Goal: Task Accomplishment & Management: Complete application form

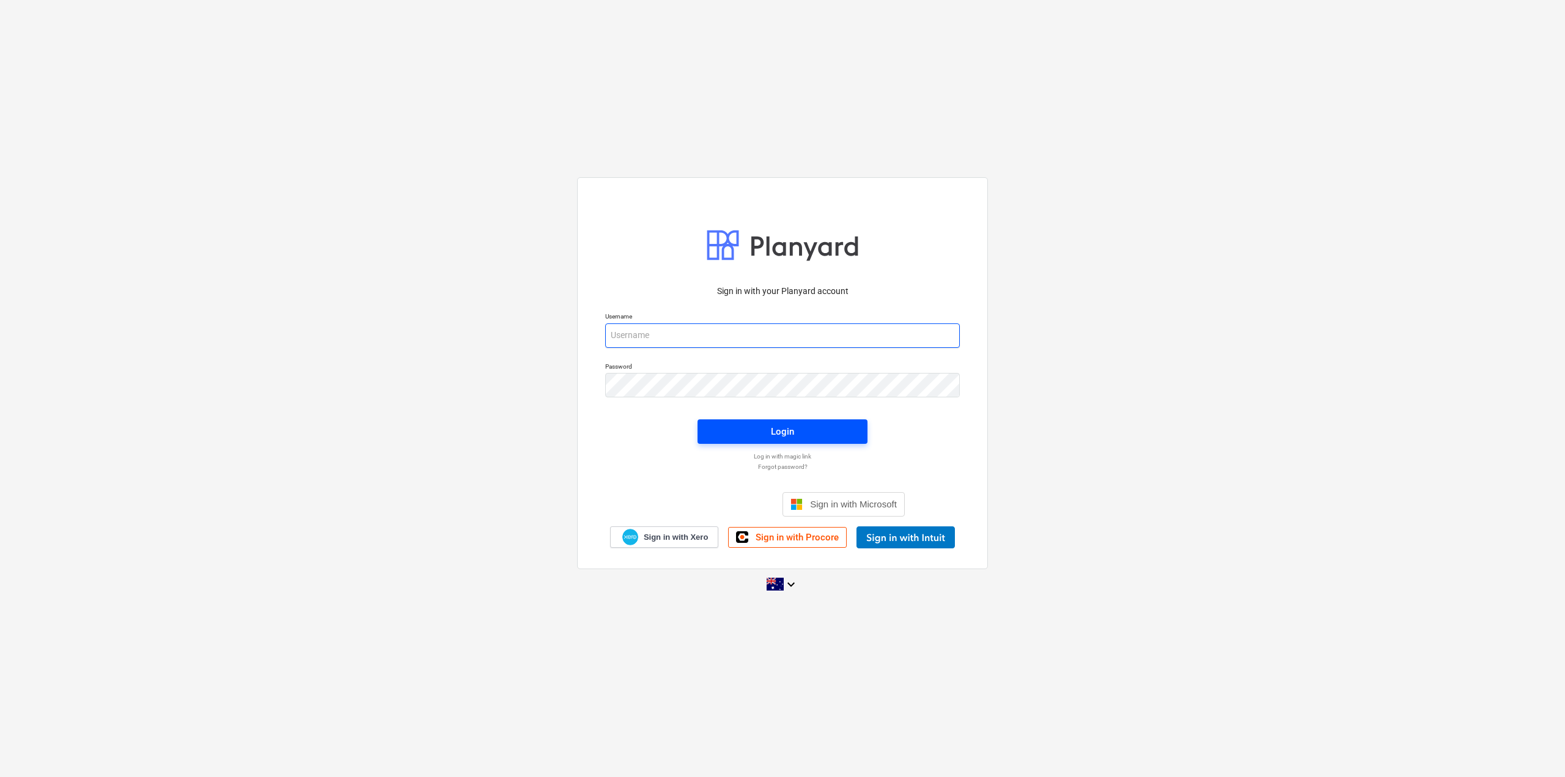
type input "[EMAIL_ADDRESS][DOMAIN_NAME]"
click at [769, 431] on span "Login" at bounding box center [782, 432] width 141 height 16
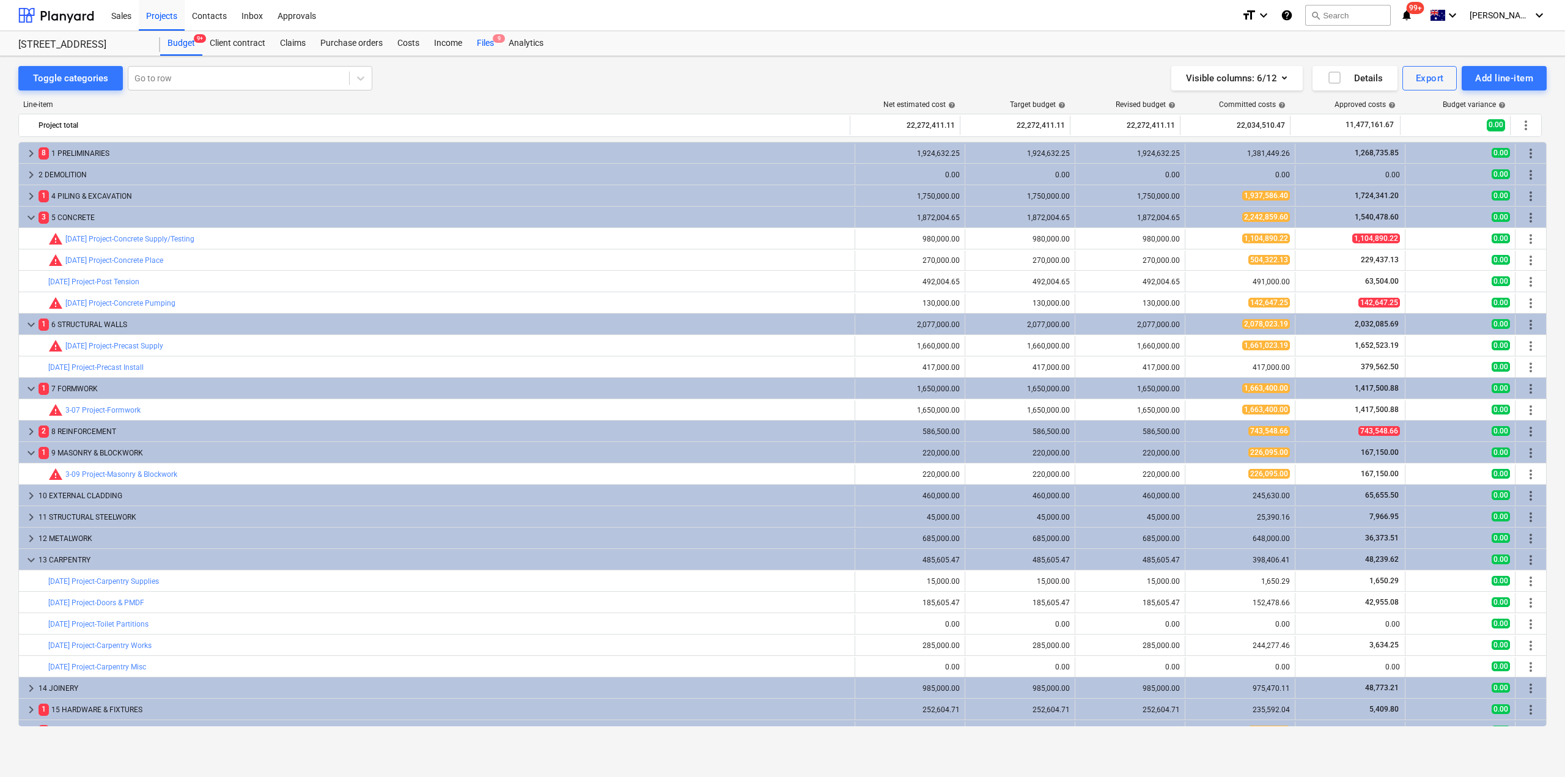
click at [493, 42] on div "Files 9" at bounding box center [486, 43] width 32 height 24
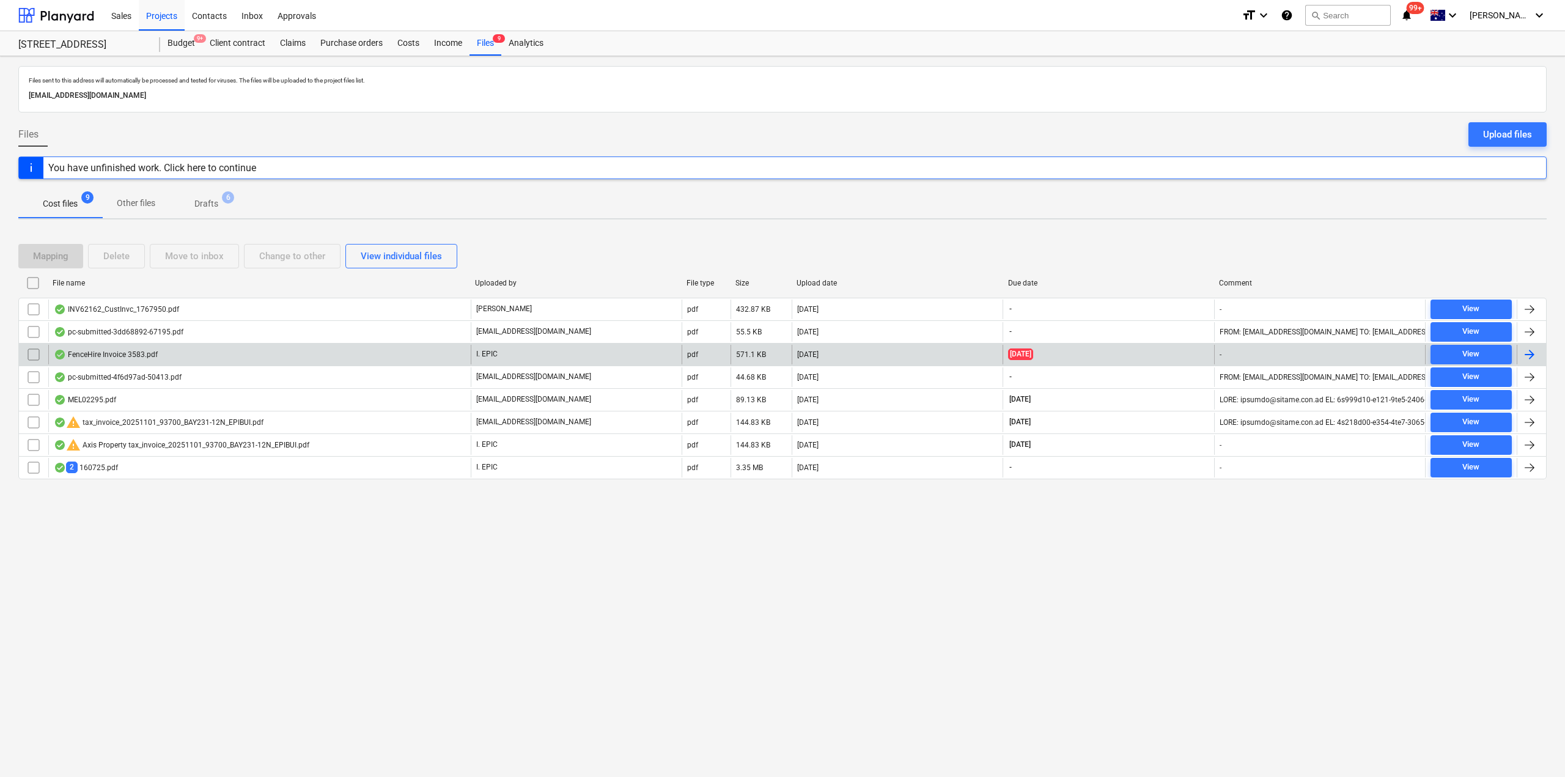
click at [198, 351] on div "FenceHire Invoice 3583.pdf" at bounding box center [259, 355] width 423 height 20
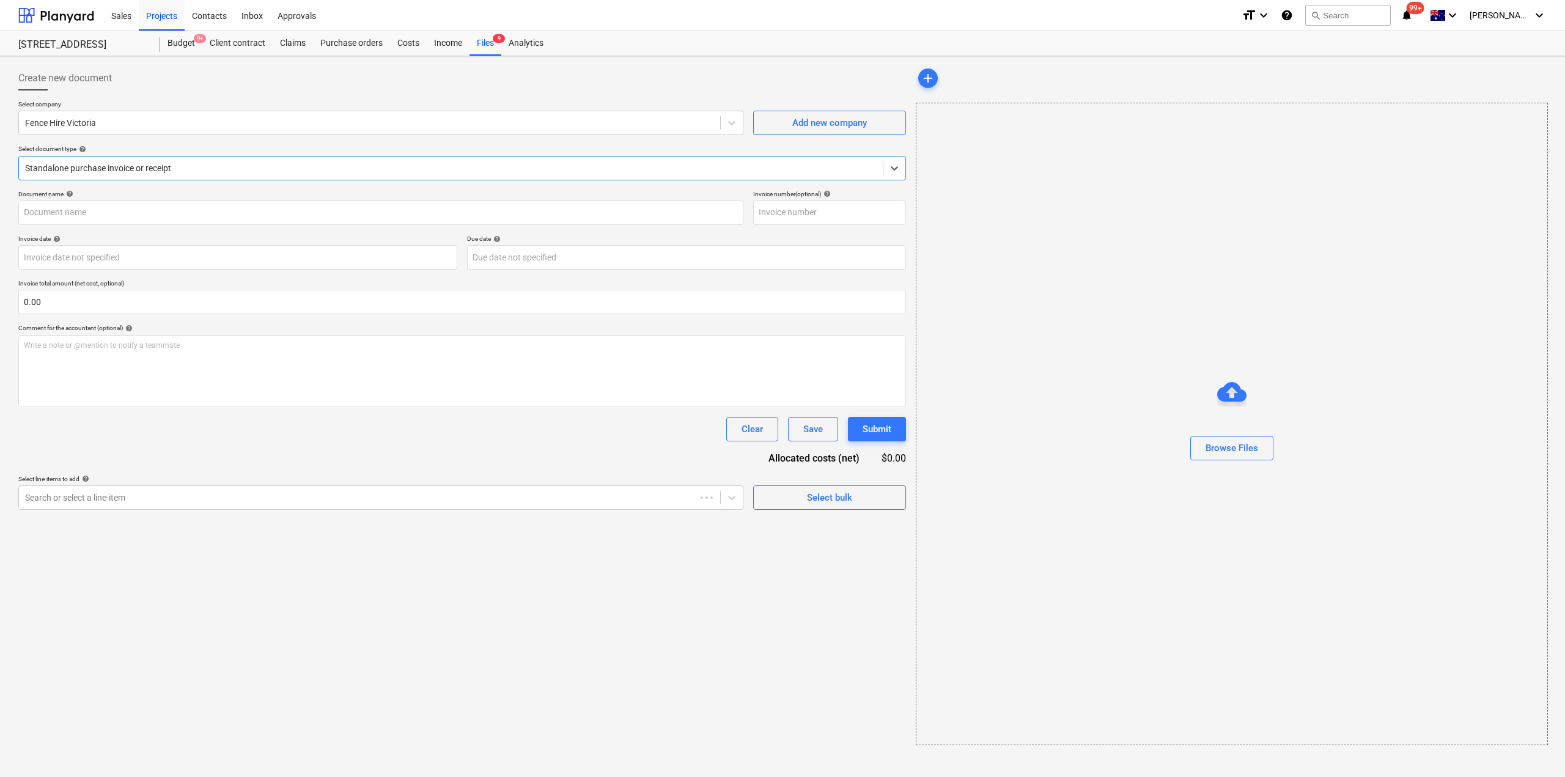
type input "3583"
type input "[DATE]"
click at [487, 42] on div "Files 9" at bounding box center [486, 43] width 32 height 24
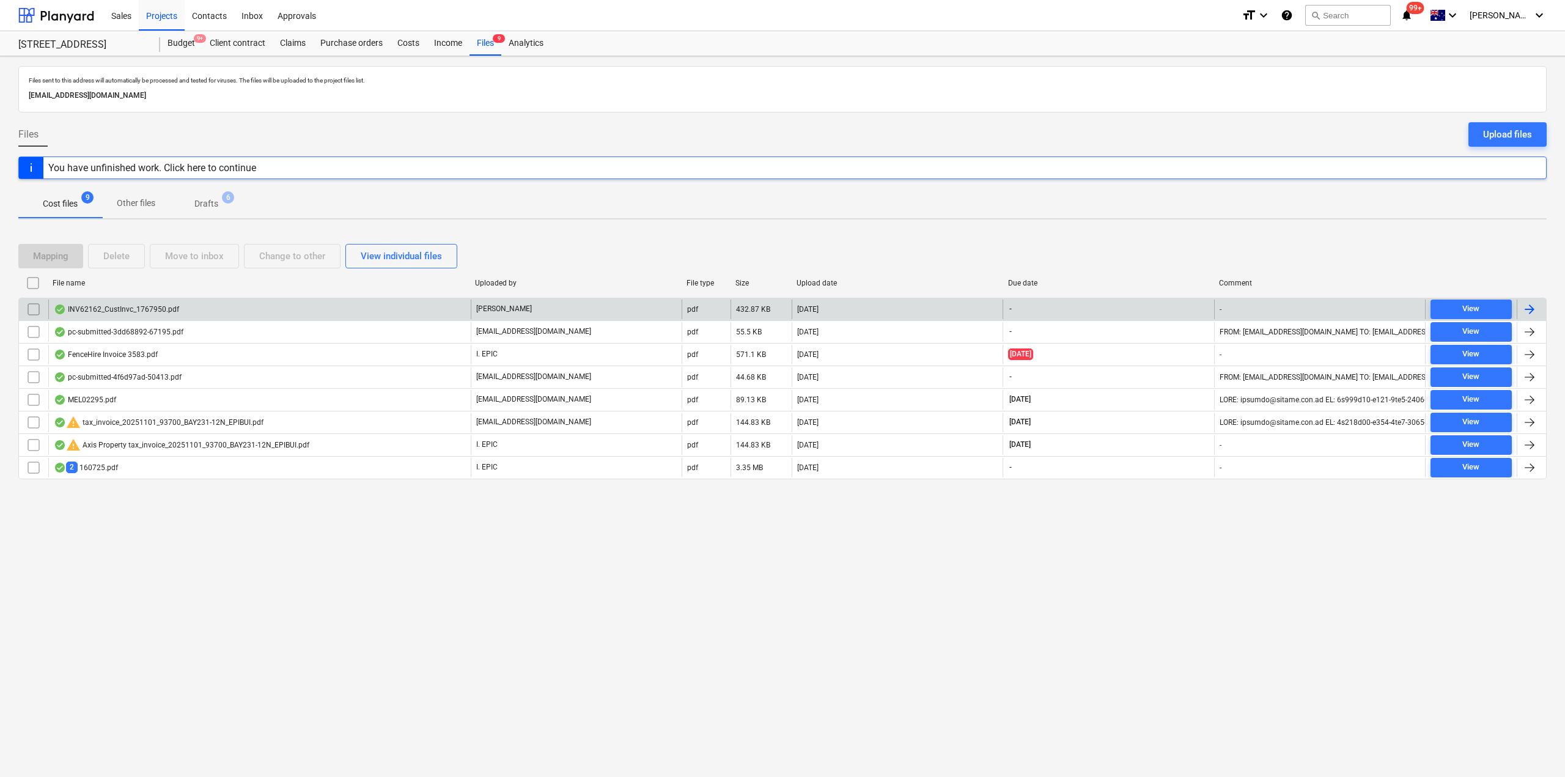
click at [159, 312] on div "INV62162_CustInvc_1767950.pdf" at bounding box center [116, 310] width 125 height 10
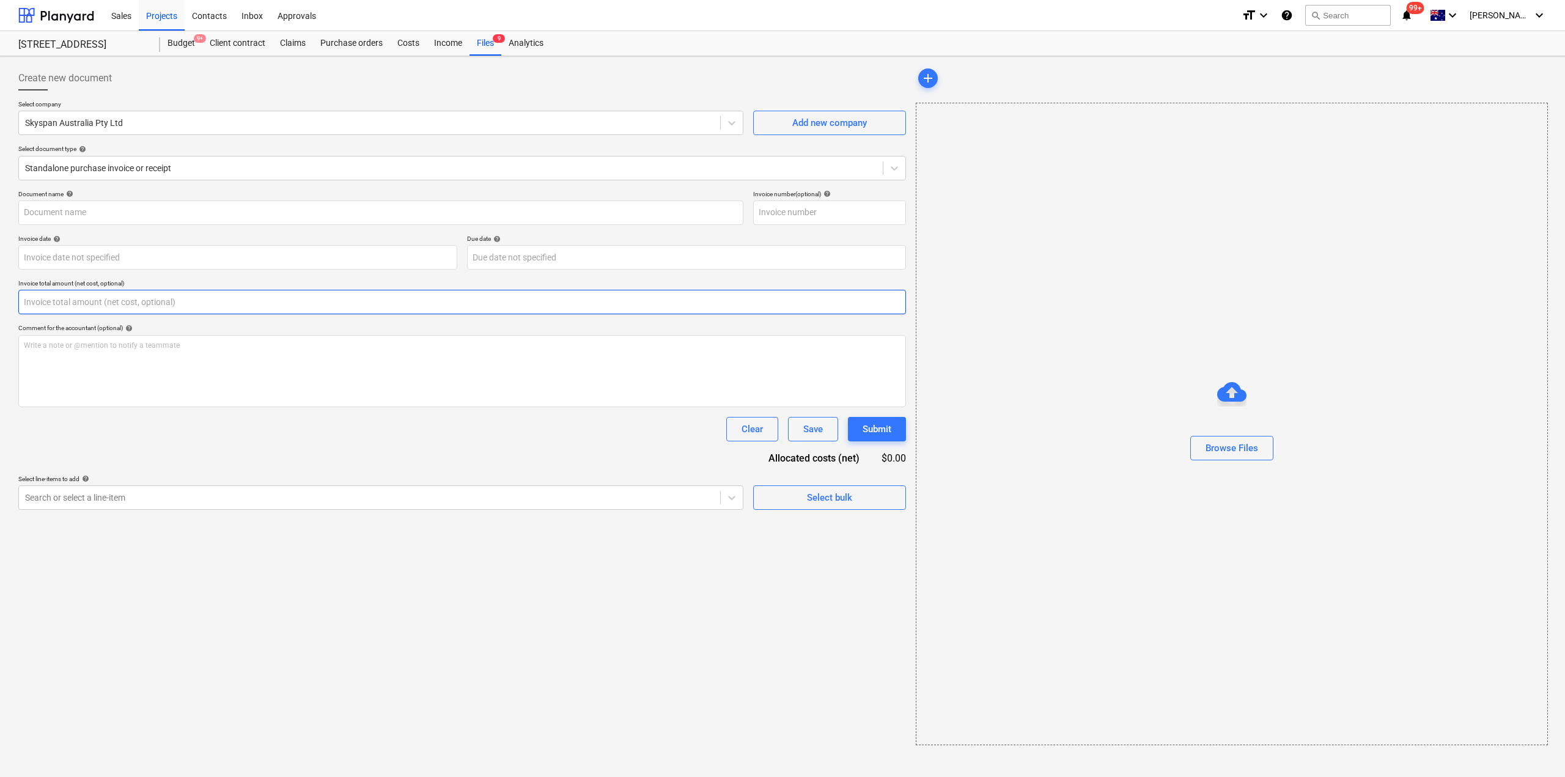
type input "INV62162_CustInvc_1767950.pdf"
type input "0.00"
drag, startPoint x: 159, startPoint y: 312, endPoint x: 664, endPoint y: 723, distance: 651.1
click at [664, 723] on div "Create new document Select company Skyspan Australia Pty Ltd Add new company Se…" at bounding box center [782, 416] width 1565 height 721
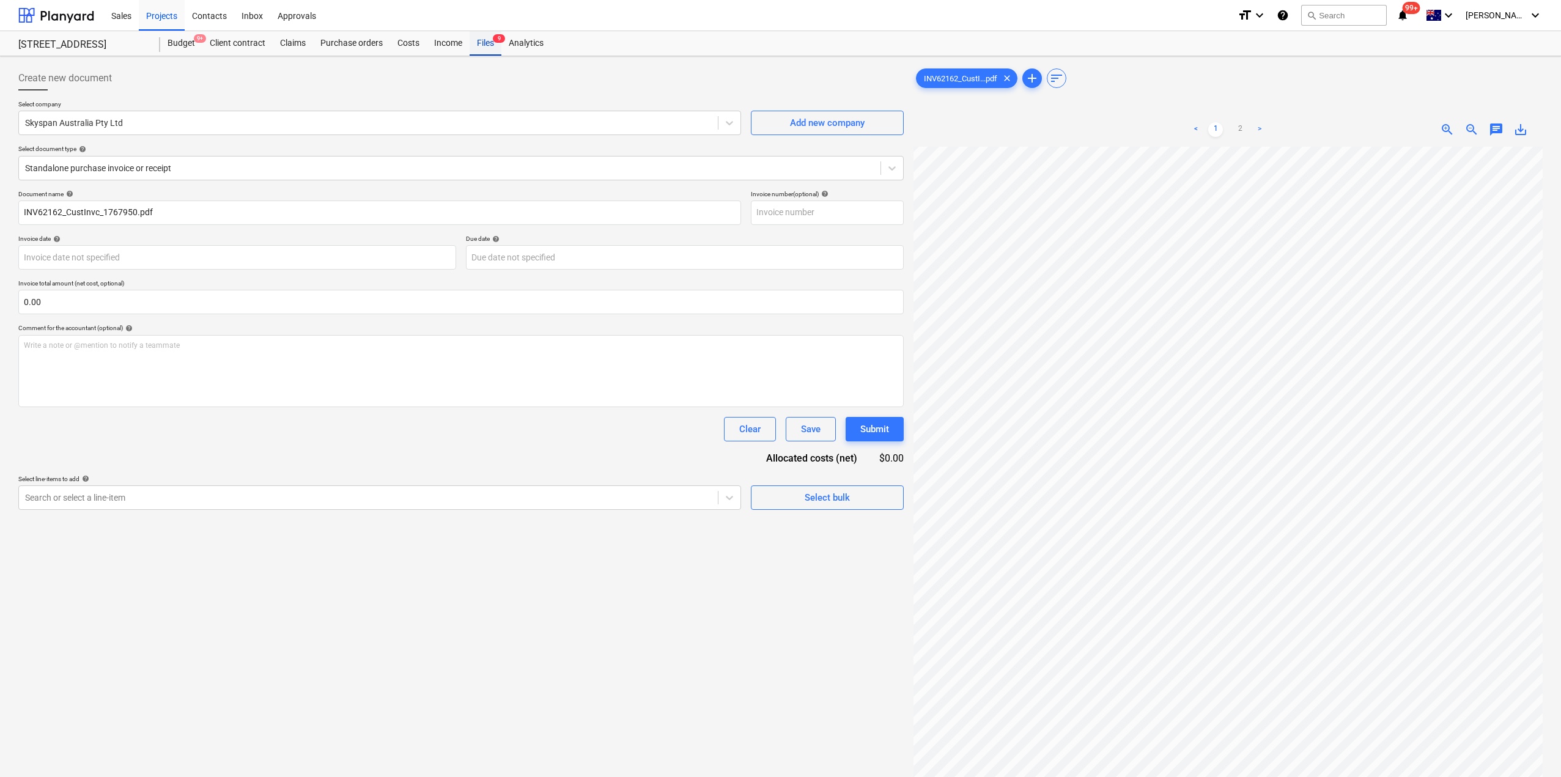
click at [488, 43] on div "Files 9" at bounding box center [486, 43] width 32 height 24
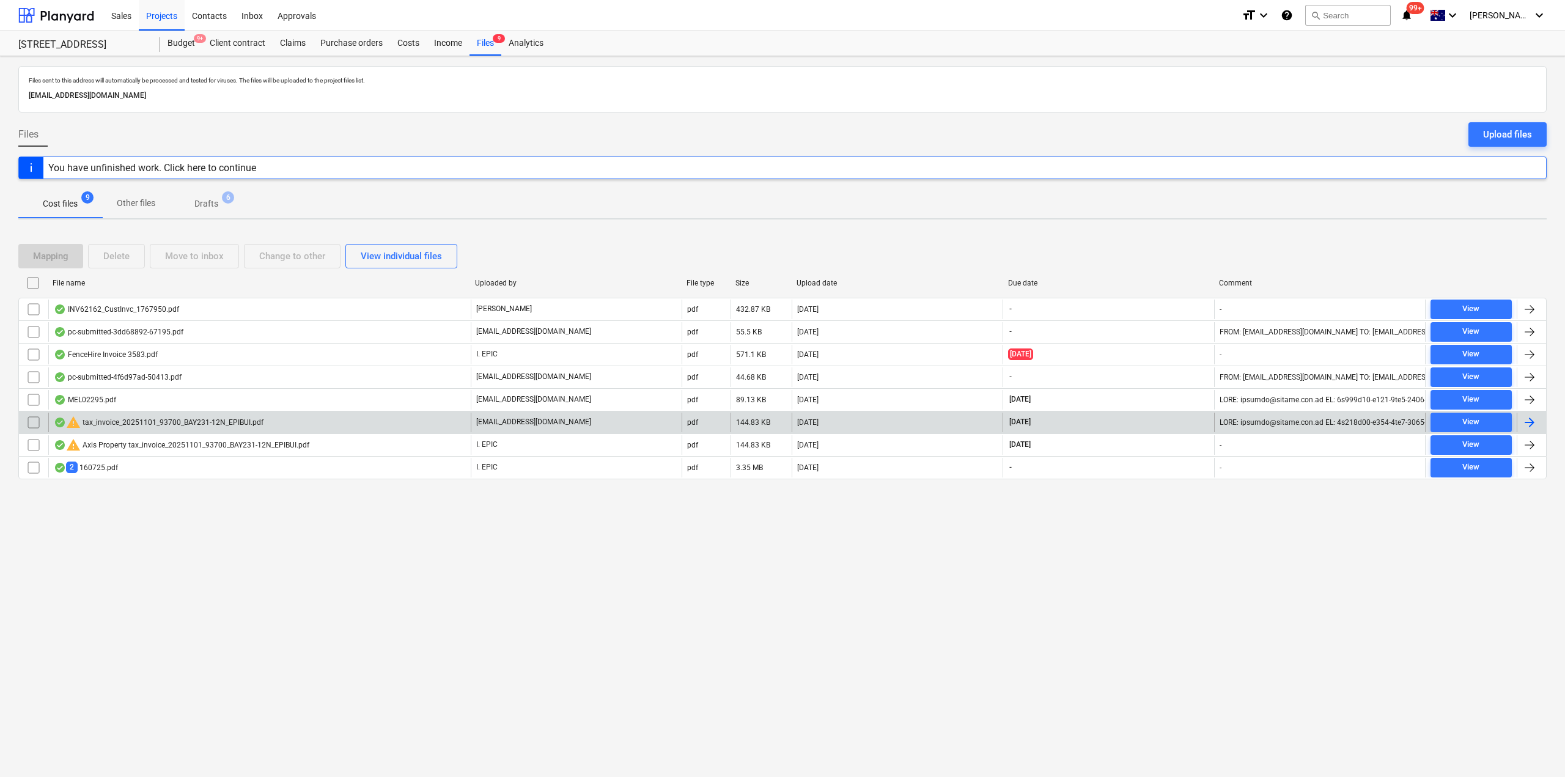
click at [229, 427] on div "warning tax_invoice_20251101_93700_BAY231-12N_EPIBUI.pdf" at bounding box center [159, 422] width 210 height 15
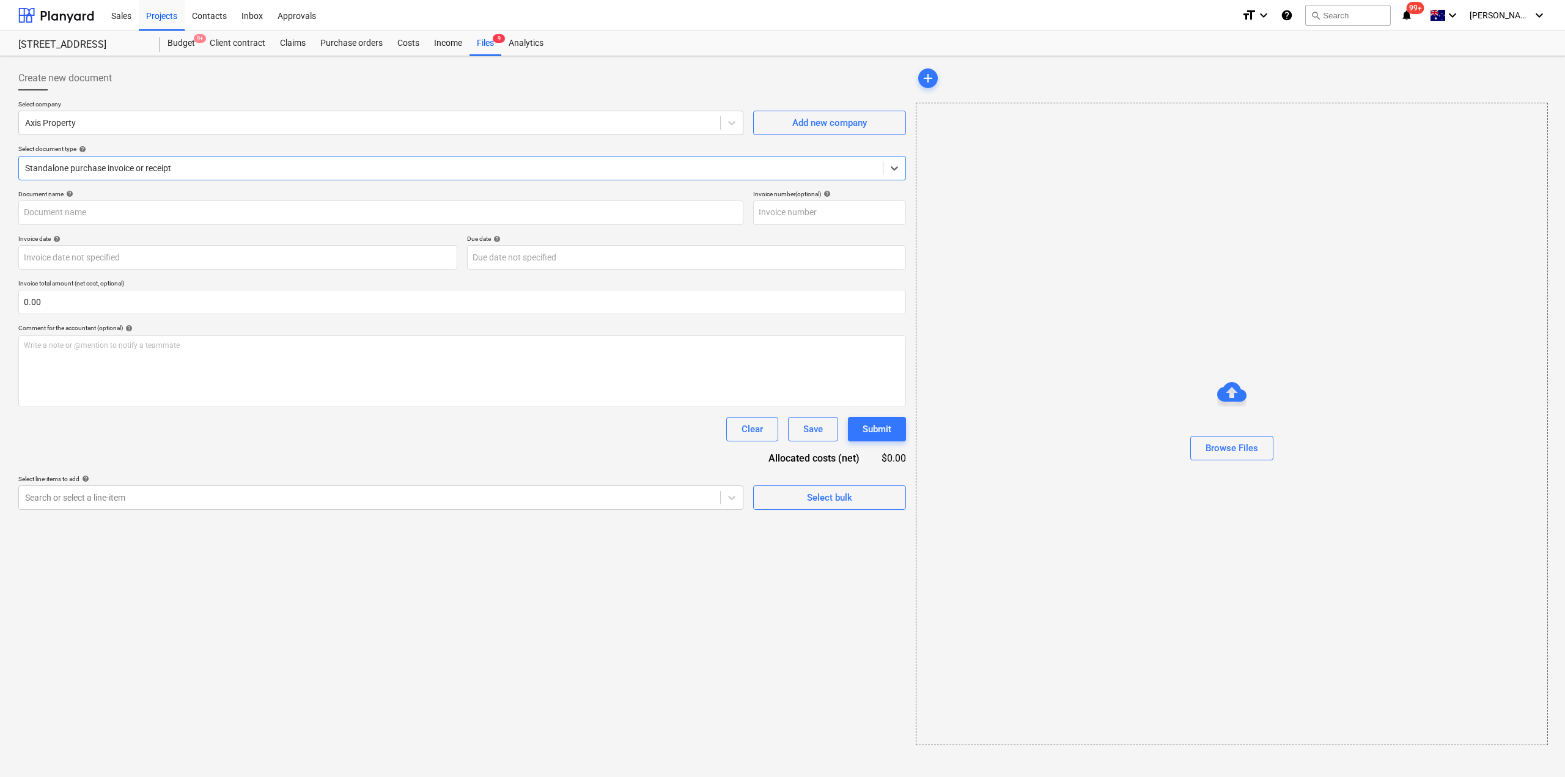
type input "93700"
type input "[DATE]"
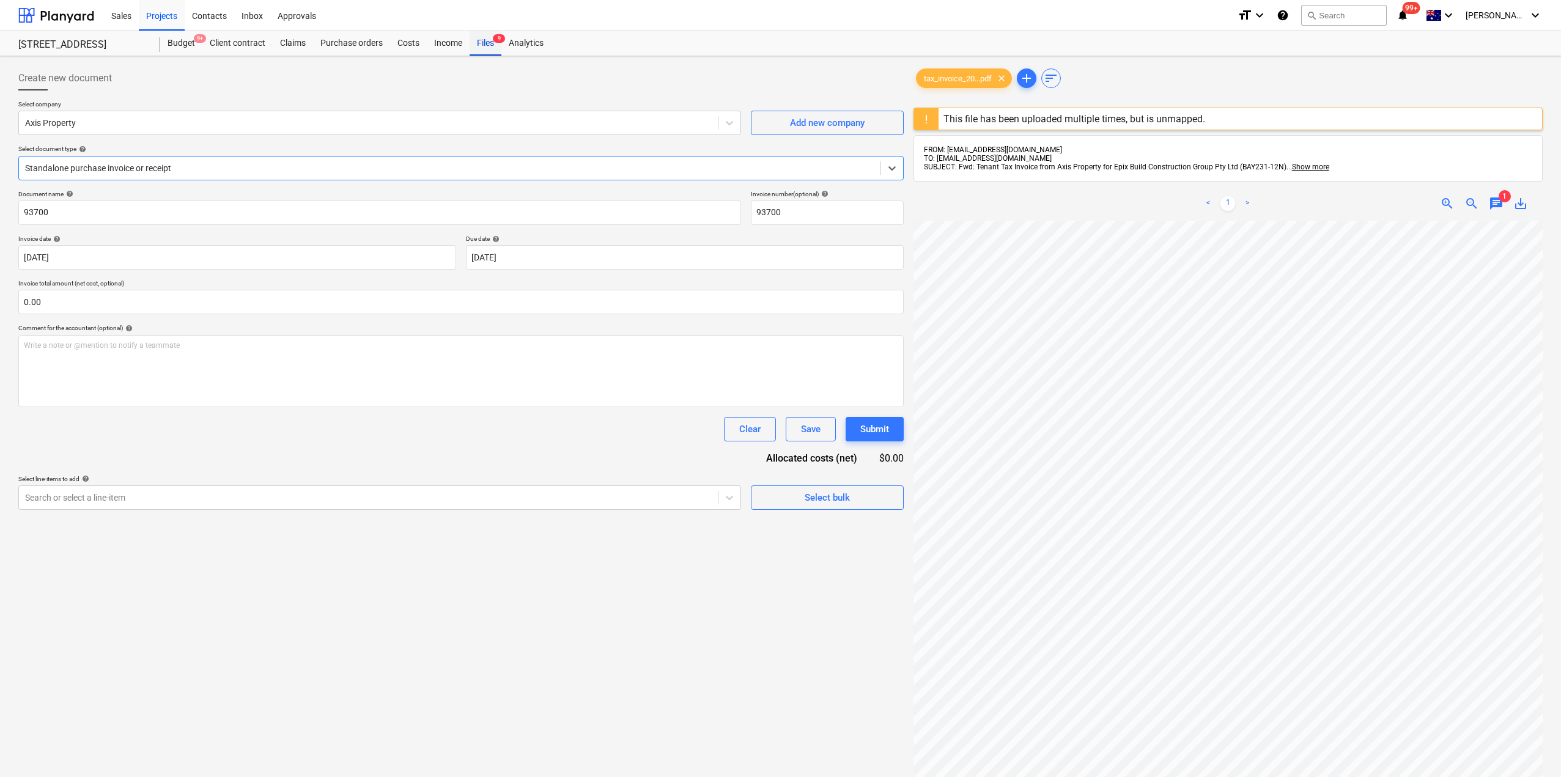
click at [473, 42] on div "Files 9" at bounding box center [486, 43] width 32 height 24
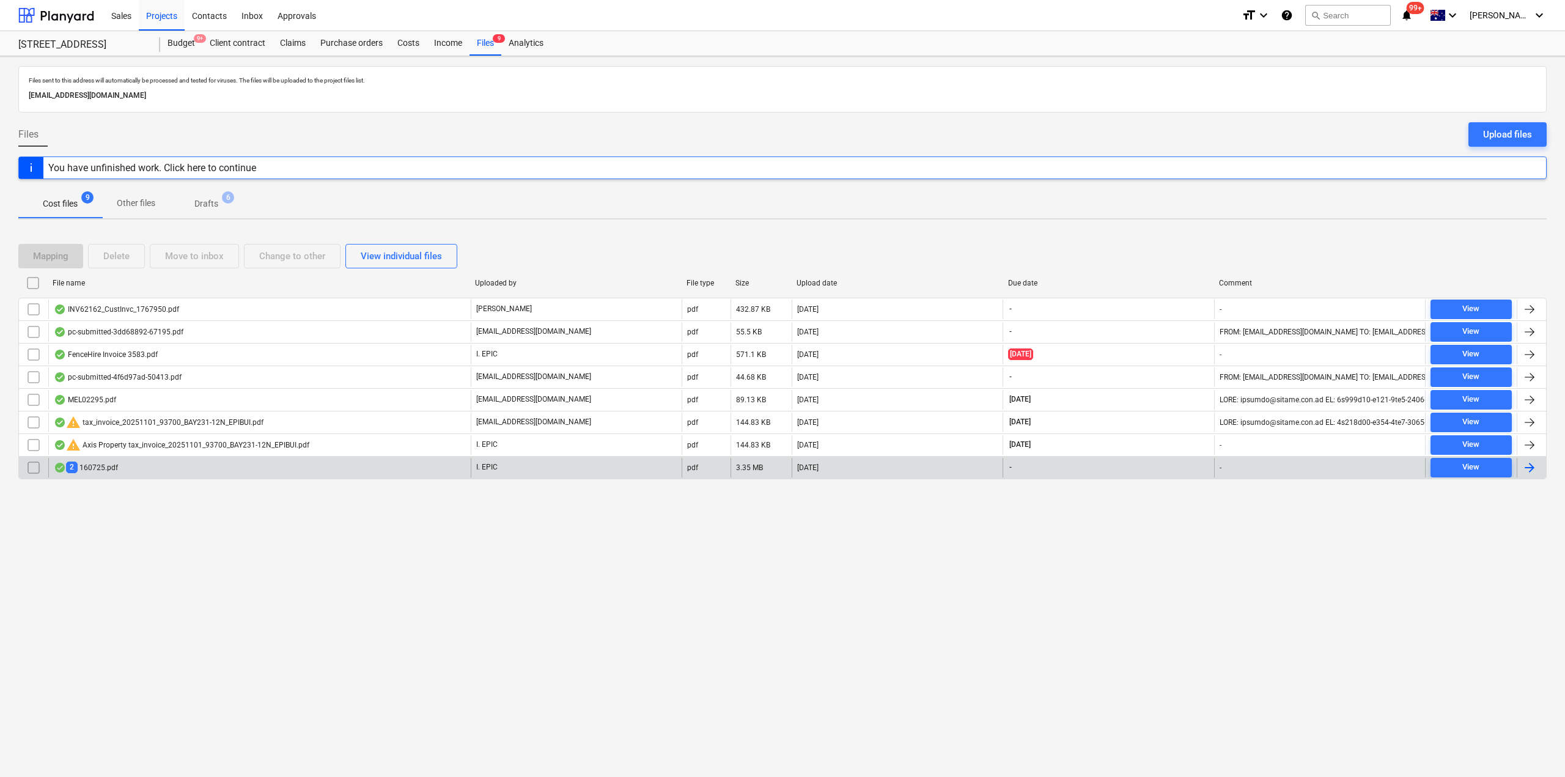
click at [181, 460] on div "2 160725.pdf" at bounding box center [259, 468] width 423 height 20
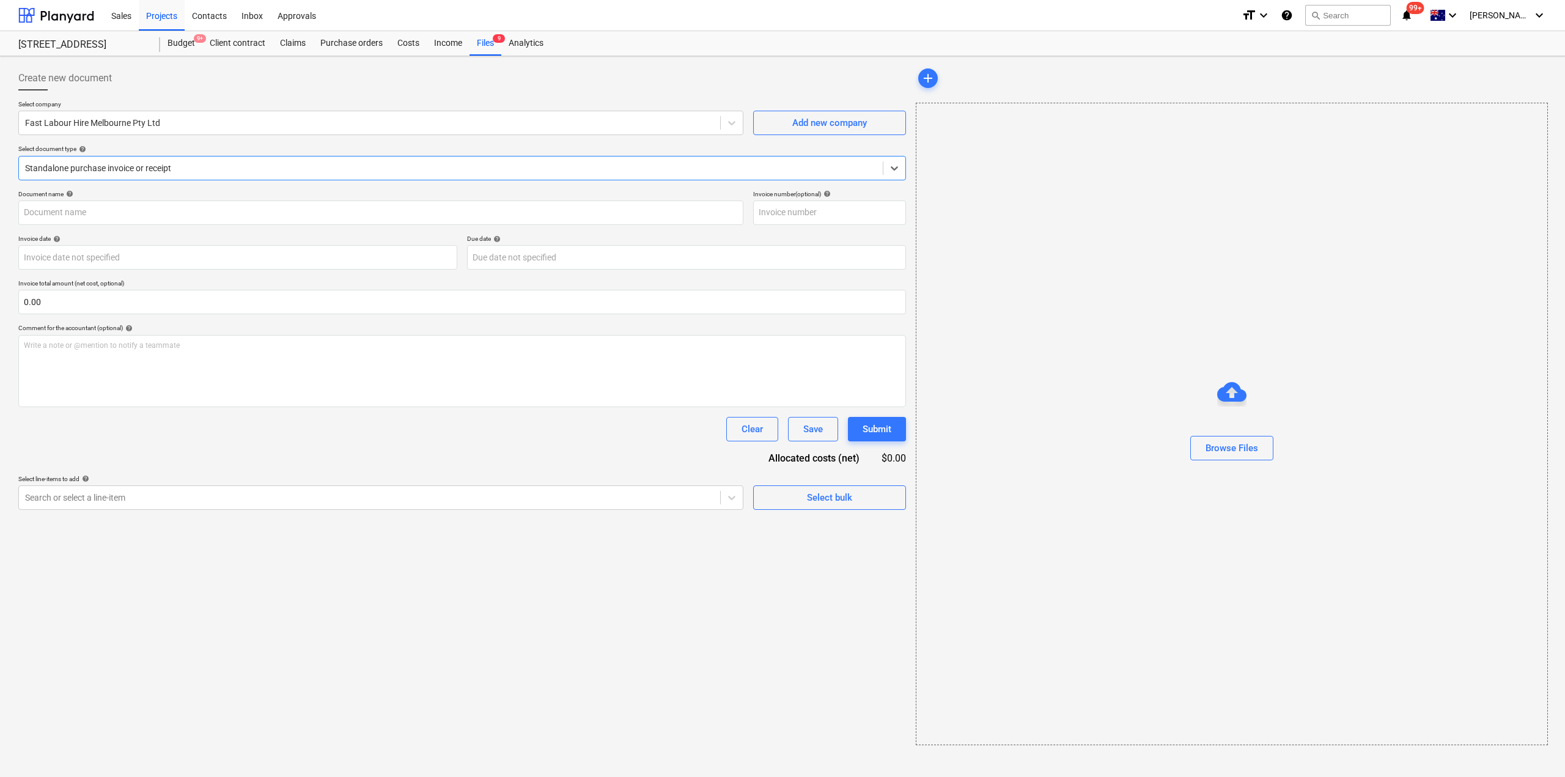
type input "160725"
type input "[DATE]"
click at [934, 82] on span "Fast Labour In...pdf" at bounding box center [957, 78] width 81 height 9
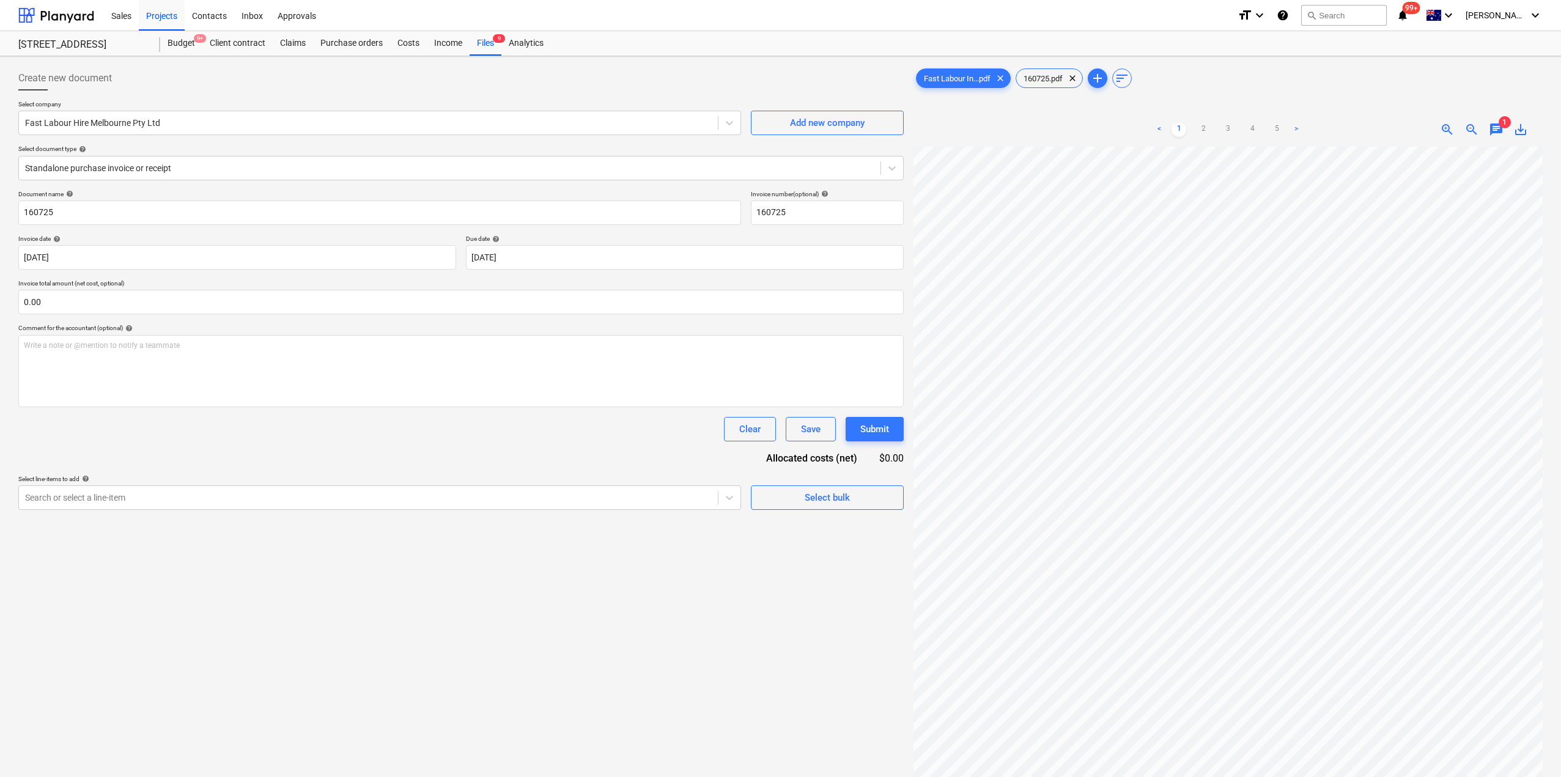
click at [1493, 132] on span "chat" at bounding box center [1496, 129] width 15 height 15
click at [1523, 166] on span "close" at bounding box center [1525, 164] width 15 height 15
click at [1282, 127] on link "5" at bounding box center [1276, 129] width 15 height 15
click at [486, 43] on div "Files 9" at bounding box center [486, 43] width 32 height 24
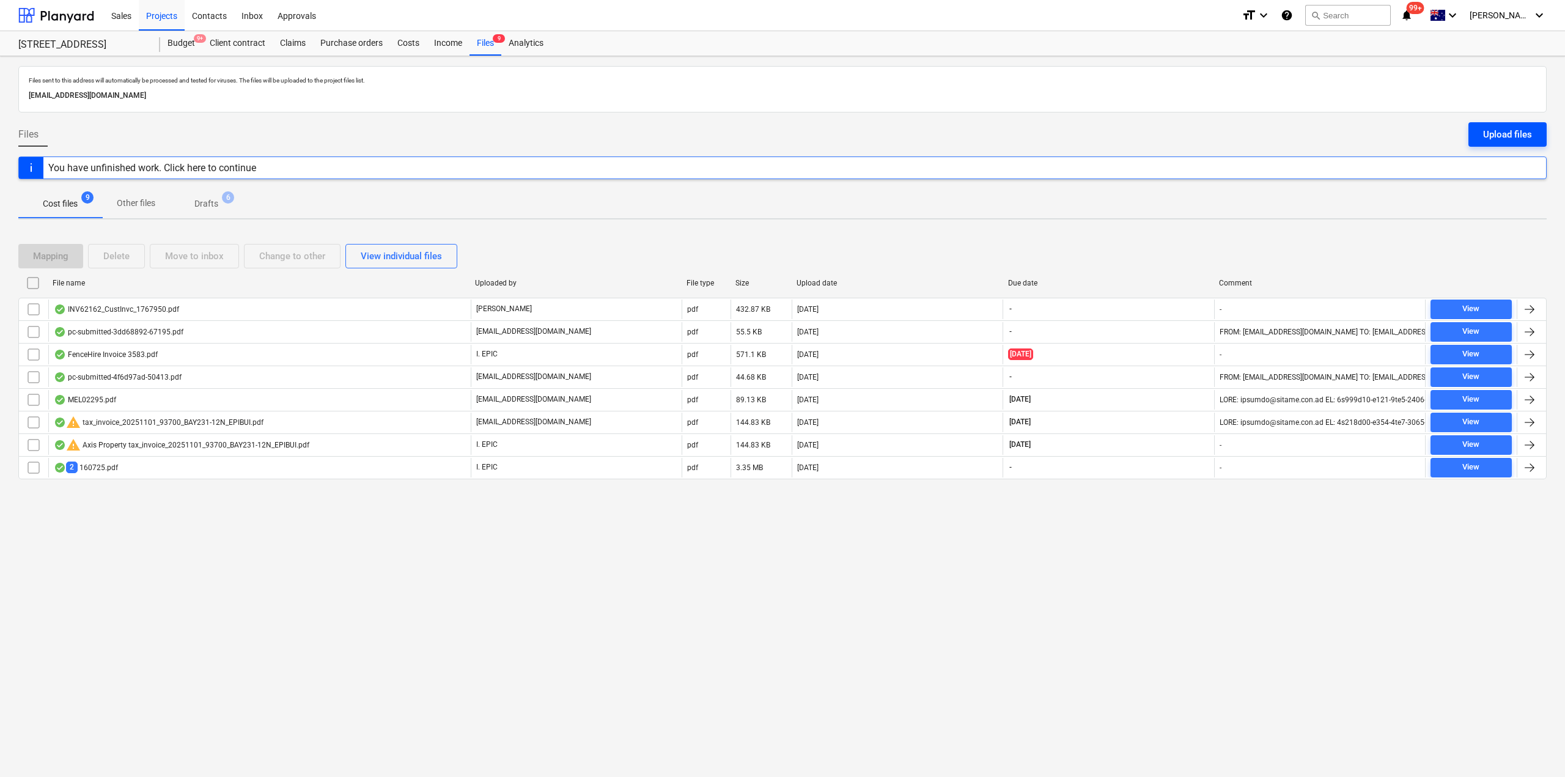
click at [1492, 136] on div "Upload files" at bounding box center [1507, 135] width 49 height 16
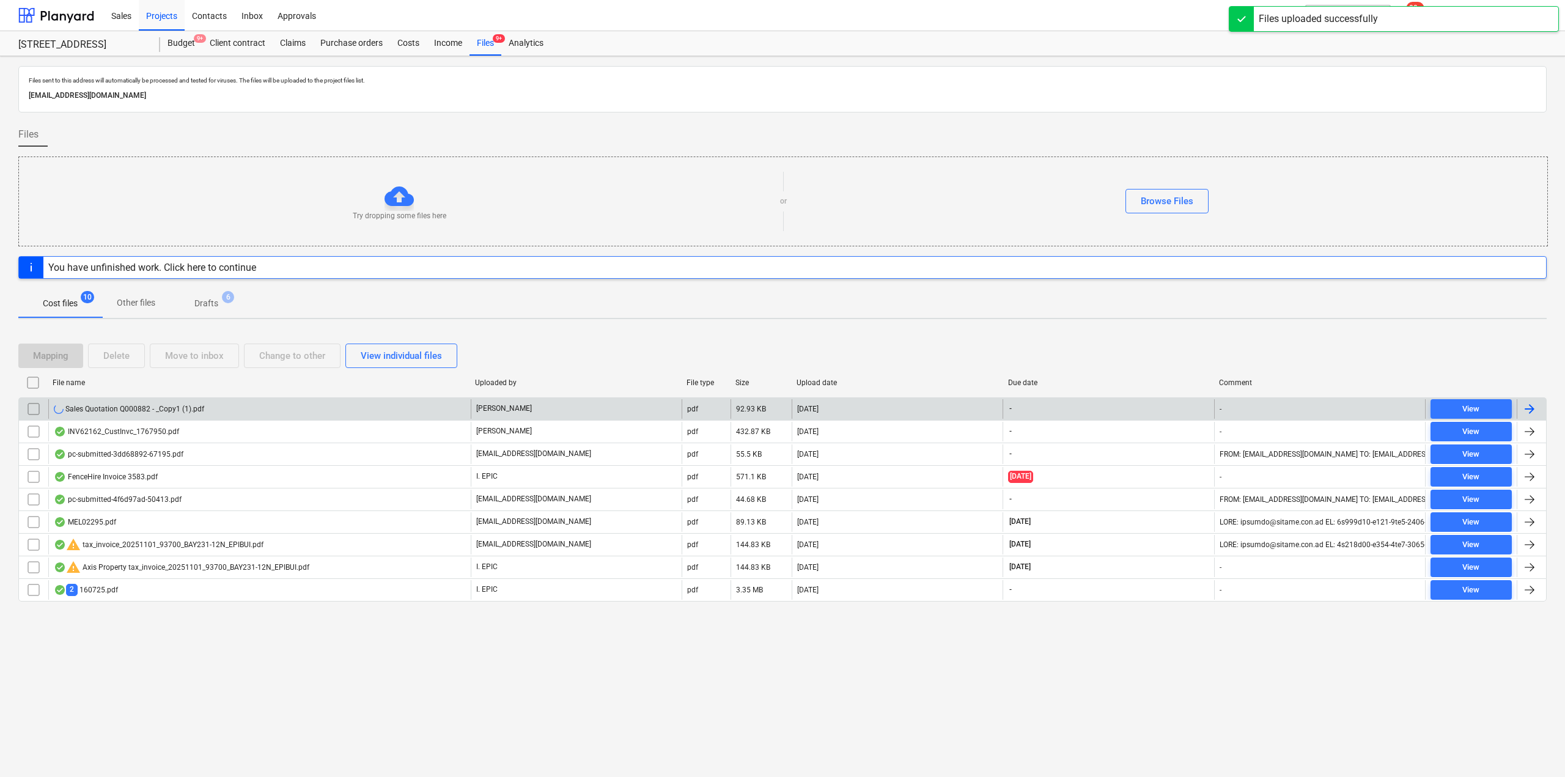
click at [161, 411] on div "Sales Quotation Q000882 - _Copy1 (1).pdf" at bounding box center [129, 409] width 150 height 10
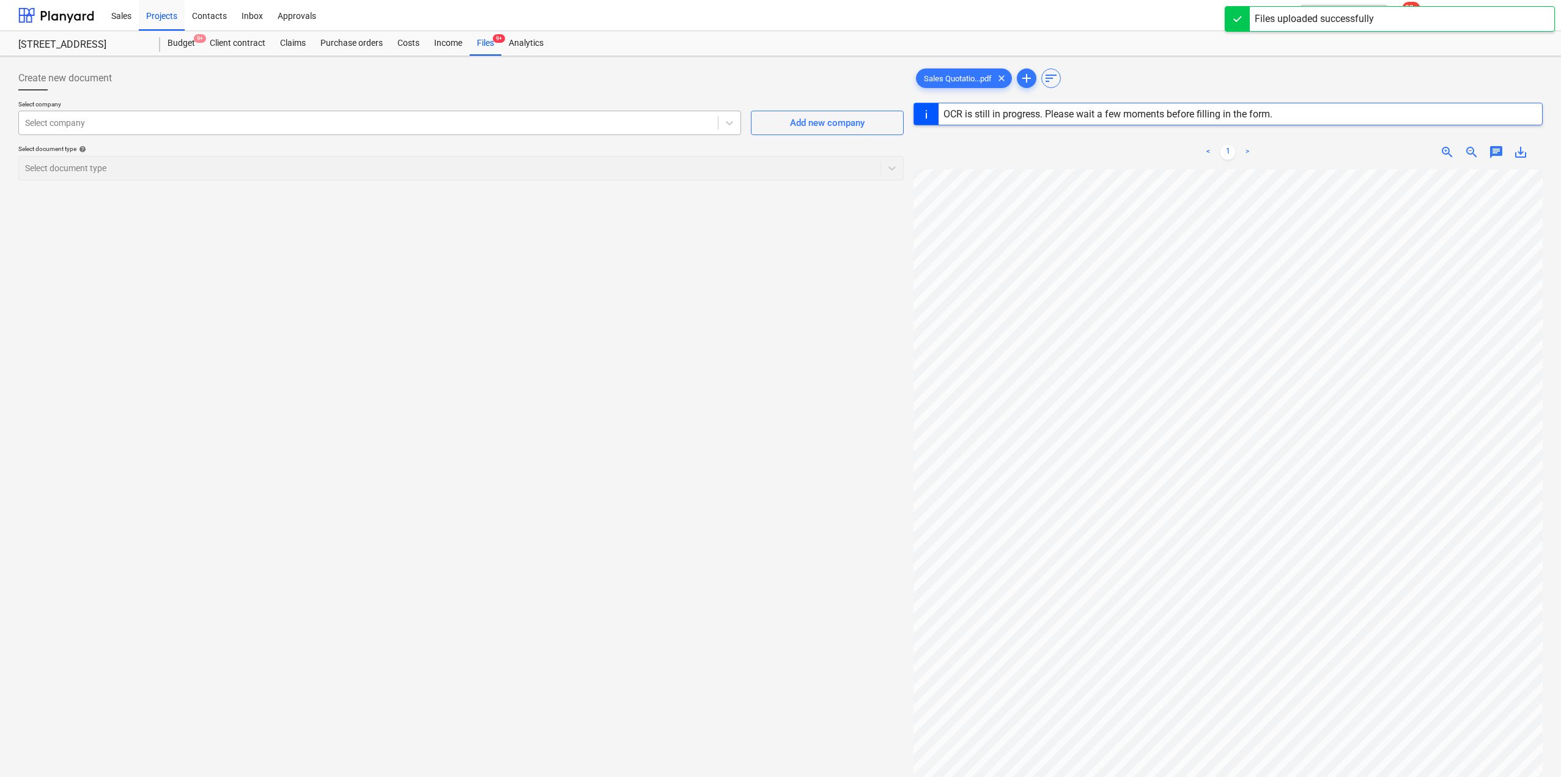
click at [207, 127] on div at bounding box center [368, 123] width 687 height 12
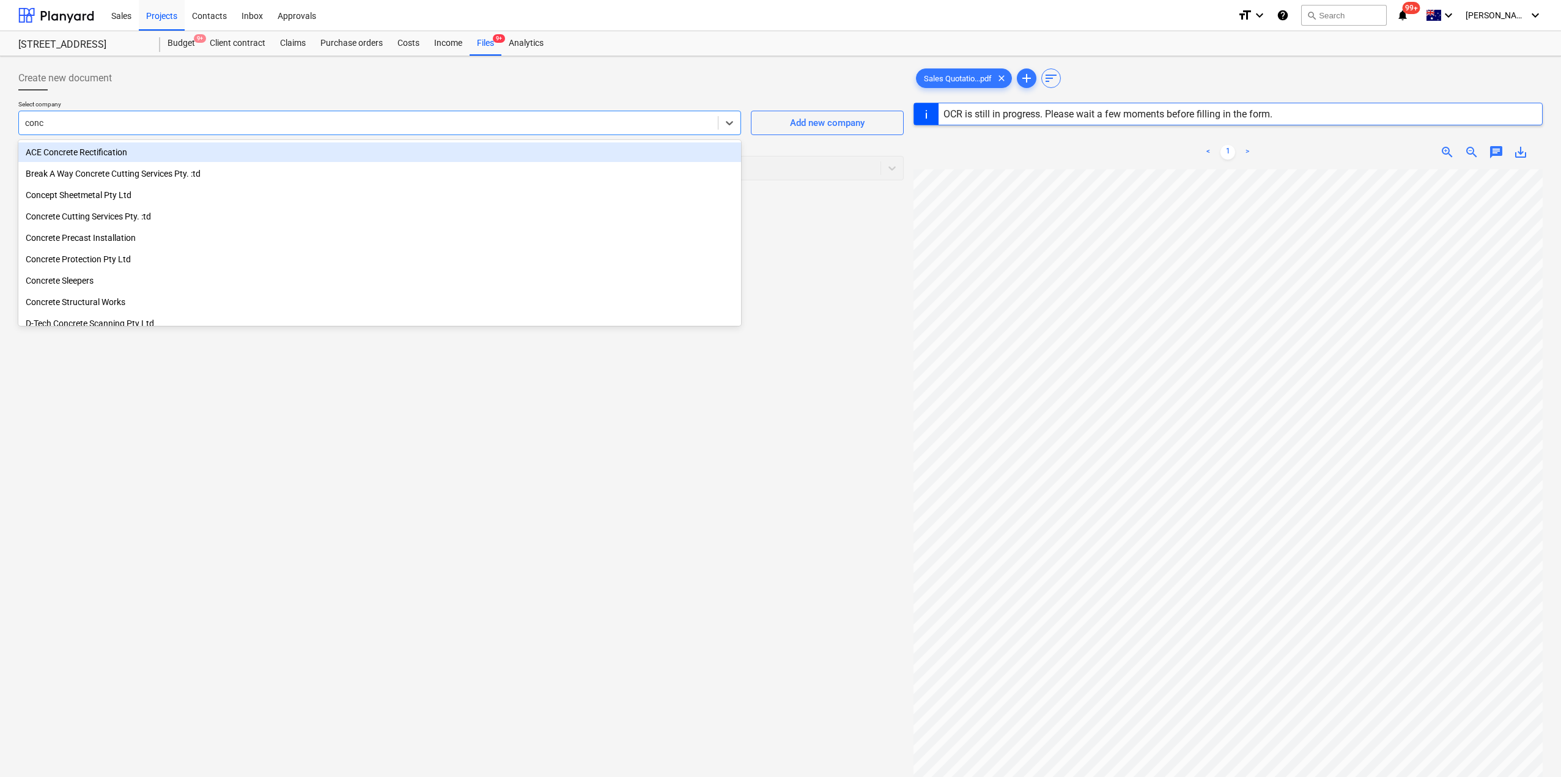
type input "conce"
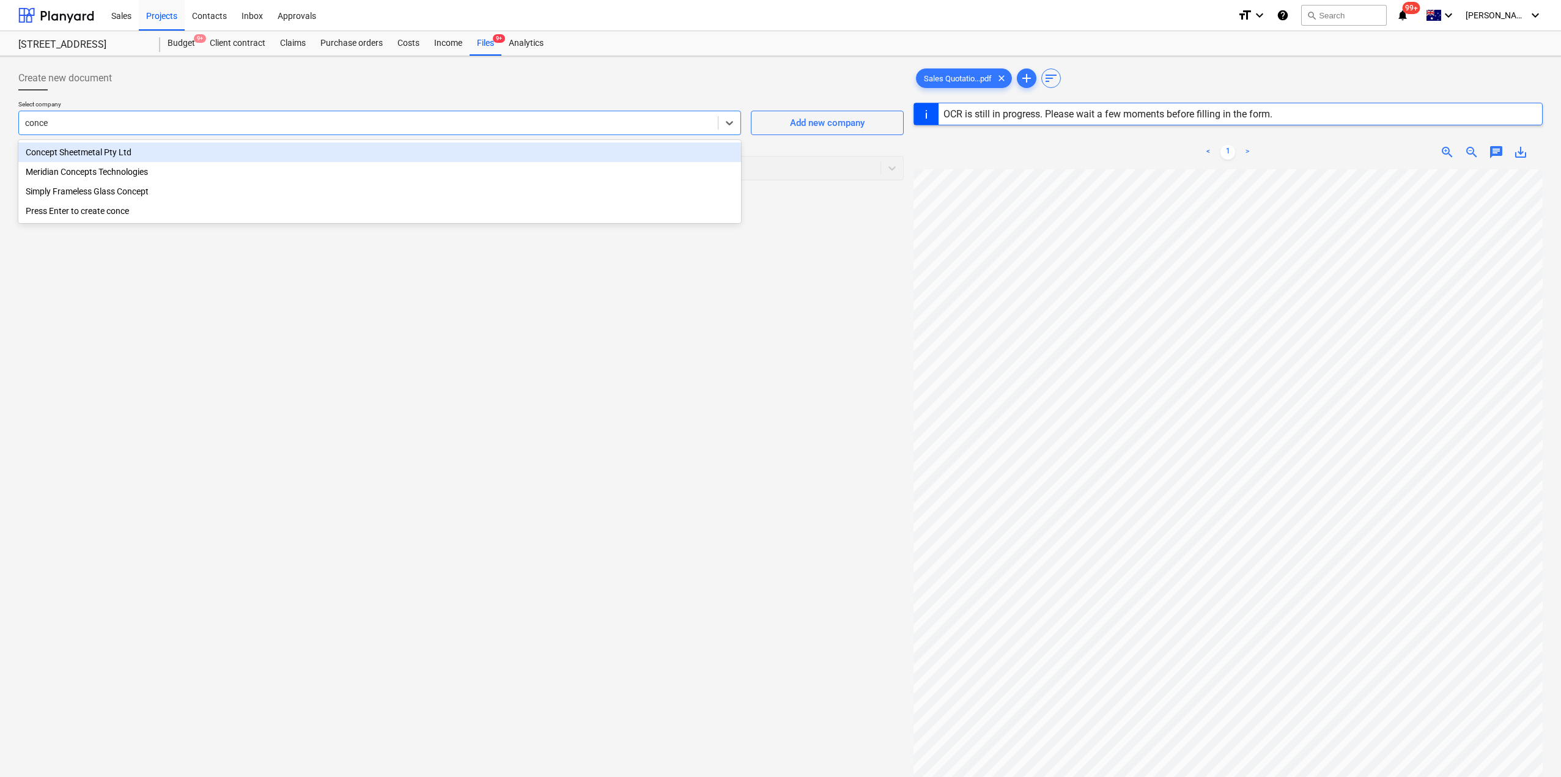
click at [188, 151] on div "Concept Sheetmetal Pty Ltd" at bounding box center [379, 152] width 723 height 20
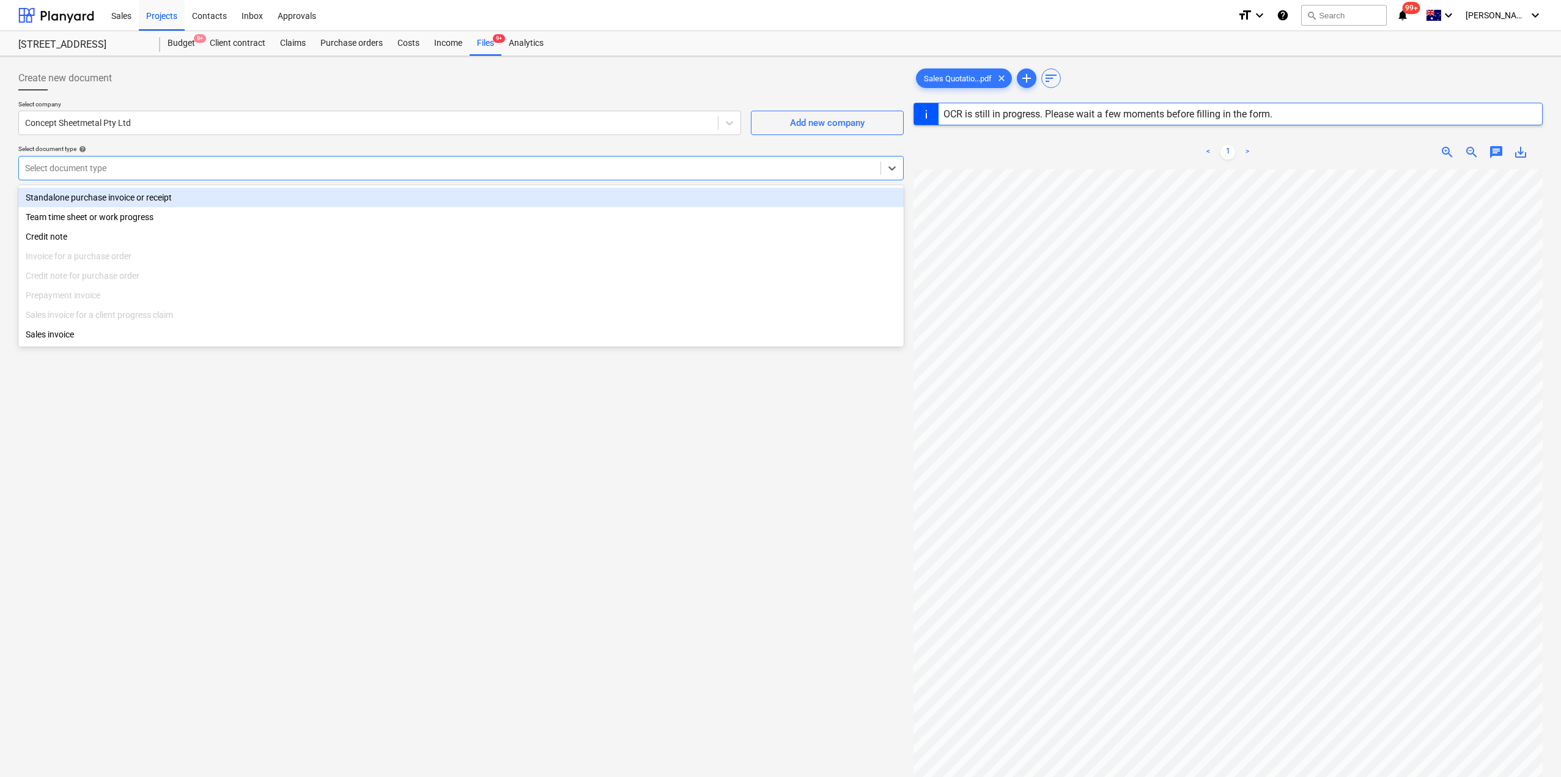
click at [186, 160] on div "Select document type" at bounding box center [450, 168] width 862 height 17
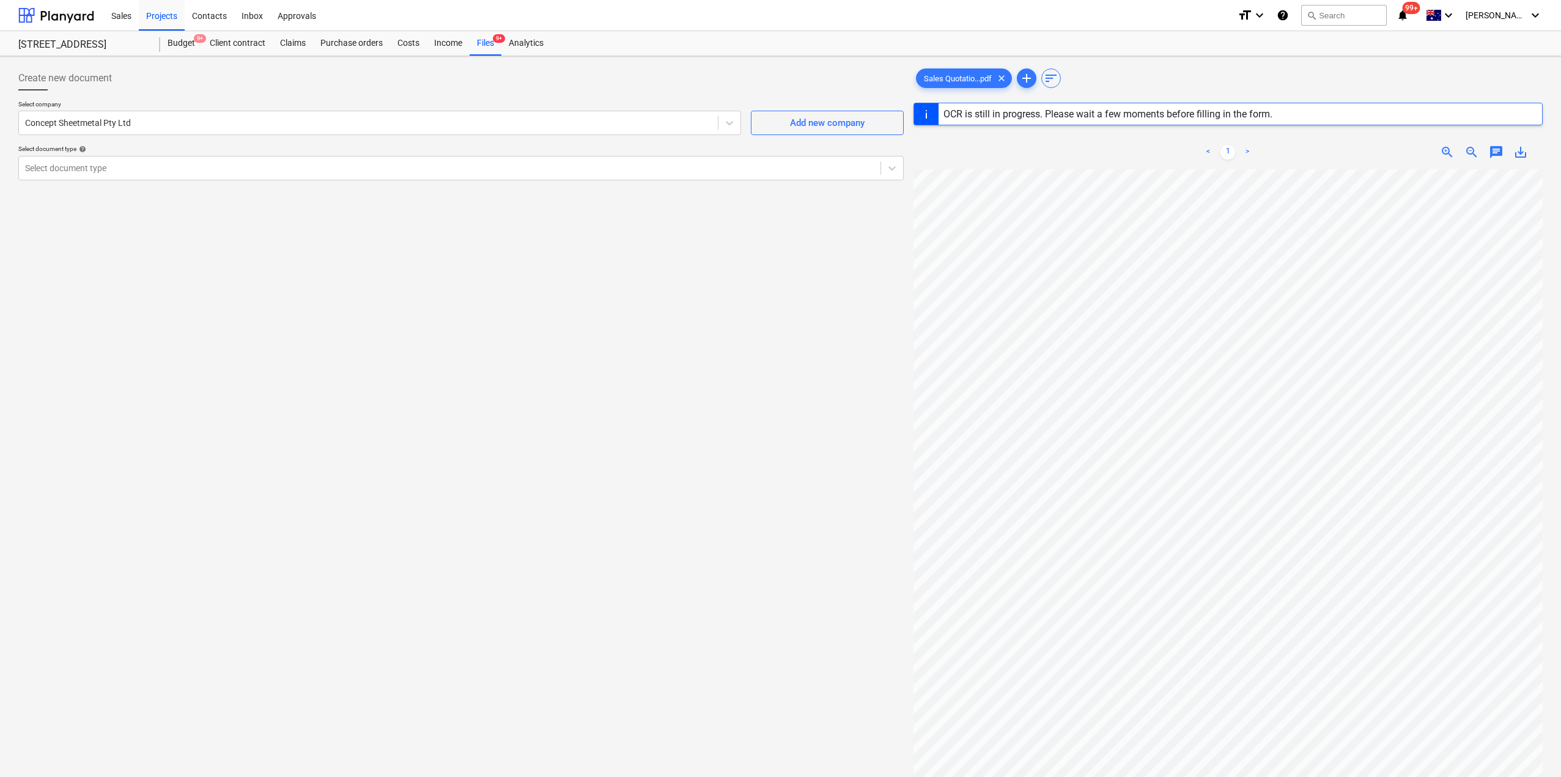
click at [364, 487] on div "Create new document Select company Concept Sheetmetal Pty Ltd Add new company S…" at bounding box center [460, 489] width 895 height 856
click at [479, 45] on div "Files 9+" at bounding box center [486, 43] width 32 height 24
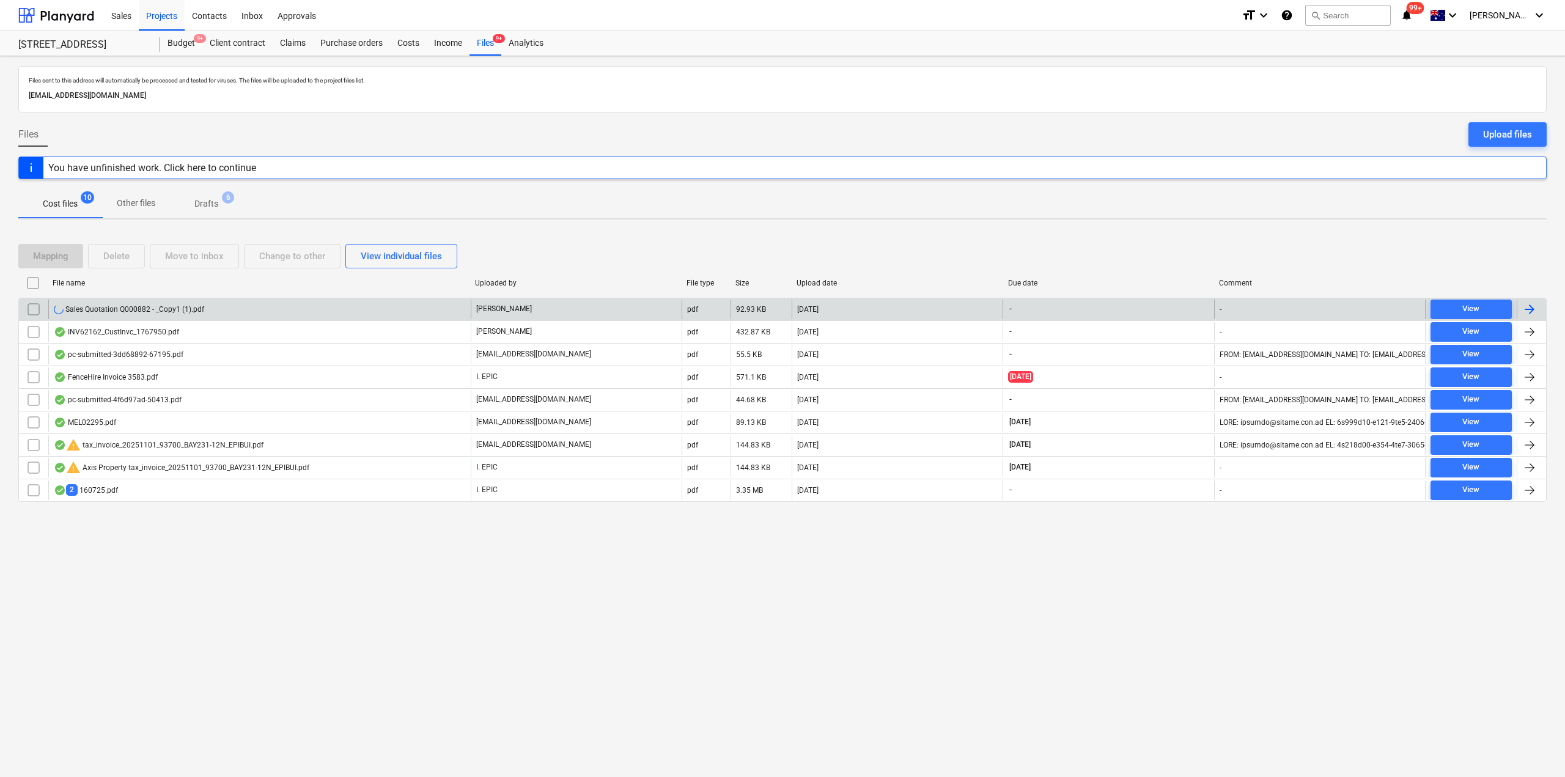
click at [198, 306] on div "Sales Quotation Q000882 - _Copy1 (1).pdf" at bounding box center [129, 310] width 150 height 10
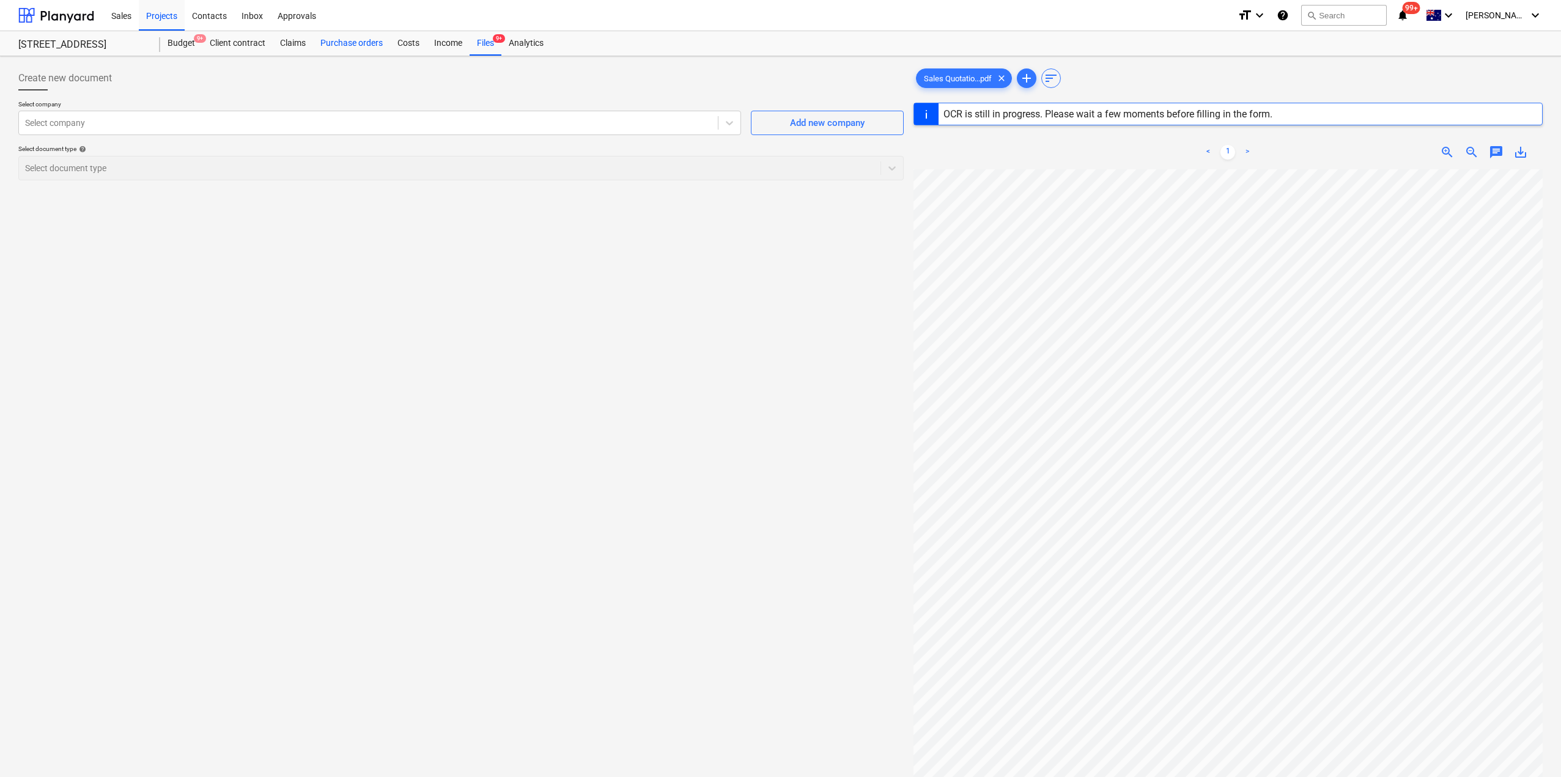
click at [352, 45] on div "Purchase orders" at bounding box center [351, 43] width 77 height 24
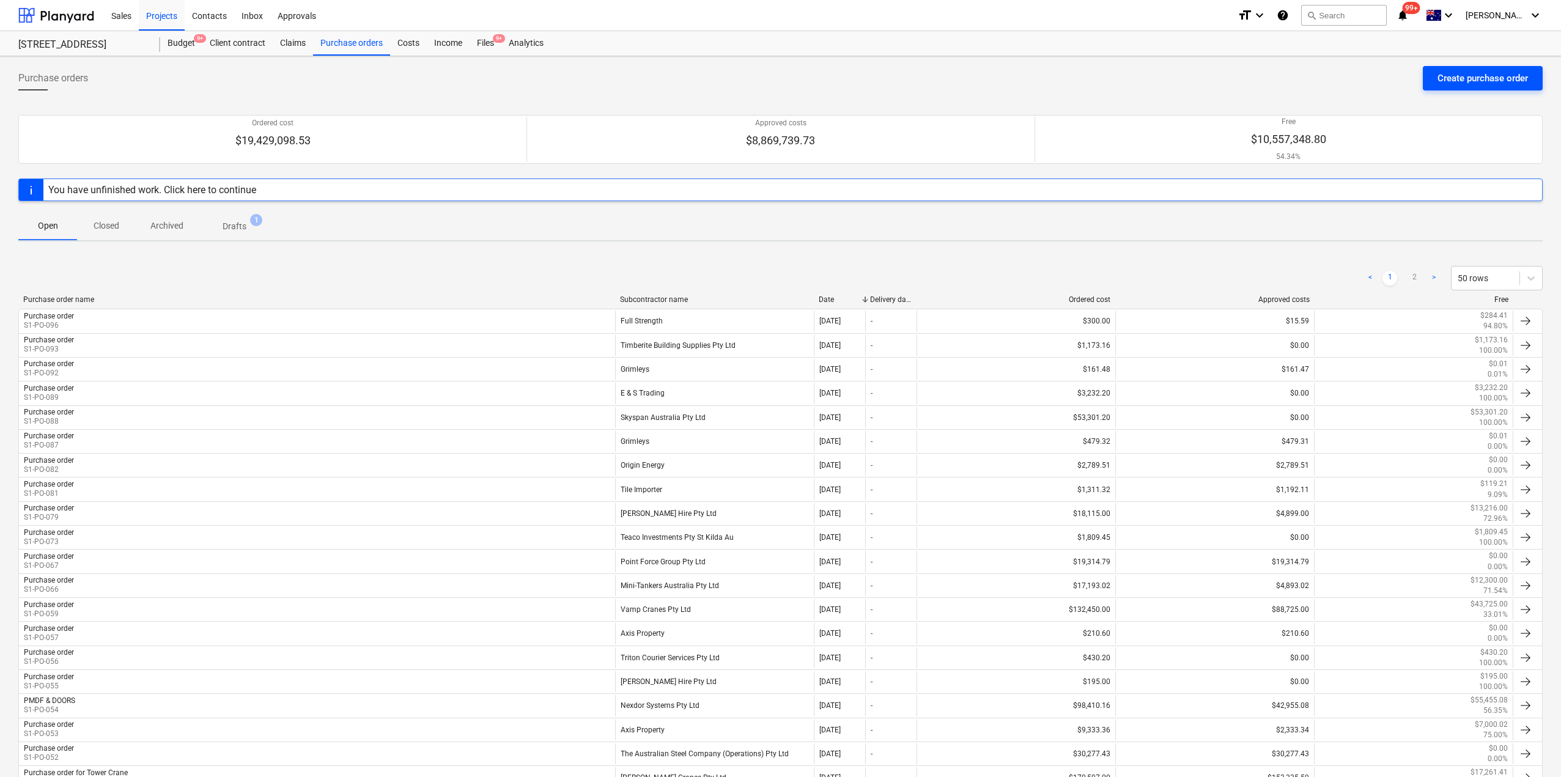
click at [1459, 76] on div "Create purchase order" at bounding box center [1483, 78] width 90 height 16
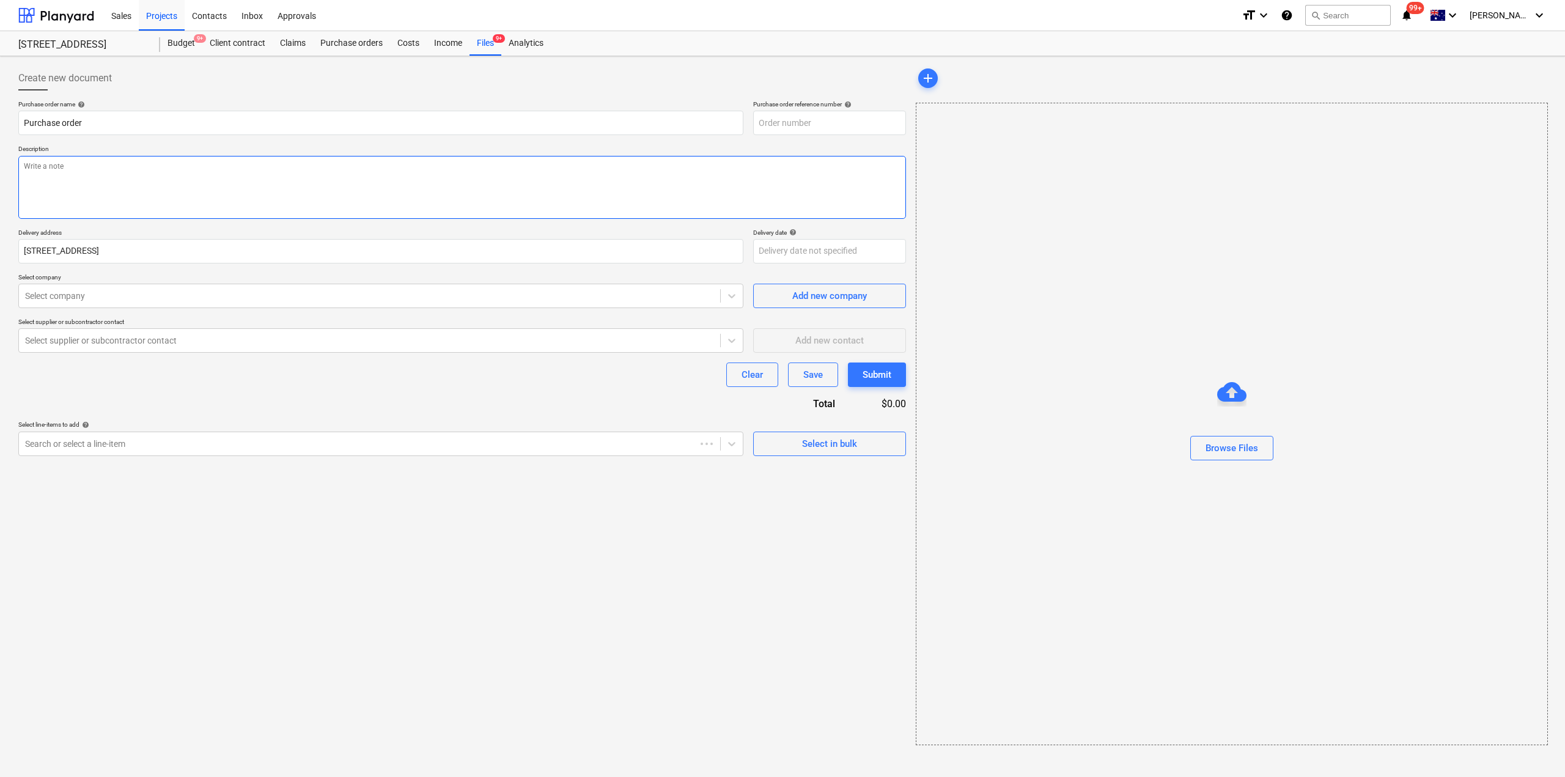
type textarea "x"
type input "S1-PO-102"
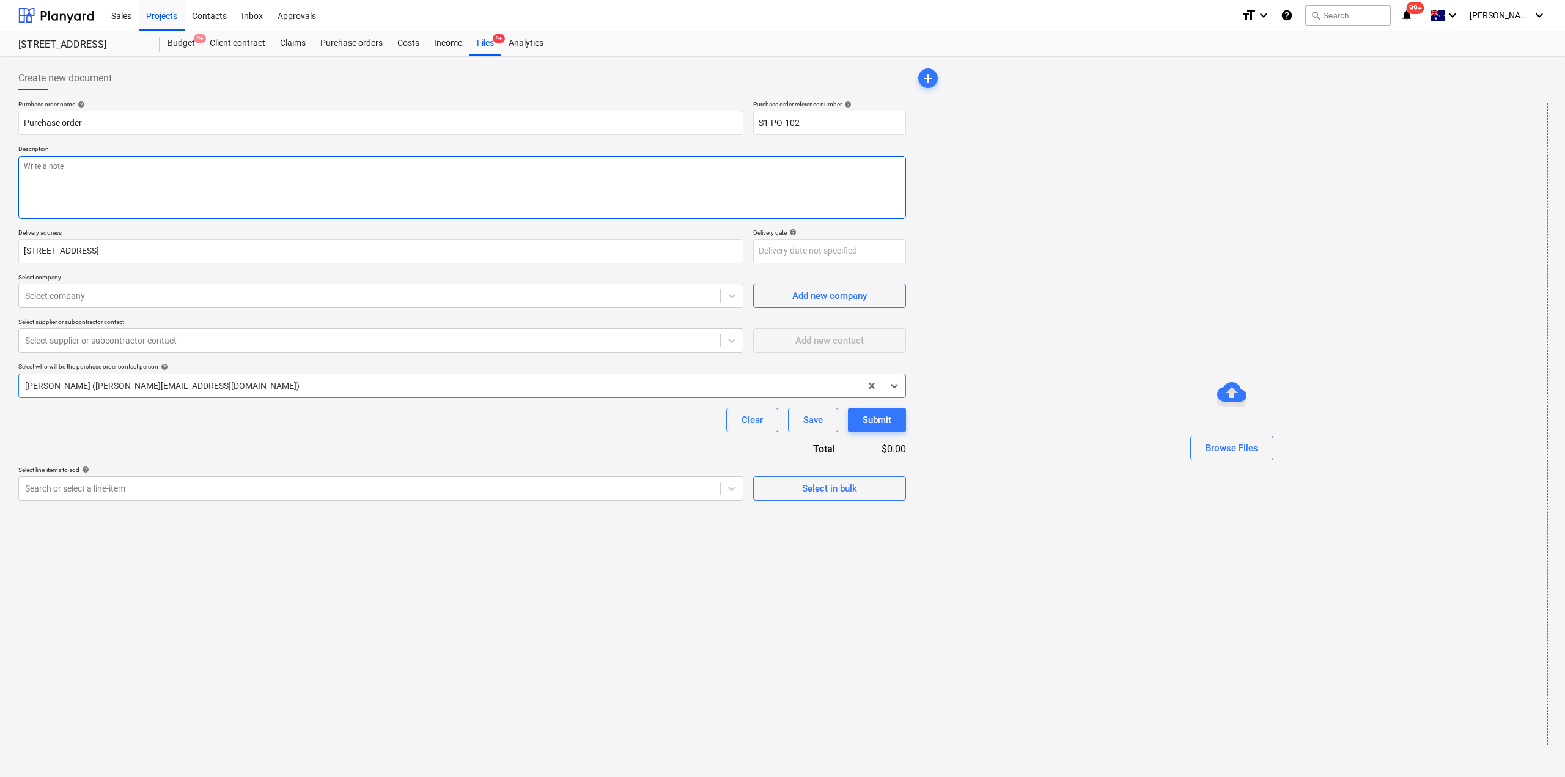
type textarea "x"
click at [130, 300] on div at bounding box center [369, 296] width 689 height 12
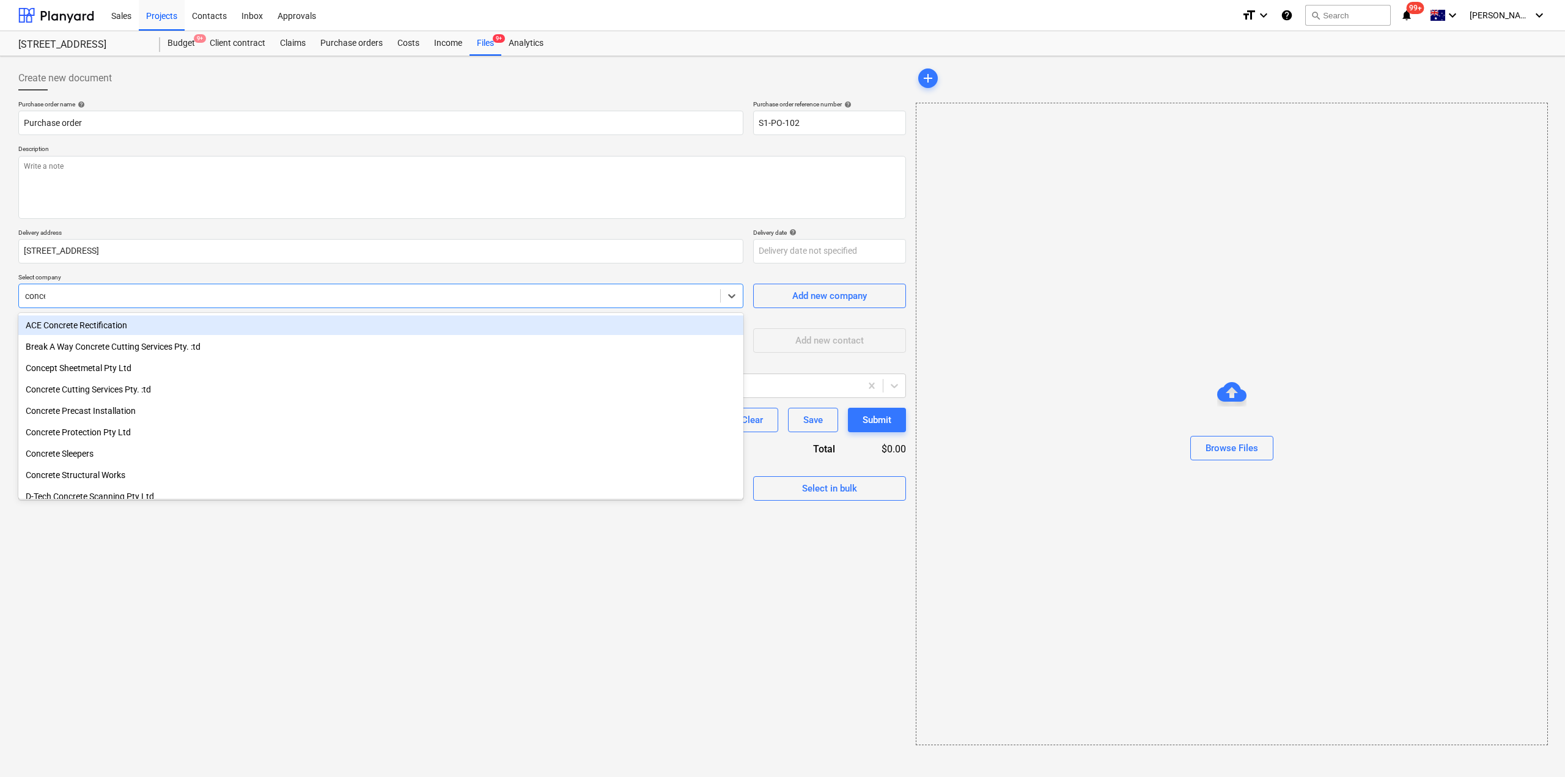
type input "concep"
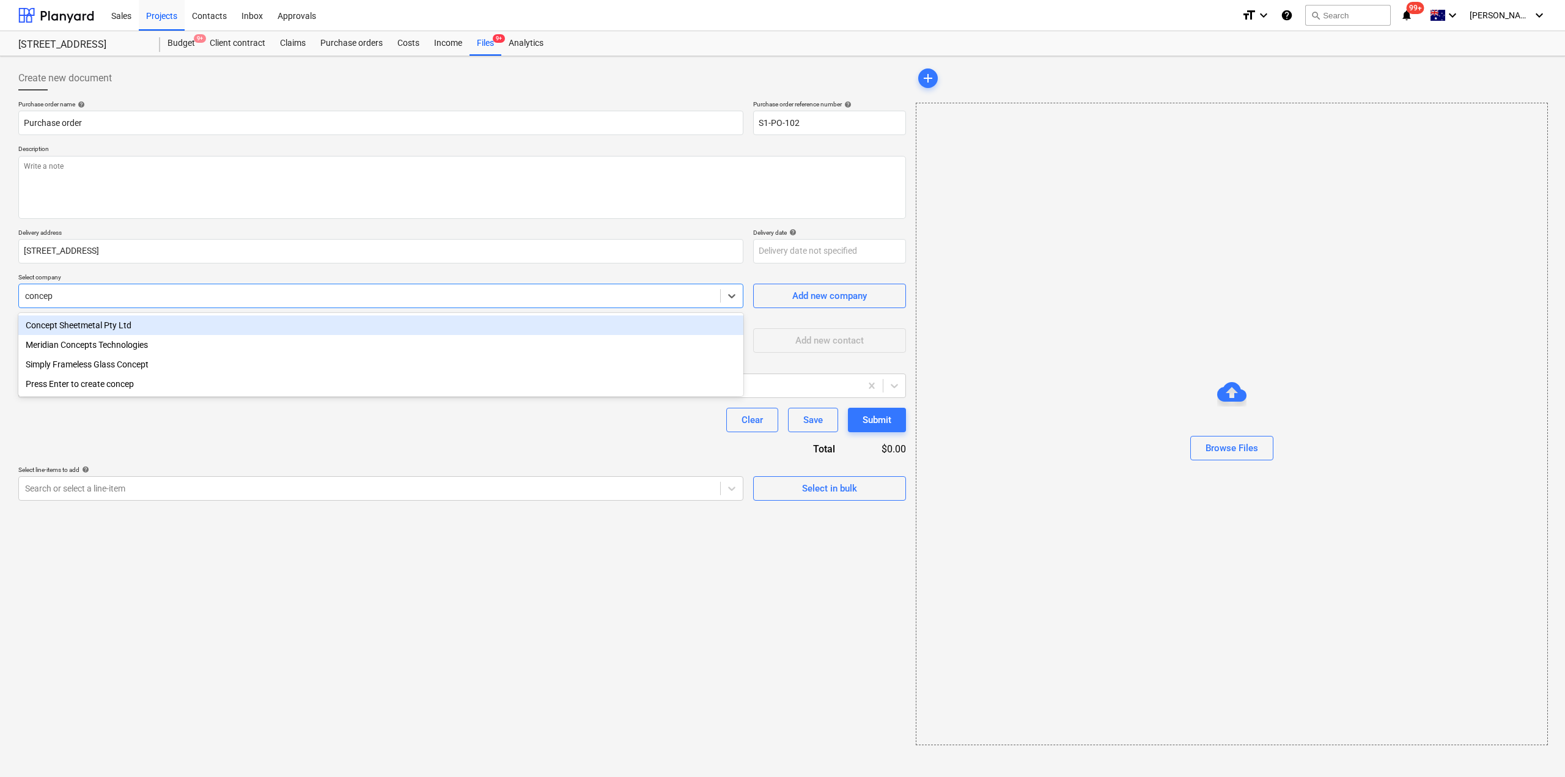
click at [111, 328] on div "Concept Sheetmetal Pty Ltd" at bounding box center [380, 326] width 725 height 20
type textarea "x"
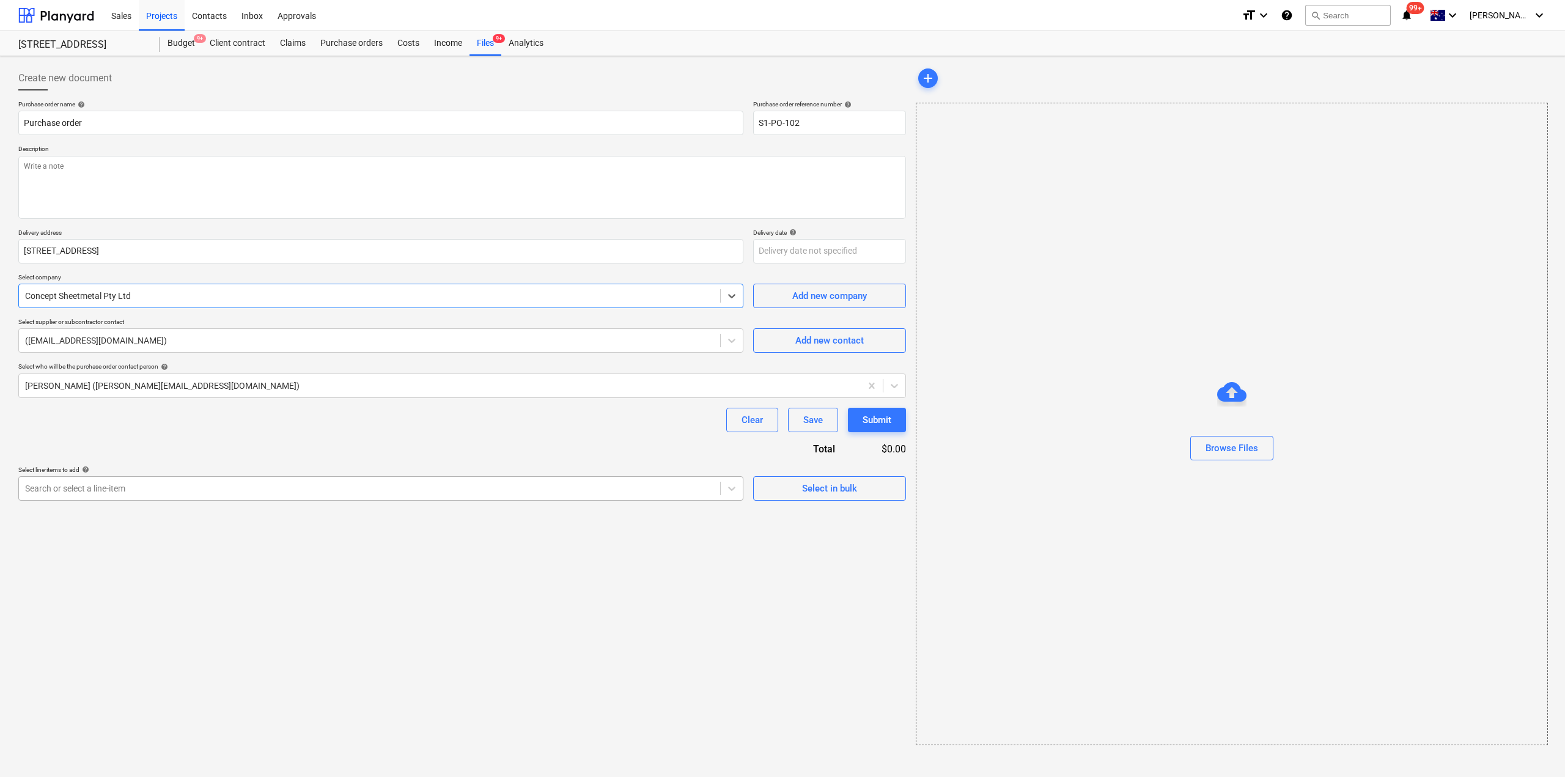
type textarea "x"
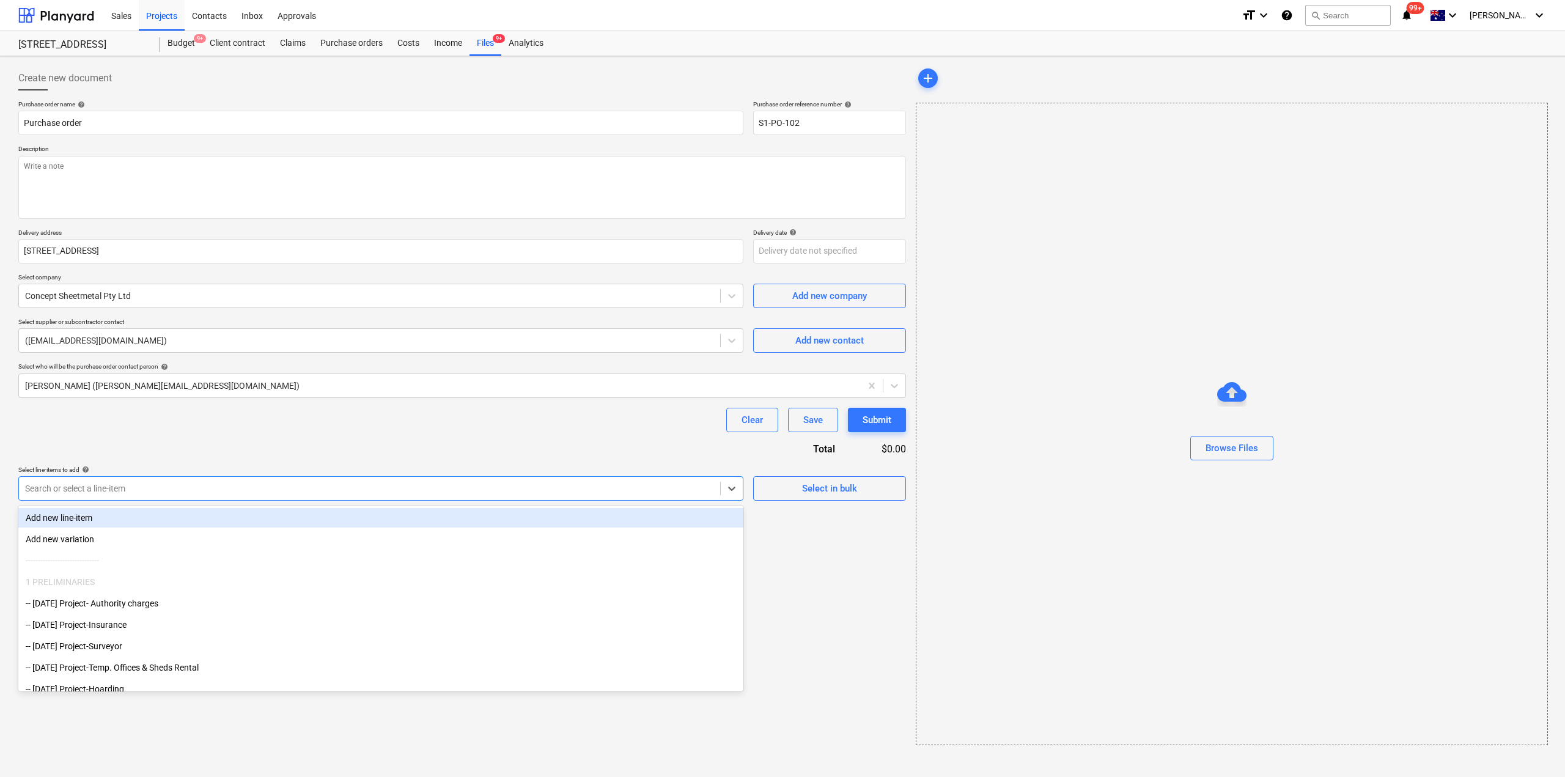
drag, startPoint x: 183, startPoint y: 481, endPoint x: 174, endPoint y: 497, distance: 18.4
click at [182, 481] on div "Search or select a line-item" at bounding box center [369, 488] width 701 height 17
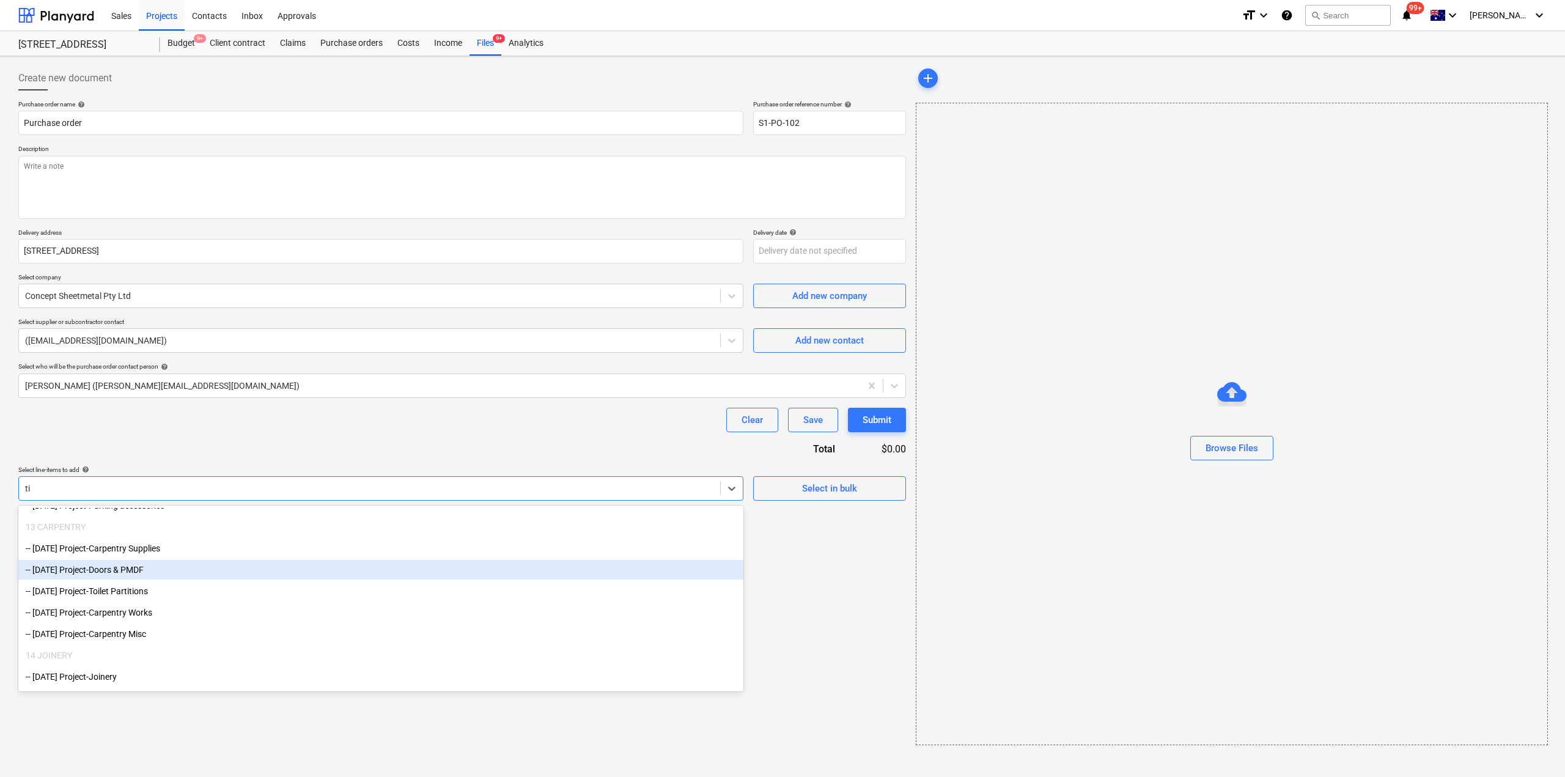
scroll to position [394, 0]
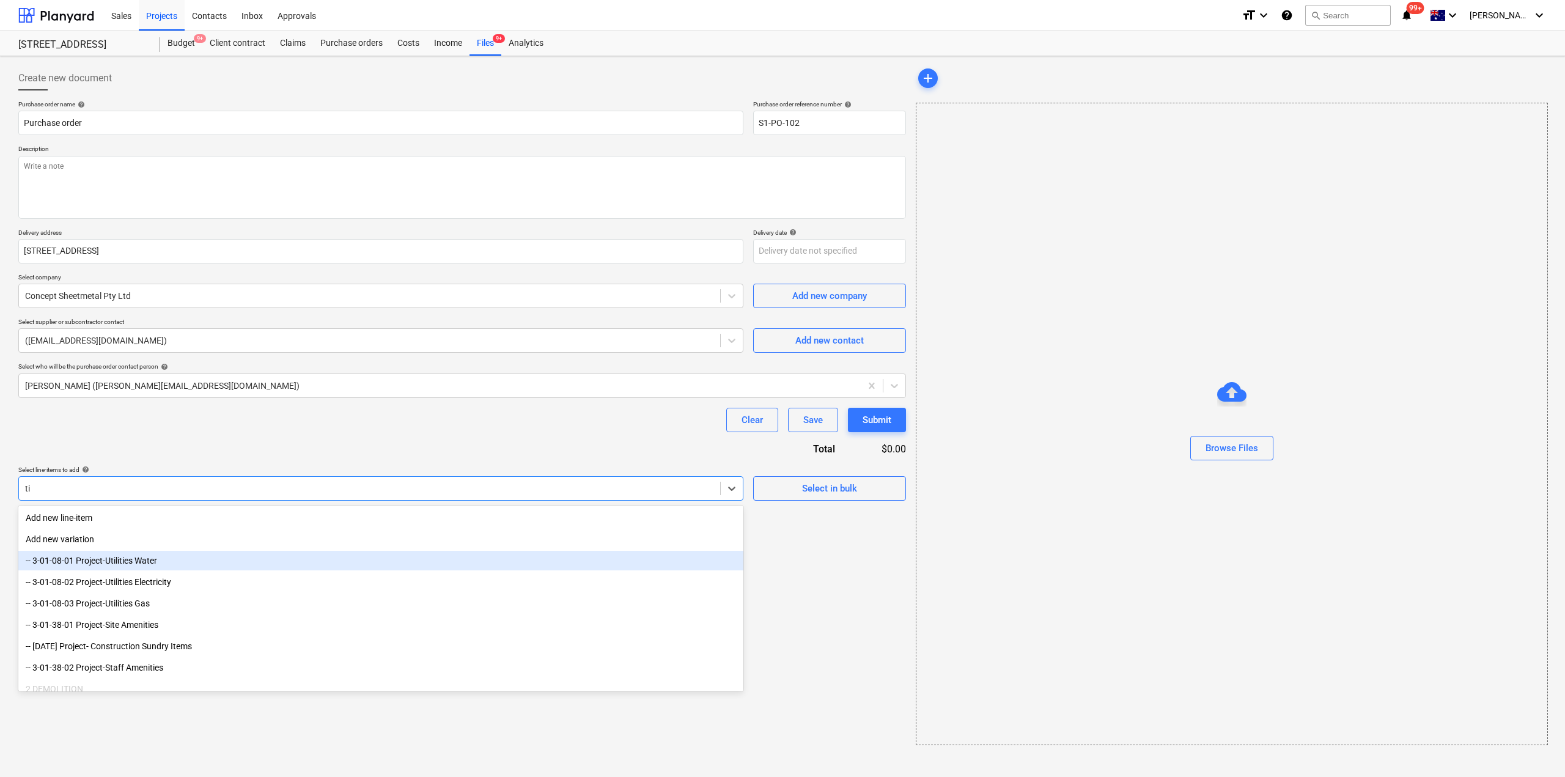
type input "til"
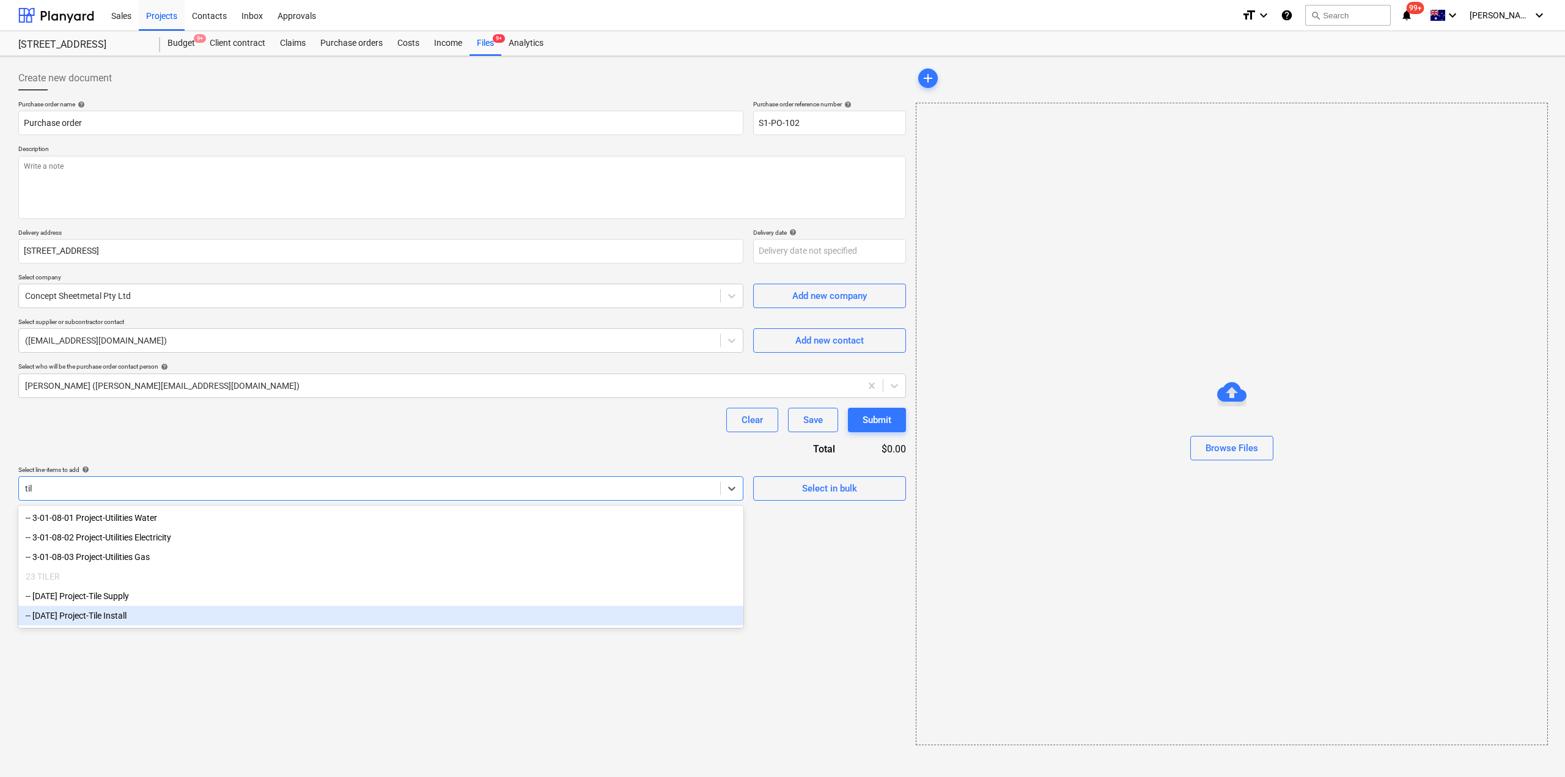
click at [137, 622] on div "-- [DATE] Project-Tile Install" at bounding box center [380, 616] width 725 height 20
type textarea "x"
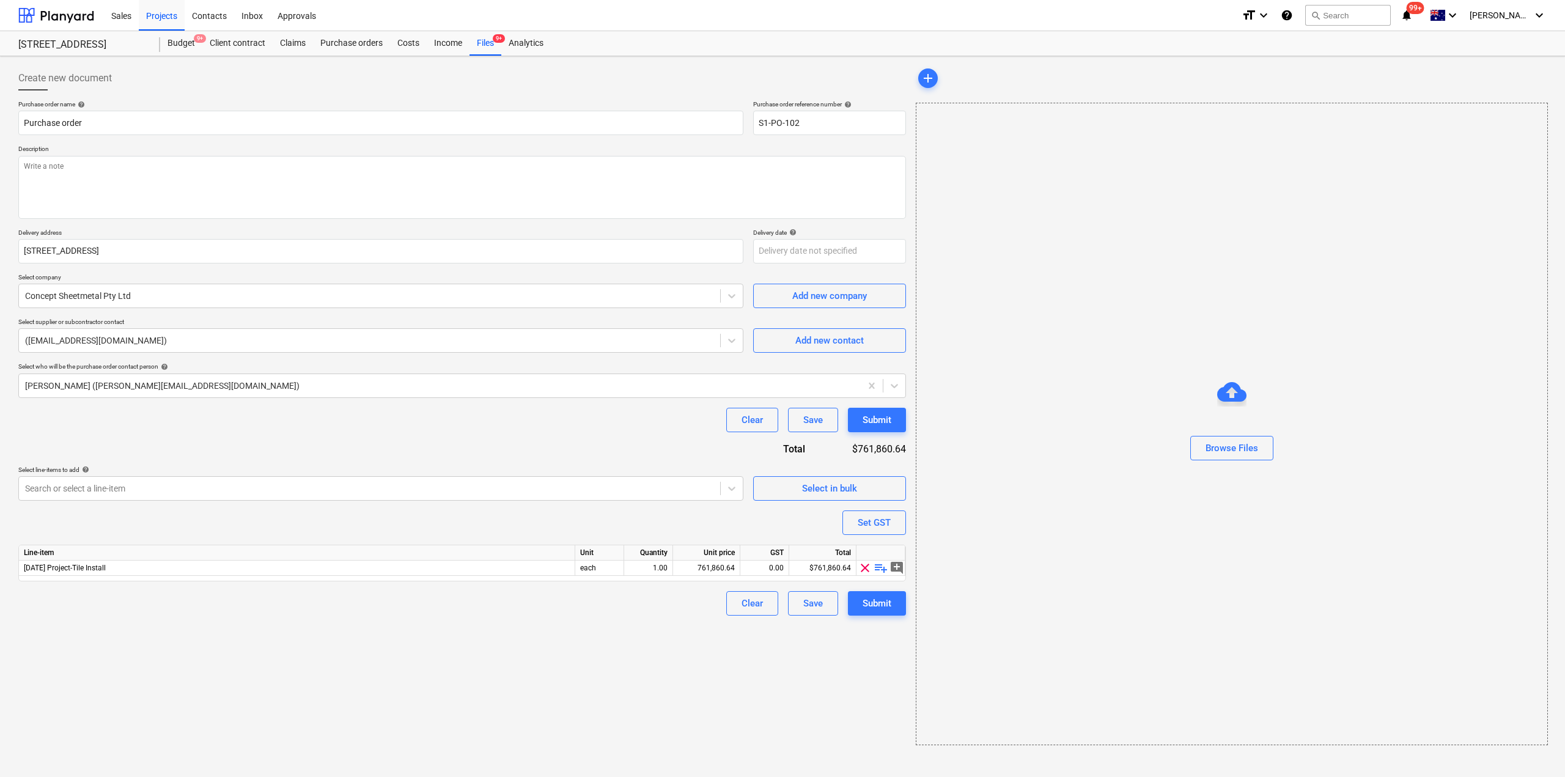
click at [198, 671] on div "Create new document Purchase order name help Purchase order Purchase order refe…" at bounding box center [462, 405] width 898 height 689
click at [220, 174] on textarea at bounding box center [462, 187] width 888 height 63
type textarea "x"
type textarea "Fl"
type textarea "x"
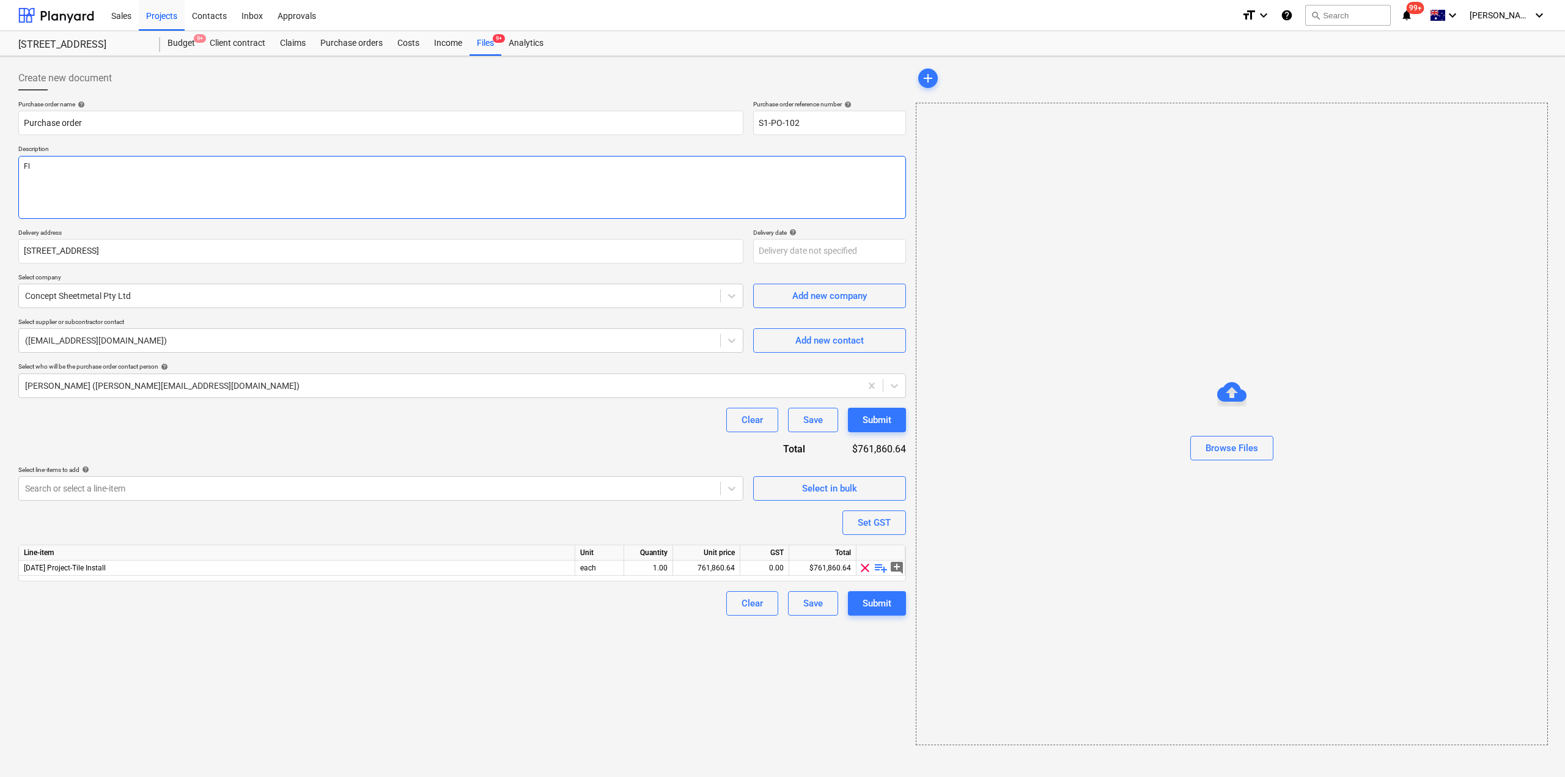
type textarea "Fla"
type textarea "x"
type textarea "Flash"
type textarea "x"
type textarea "Flashi"
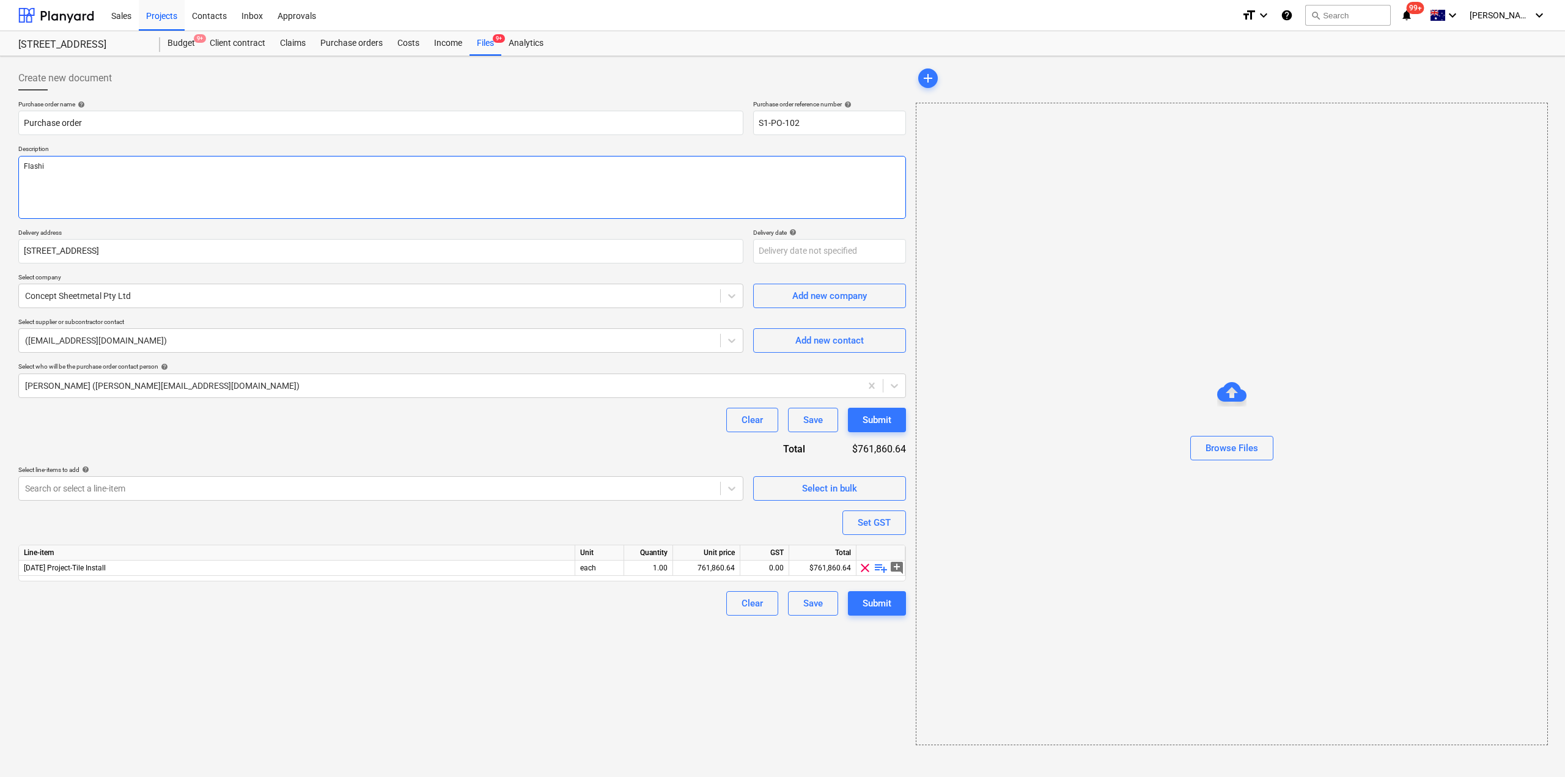
type textarea "x"
type textarea "Flashin"
type textarea "x"
type textarea "Flashing"
type textarea "x"
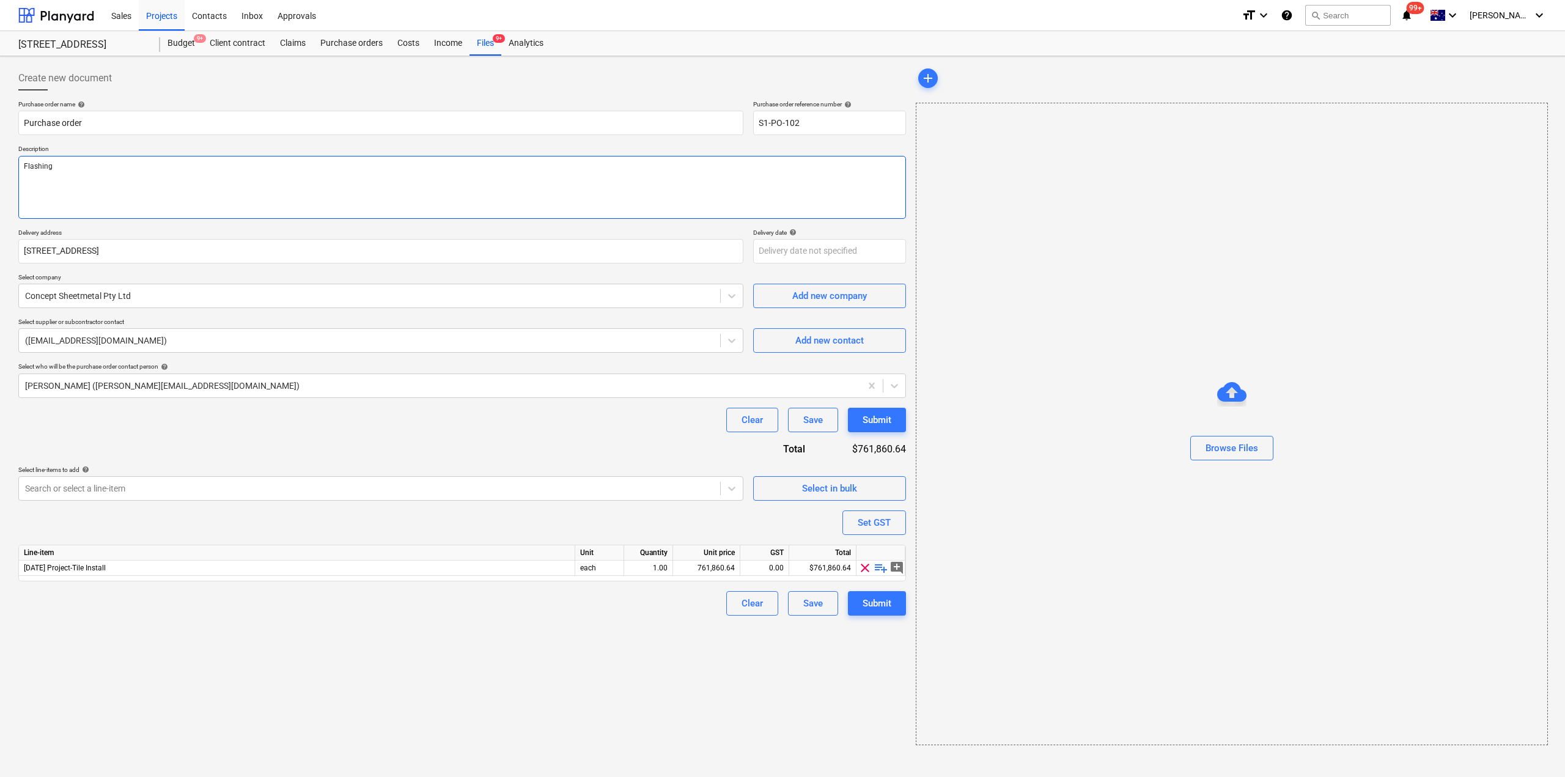
type textarea "Flashing"
type textarea "x"
type textarea "Flashing sa"
type textarea "x"
type textarea "Flashing samp"
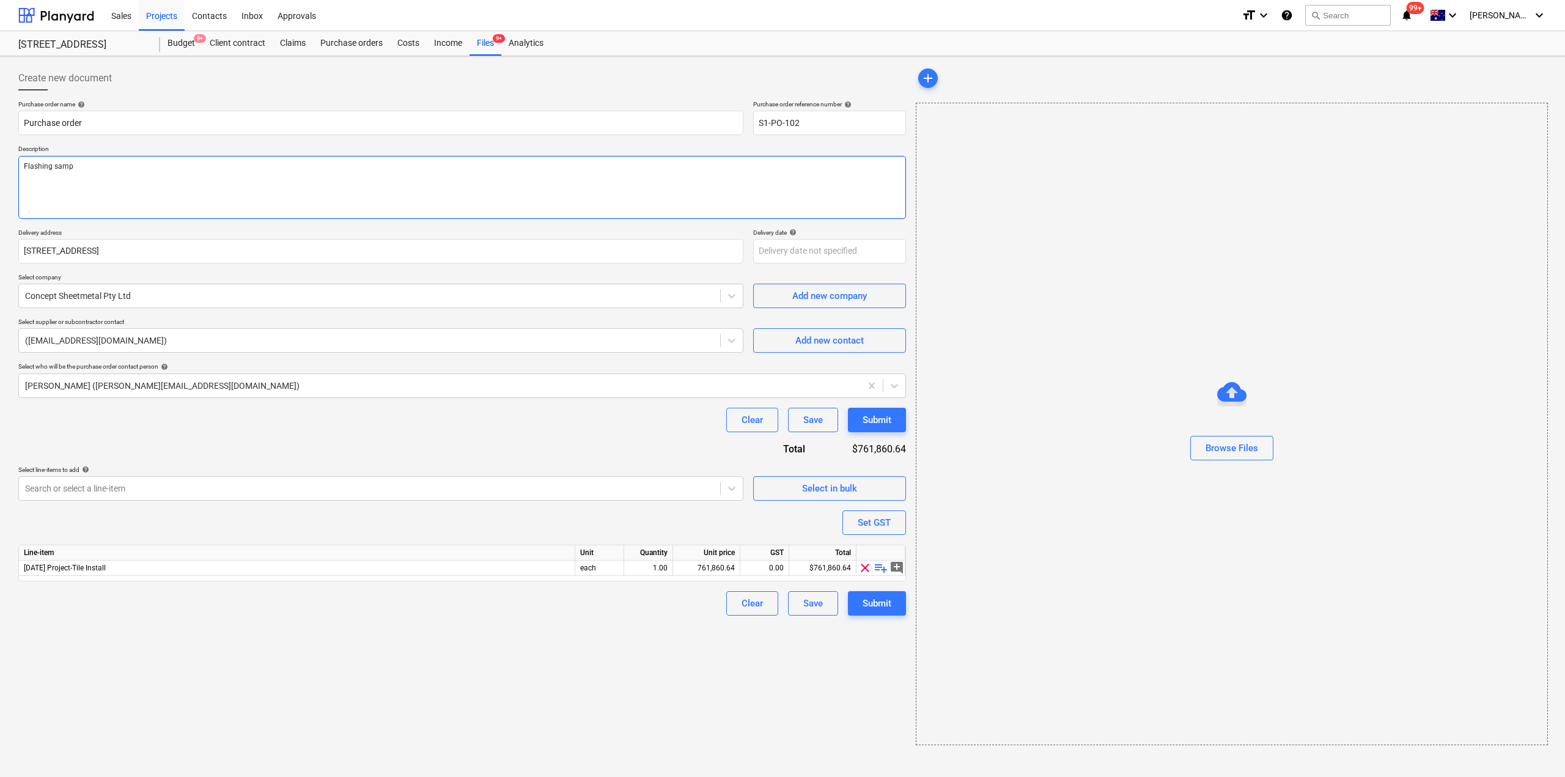
type textarea "x"
type textarea "Flashing sampl"
type textarea "x"
type textarea "Flashing sample"
type textarea "x"
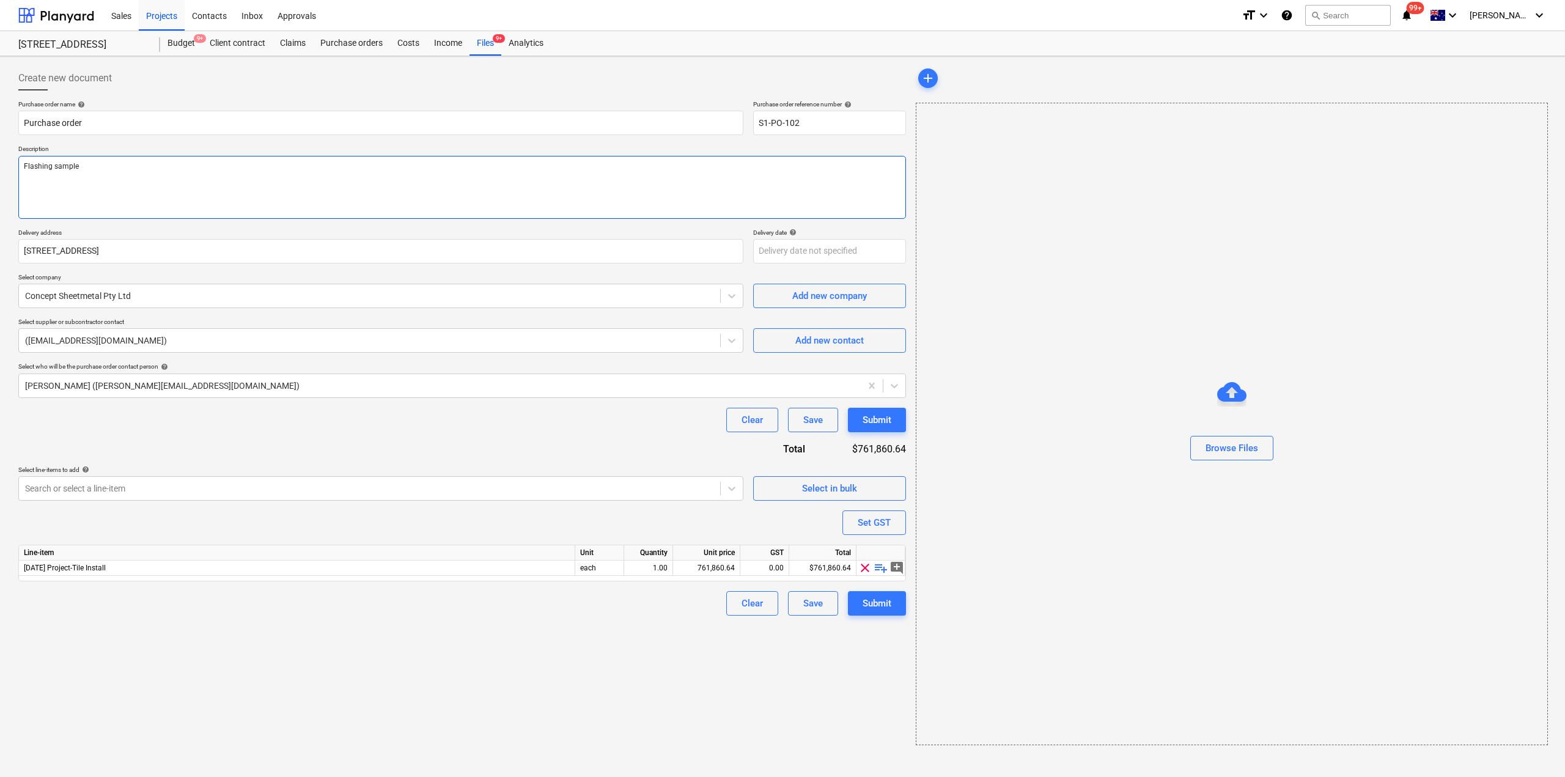
type textarea "Flashing sample f"
type textarea "x"
type textarea "Flashing sample for"
type textarea "x"
type textarea "Flashing sample for"
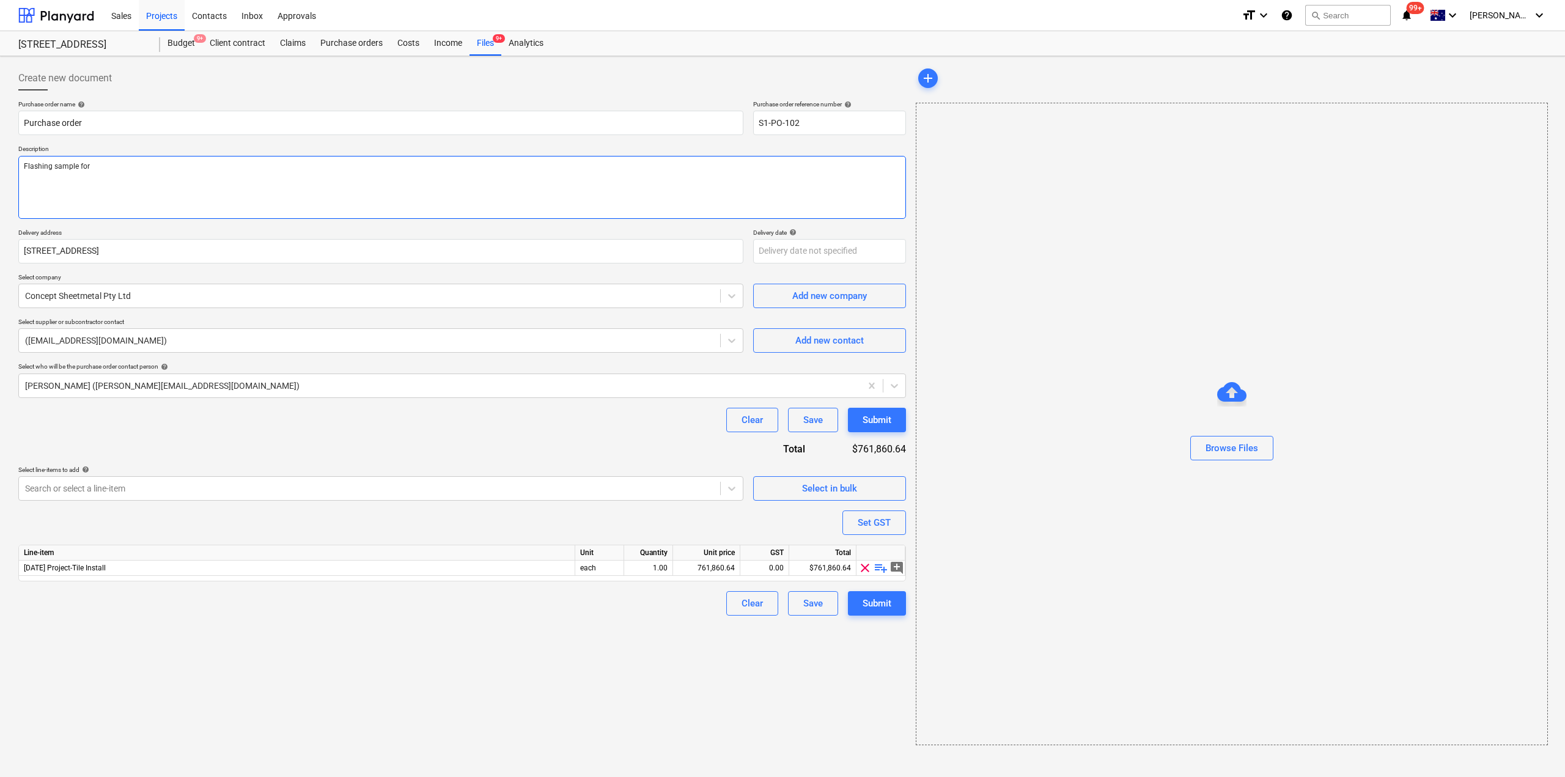
type textarea "x"
type textarea "Flashing sample for e"
type textarea "x"
type textarea "Flashing sample for ex"
type textarea "x"
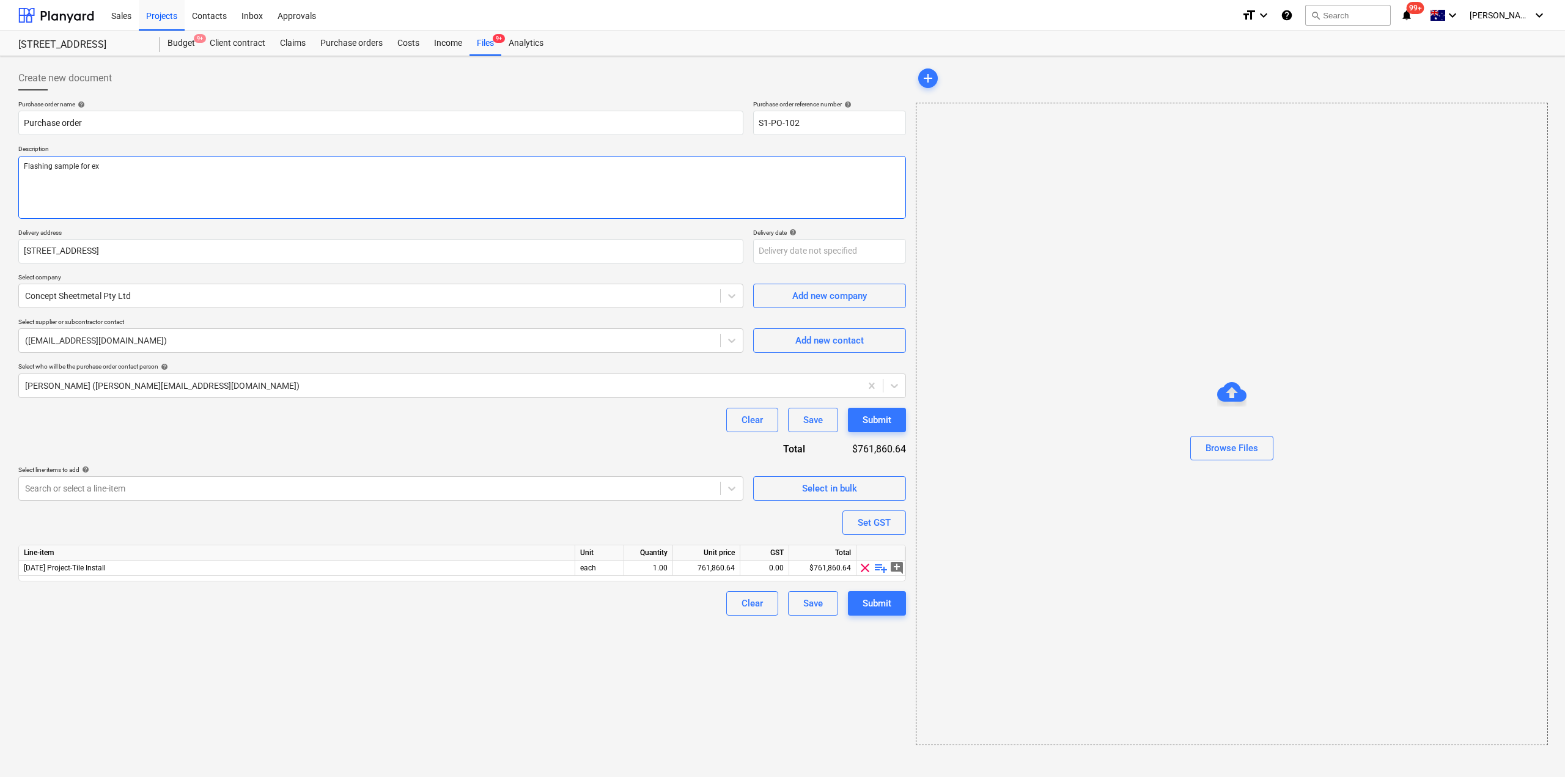
type textarea "Flashing sample for exp"
type textarea "x"
type textarea "Flashing sample for expo"
type textarea "x"
type textarea "Flashing sample for expose"
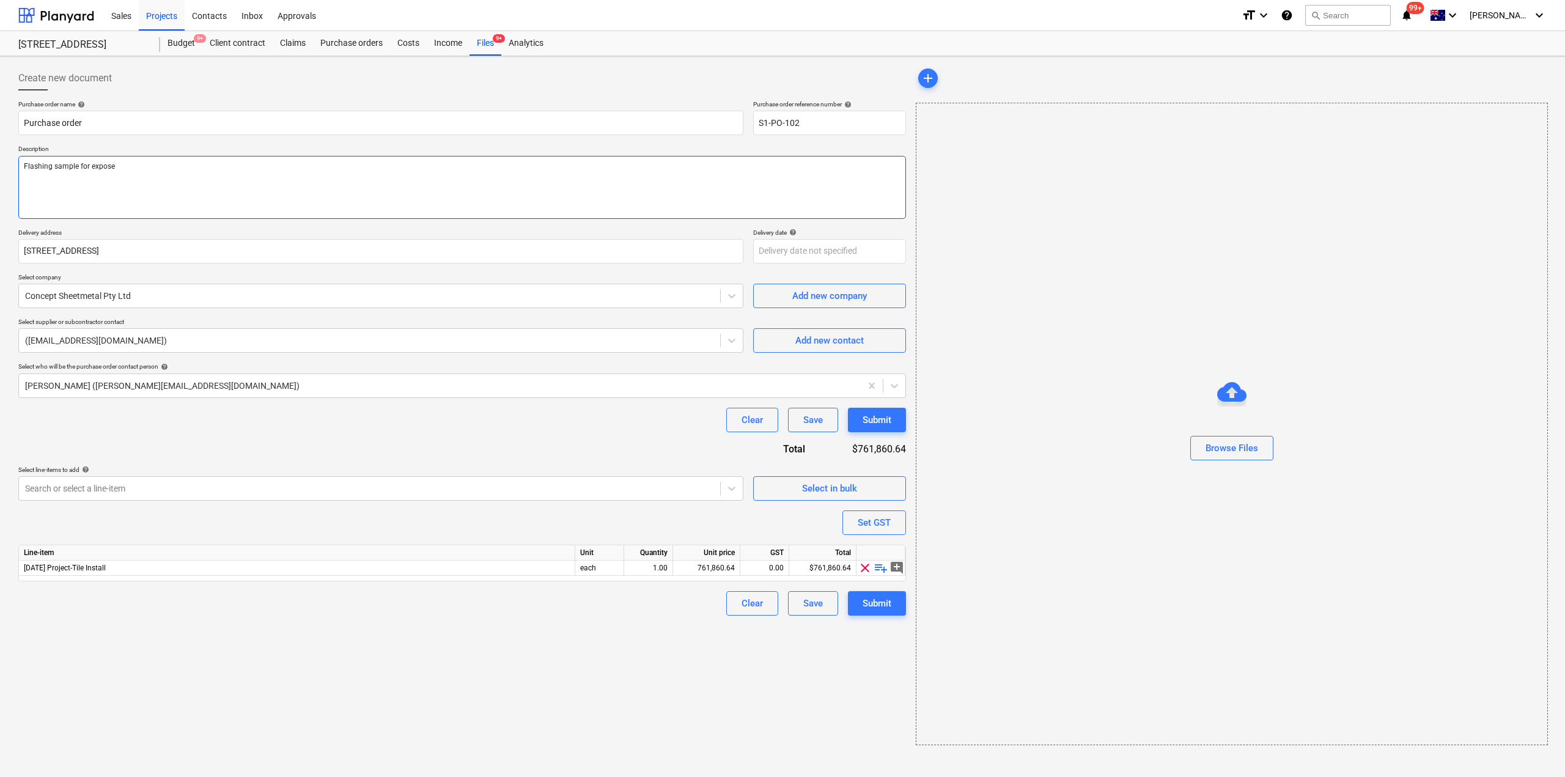
type textarea "x"
type textarea "Flashing sample for exposed"
type textarea "x"
type textarea "Flashing sample for exposed"
type textarea "x"
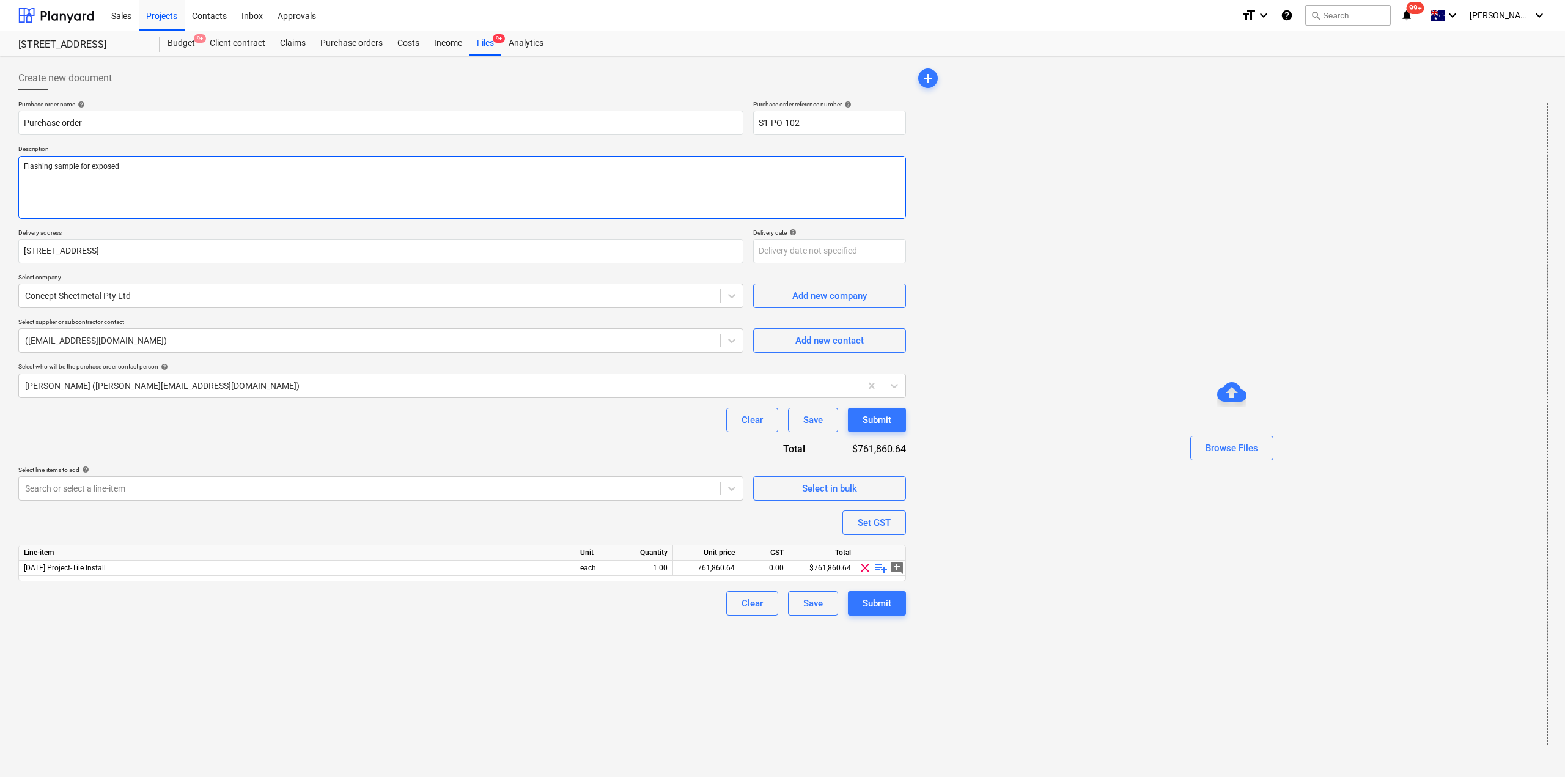
type textarea "Flashing sample for exposed b"
type textarea "x"
type textarea "Flashing sample for exposed ba"
type textarea "x"
type textarea "Flashing sample for exposed balc"
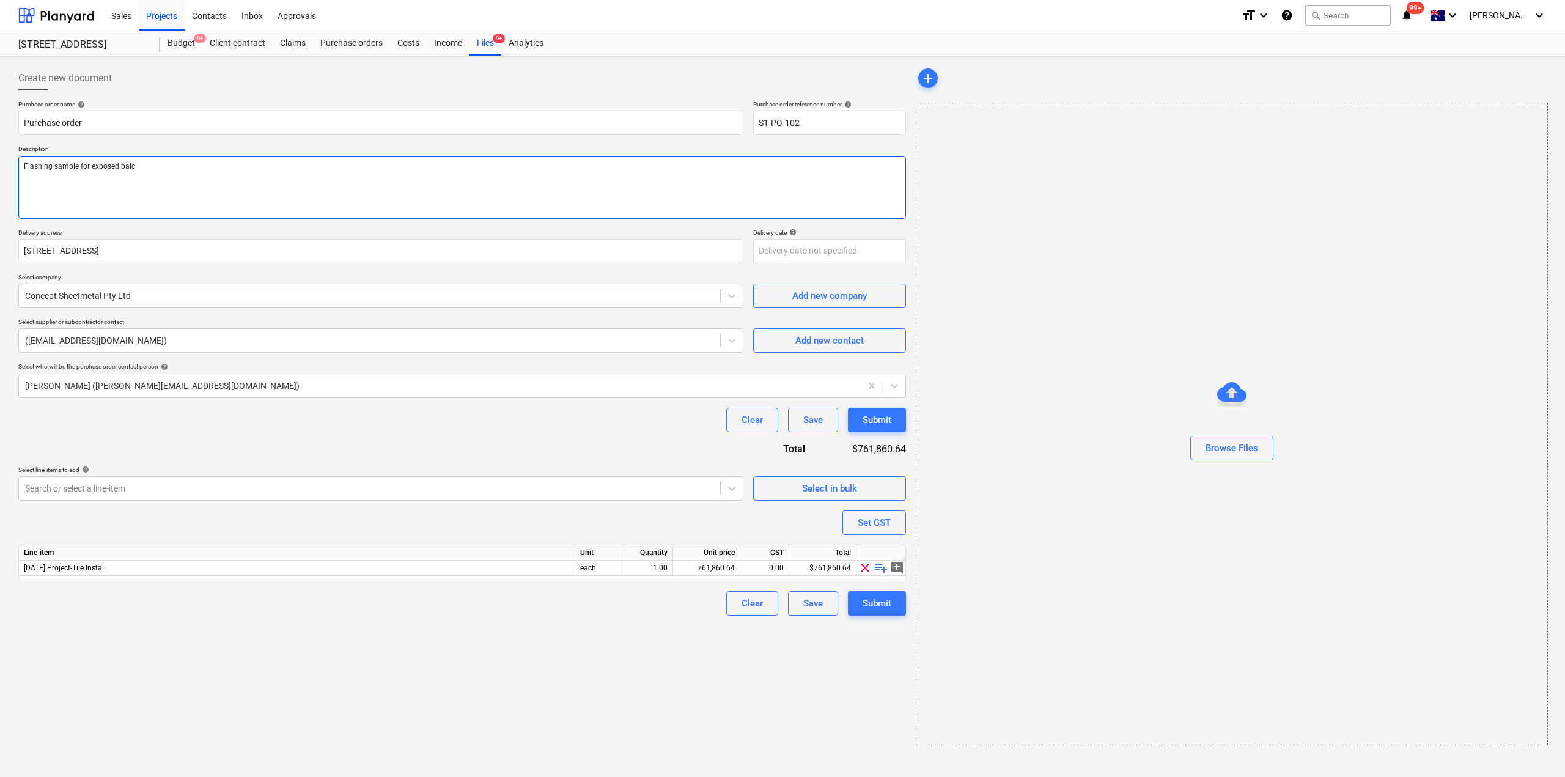
type textarea "x"
type textarea "Flashing sample for exposed balco"
type textarea "x"
type textarea "Flashing sample for exposed balcon"
type textarea "x"
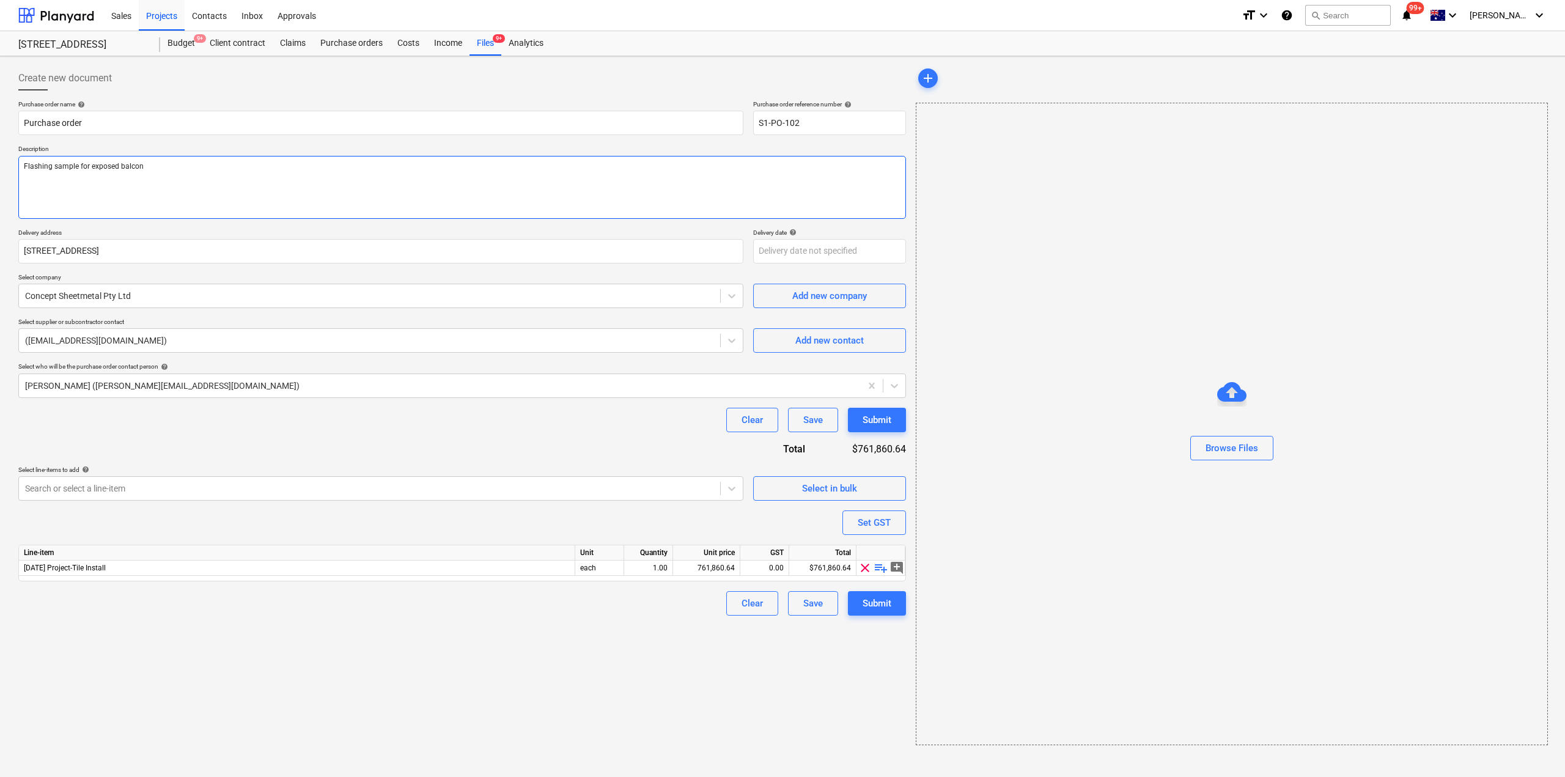
type textarea "Flashing sample for exposed balcony"
type textarea "x"
type textarea "Flashing sample for exposed balcony"
type textarea "x"
type textarea "Flashing sample for exposed balcony e"
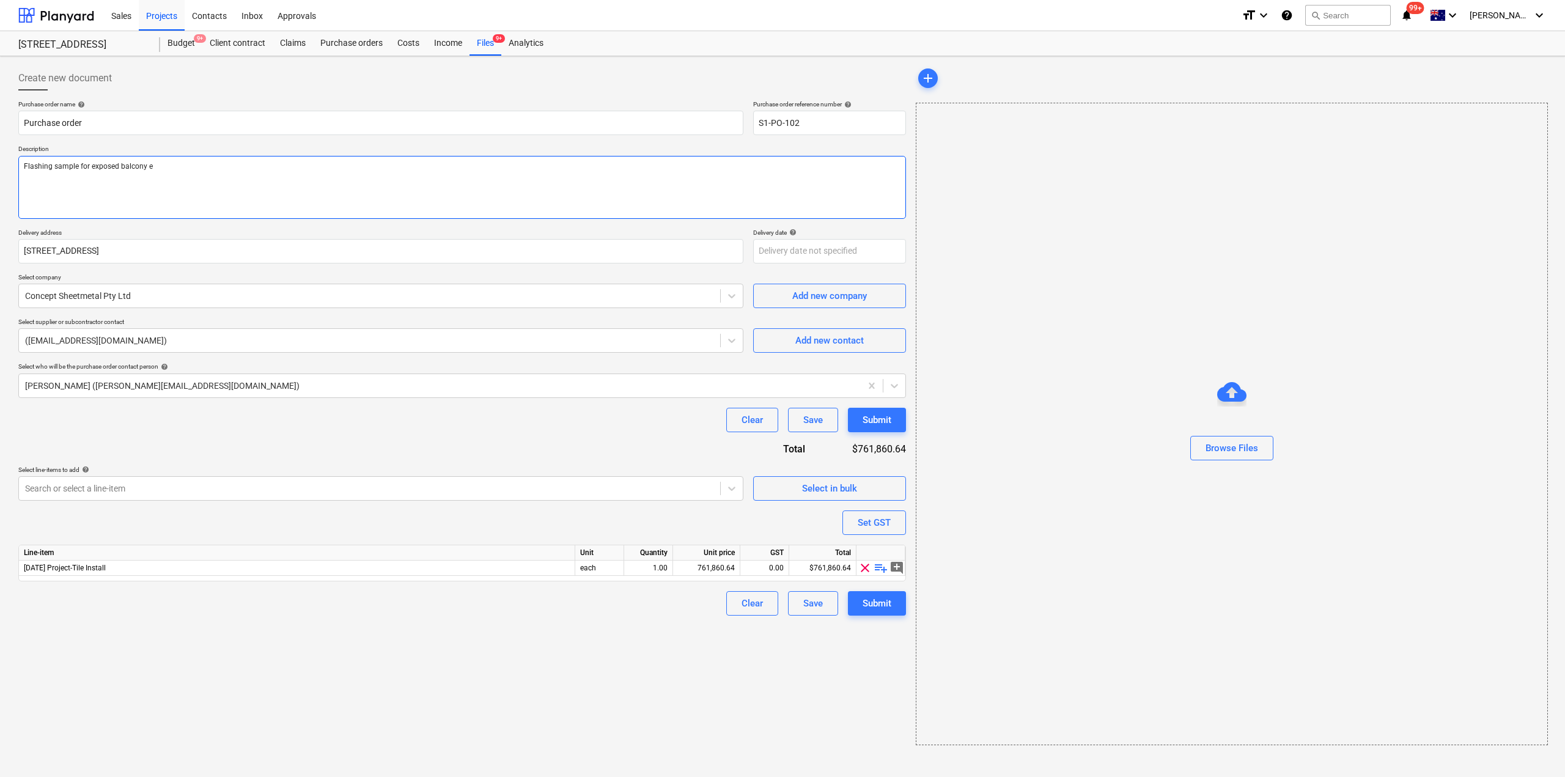
type textarea "x"
type textarea "Flashing sample for exposed balcony ed"
type textarea "x"
type textarea "Flashing sample for exposed balcony edg"
type textarea "x"
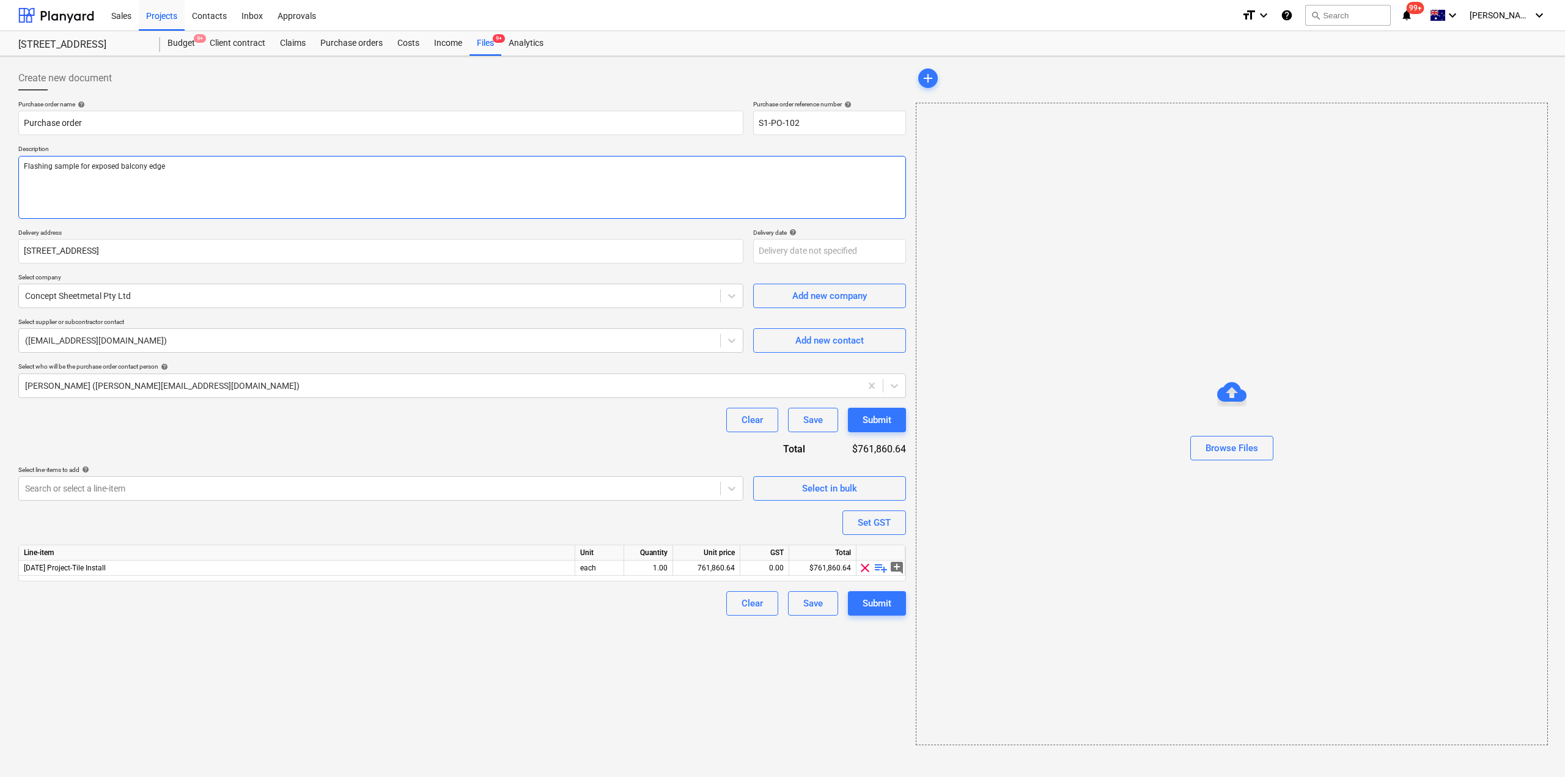
drag, startPoint x: 211, startPoint y: 174, endPoint x: 0, endPoint y: 157, distance: 211.7
click at [0, 157] on div "Create new document Purchase order name help Purchase order Purchase order refe…" at bounding box center [782, 416] width 1565 height 721
type textarea "Flashing sample for exposed balcony edge"
click at [882, 570] on span "playlist_add" at bounding box center [881, 568] width 15 height 15
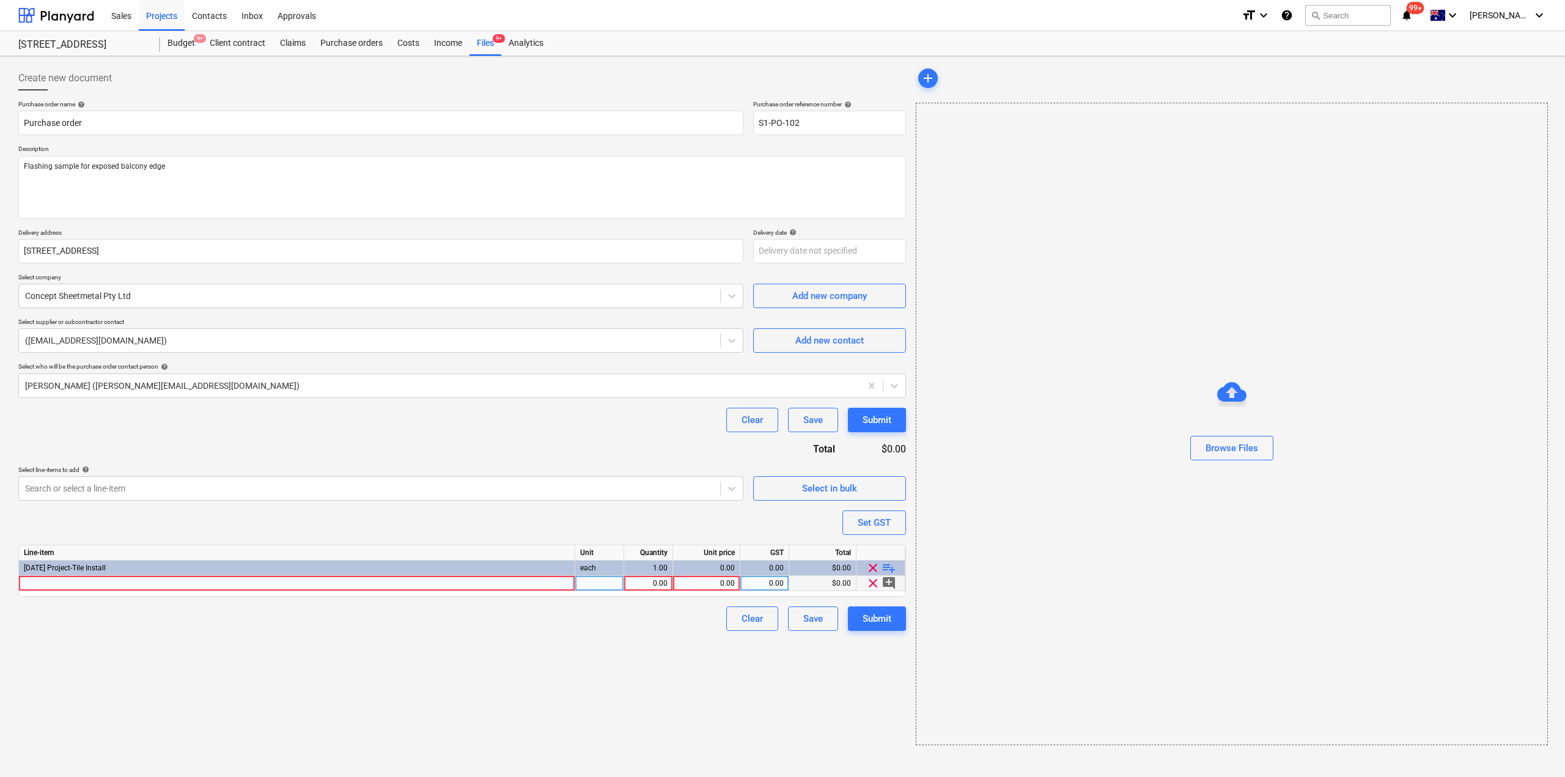
click at [432, 583] on div at bounding box center [297, 583] width 556 height 15
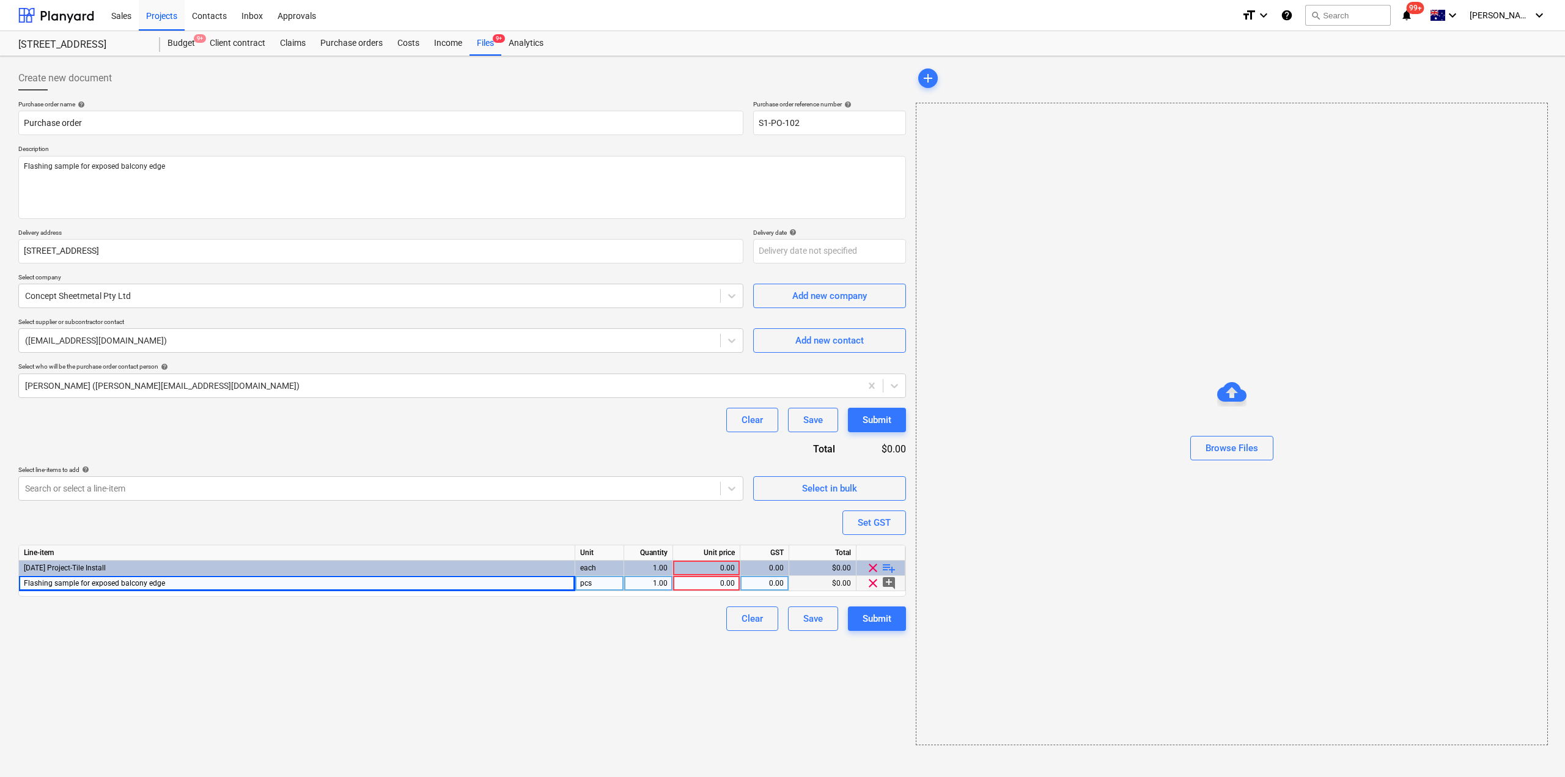
click at [609, 585] on div "pcs" at bounding box center [599, 583] width 49 height 15
drag, startPoint x: 646, startPoint y: 651, endPoint x: 786, endPoint y: 759, distance: 177.8
click at [646, 651] on div "Create new document Purchase order name help Purchase order Purchase order refe…" at bounding box center [462, 405] width 898 height 689
click at [717, 586] on div "0.00" at bounding box center [706, 583] width 57 height 15
type textarea "x"
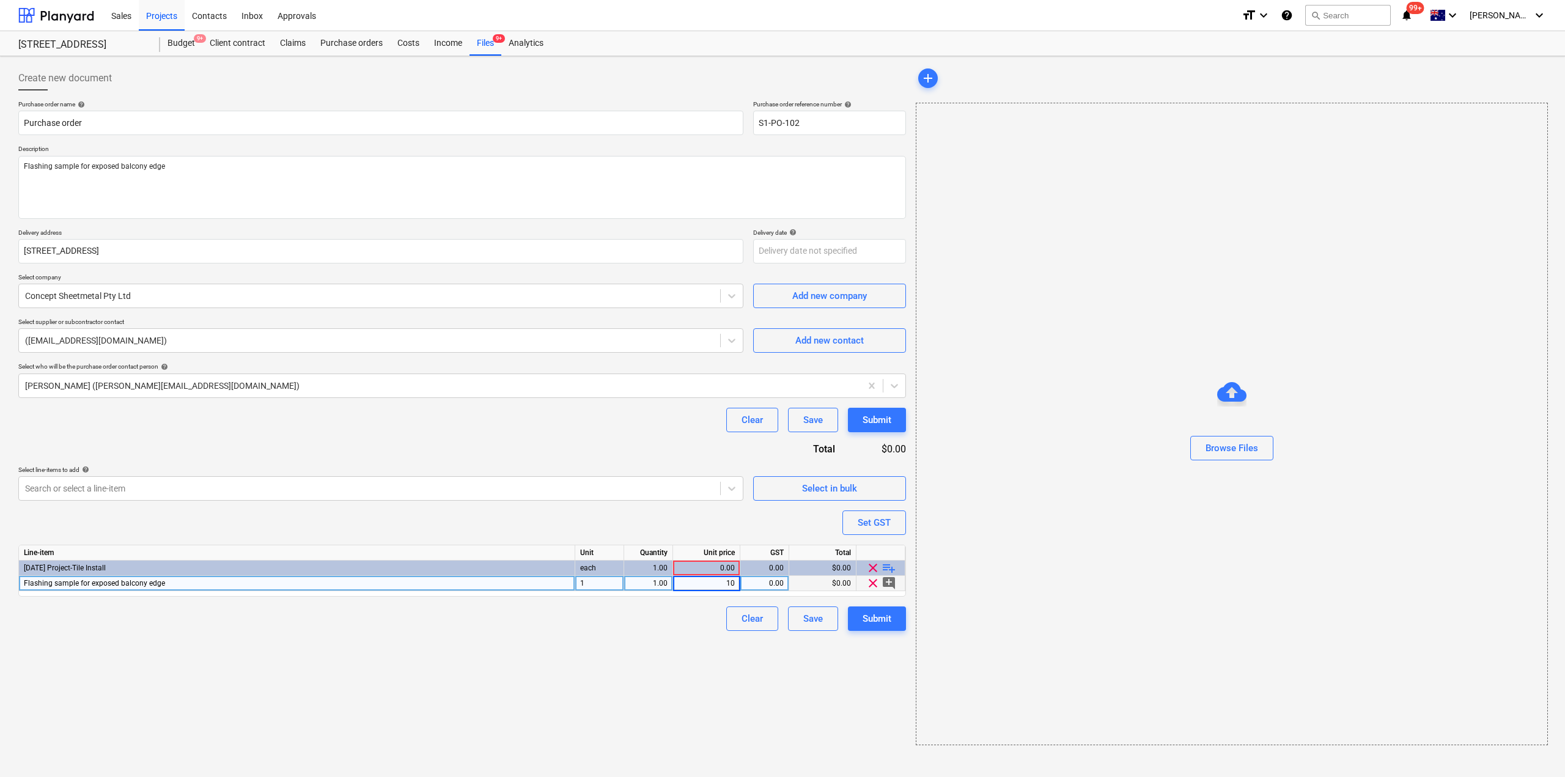
click at [709, 582] on input "10" at bounding box center [706, 583] width 67 height 15
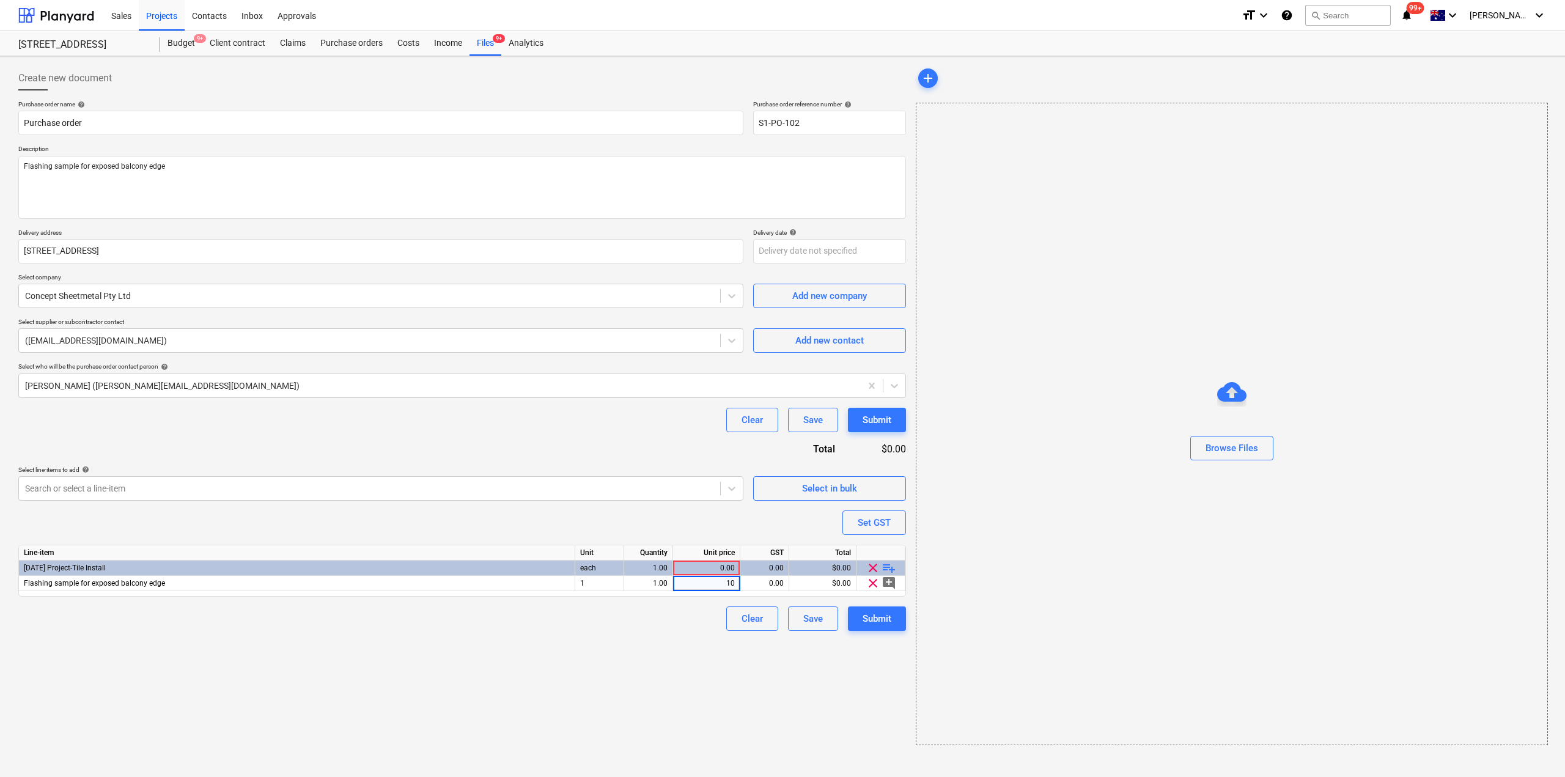
drag, startPoint x: 733, startPoint y: 586, endPoint x: 851, endPoint y: 593, distance: 118.2
click at [851, 594] on div "Line-item Unit Quantity Unit price GST Total [DATE] Project-Tile Install each 1…" at bounding box center [462, 571] width 888 height 52
type input "162.15"
click at [707, 719] on div "Create new document Purchase order name help Purchase order Purchase order refe…" at bounding box center [462, 405] width 898 height 689
click at [865, 616] on div "Submit" at bounding box center [877, 619] width 29 height 16
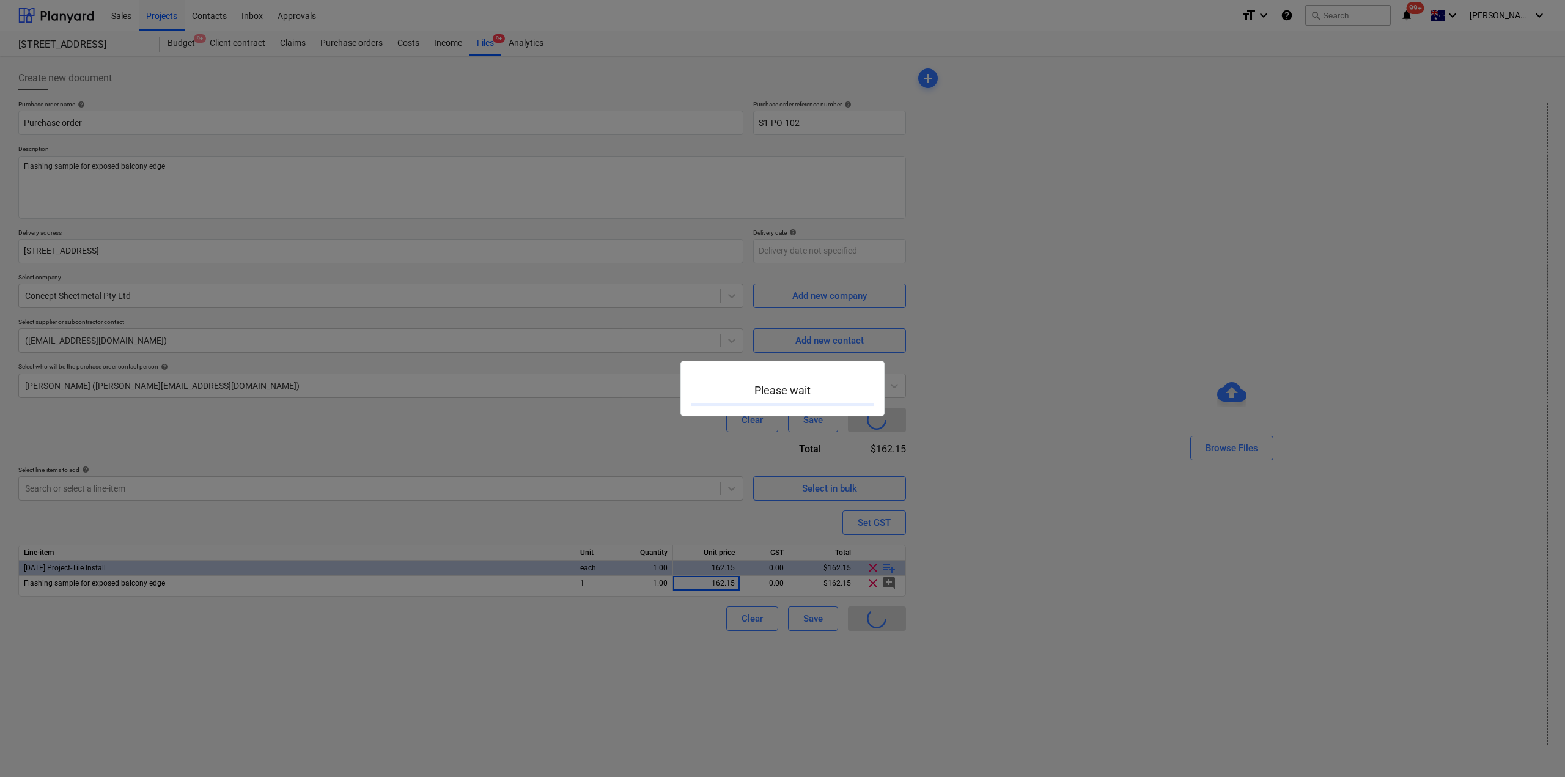
type textarea "x"
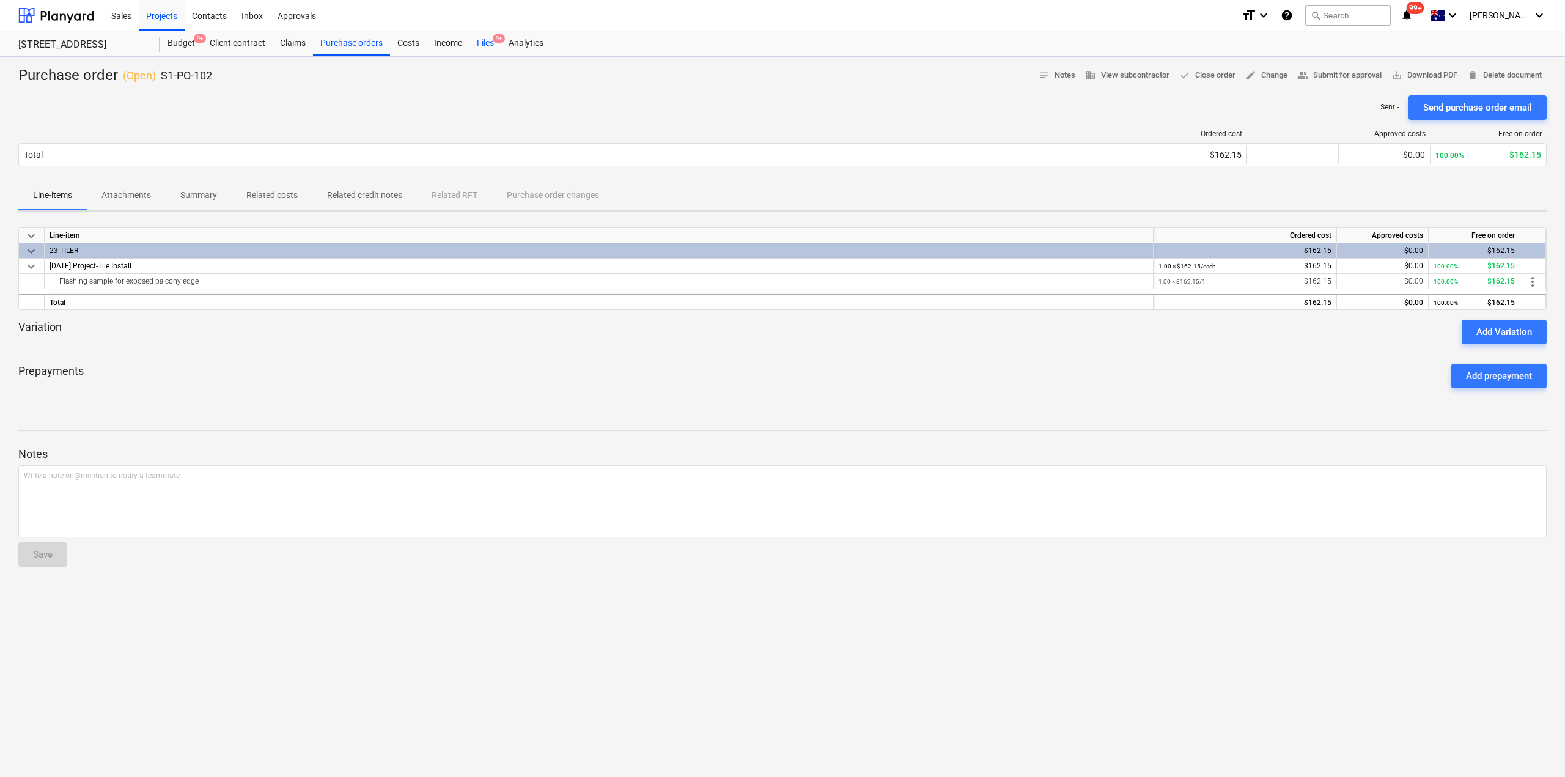
click at [483, 48] on div "Files 9+" at bounding box center [486, 43] width 32 height 24
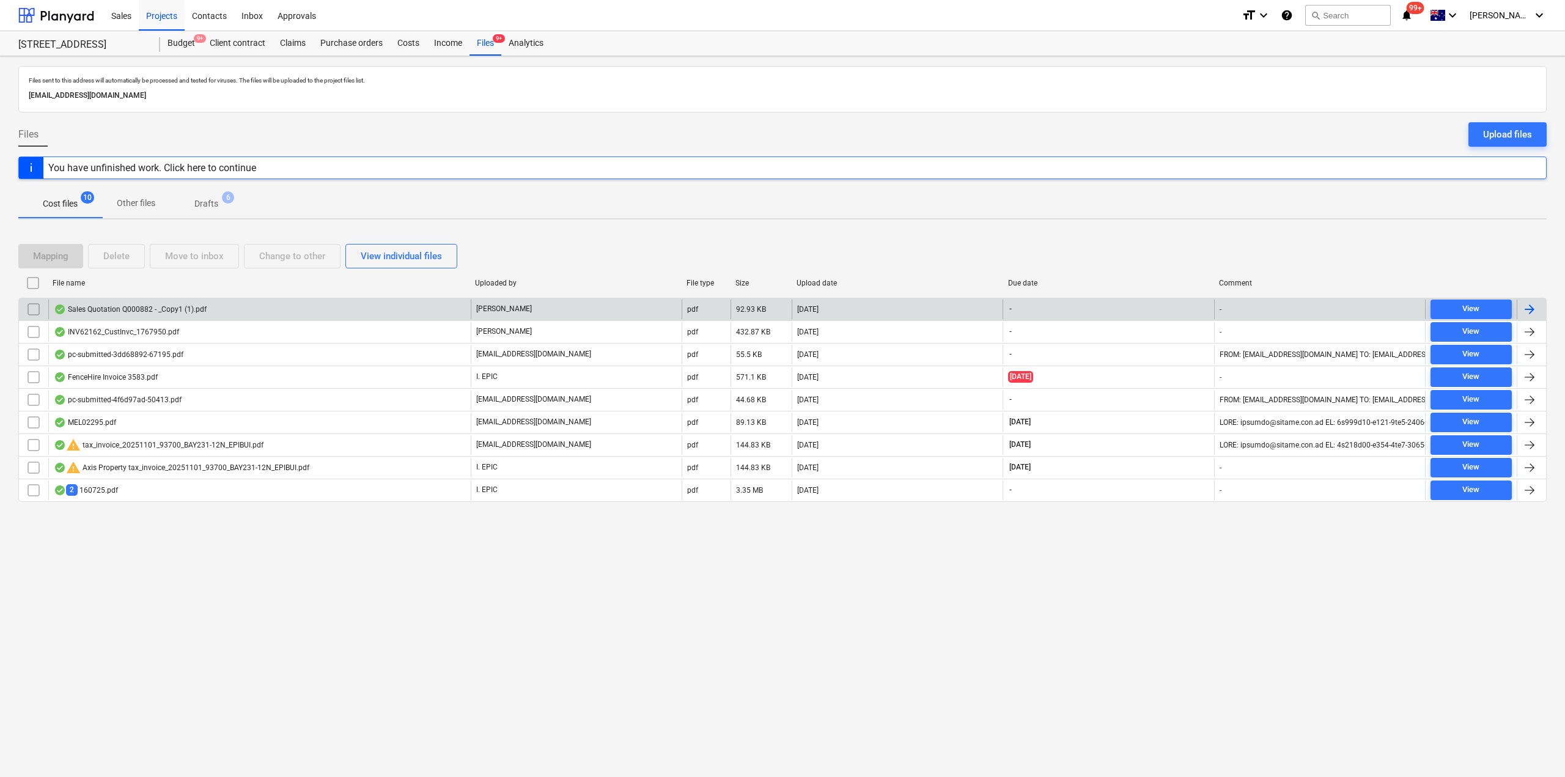
click at [205, 307] on div "Sales Quotation Q000882 - _Copy1 (1).pdf" at bounding box center [259, 310] width 423 height 20
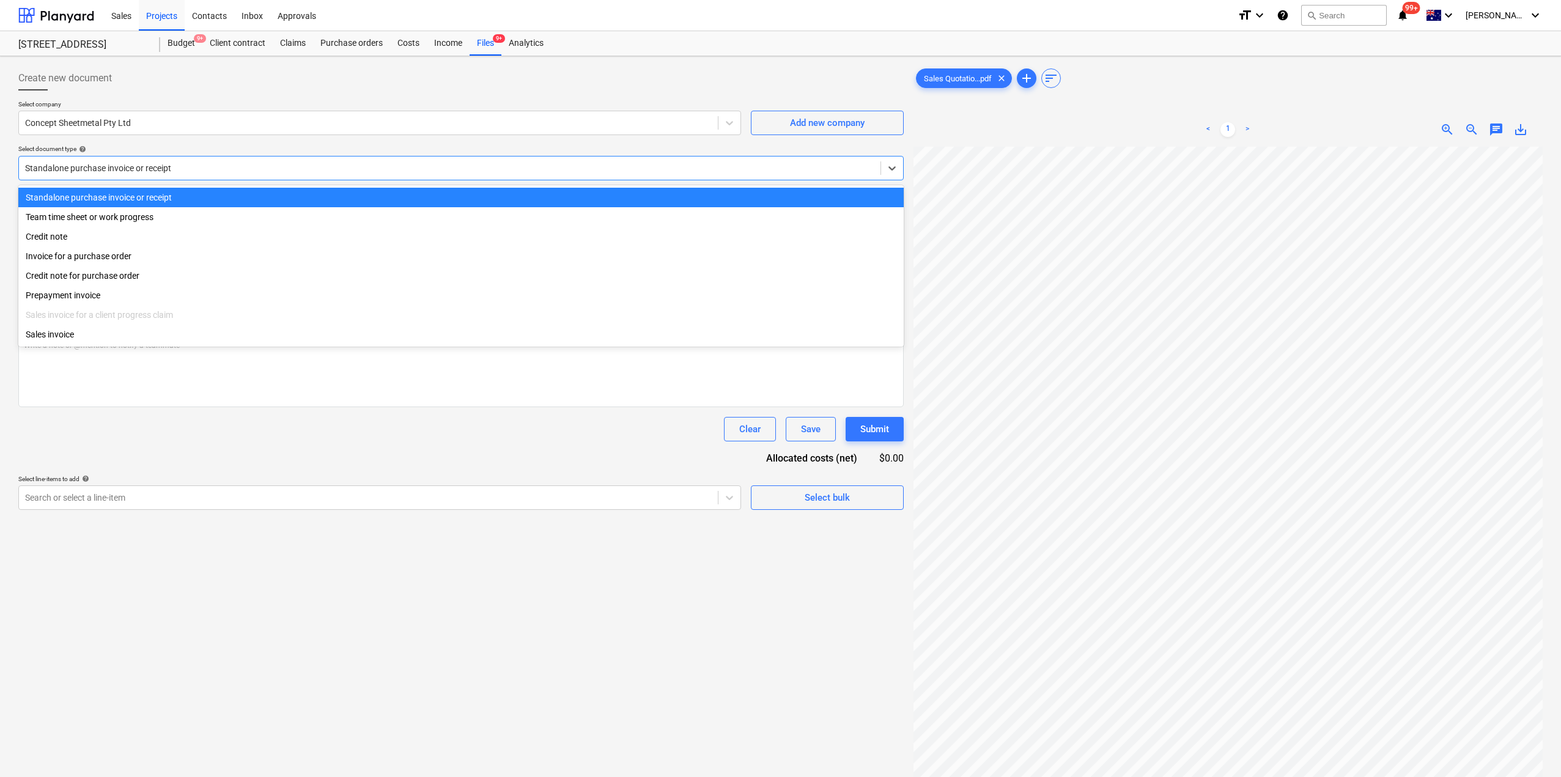
click at [207, 169] on div at bounding box center [449, 168] width 849 height 12
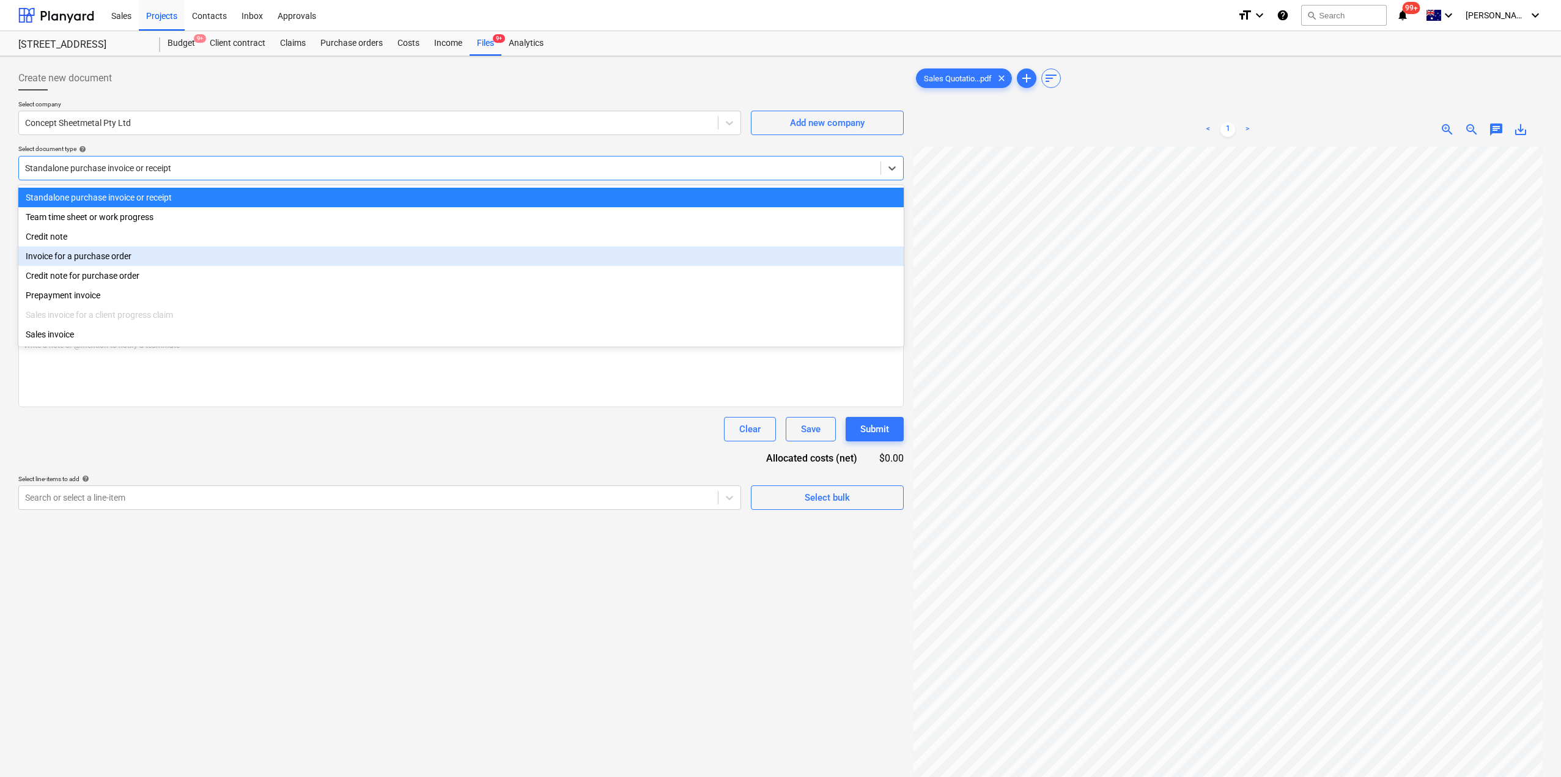
click at [146, 255] on div "Invoice for a purchase order" at bounding box center [460, 256] width 885 height 20
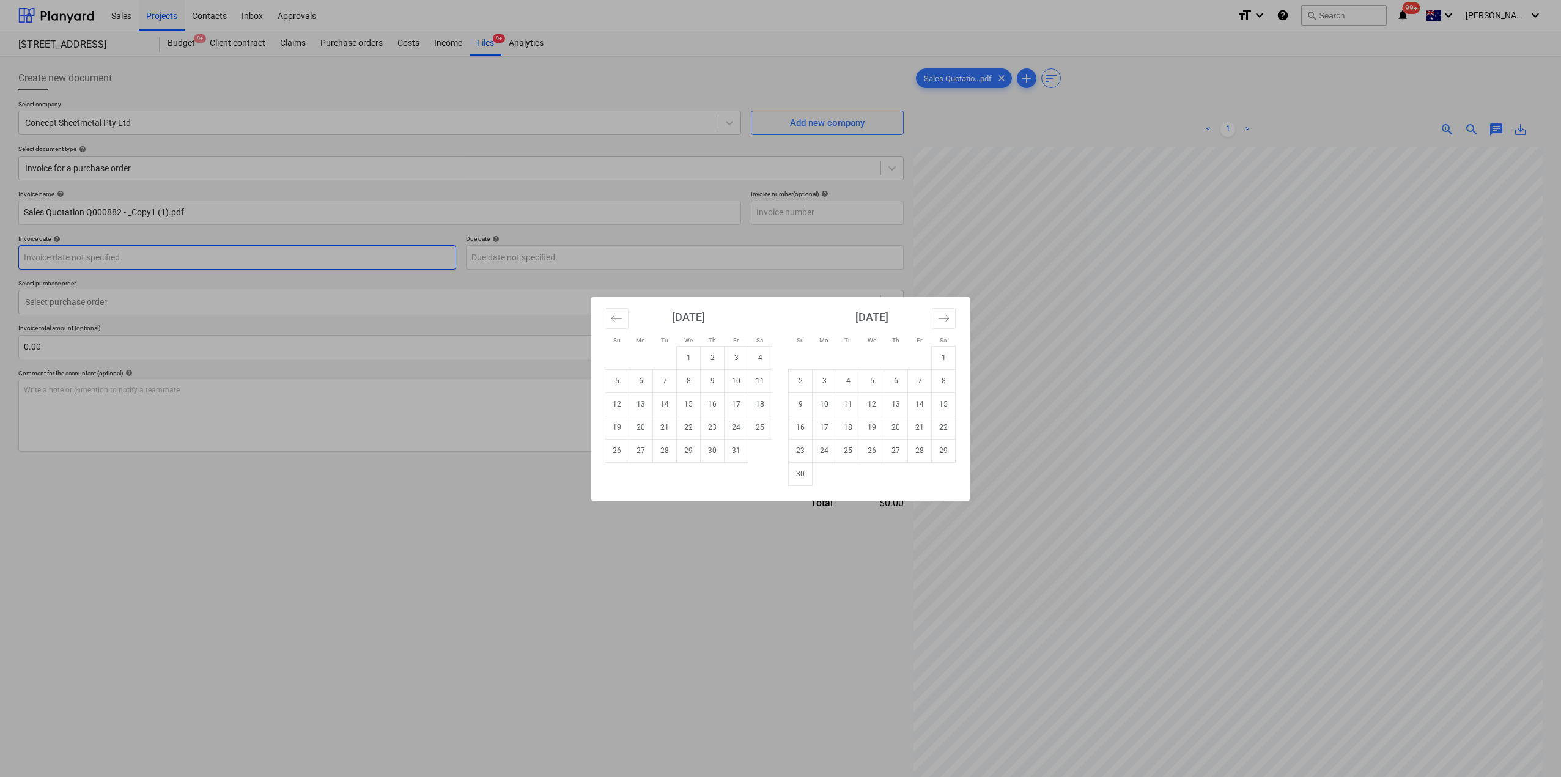
click at [155, 257] on body "Sales Projects Contacts Inbox Approvals format_size keyboard_arrow_down help se…" at bounding box center [780, 388] width 1561 height 777
click at [453, 565] on div "Su Mo Tu We Th Fr Sa Su Mo Tu We Th Fr Sa [DATE] 1 2 3 4 5 6 7 8 9 10 11 12 13 …" at bounding box center [780, 388] width 1561 height 777
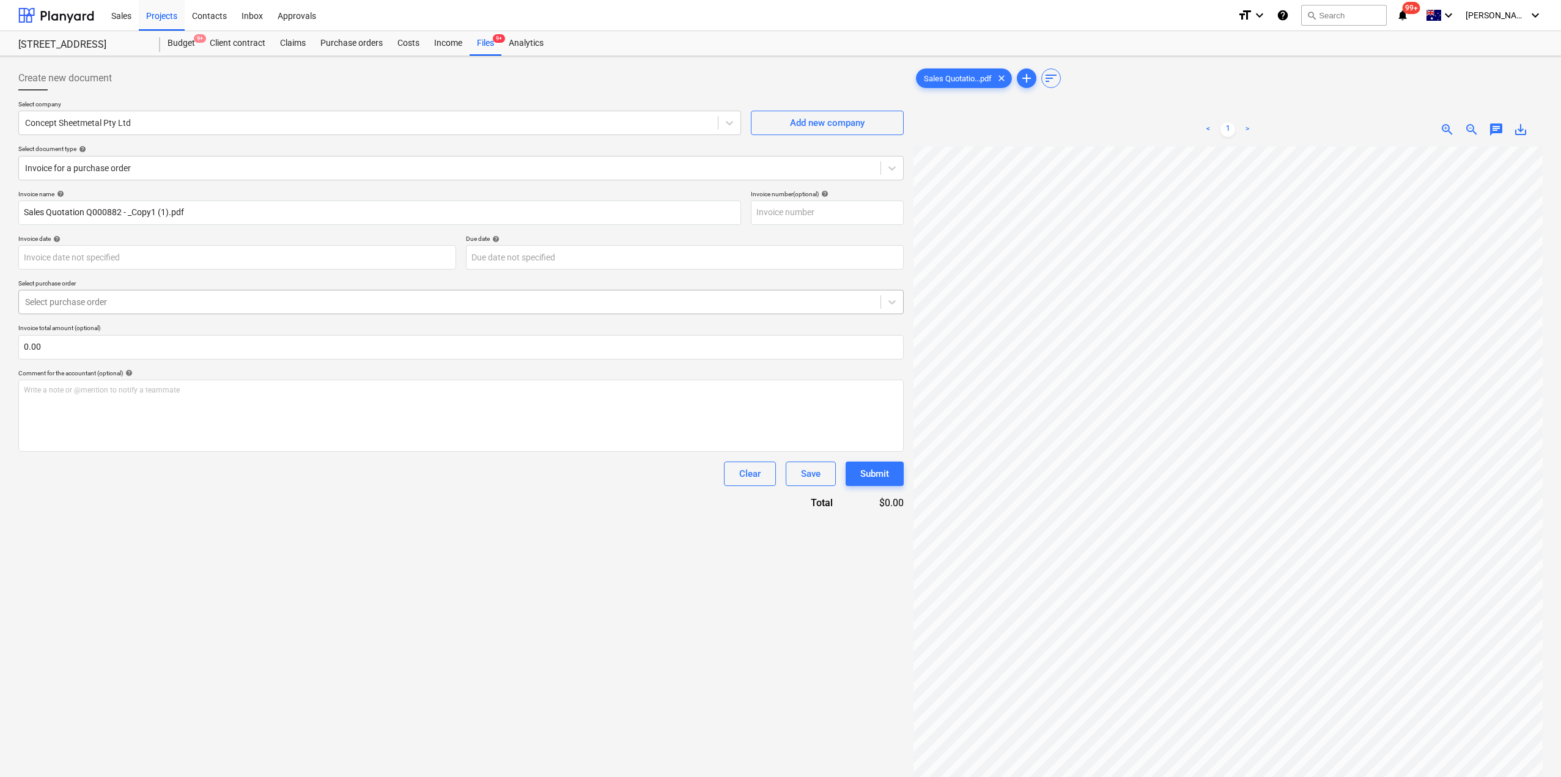
click at [306, 309] on div "Select purchase order" at bounding box center [450, 302] width 862 height 17
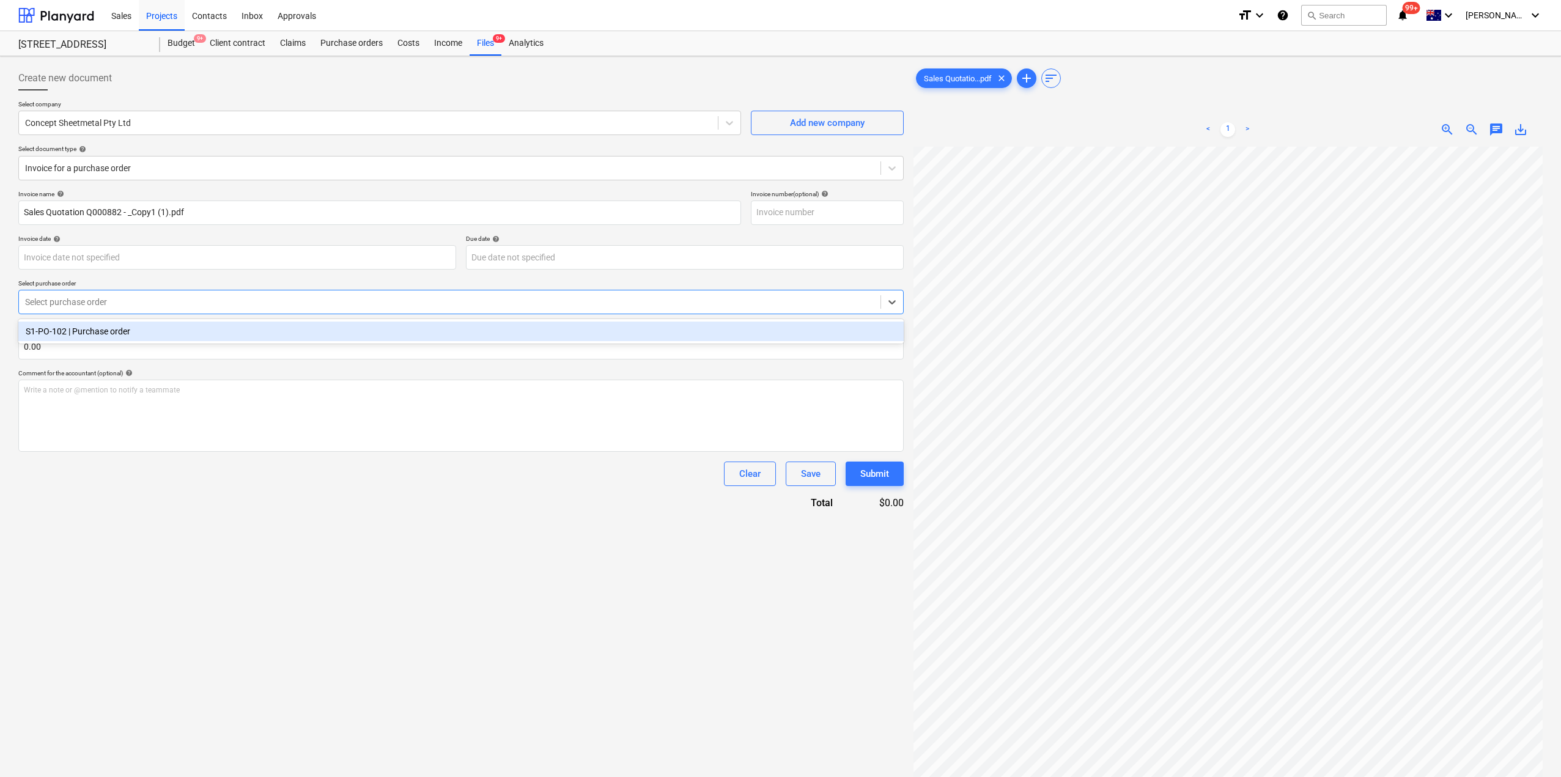
click at [238, 339] on div "S1-PO-102 | Purchase order" at bounding box center [460, 332] width 885 height 20
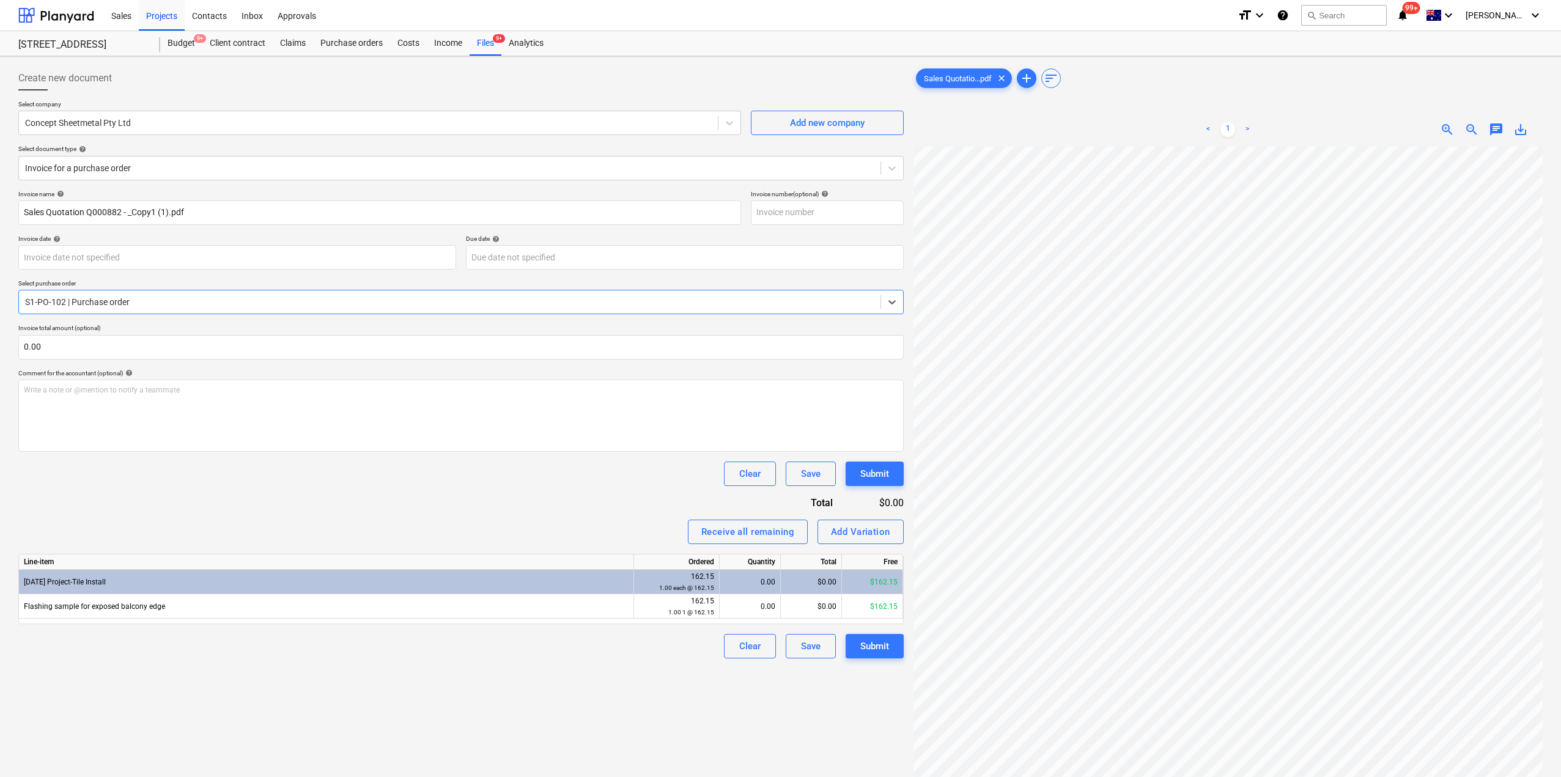
click at [651, 719] on div "Create new document Select company Concept Sheetmetal Pty Ltd Add new company S…" at bounding box center [460, 477] width 895 height 833
click at [757, 609] on div "0.00" at bounding box center [750, 606] width 51 height 24
type input "1"
click at [692, 721] on div "Create new document Select company Concept Sheetmetal Pty Ltd Add new company S…" at bounding box center [460, 477] width 895 height 833
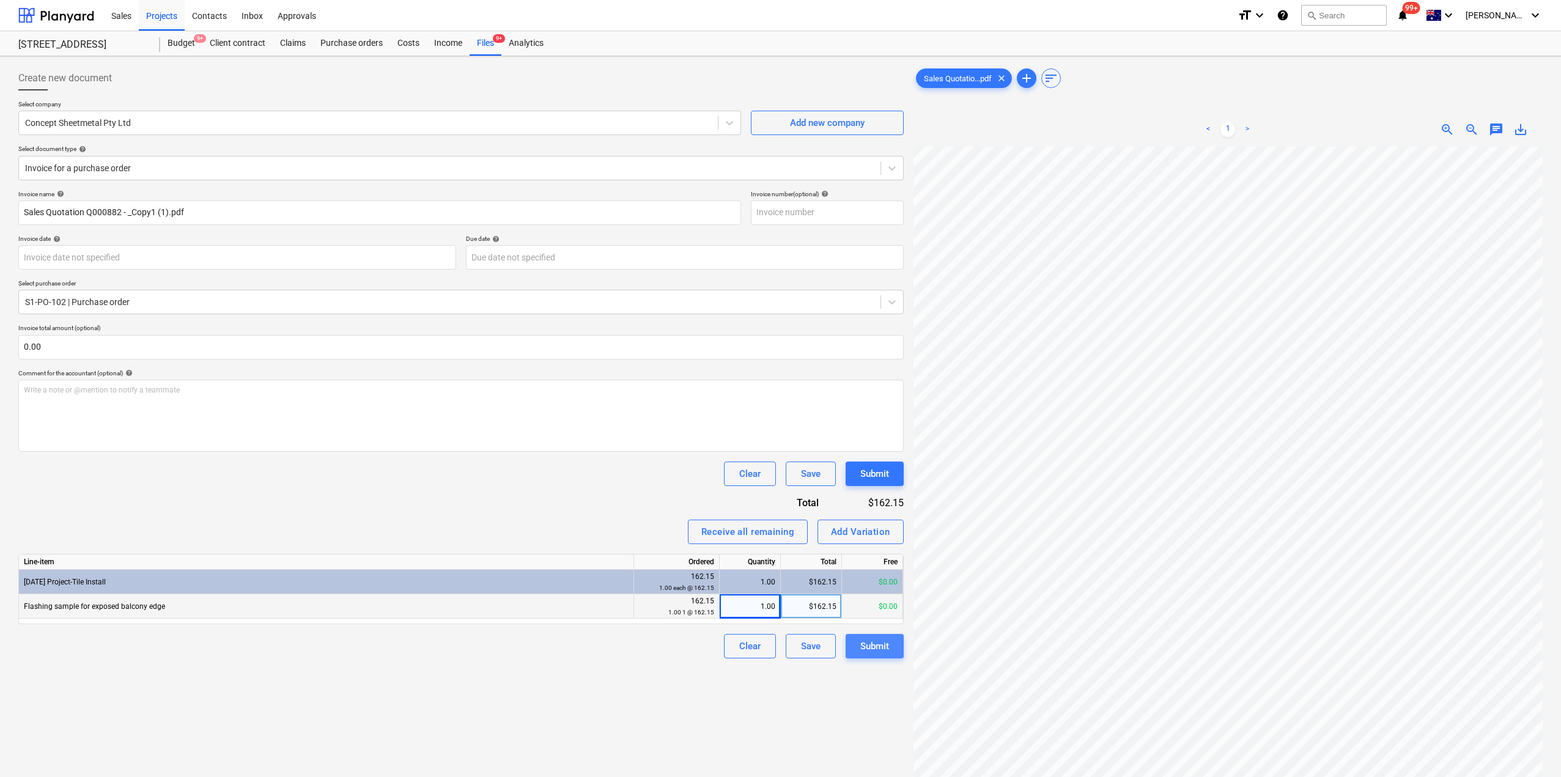
click at [867, 648] on div "Submit" at bounding box center [874, 646] width 29 height 16
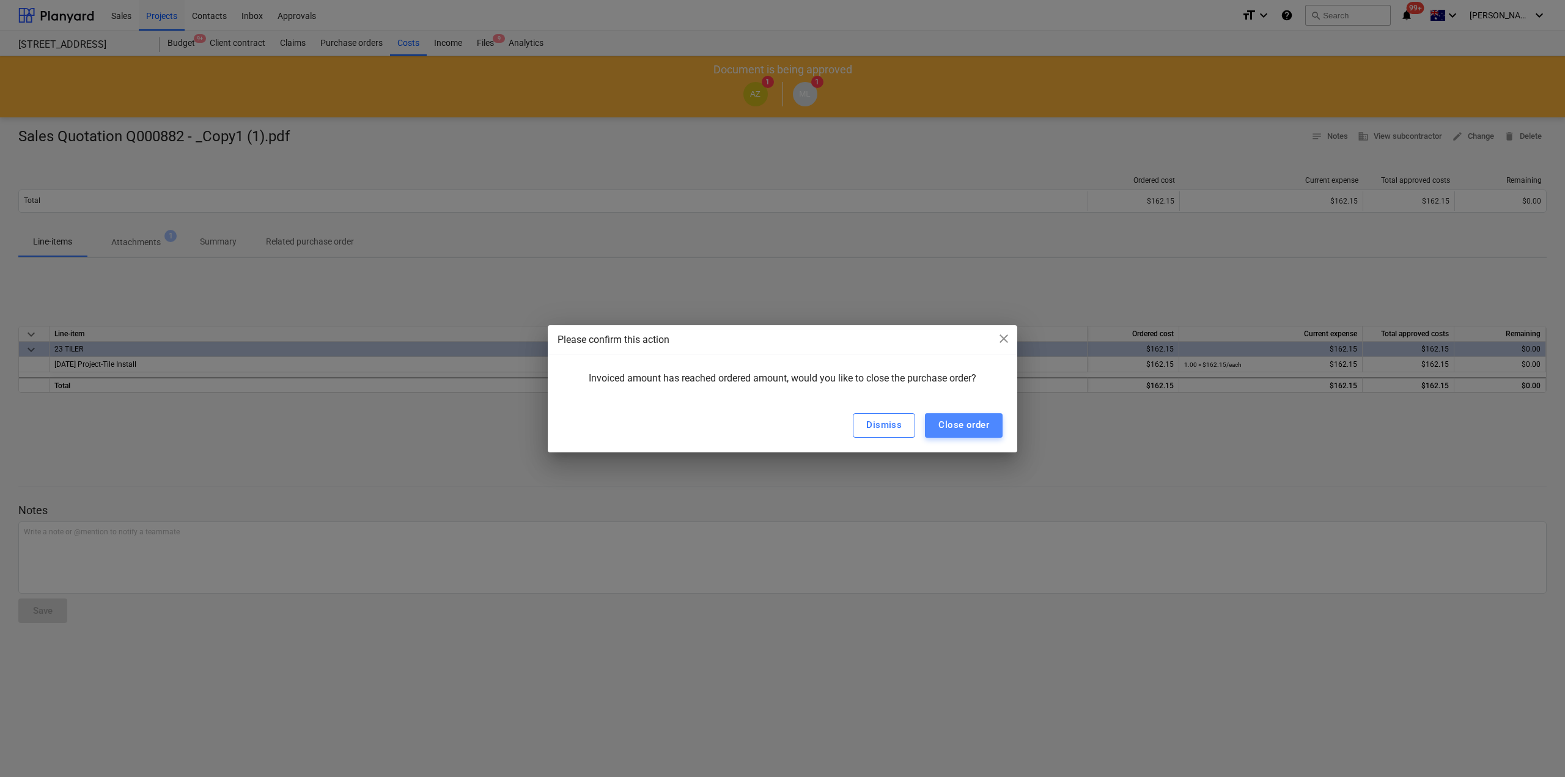
click at [958, 423] on div "Close order" at bounding box center [964, 425] width 51 height 16
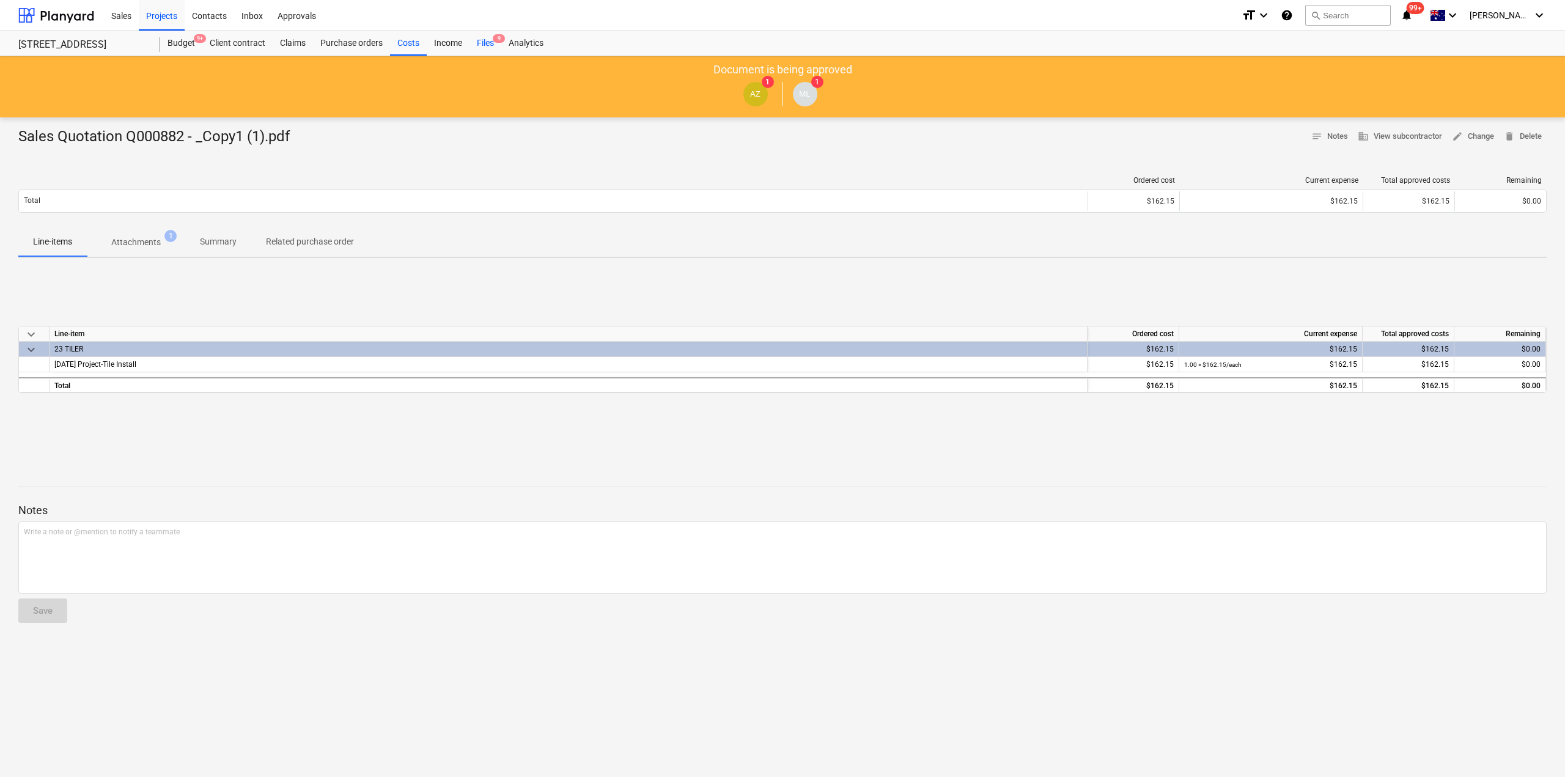
click at [485, 39] on div "Files 9" at bounding box center [486, 43] width 32 height 24
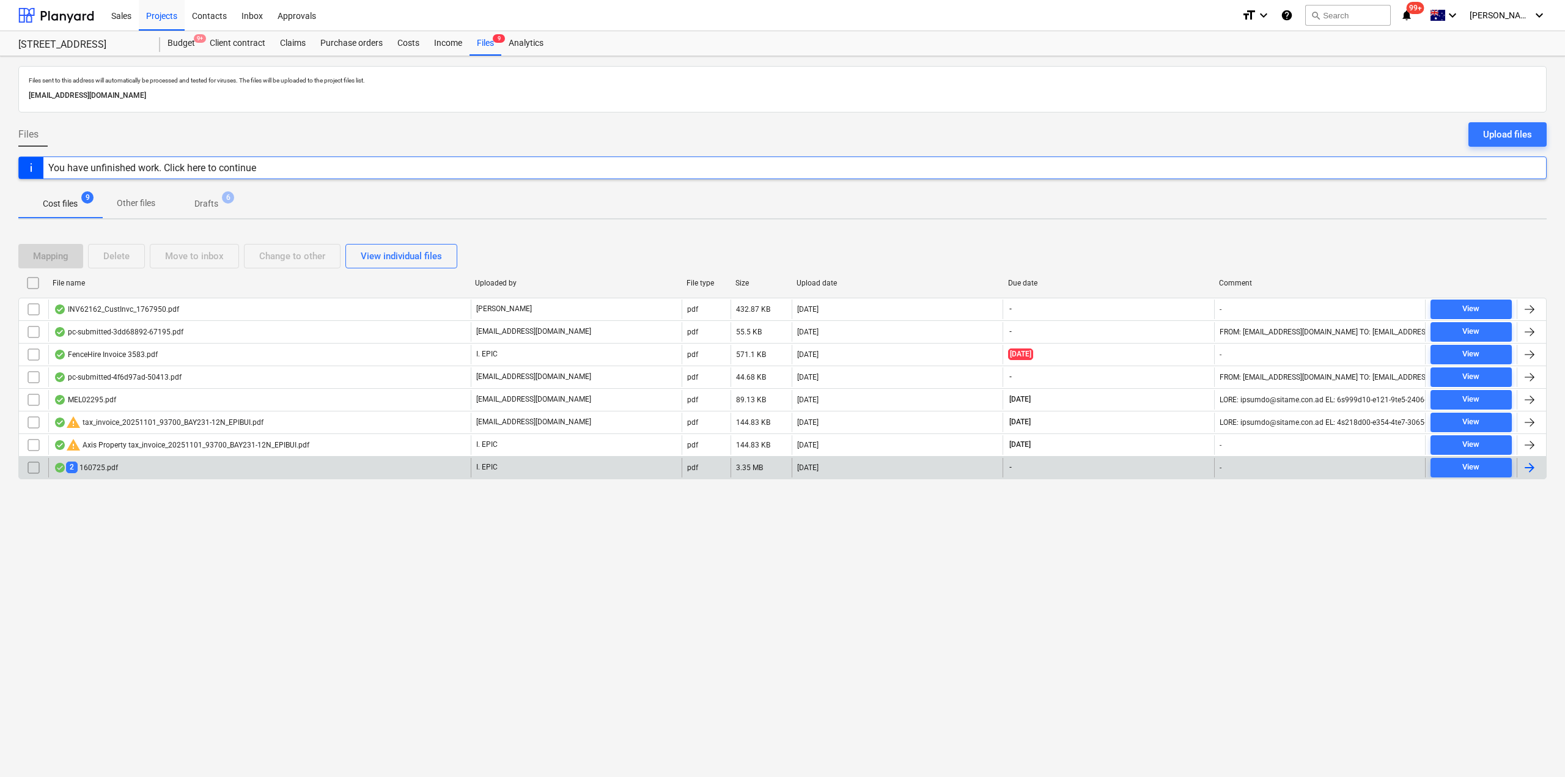
click at [220, 470] on div "2 160725.pdf" at bounding box center [259, 468] width 423 height 20
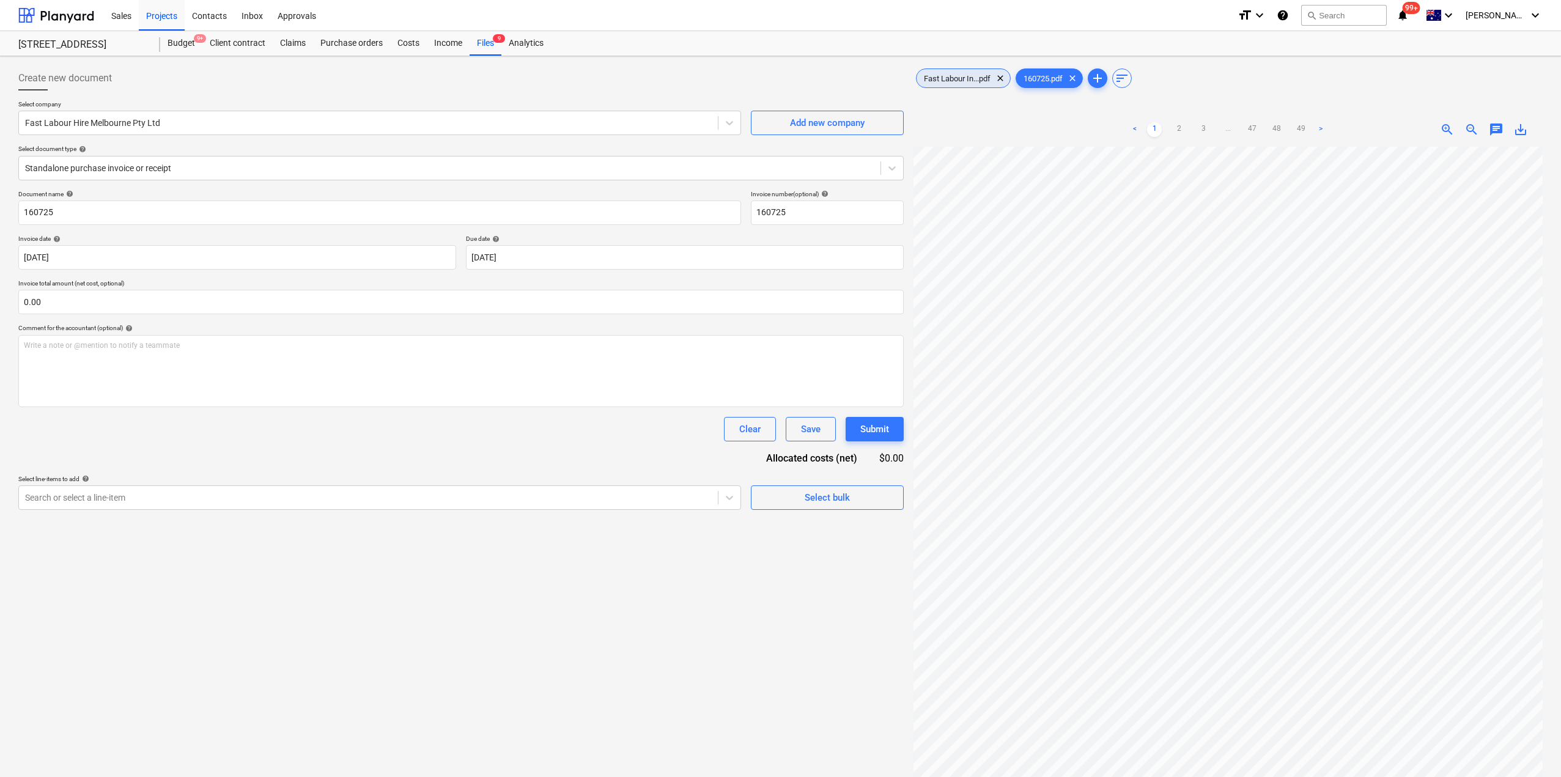
click at [948, 78] on span "Fast Labour In...pdf" at bounding box center [957, 78] width 81 height 9
click at [1283, 128] on link "5" at bounding box center [1276, 129] width 15 height 15
click at [330, 46] on div "Purchase orders" at bounding box center [351, 43] width 77 height 24
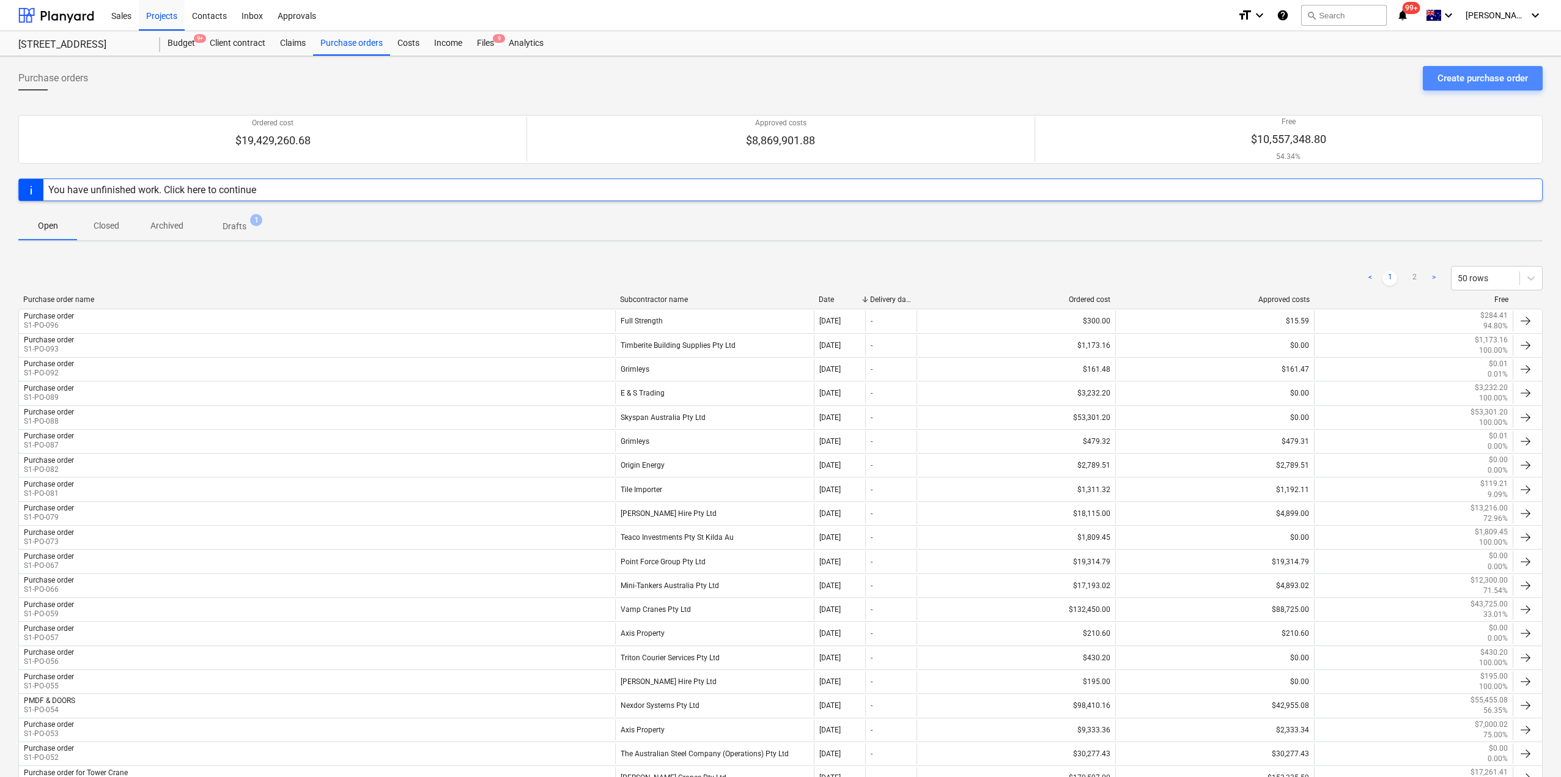
click at [1442, 78] on div "Create purchase order" at bounding box center [1483, 78] width 90 height 16
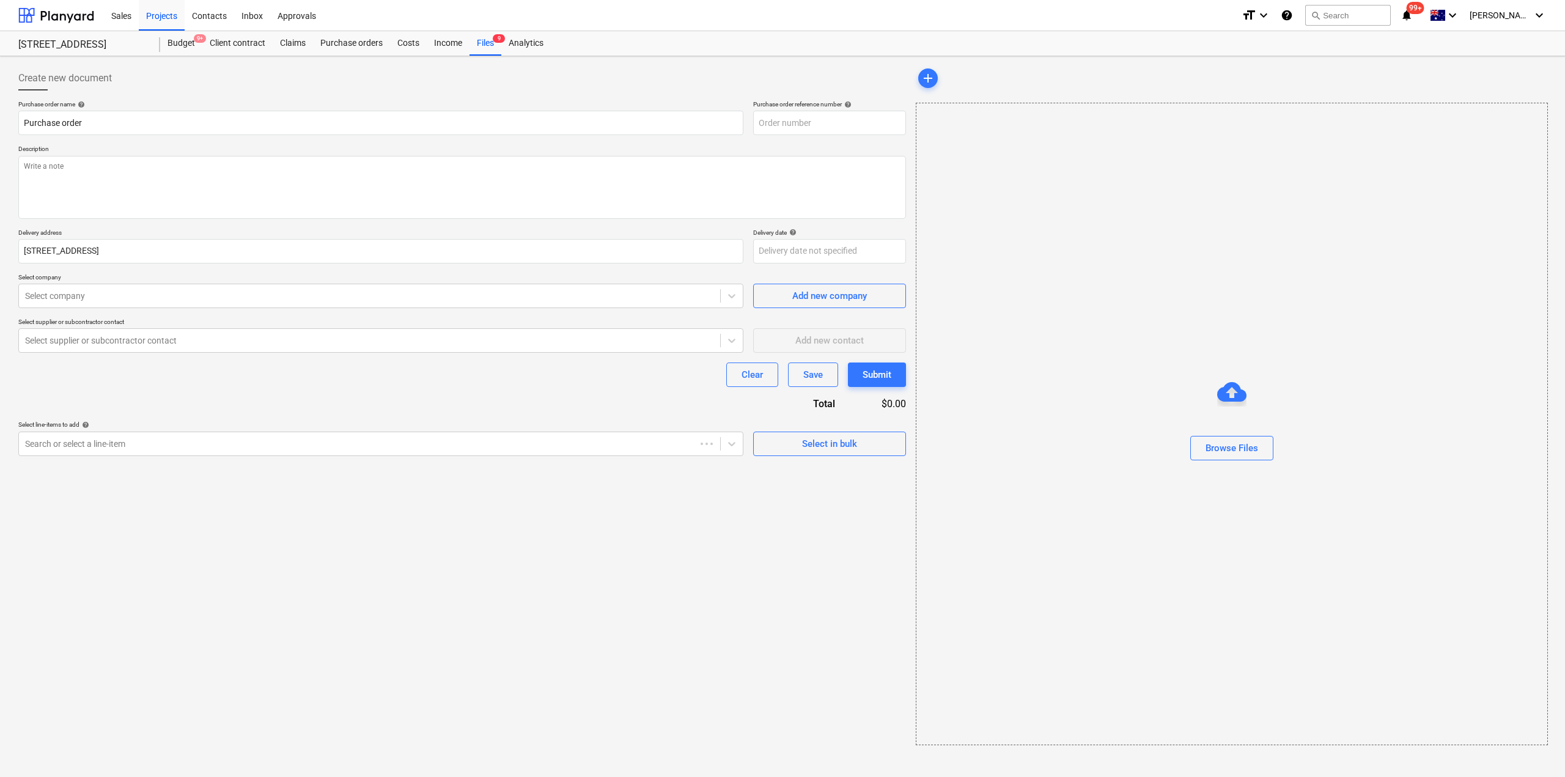
type textarea "x"
type input "S1-PO-103"
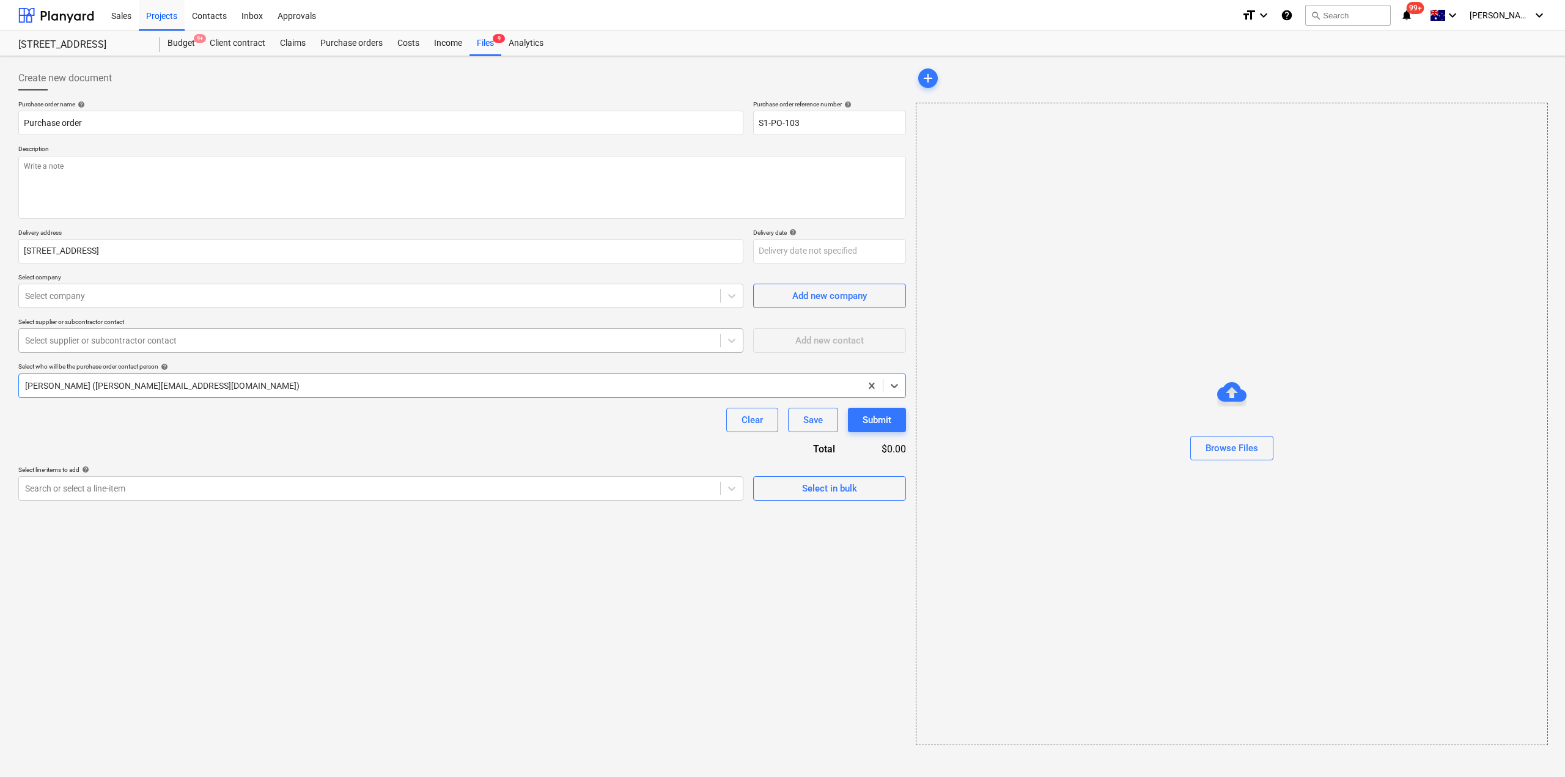
type textarea "x"
click at [205, 301] on div at bounding box center [369, 296] width 689 height 12
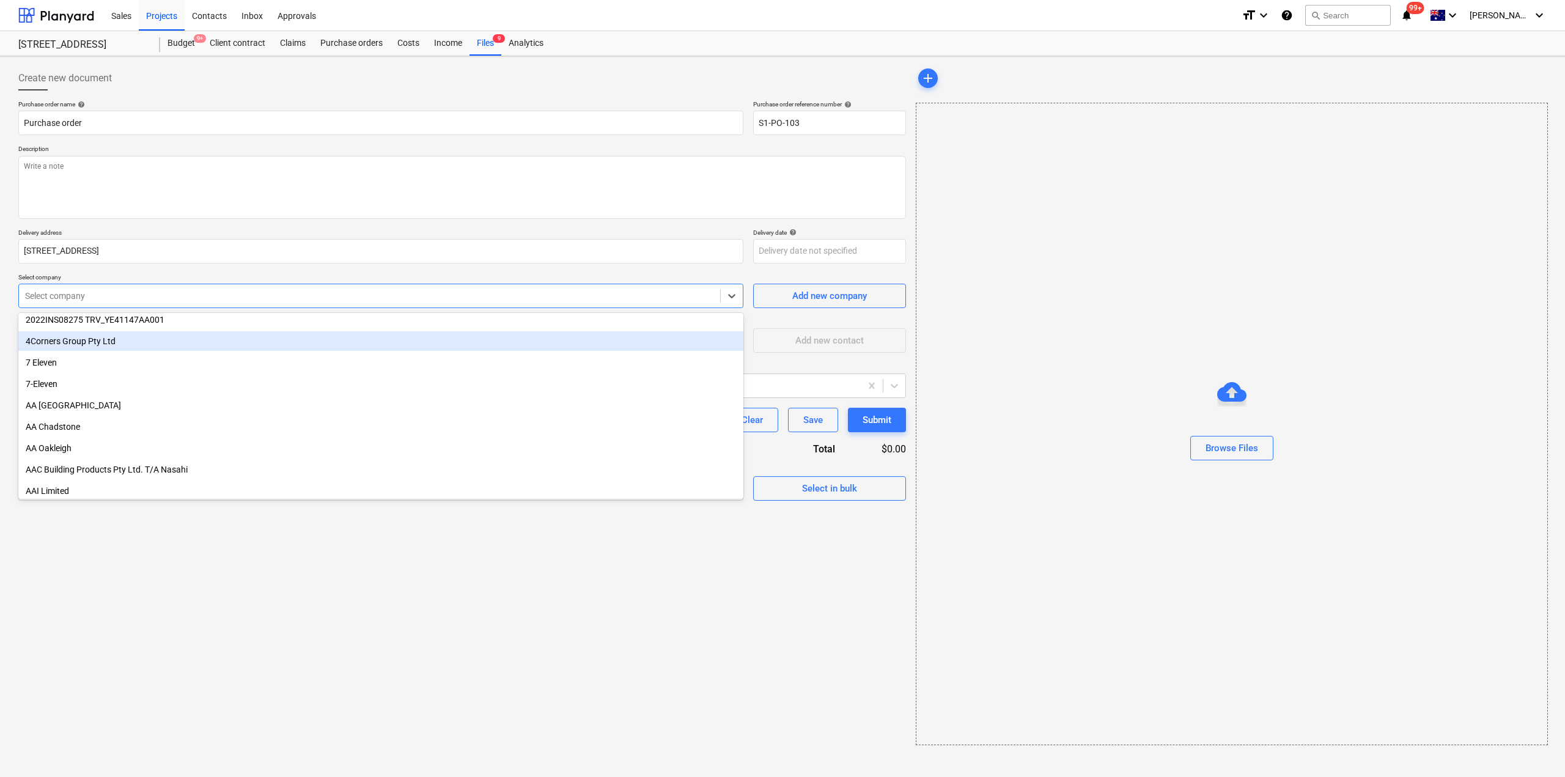
scroll to position [122, 0]
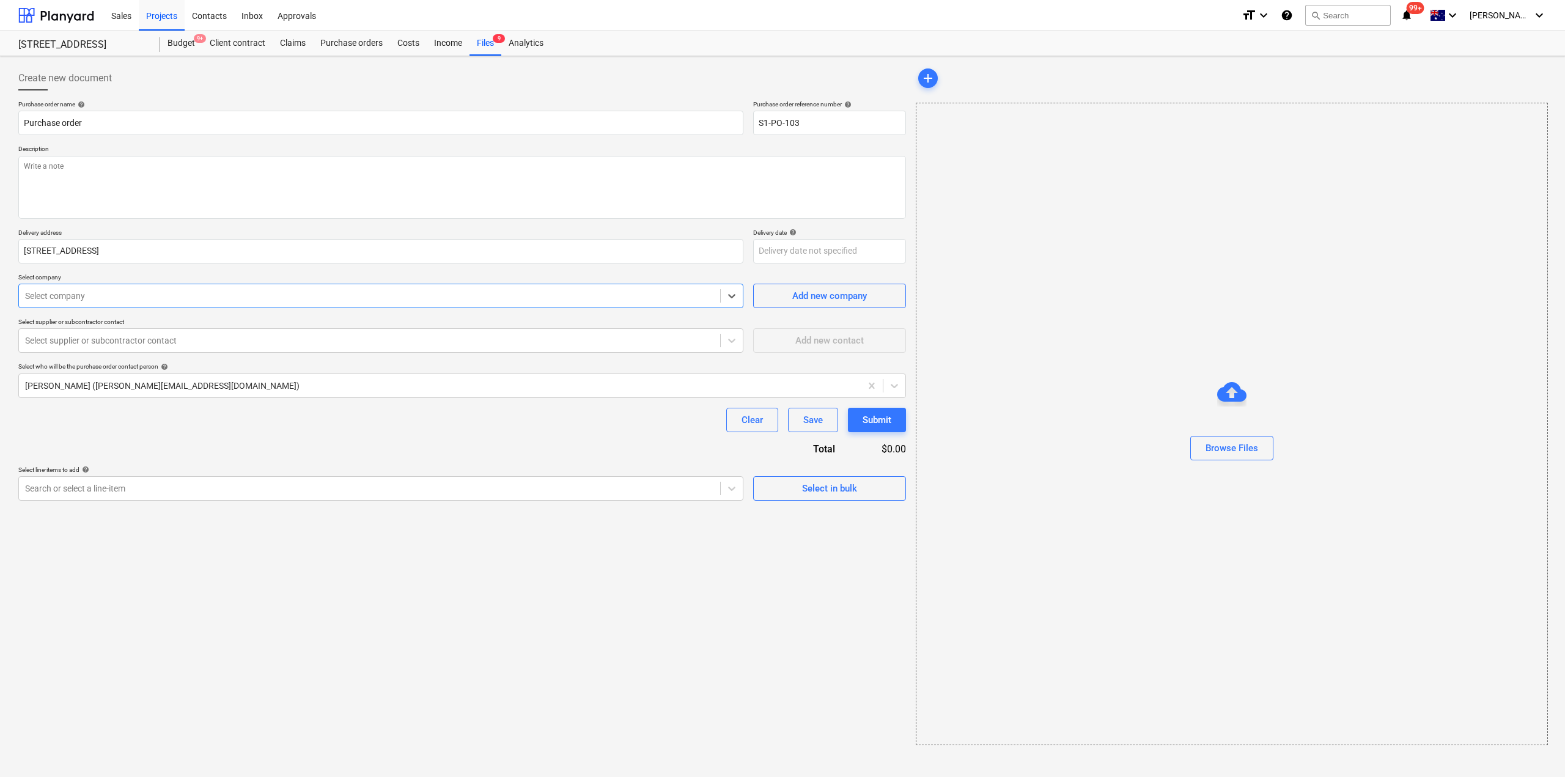
click at [85, 290] on div at bounding box center [369, 296] width 689 height 12
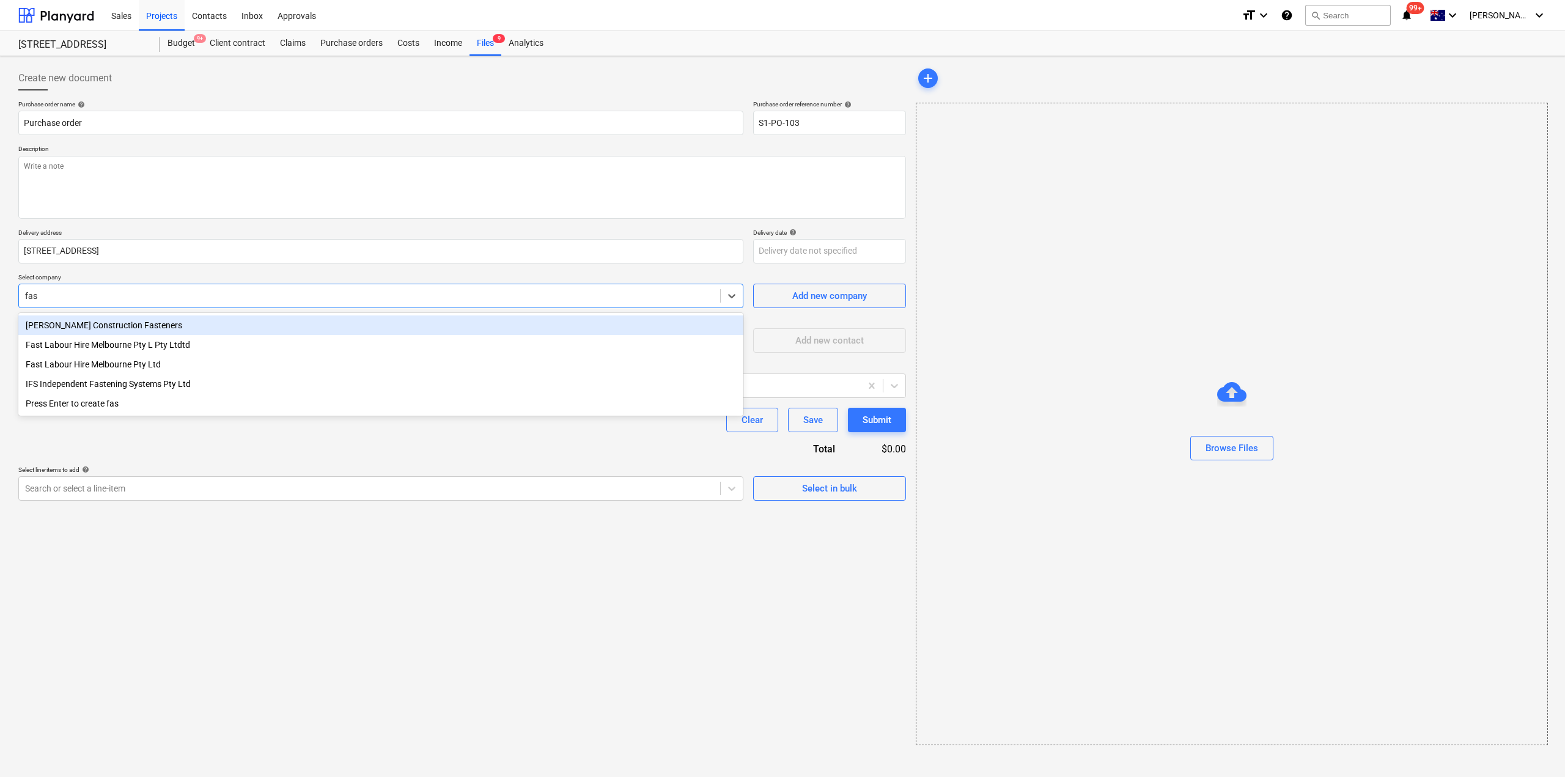
type input "fast"
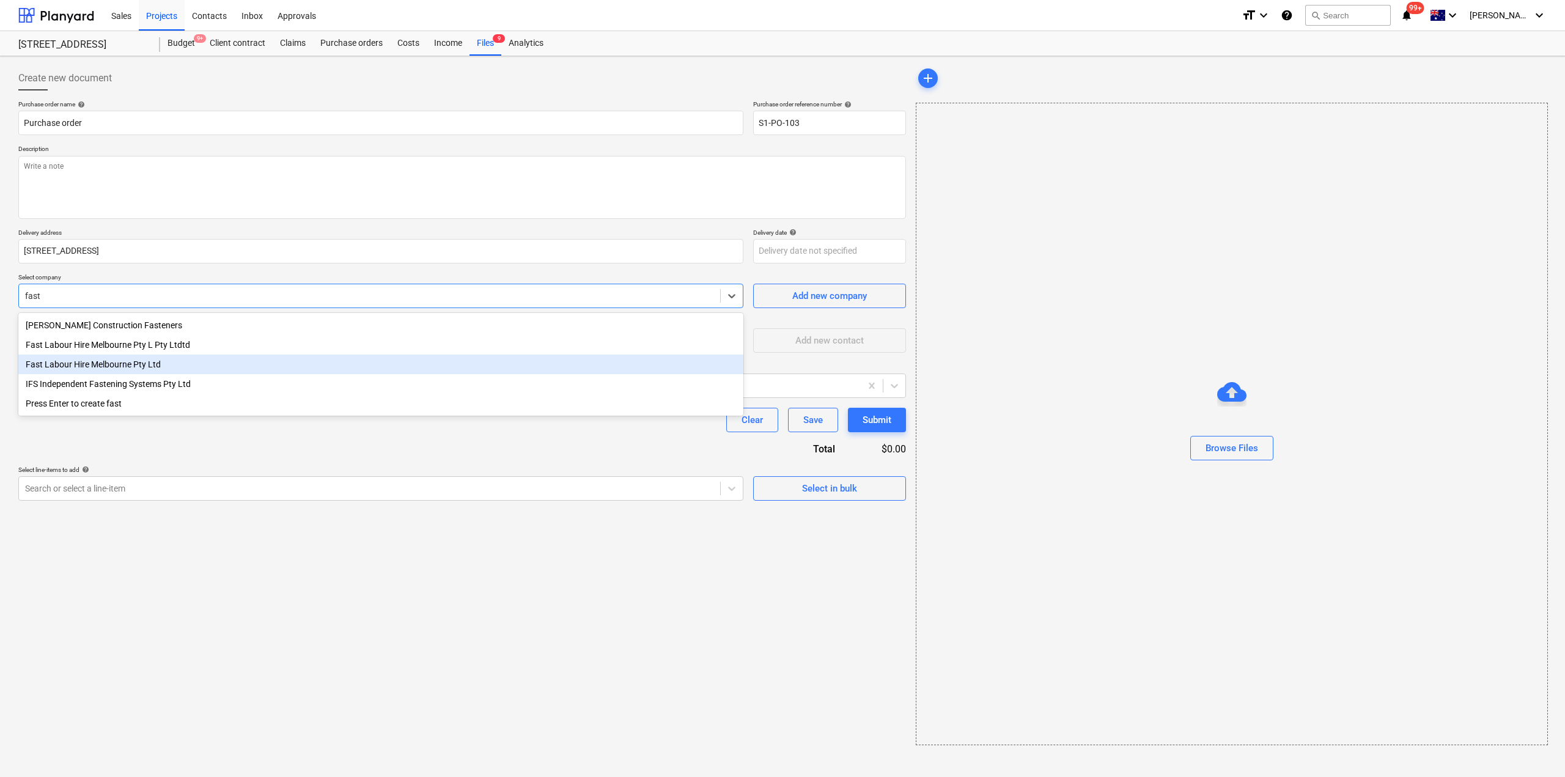
click at [129, 371] on div "Fast Labour Hire Melbourne Pty Ltd" at bounding box center [380, 365] width 725 height 20
type textarea "x"
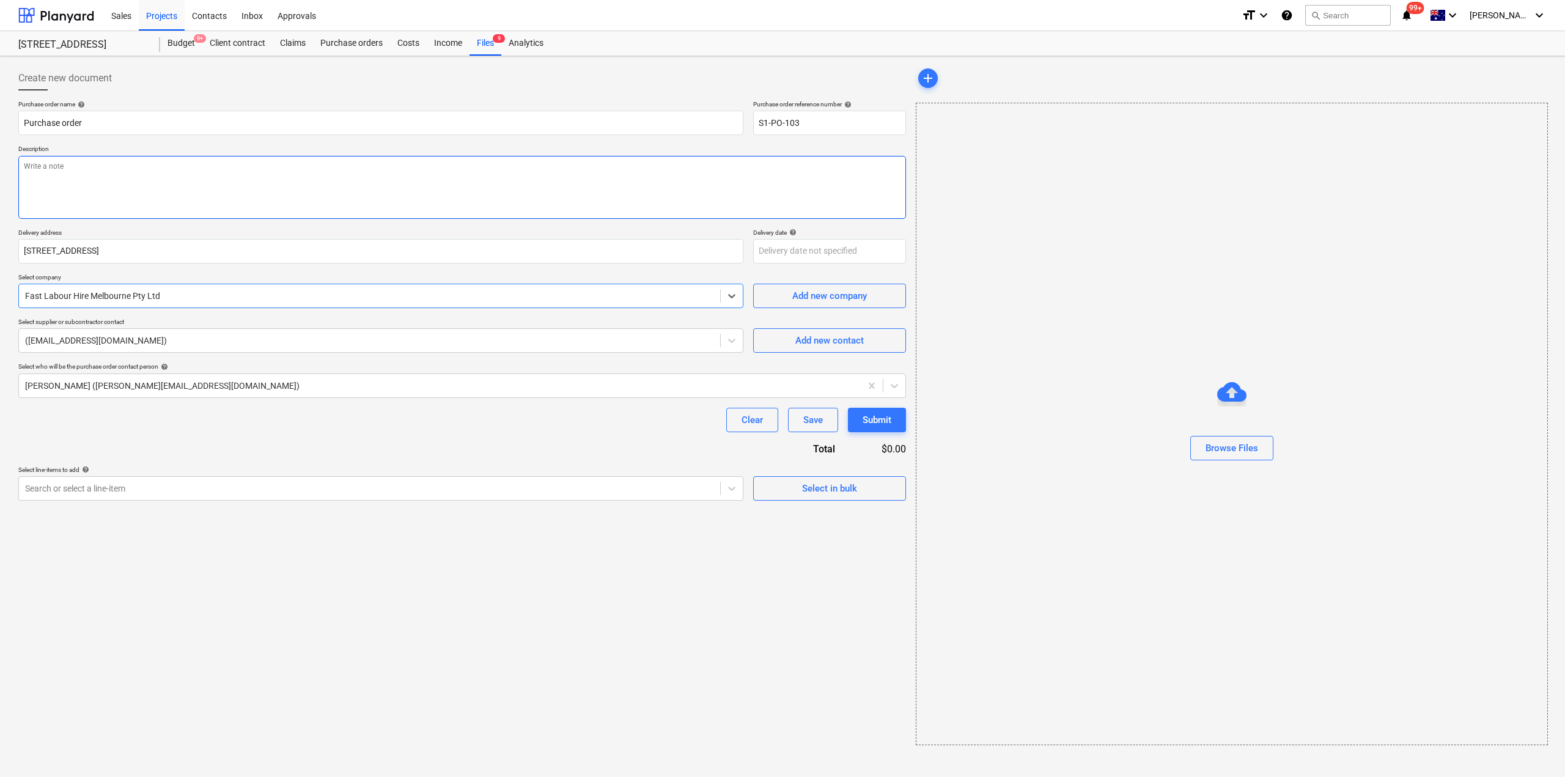
click at [179, 188] on textarea at bounding box center [462, 187] width 888 height 63
click at [222, 487] on div at bounding box center [369, 488] width 689 height 12
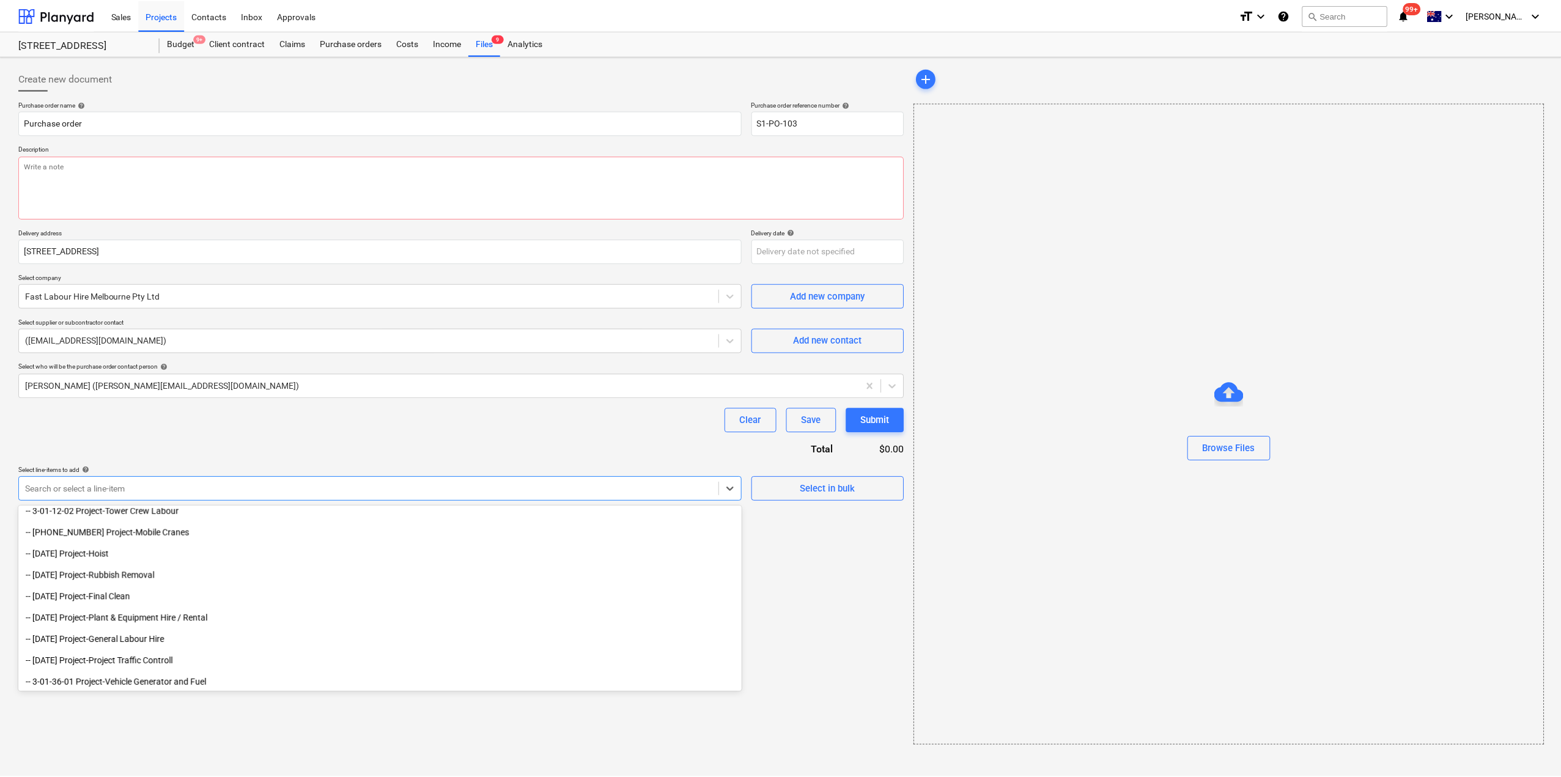
scroll to position [306, 0]
click at [157, 638] on div "-- [DATE] Project-General Labour Hire" at bounding box center [380, 640] width 725 height 20
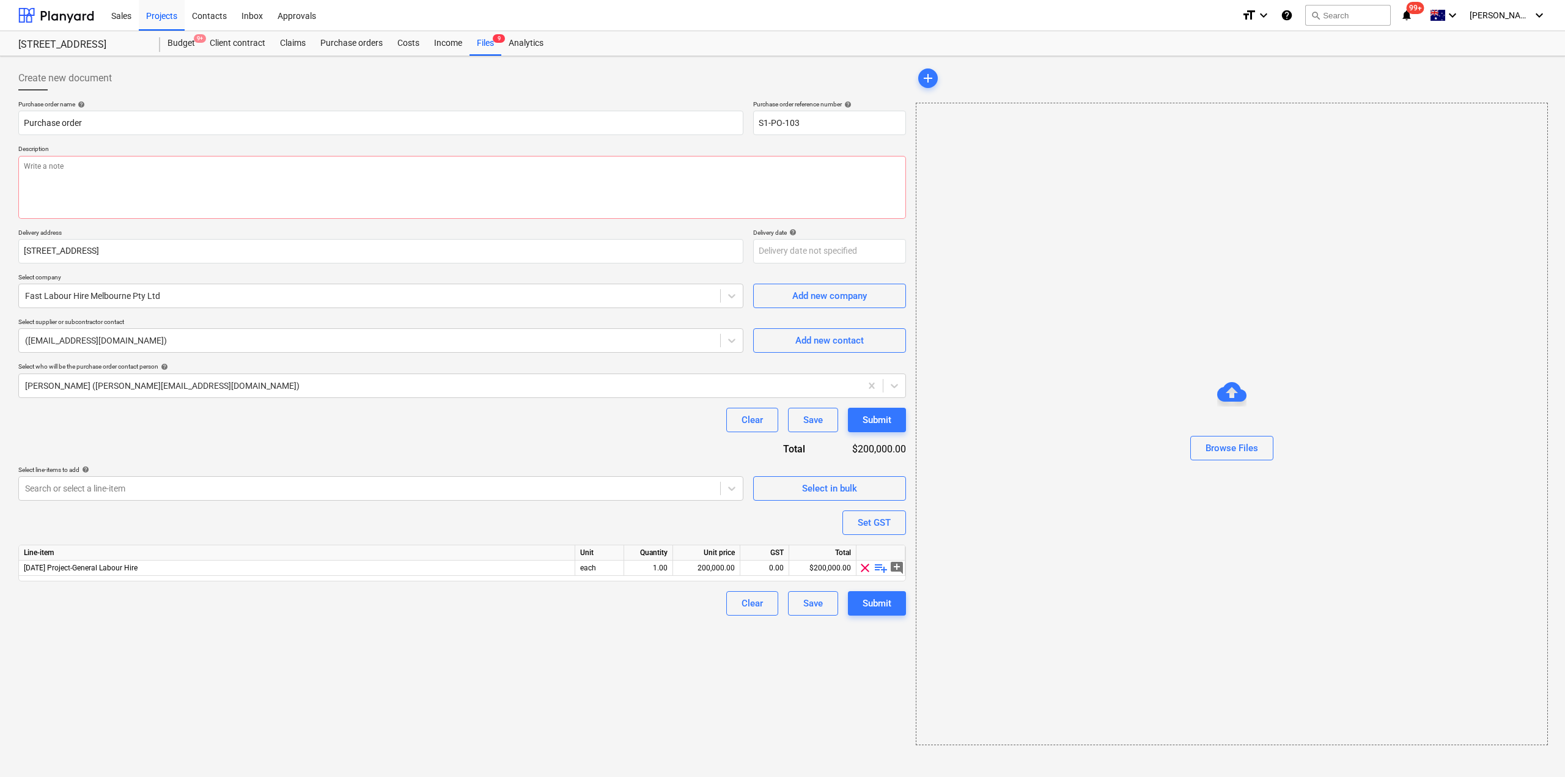
drag, startPoint x: 659, startPoint y: 660, endPoint x: 647, endPoint y: 647, distance: 17.8
click at [658, 660] on div "Create new document Purchase order name help Purchase order Purchase order refe…" at bounding box center [462, 405] width 898 height 689
click at [876, 569] on span "playlist_add" at bounding box center [881, 568] width 15 height 15
type textarea "x"
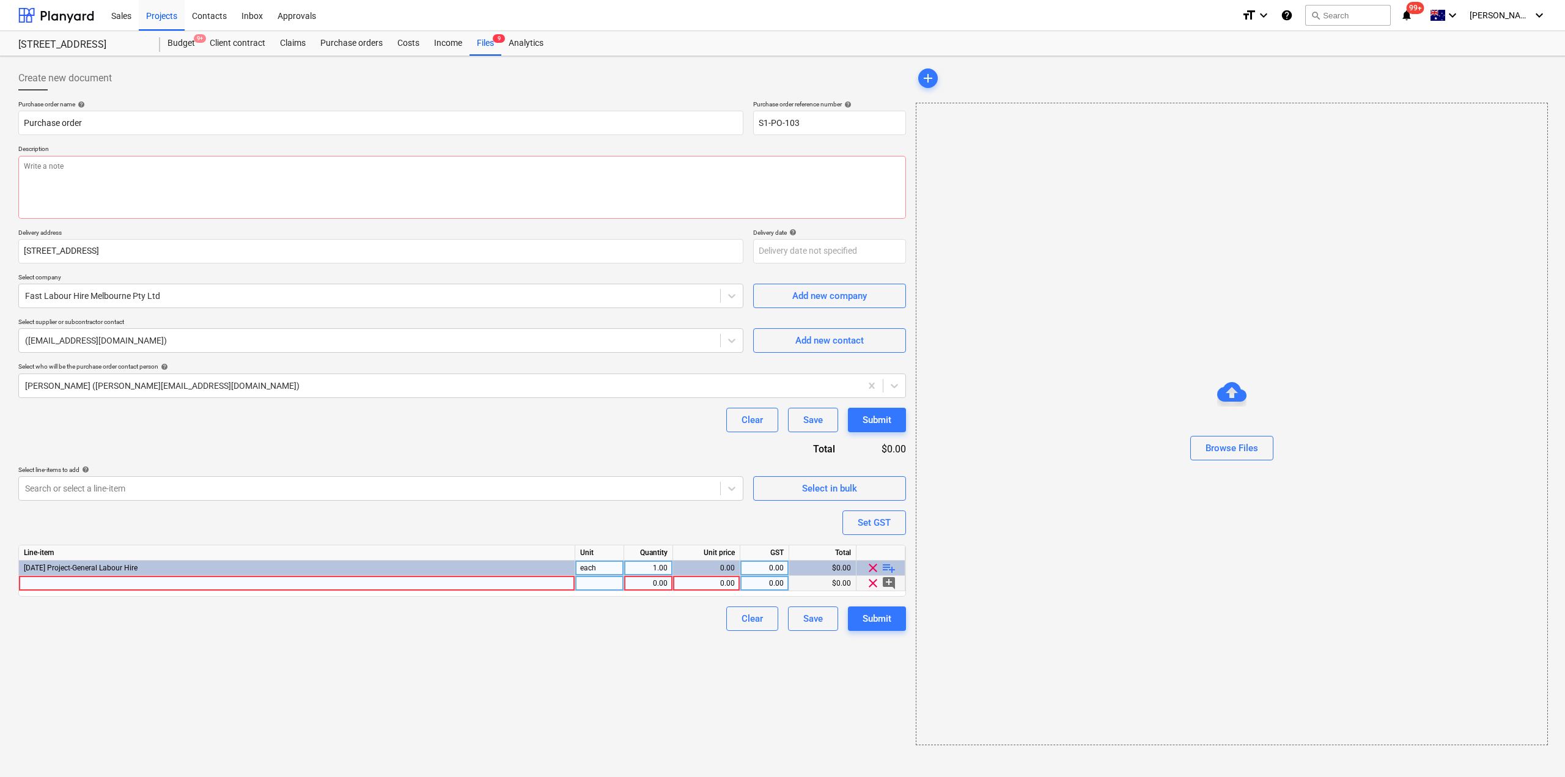
click at [158, 586] on div at bounding box center [297, 583] width 556 height 15
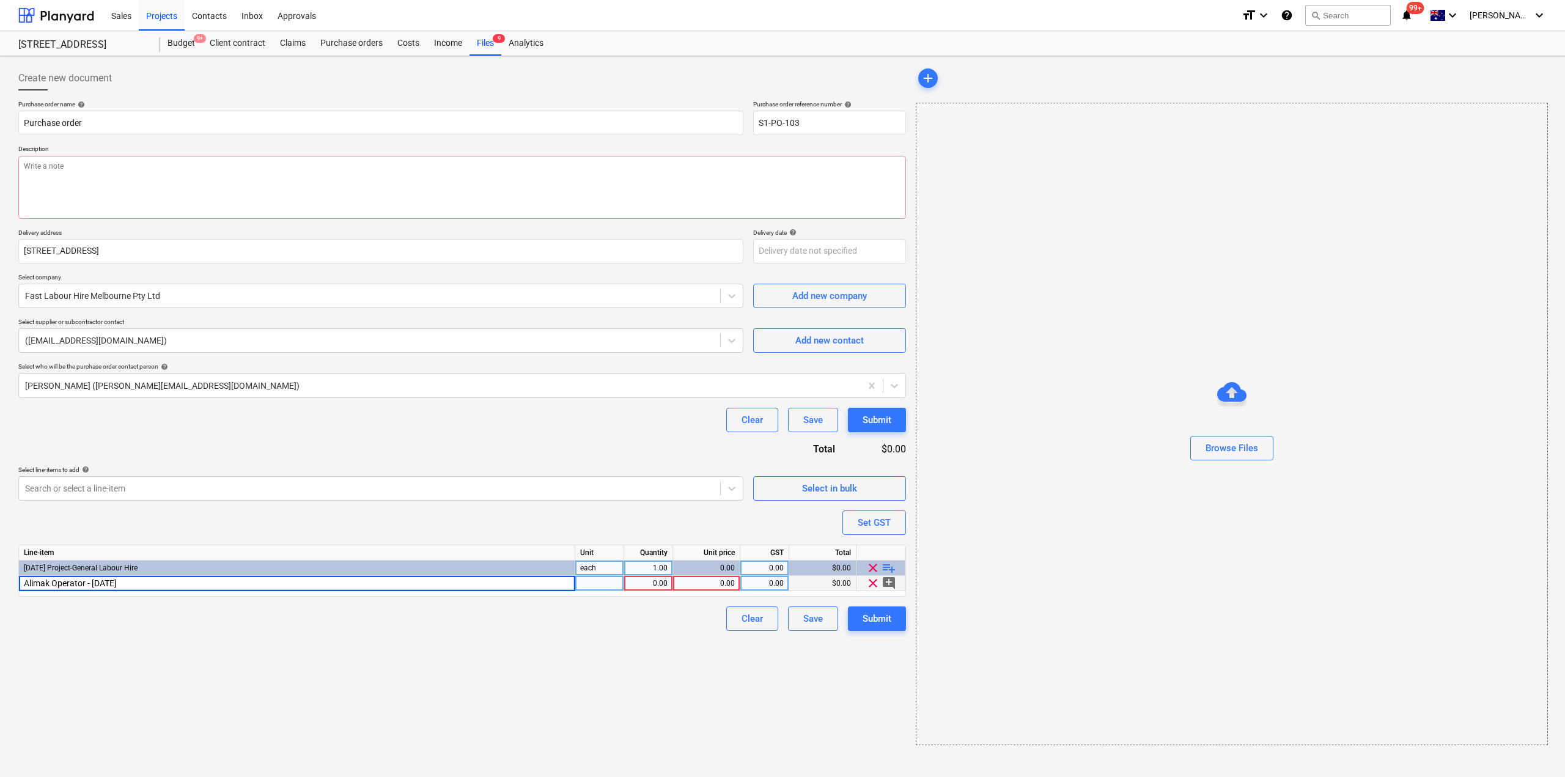
type input "Alimak Operator - [DATE]"
type textarea "x"
type input "13534.2"
click at [868, 619] on div "Submit" at bounding box center [877, 619] width 29 height 16
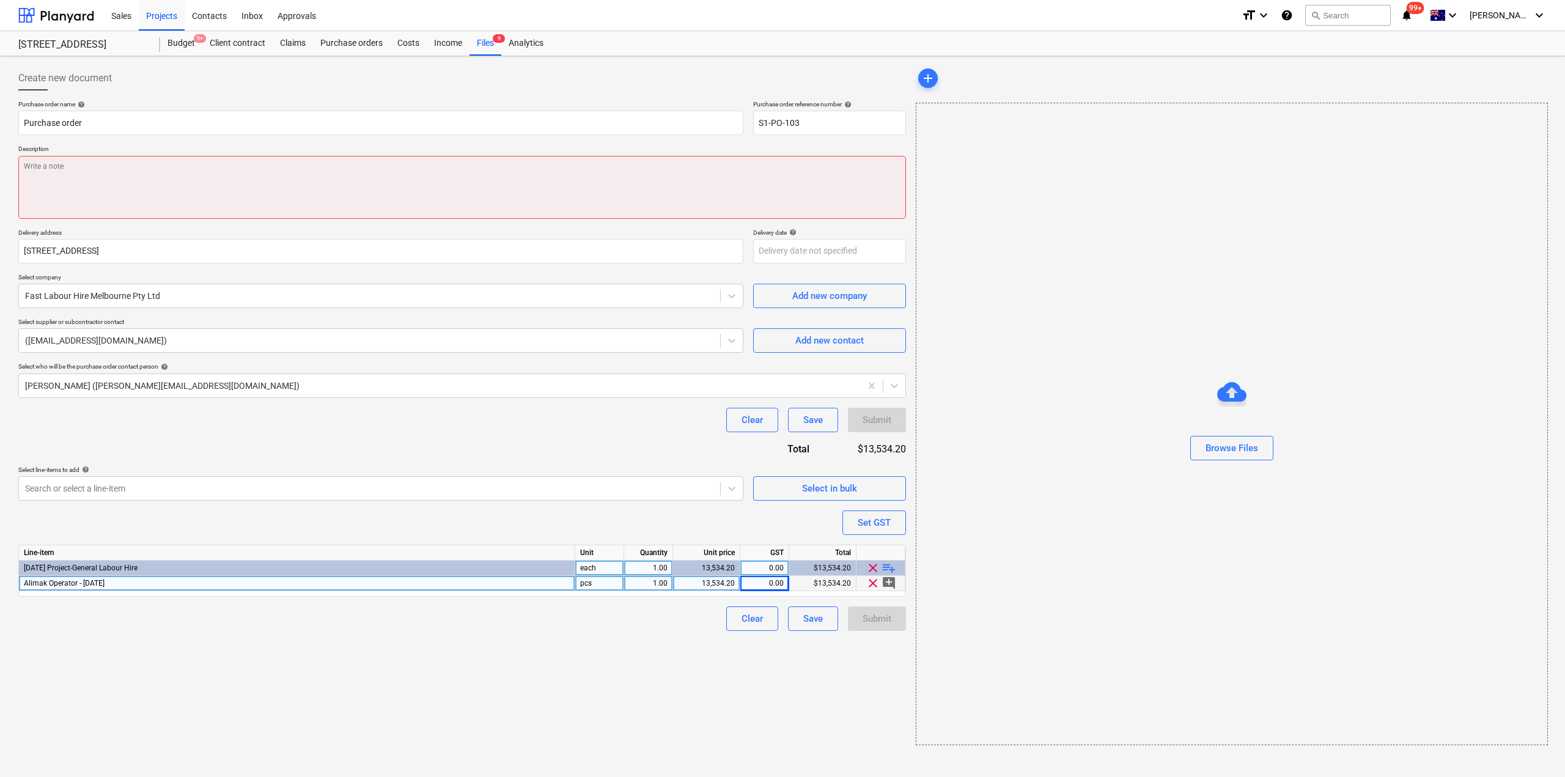
click at [293, 184] on textarea at bounding box center [462, 187] width 888 height 63
type textarea "x"
type textarea "A"
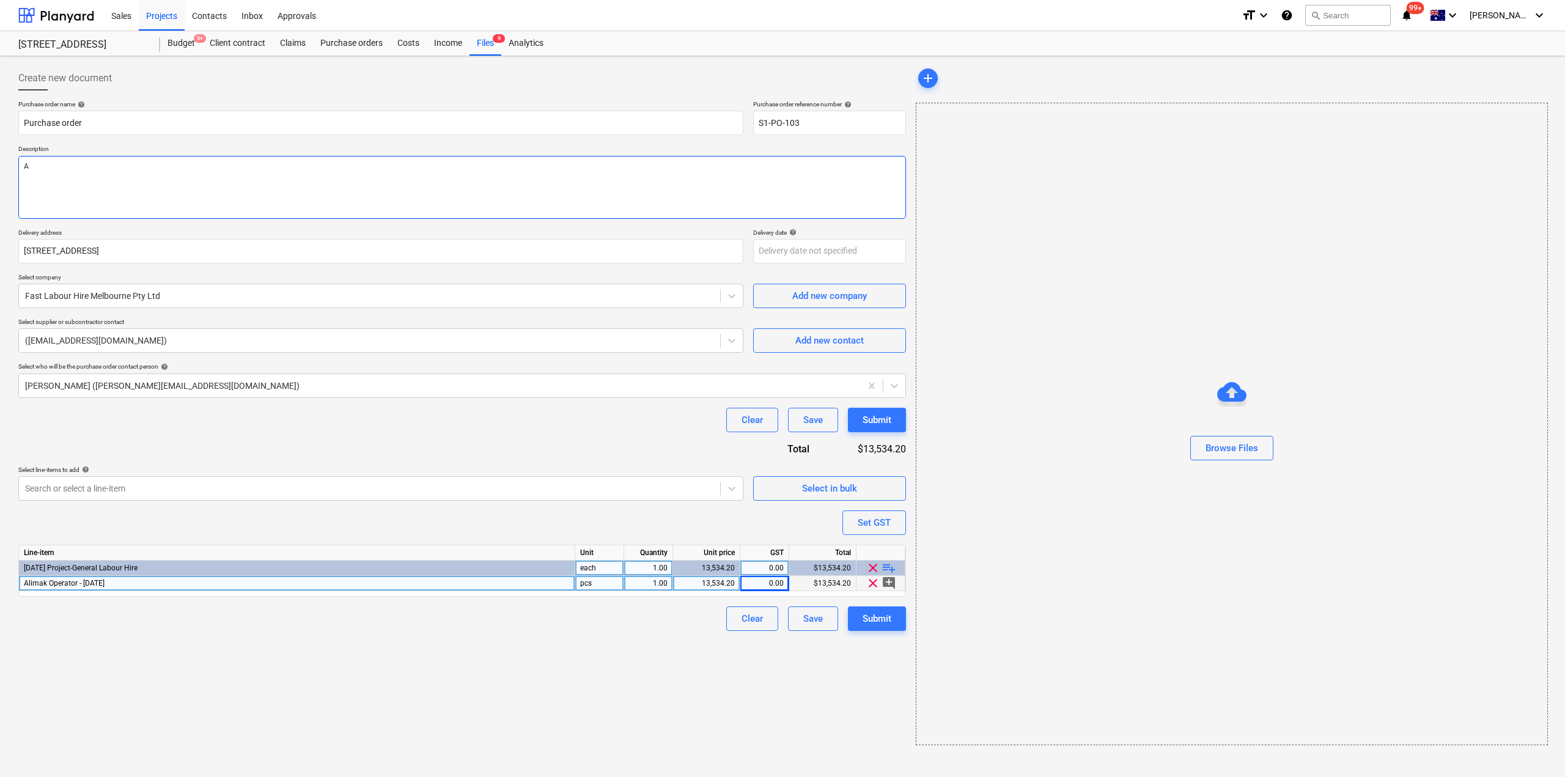
type textarea "x"
type textarea "Al"
type textarea "x"
type textarea "Alim"
type textarea "x"
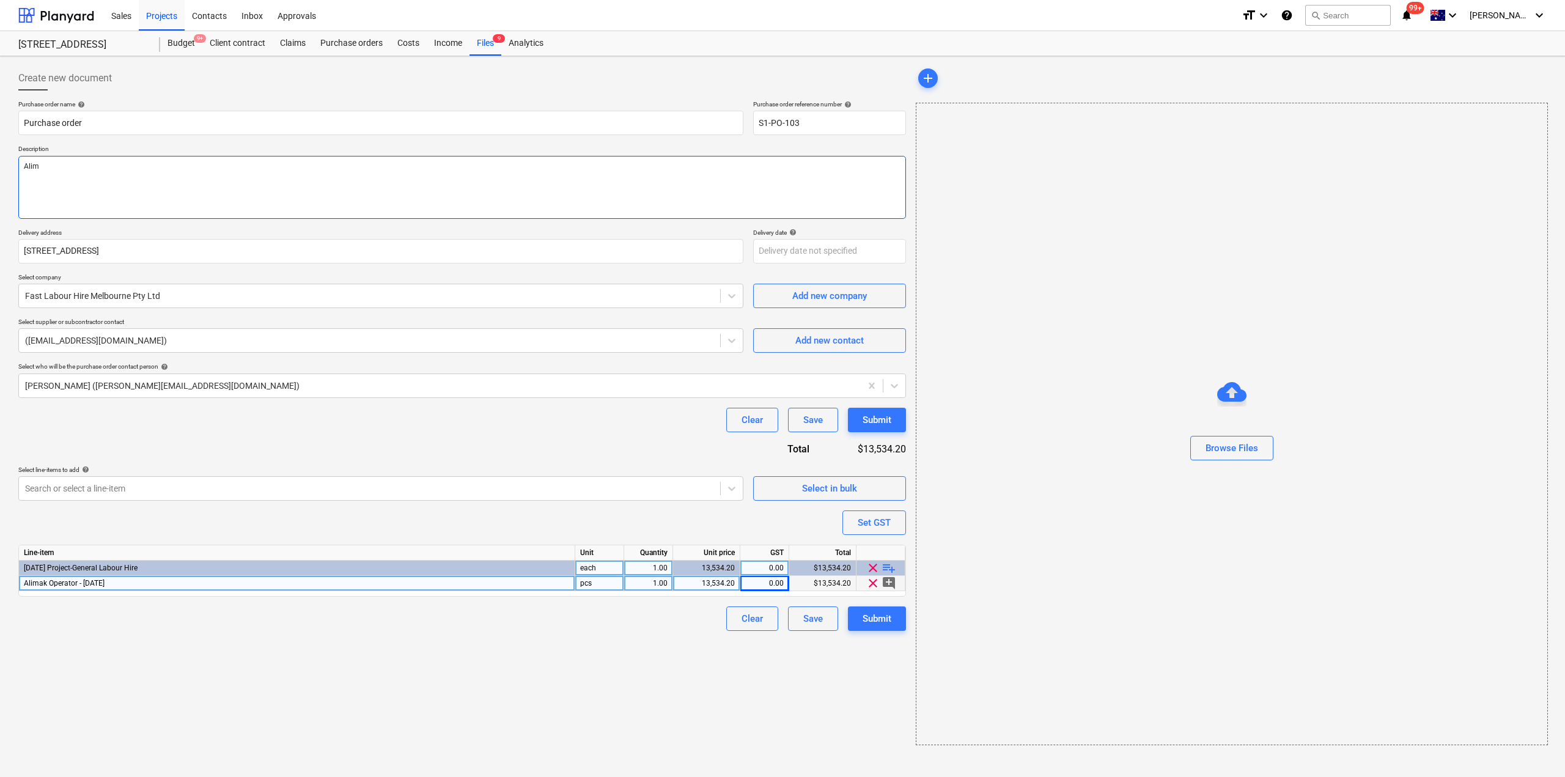
type textarea "Alima"
type textarea "x"
type textarea "Alimak"
type textarea "x"
type textarea "Alimak"
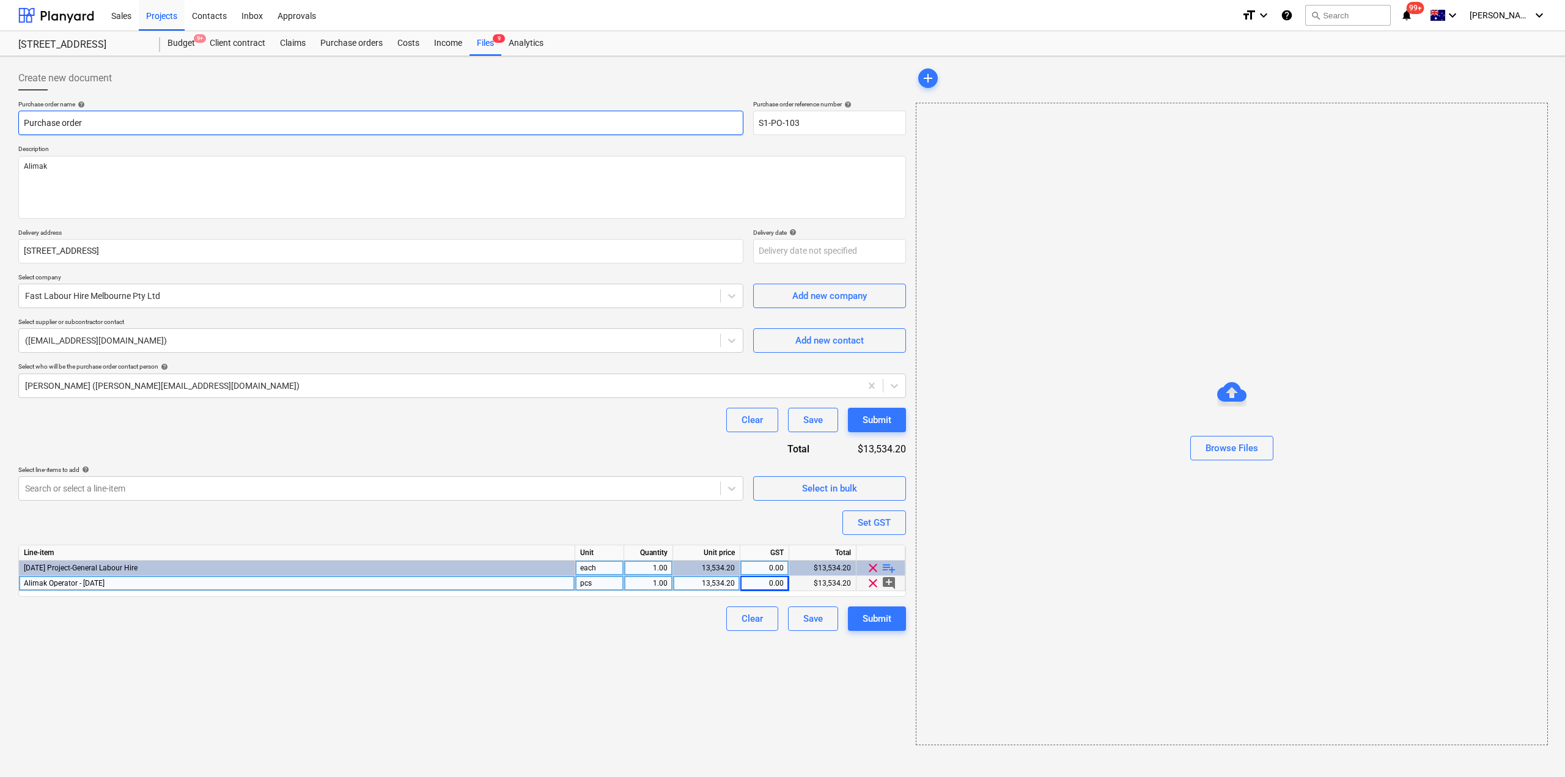
click at [156, 127] on input "Purchase order" at bounding box center [380, 123] width 725 height 24
drag, startPoint x: 167, startPoint y: 124, endPoint x: 0, endPoint y: 70, distance: 175.2
click at [0, 70] on div "Create new document Purchase order name help Purchase order Purchase order refe…" at bounding box center [782, 416] width 1565 height 721
type textarea "x"
type input "A"
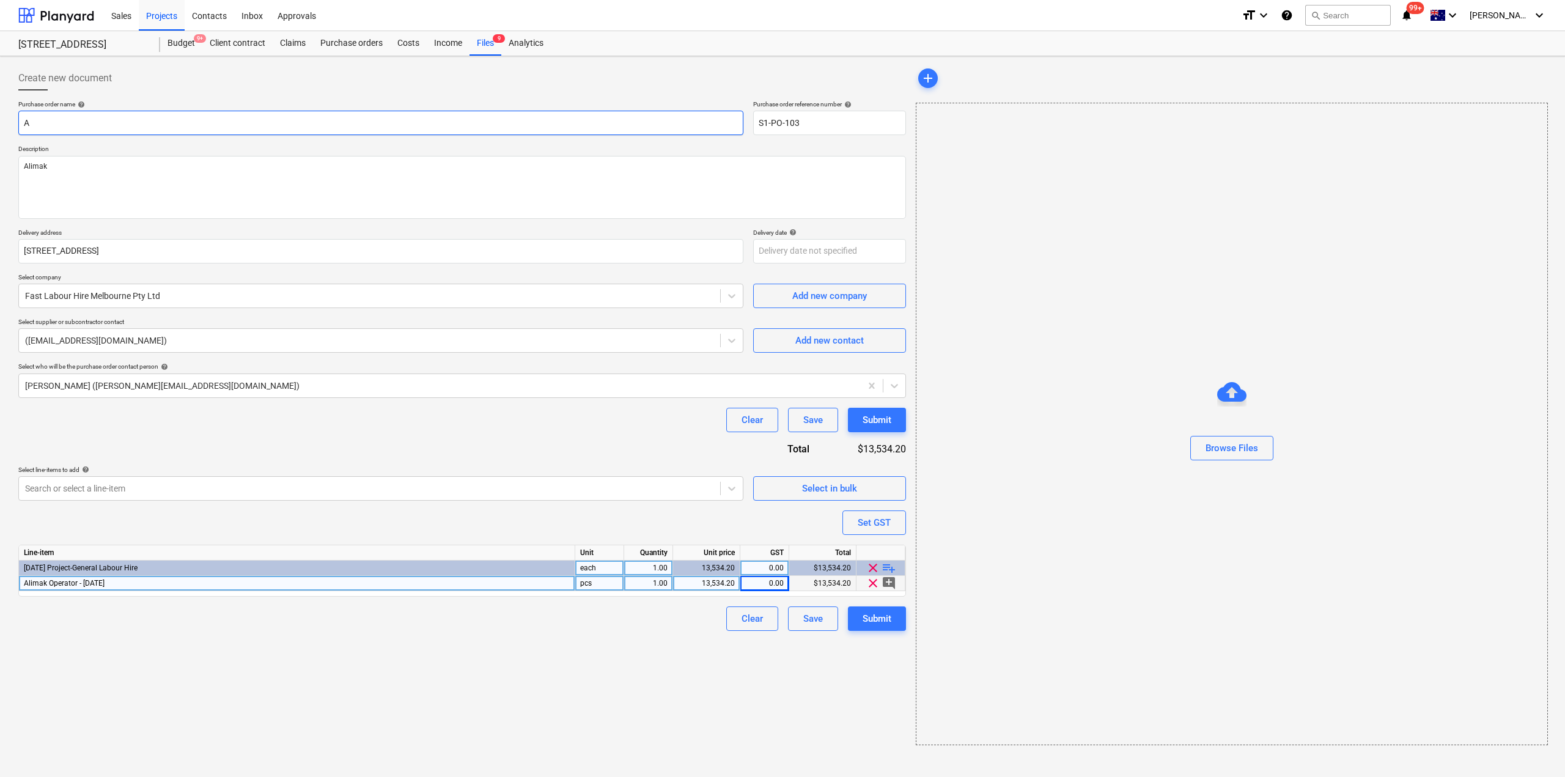
type textarea "x"
type input "Al"
type textarea "x"
type input "[PERSON_NAME]"
type textarea "x"
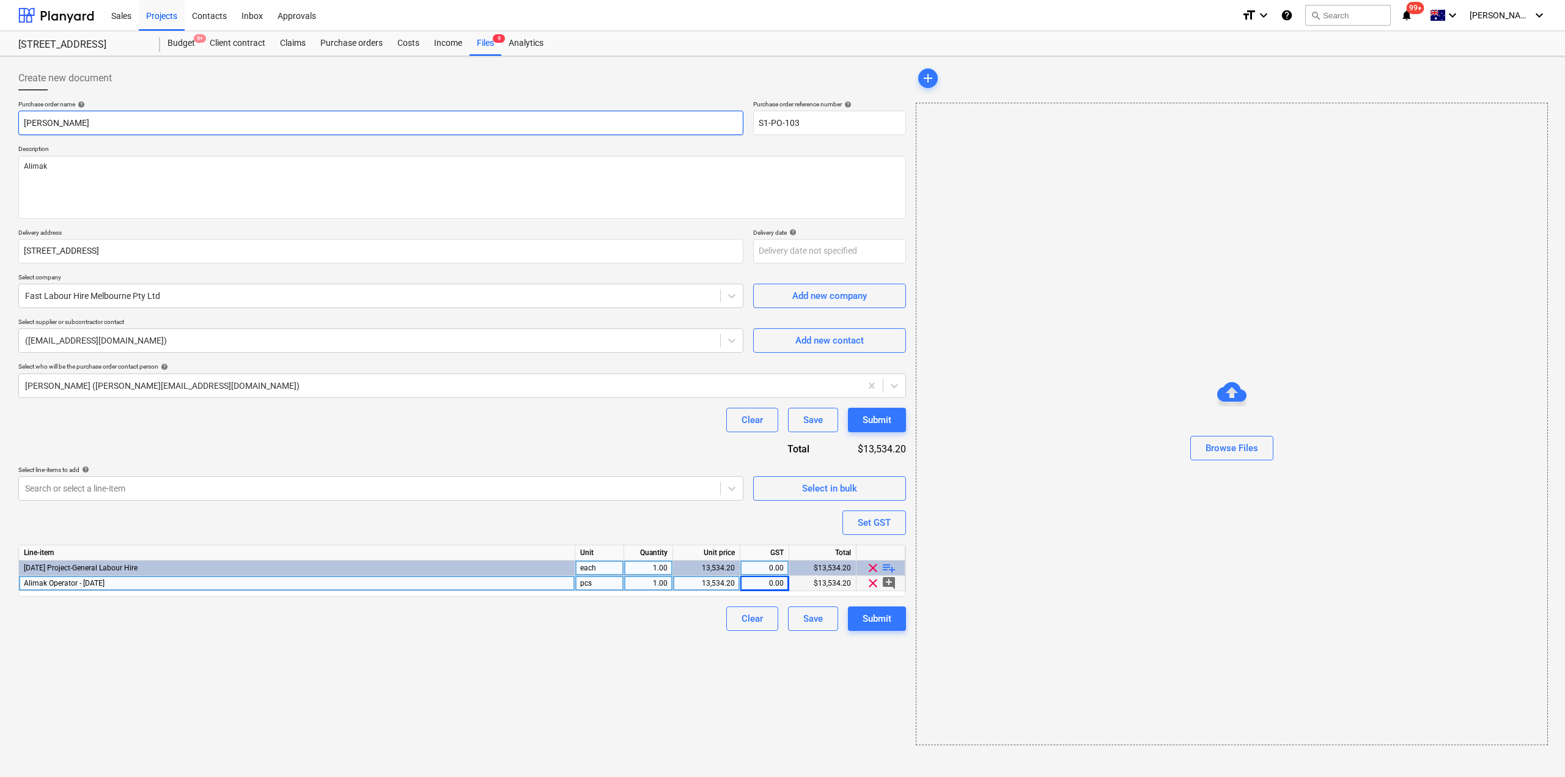
type input "Alim"
type textarea "x"
type input "Alima"
type textarea "x"
type input "Alimak"
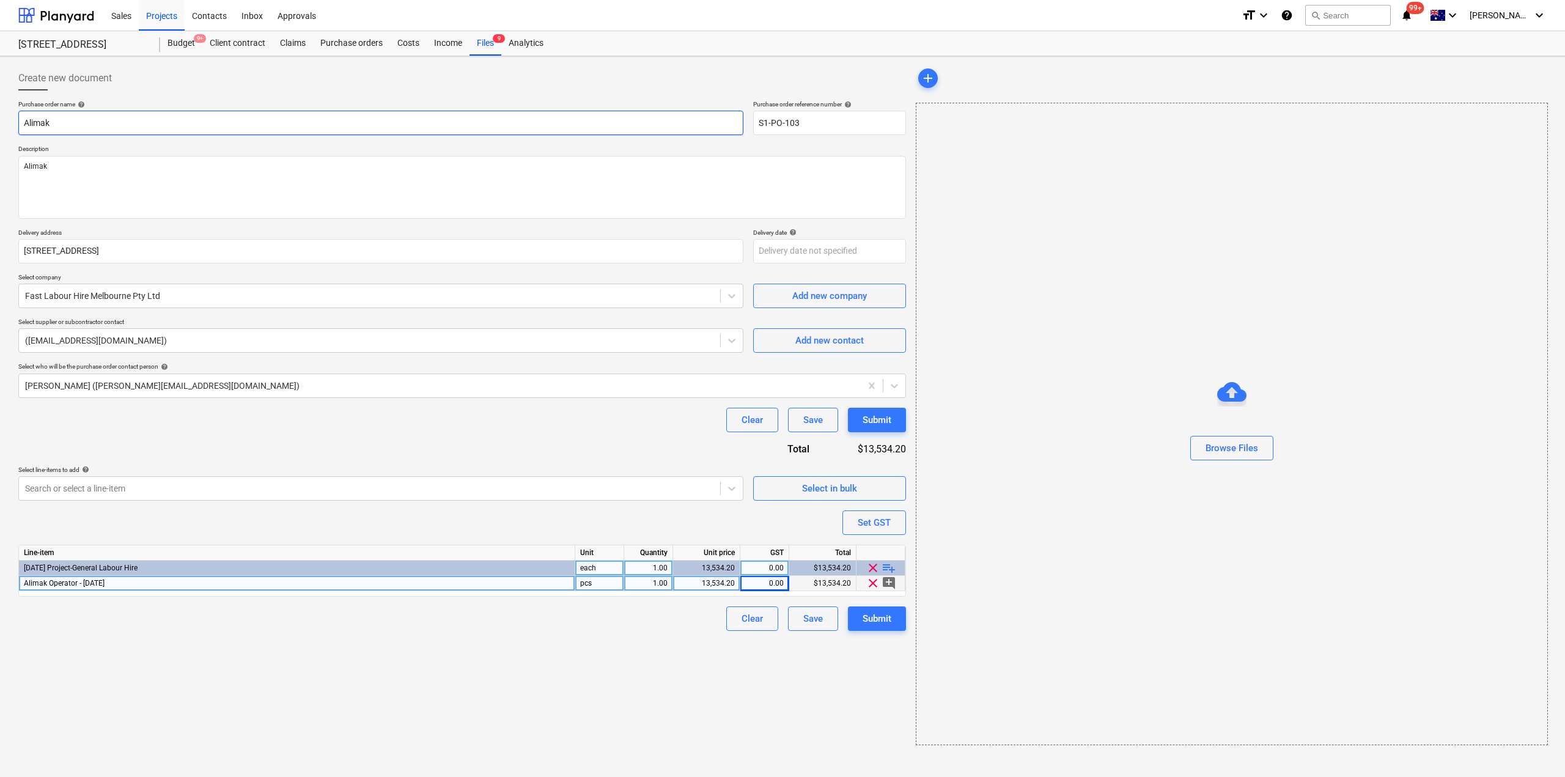
type textarea "x"
type input "Alimak"
type textarea "x"
type input "Alimak O"
type textarea "x"
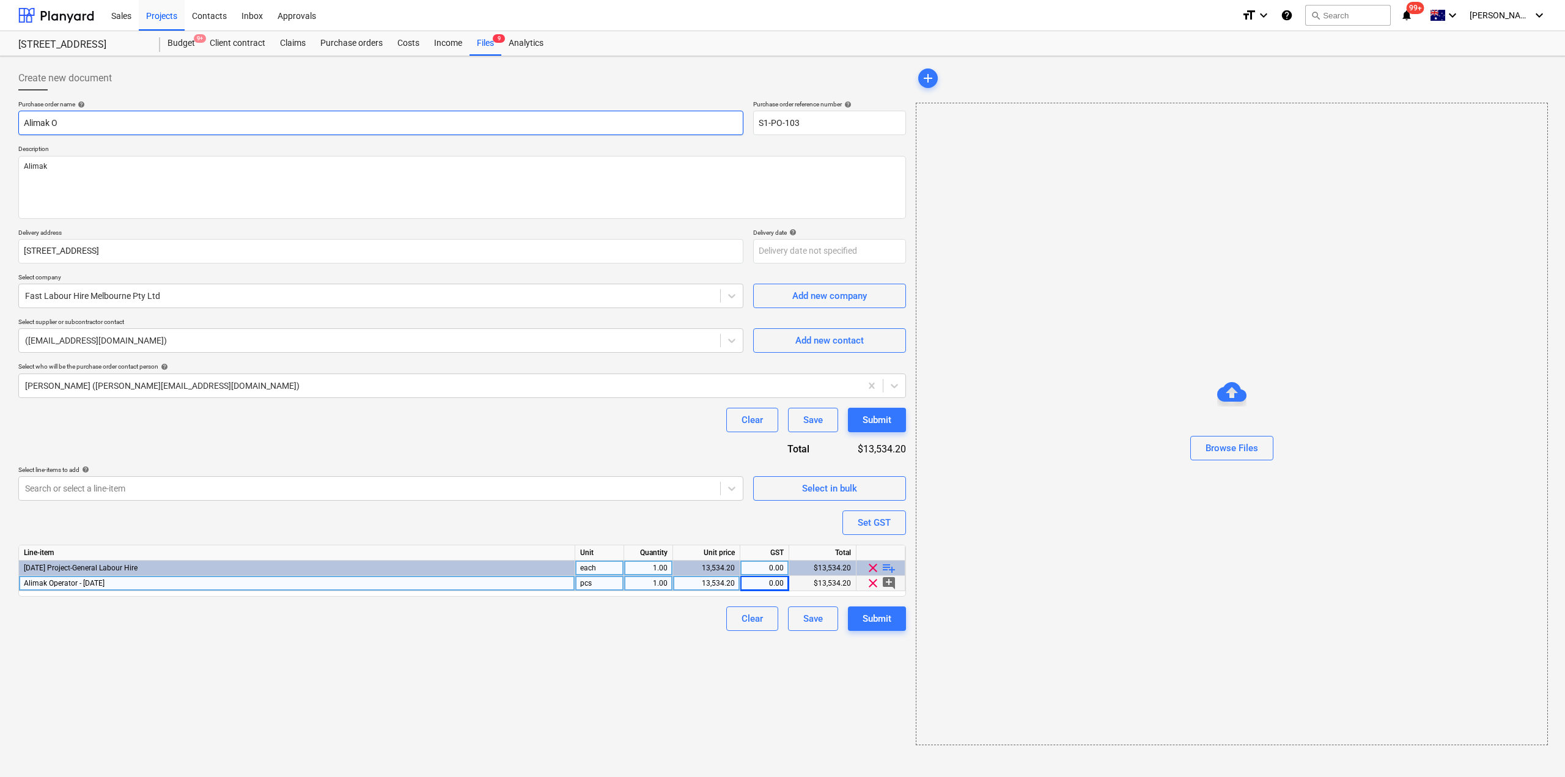
type input "Alimak Op"
type textarea "x"
type input "Alimak Ope"
type textarea "x"
type input "Alimak Opera"
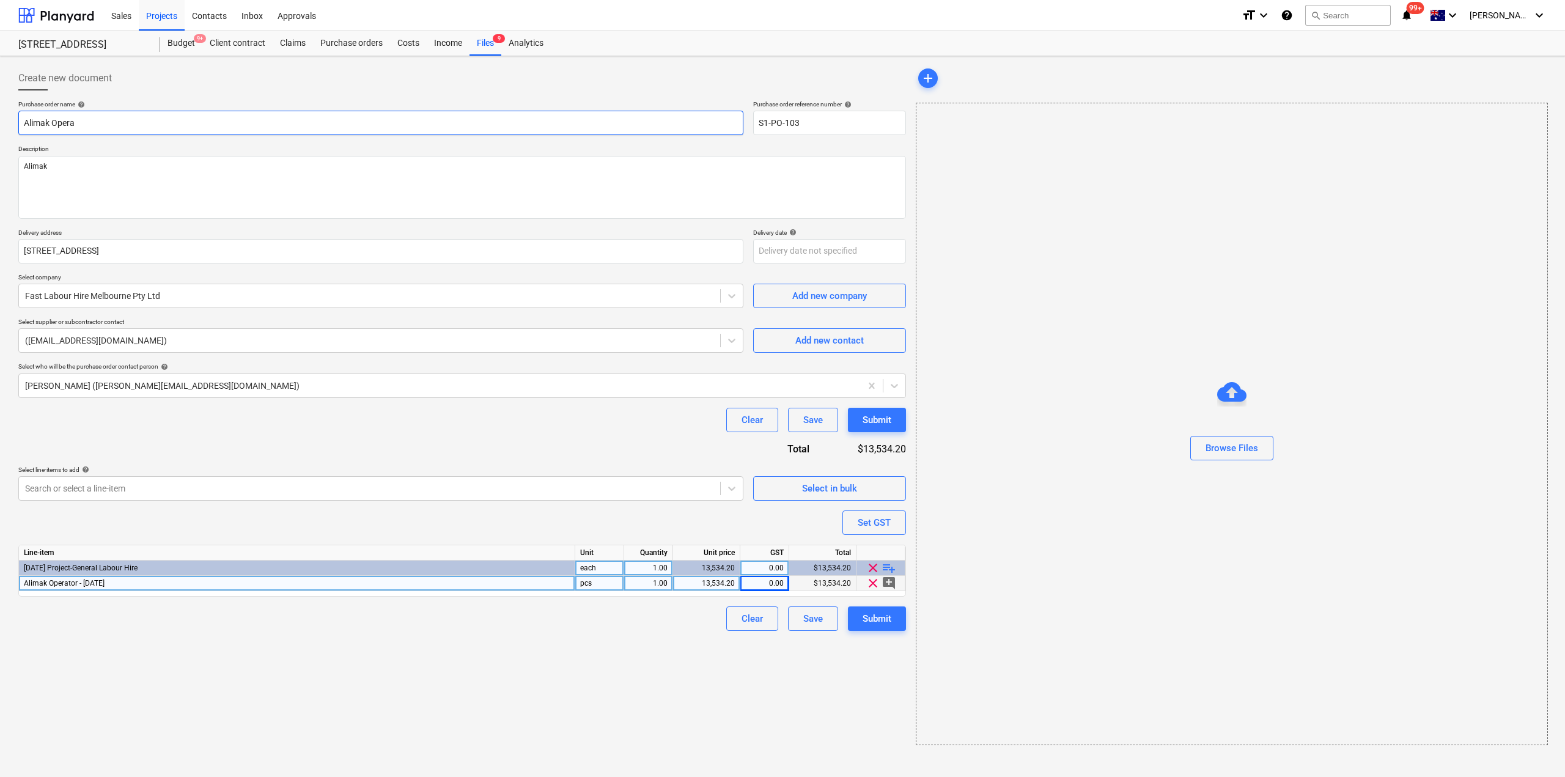
type textarea "x"
type input "Alimak Operato"
type textarea "x"
type input "Alimak Operator"
click at [889, 427] on div "Submit" at bounding box center [877, 420] width 29 height 16
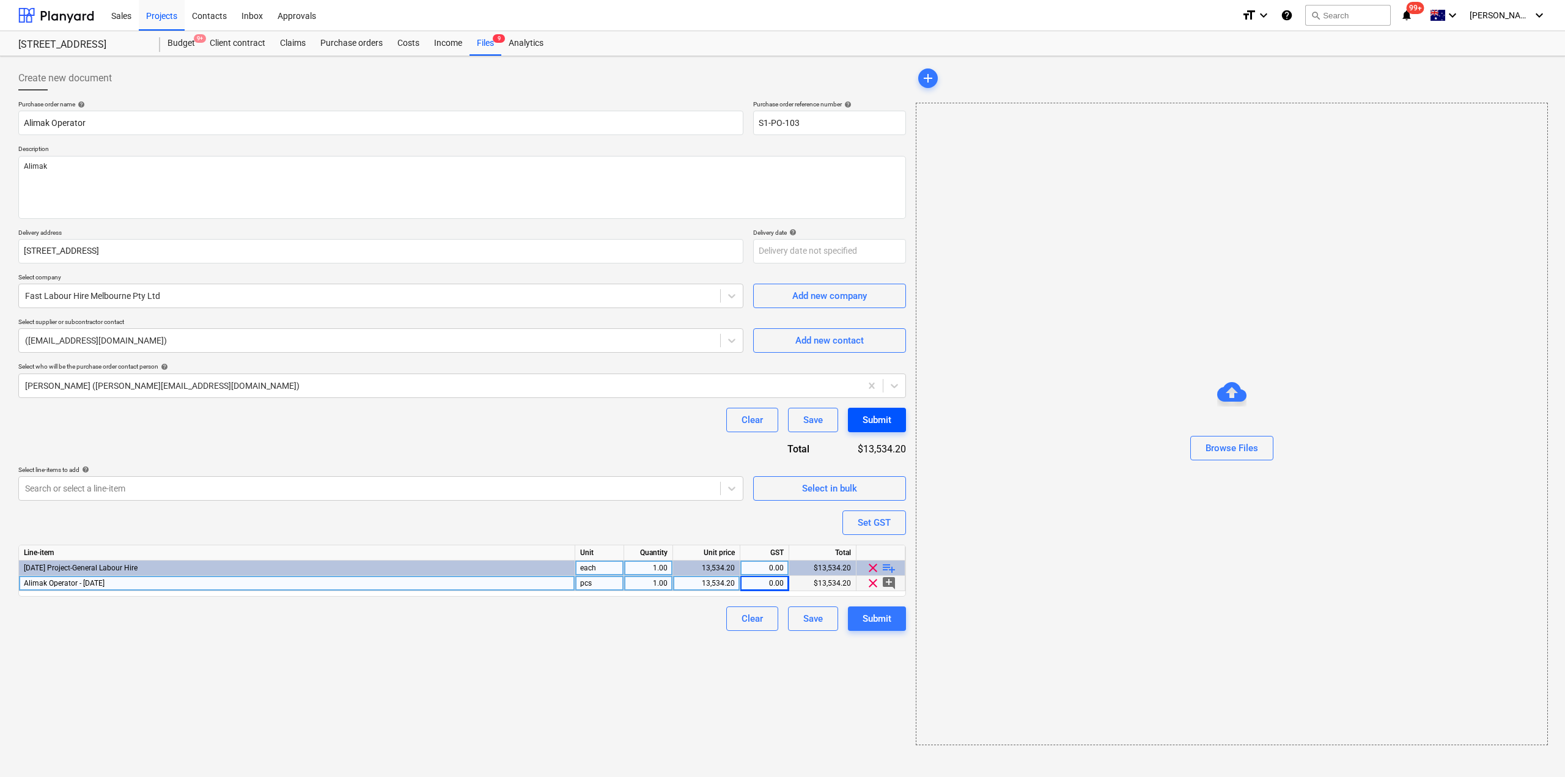
type textarea "x"
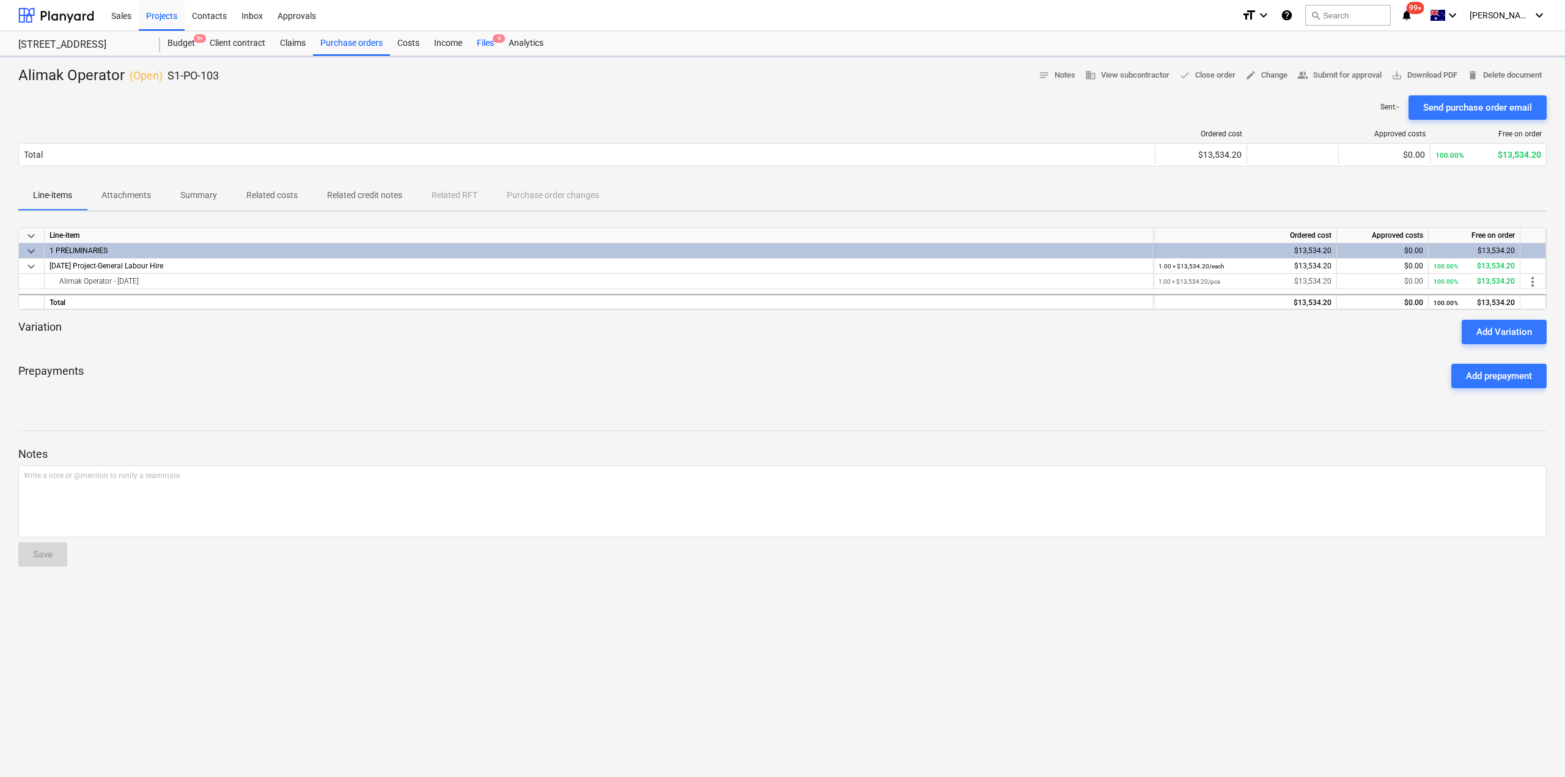
click at [489, 44] on div "Files 9" at bounding box center [486, 43] width 32 height 24
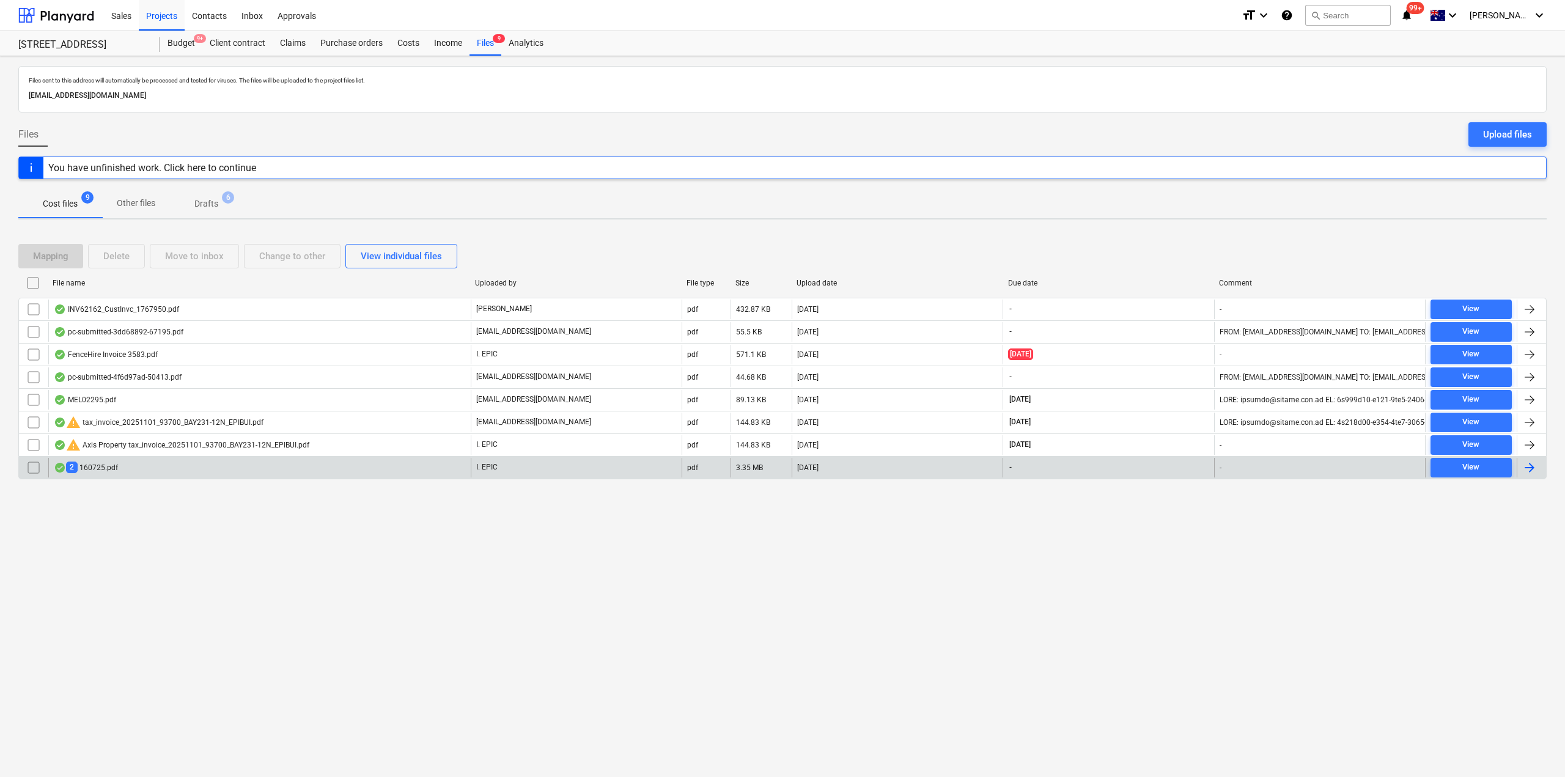
click at [147, 470] on div "2 160725.pdf" at bounding box center [259, 468] width 423 height 20
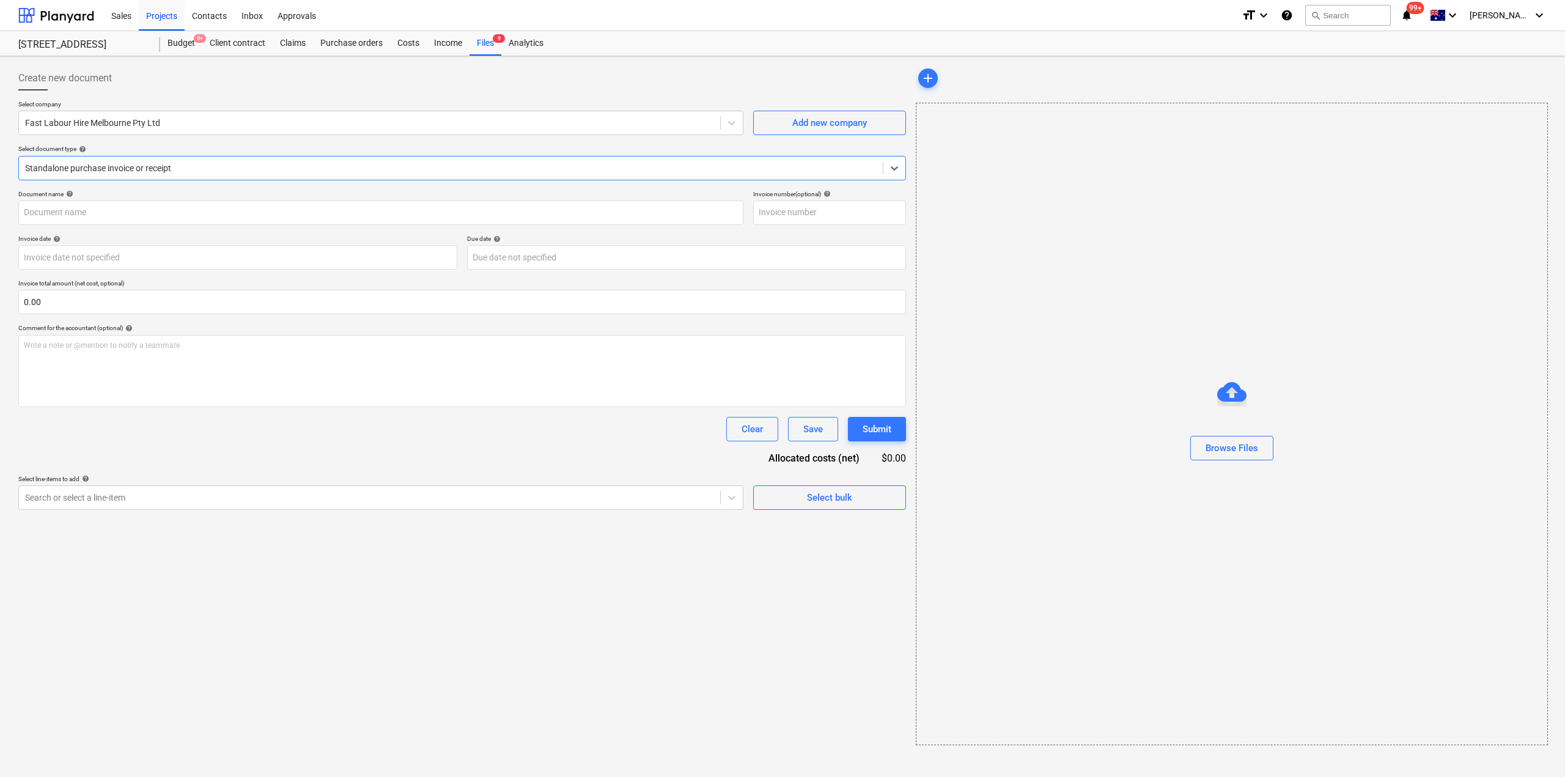
type input "160725"
type input "[DATE]"
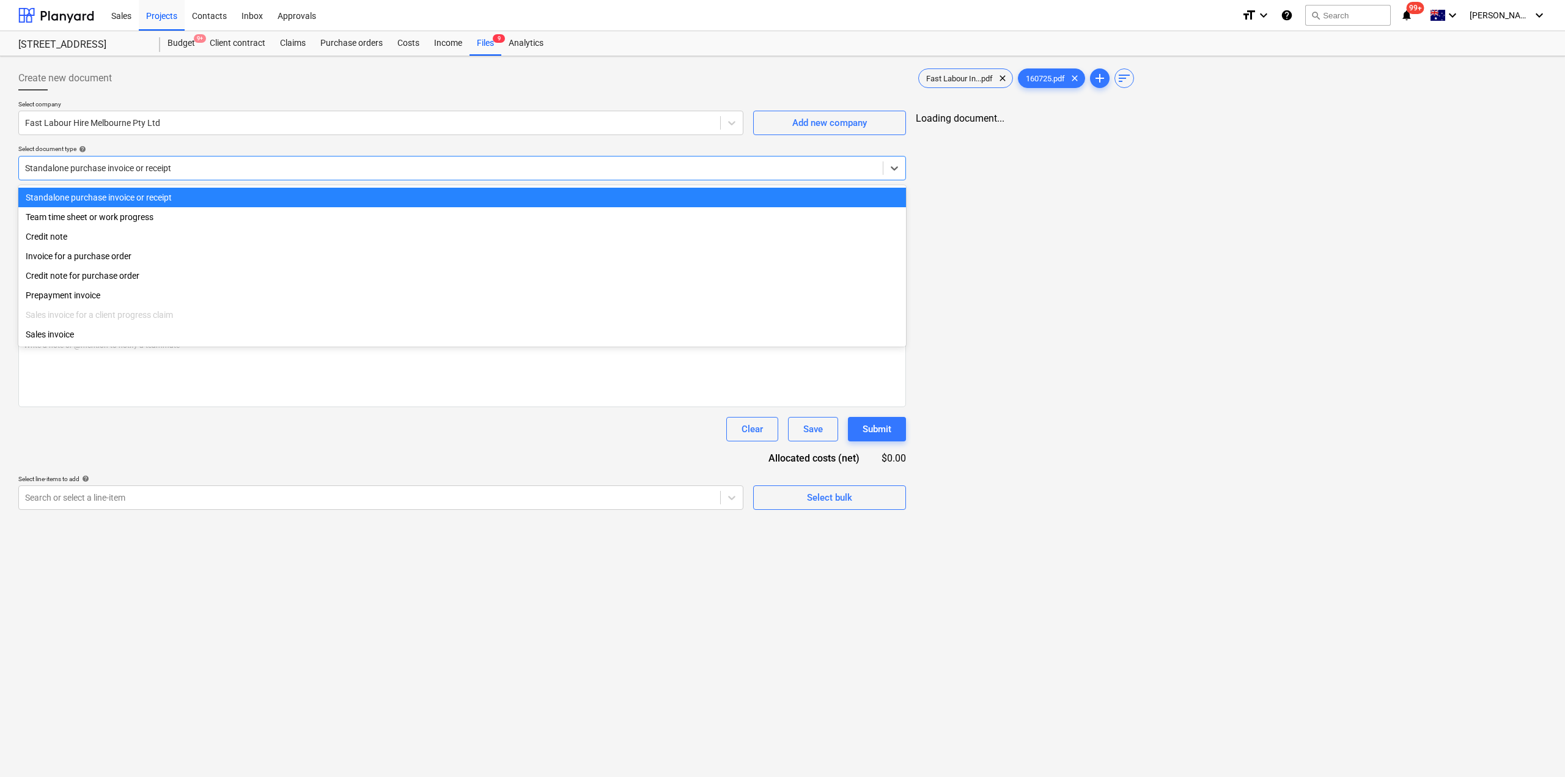
click at [622, 172] on div at bounding box center [451, 168] width 852 height 12
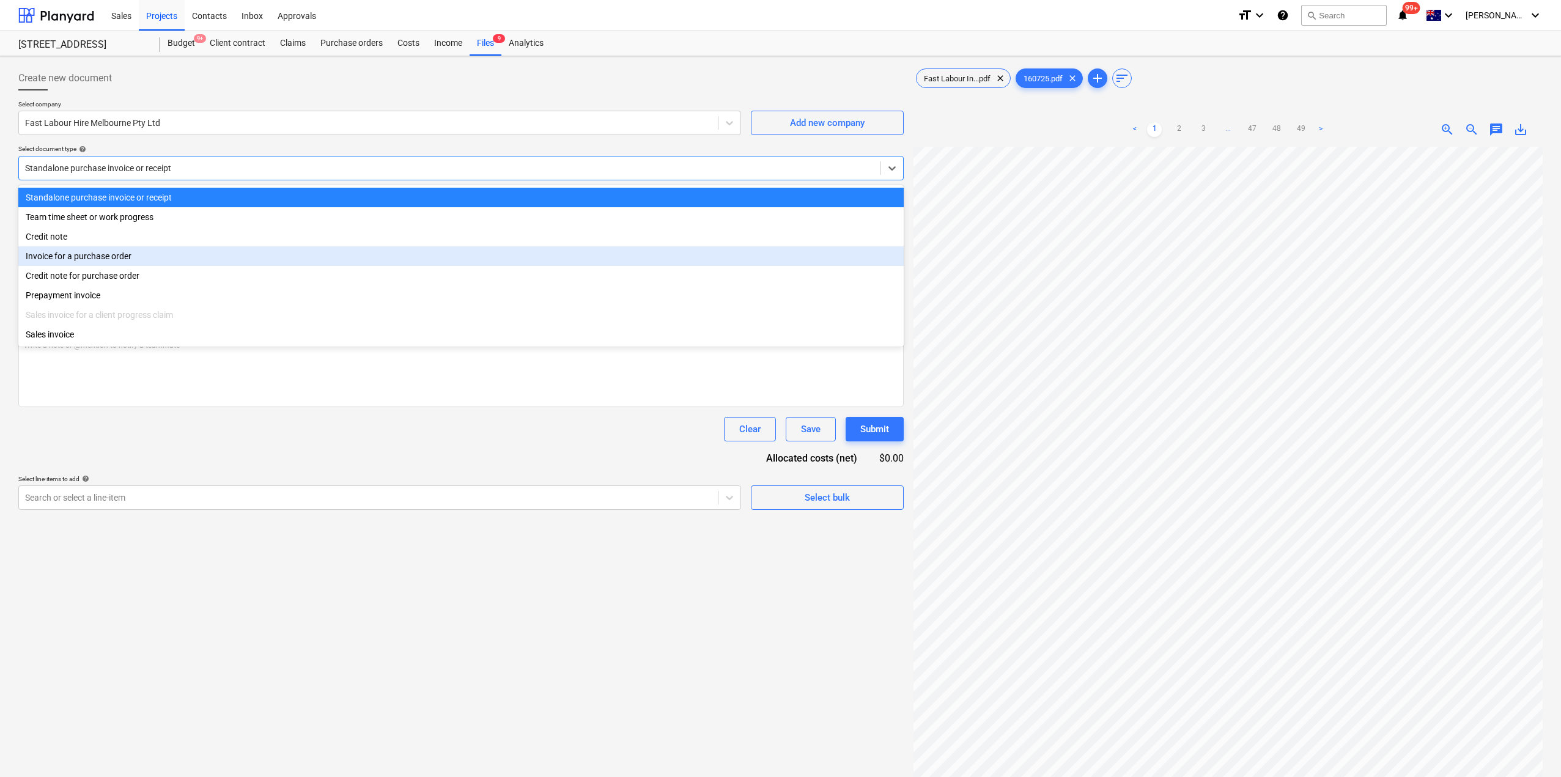
click at [290, 263] on div "Invoice for a purchase order" at bounding box center [460, 256] width 885 height 20
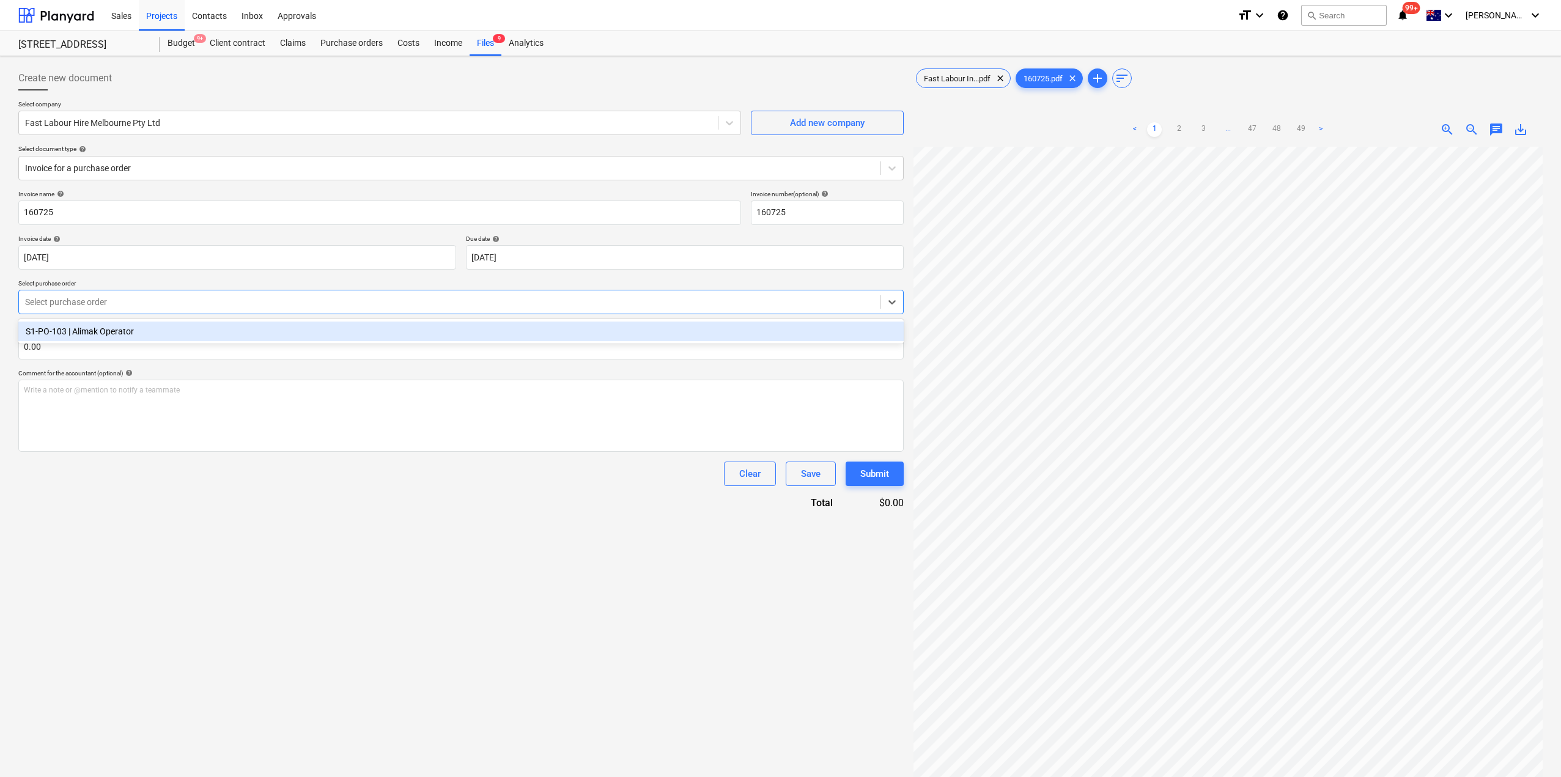
click at [250, 308] on div at bounding box center [449, 302] width 849 height 12
click at [229, 331] on div "S1-PO-103 | Alimak Operator" at bounding box center [460, 332] width 885 height 20
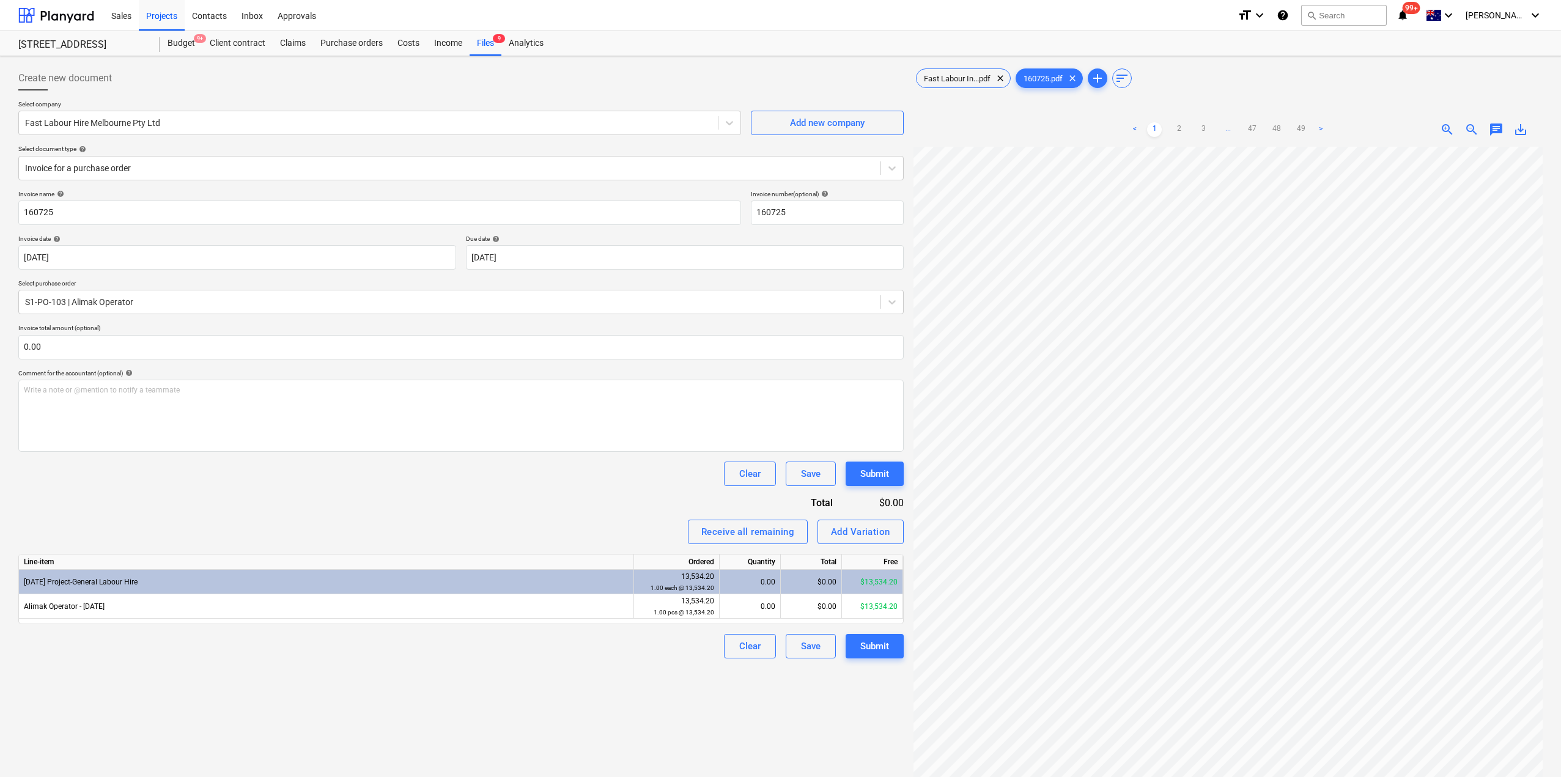
click at [393, 527] on div "Receive all remaining Add Variation" at bounding box center [460, 532] width 885 height 24
click at [759, 605] on div "0.00" at bounding box center [750, 606] width 51 height 24
type input "1"
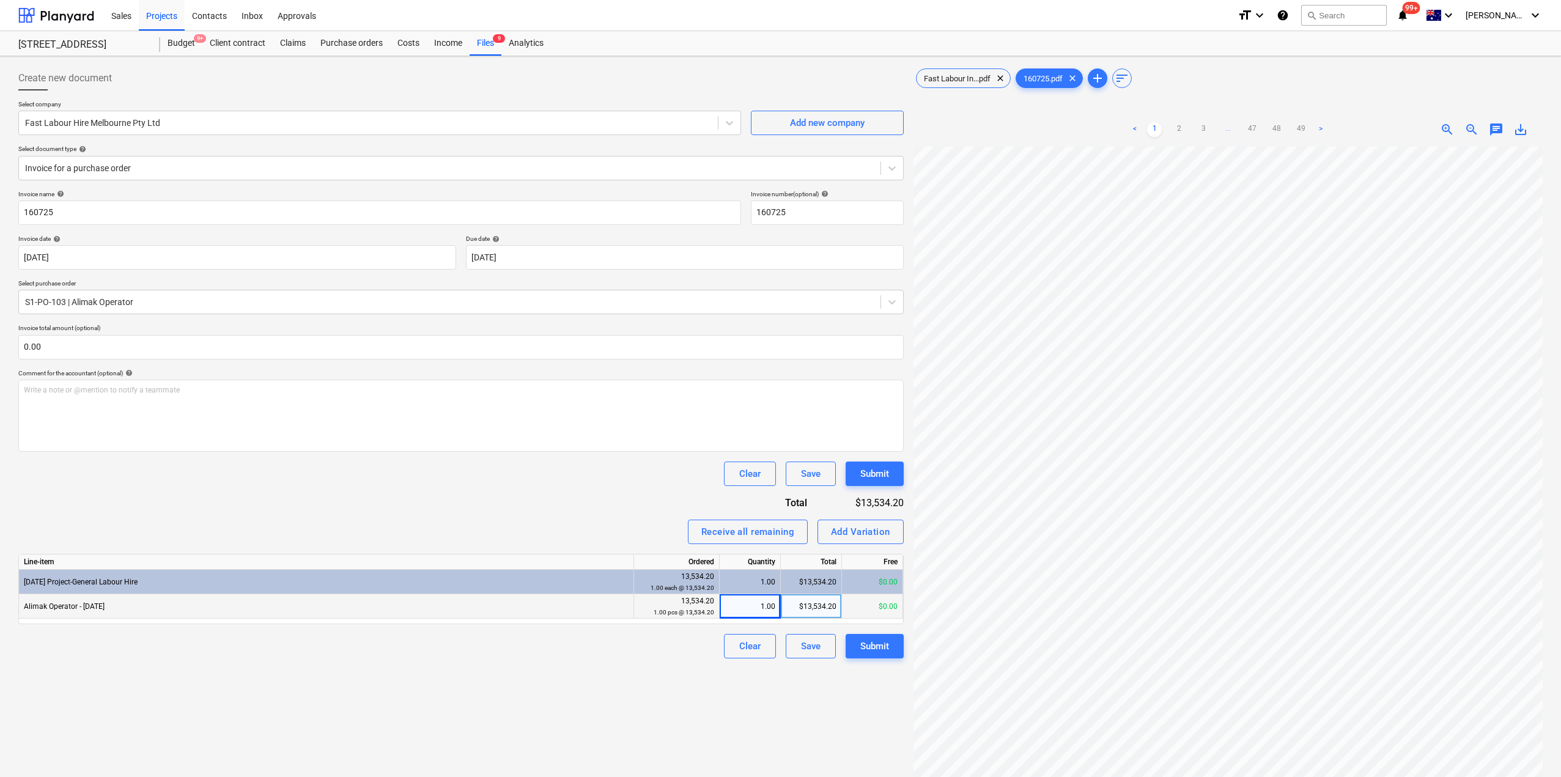
click at [739, 706] on div "Create new document Select company Fast Labour Hire Melbourne Pty Ltd Add new c…" at bounding box center [460, 477] width 895 height 833
click at [945, 83] on div "Fast Labour In...pdf clear" at bounding box center [963, 78] width 95 height 20
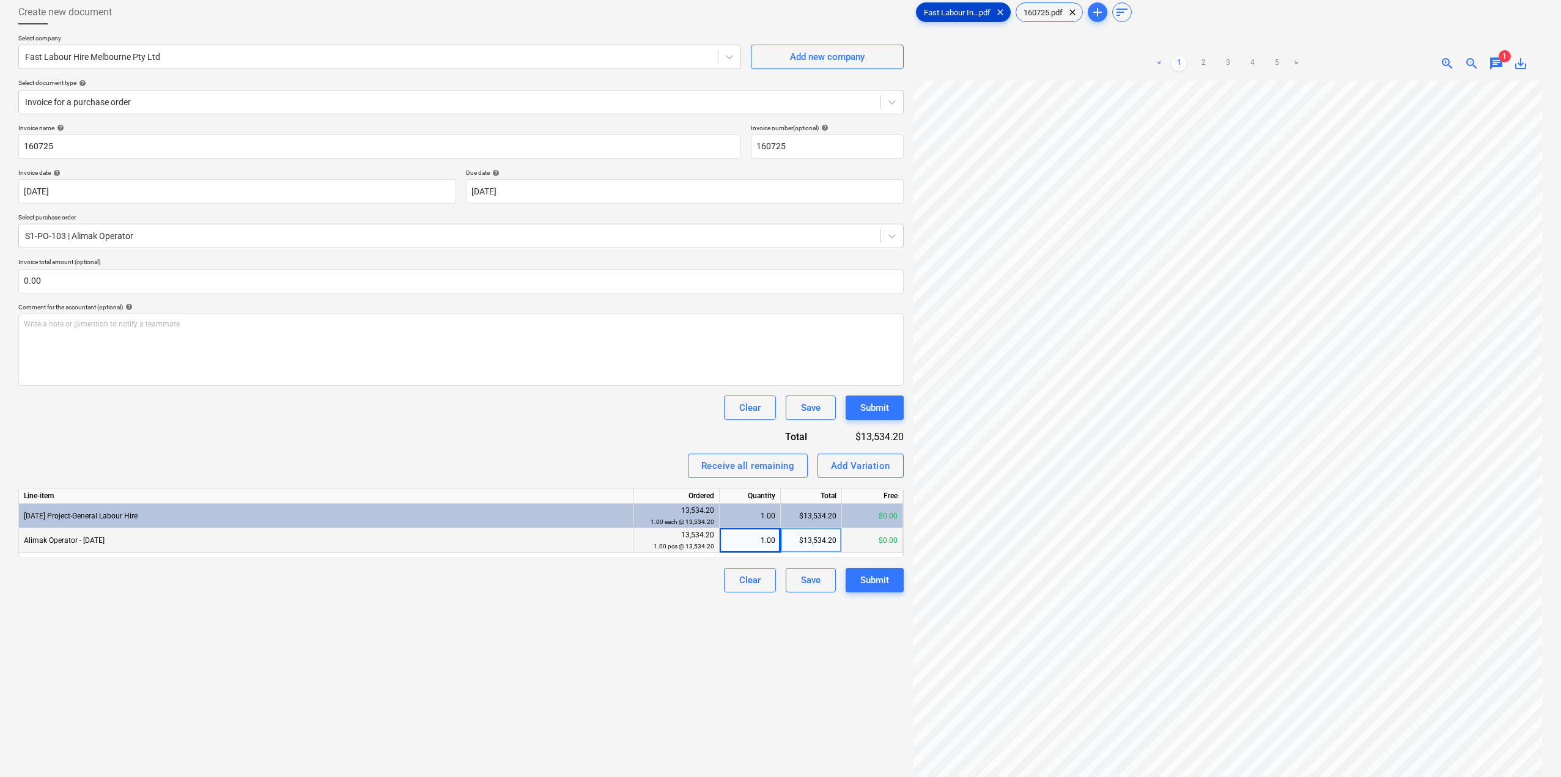
scroll to position [122, 0]
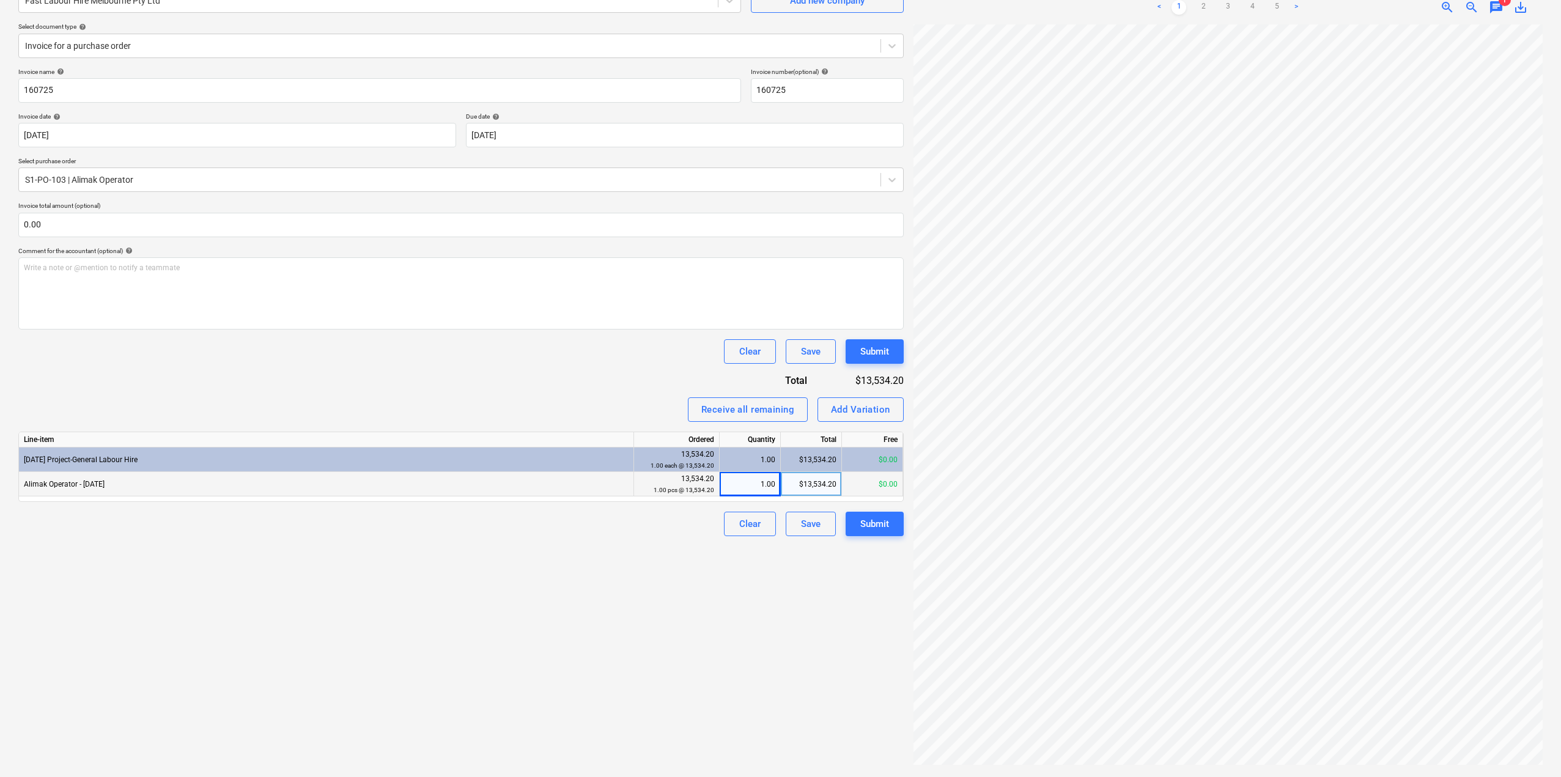
click at [632, 747] on div "Create new document Select company Fast Labour Hire Melbourne Pty Ltd Add new c…" at bounding box center [460, 355] width 895 height 833
drag, startPoint x: 800, startPoint y: 608, endPoint x: 784, endPoint y: 527, distance: 83.0
click at [800, 609] on div "Create new document Select company Fast Labour Hire Melbourne Pty Ltd Add new c…" at bounding box center [460, 355] width 895 height 833
click at [754, 482] on div "1.00" at bounding box center [750, 484] width 51 height 24
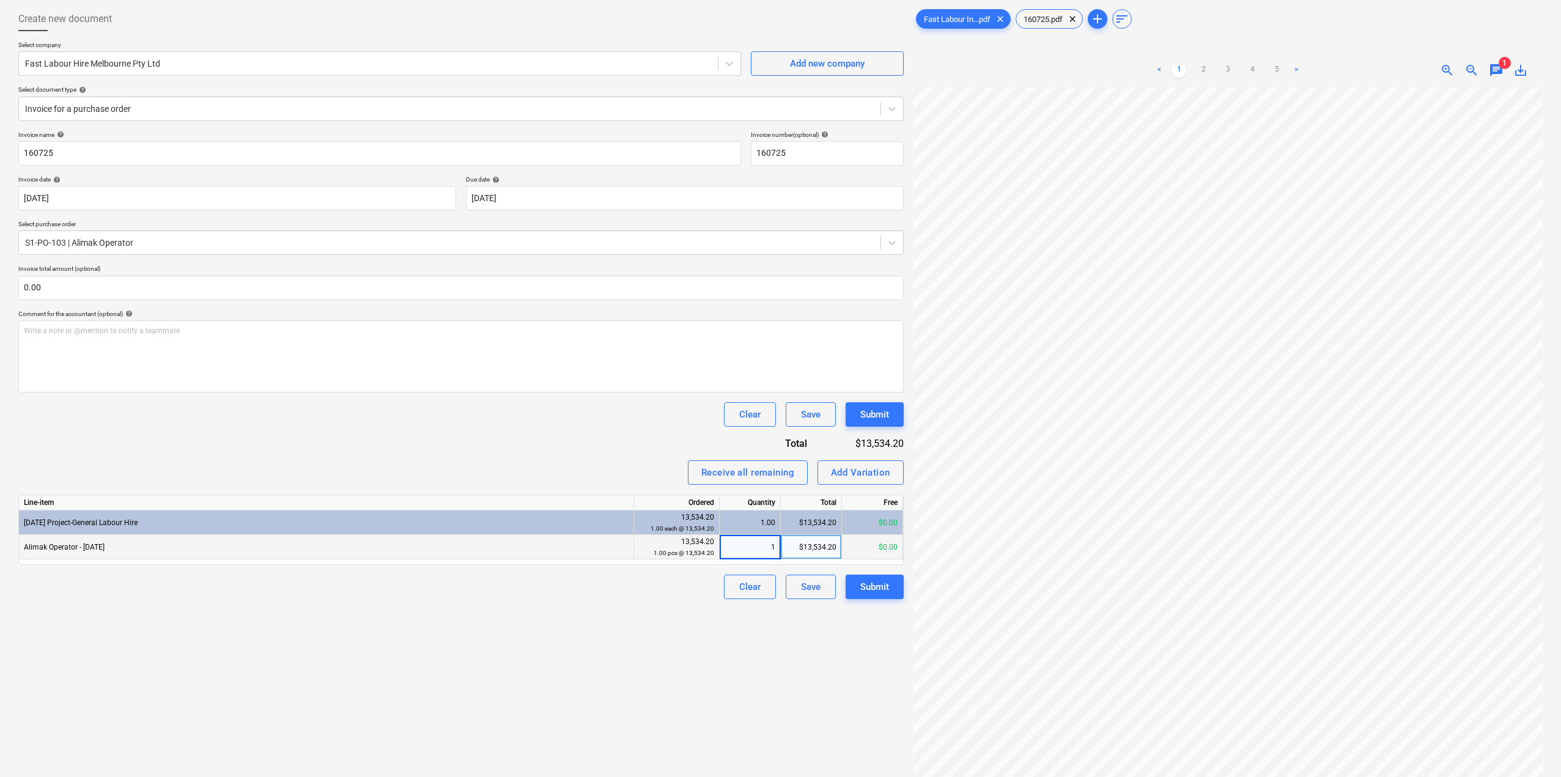
scroll to position [0, 0]
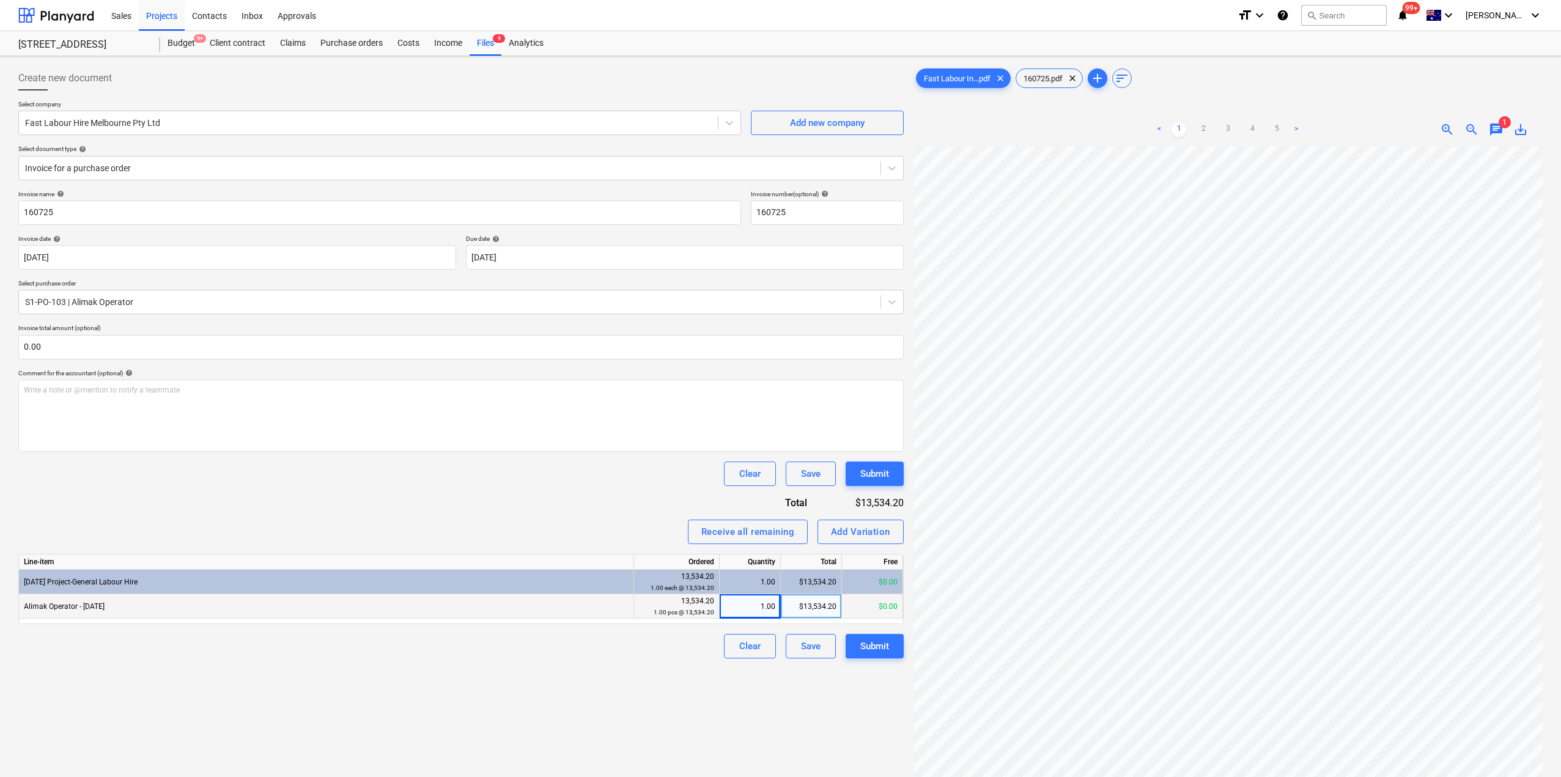
click at [784, 728] on div "Create new document Select company Fast Labour Hire Melbourne Pty Ltd Add new c…" at bounding box center [460, 477] width 895 height 833
click at [1280, 127] on link "5" at bounding box center [1276, 129] width 15 height 15
click at [876, 651] on div "Submit" at bounding box center [874, 646] width 29 height 16
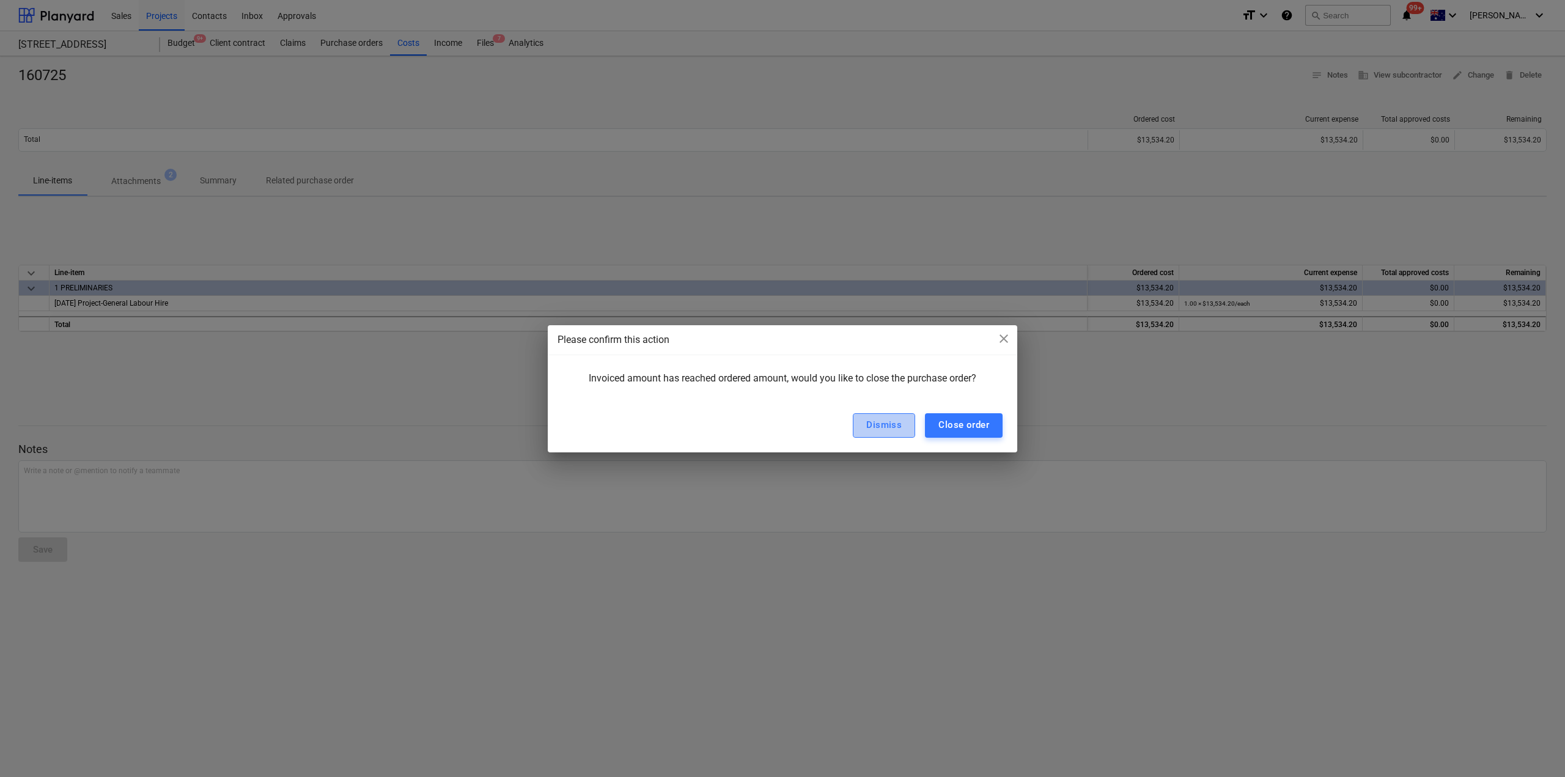
click at [890, 429] on div "Dismiss" at bounding box center [883, 425] width 35 height 16
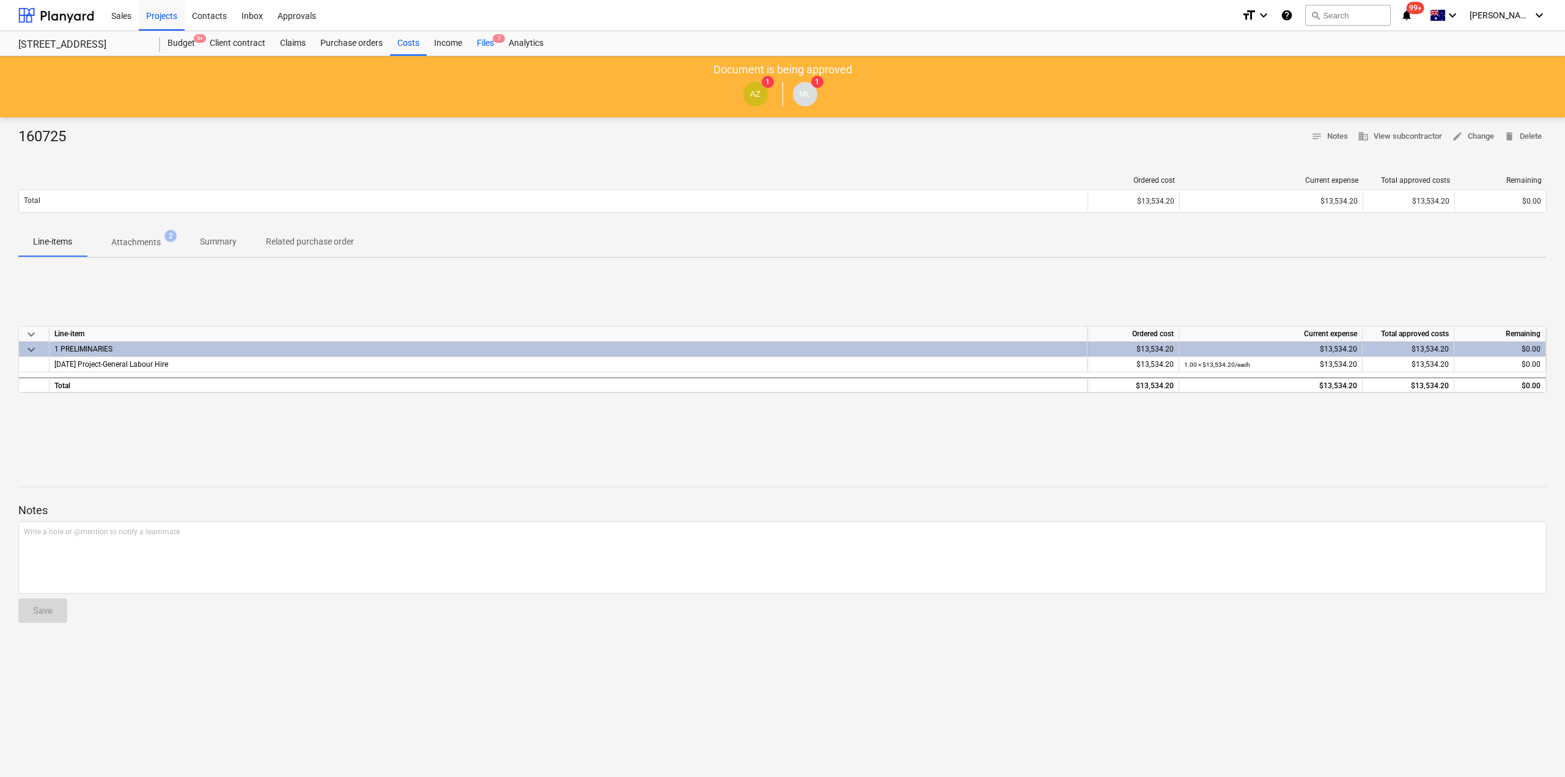
click at [486, 44] on div "Files 7" at bounding box center [486, 43] width 32 height 24
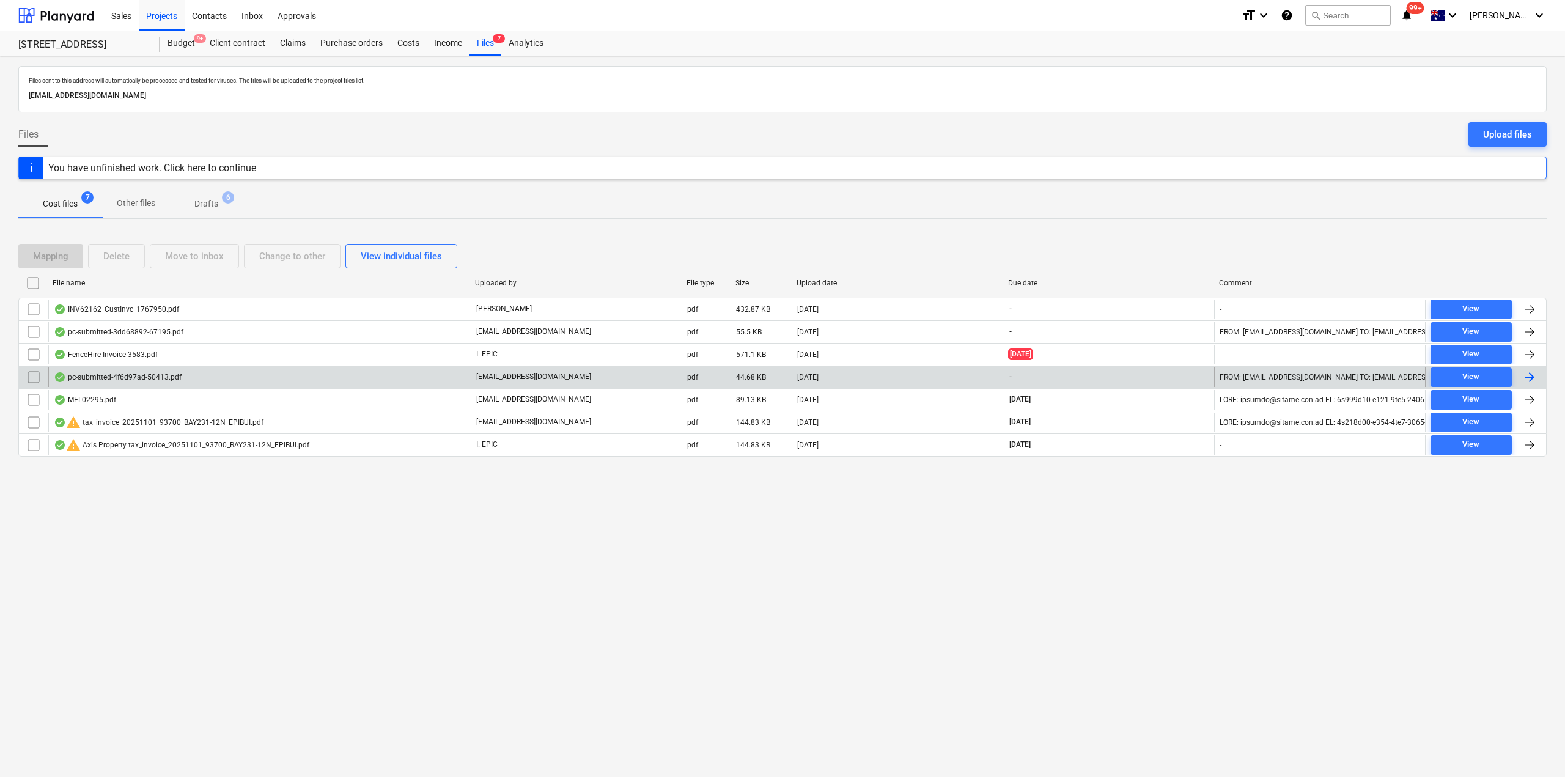
click at [190, 369] on div "pc-submitted-4f6d97ad-50413.pdf" at bounding box center [259, 377] width 423 height 20
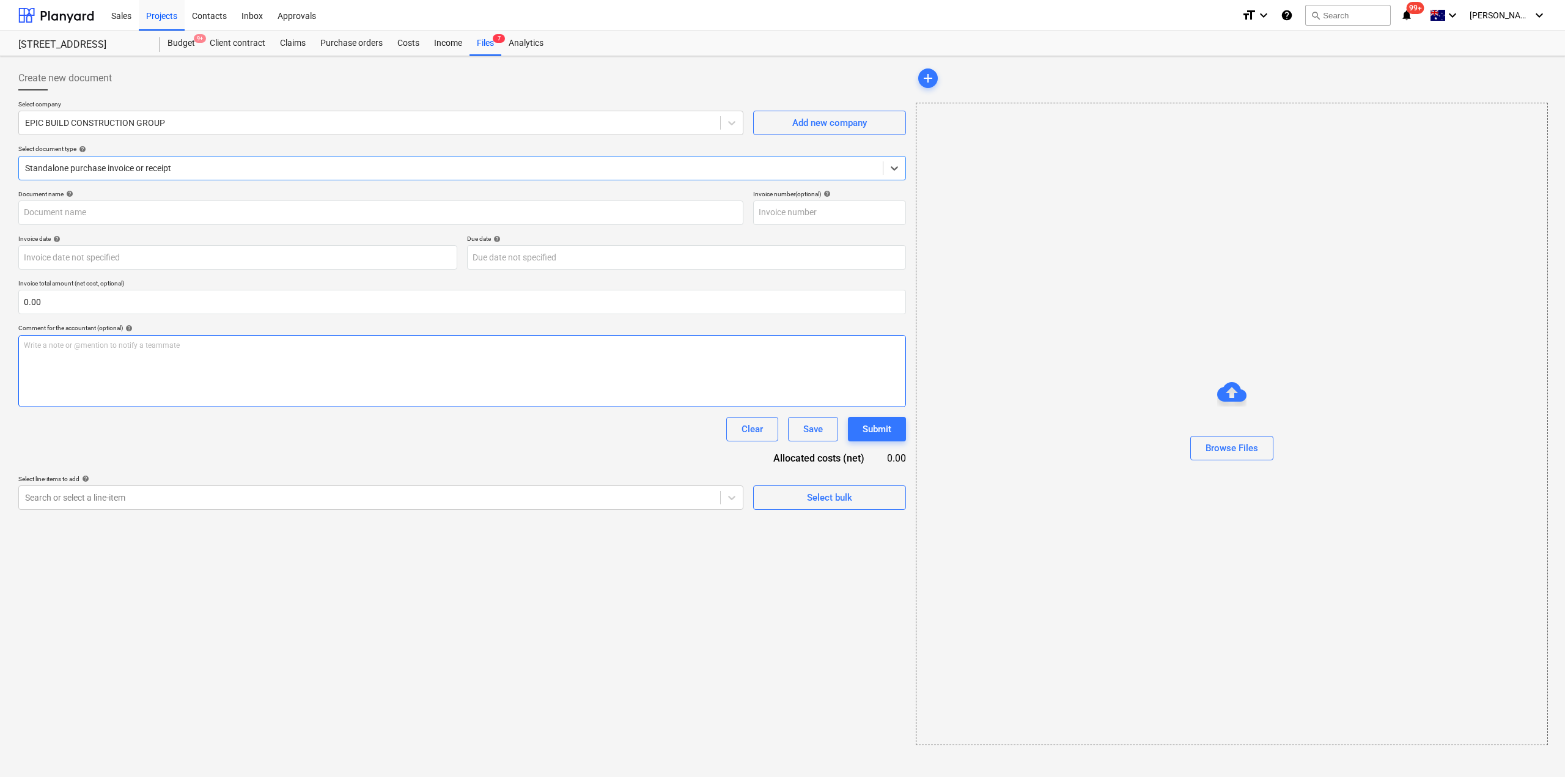
type input "pc-submitted-4f6d97ad-50413.pdf"
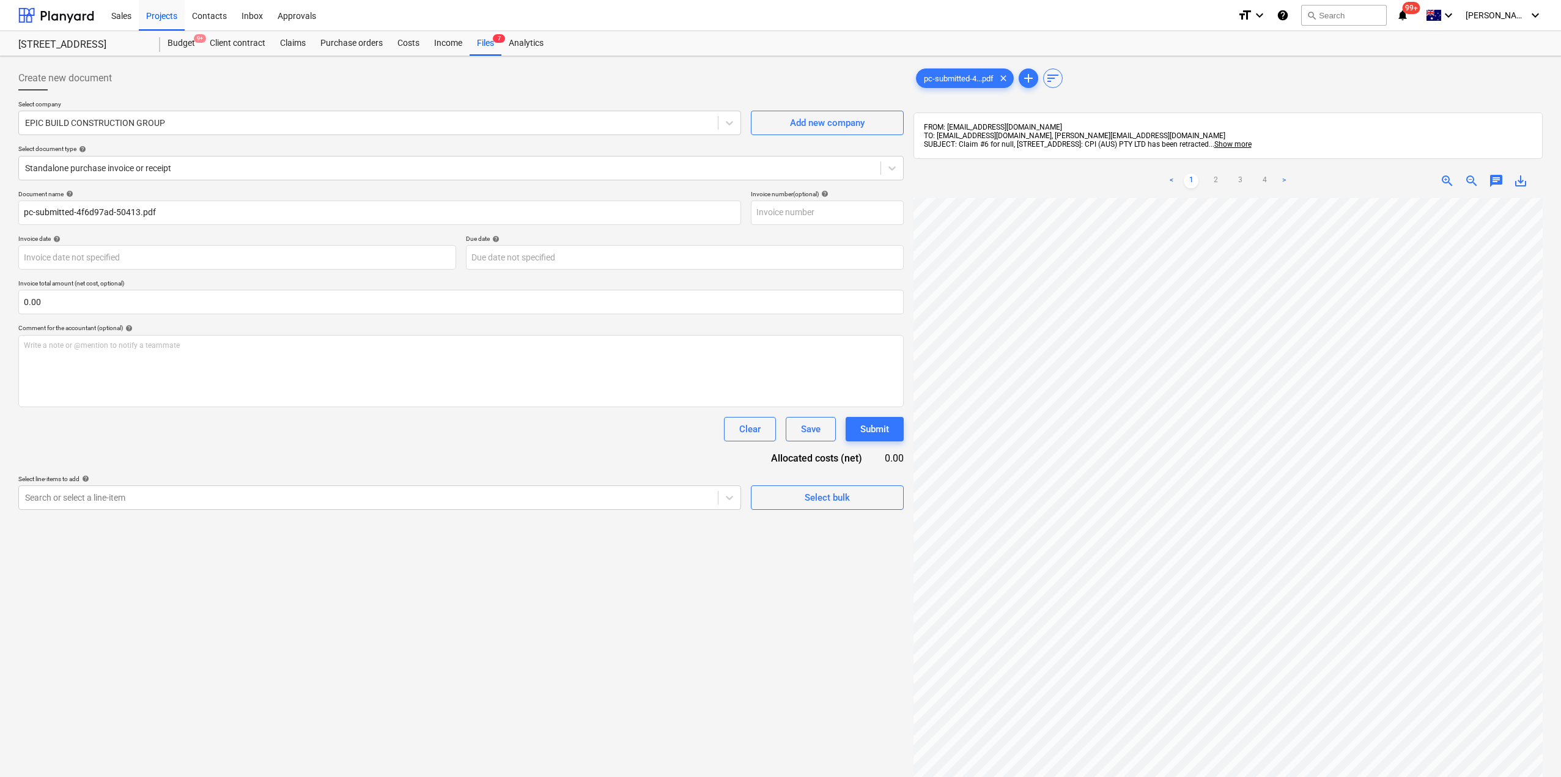
scroll to position [0, 240]
click at [487, 39] on div "Files 7" at bounding box center [486, 43] width 32 height 24
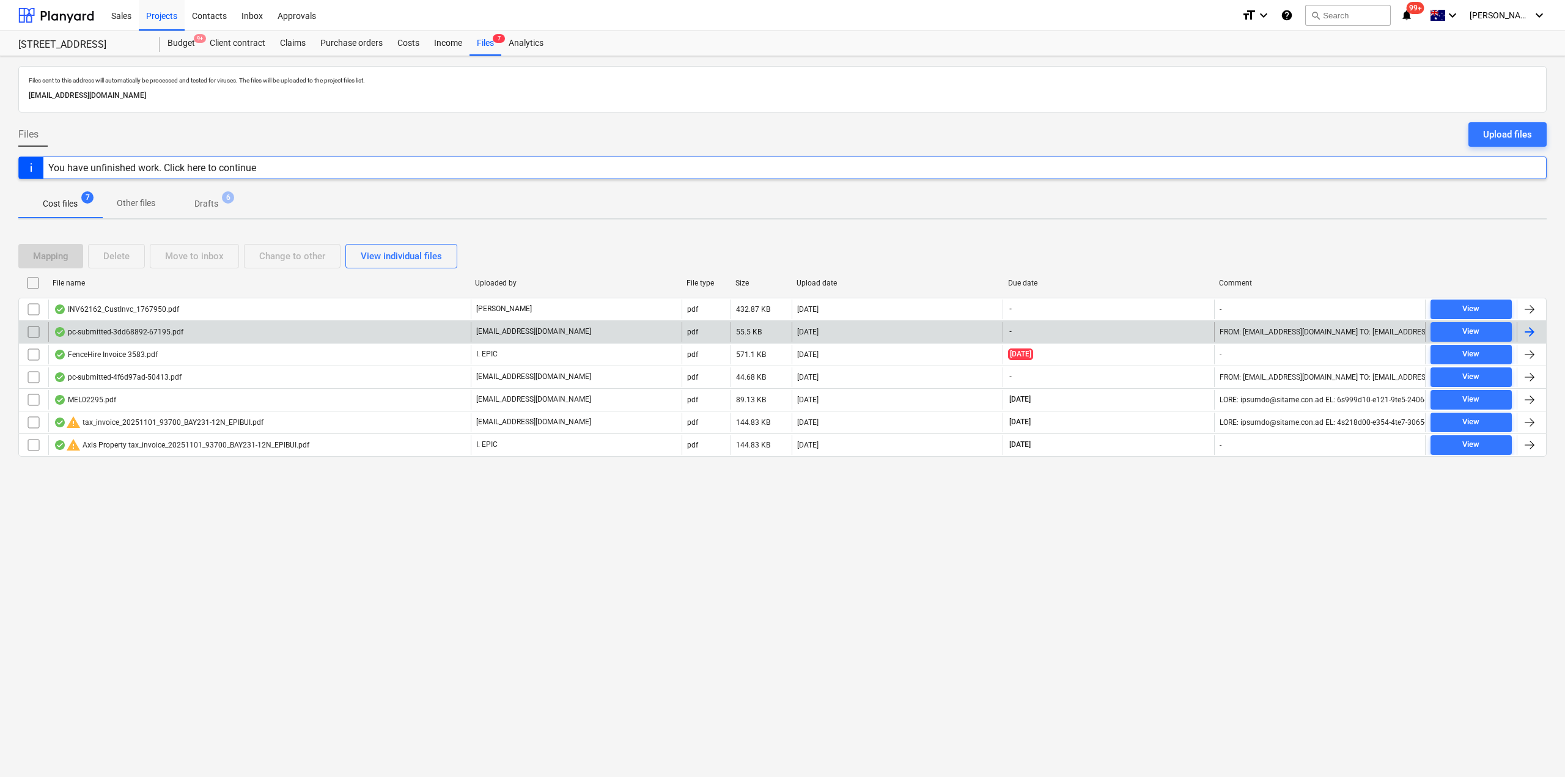
click at [149, 330] on div "pc-submitted-3dd68892-67195.pdf" at bounding box center [119, 332] width 130 height 10
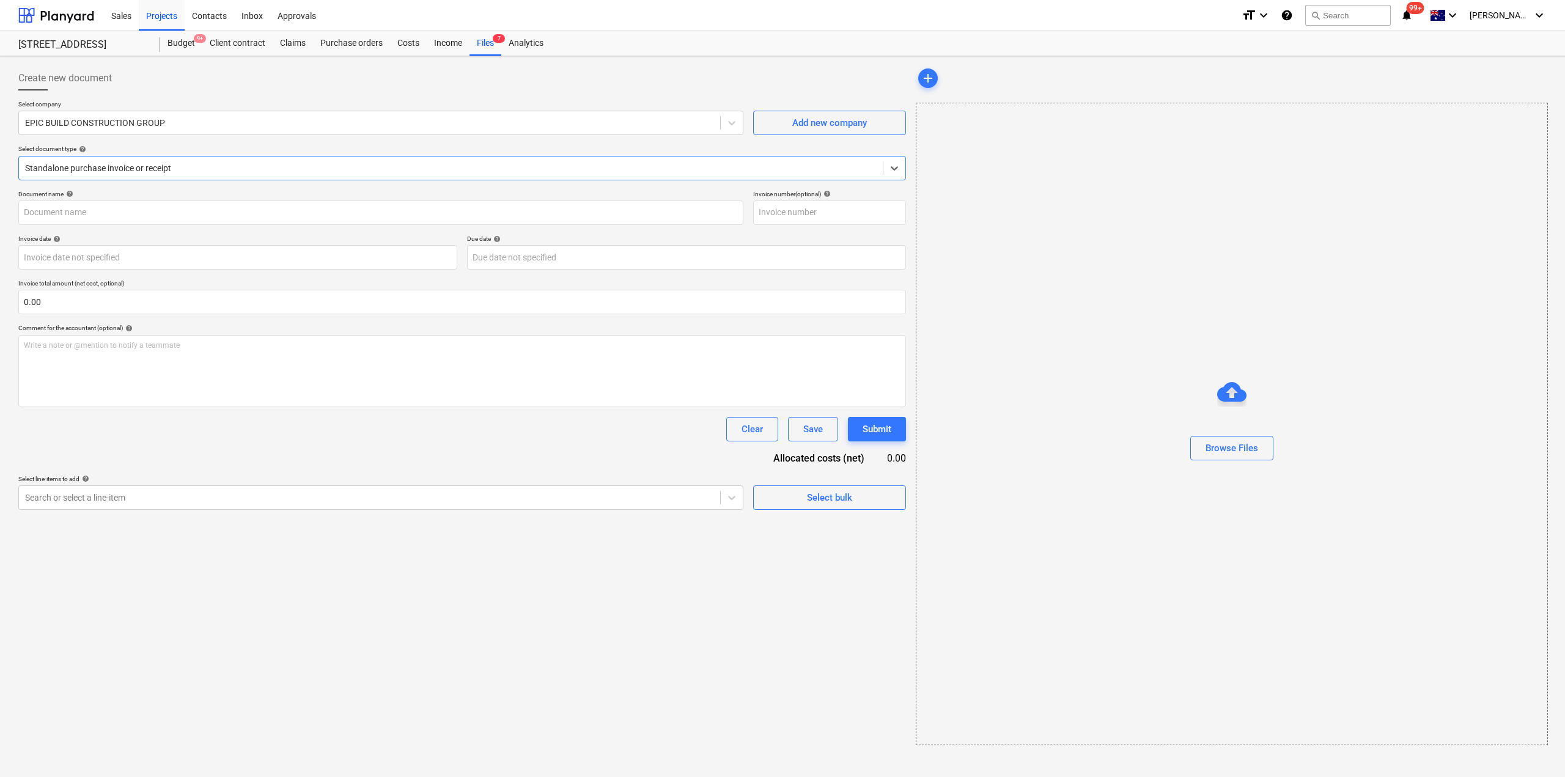
type input "pc-submitted-3dd68892-67195.pdf"
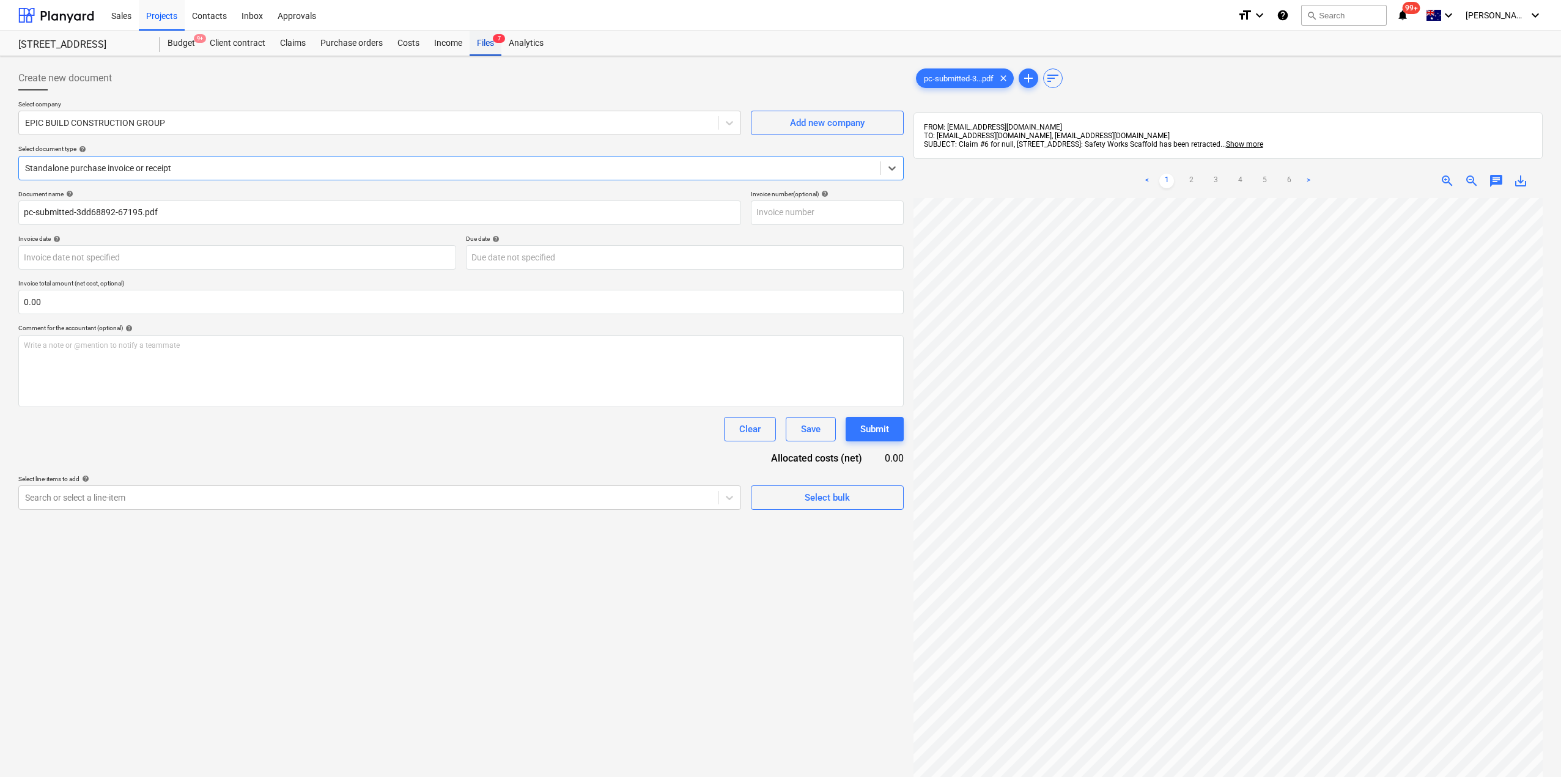
click at [489, 42] on div "Files 7" at bounding box center [486, 43] width 32 height 24
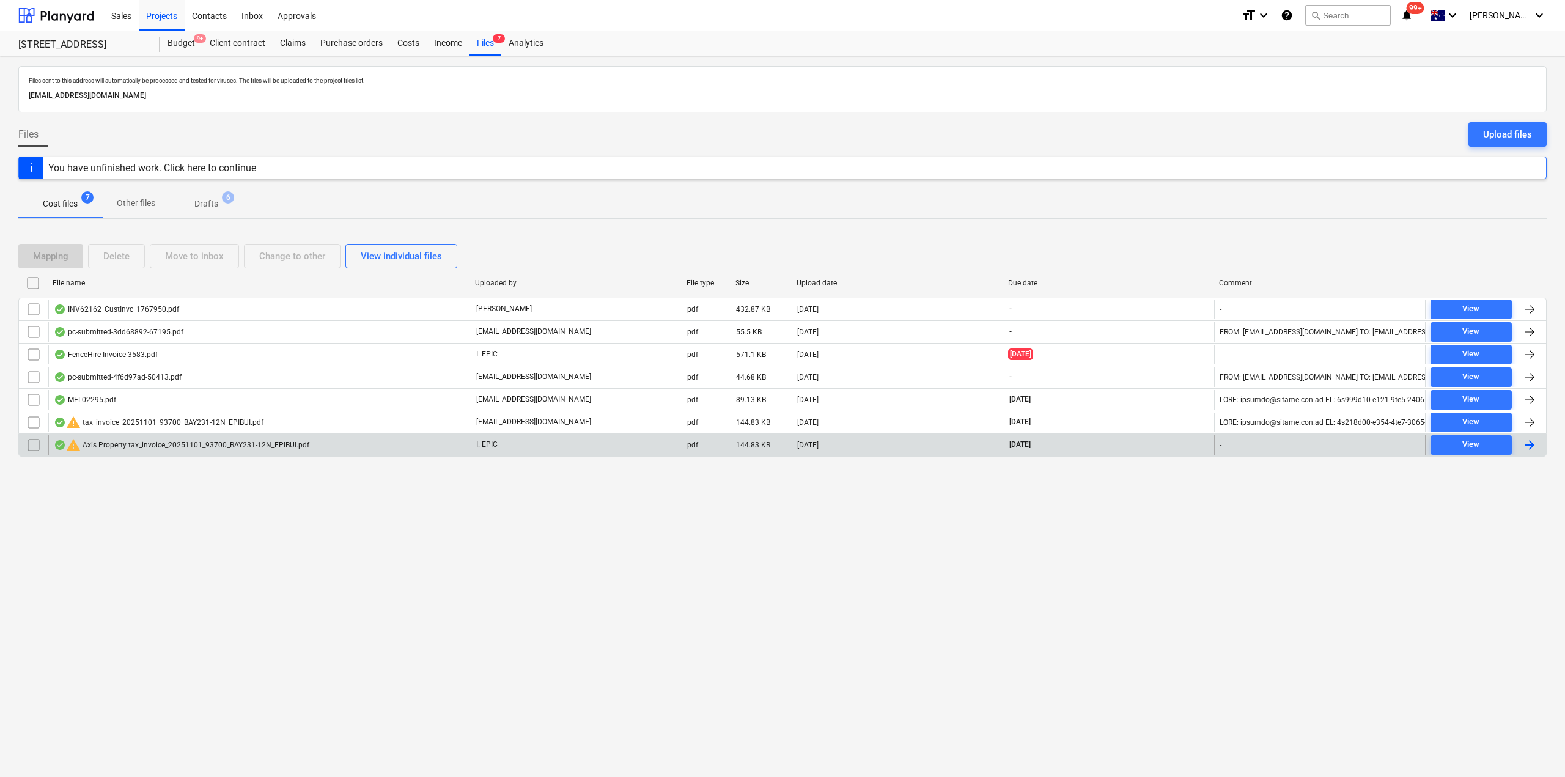
click at [184, 447] on div "warning Axis Property tax_invoice_20251101_93700_BAY231-12N_EPIBUI.pdf" at bounding box center [182, 445] width 256 height 15
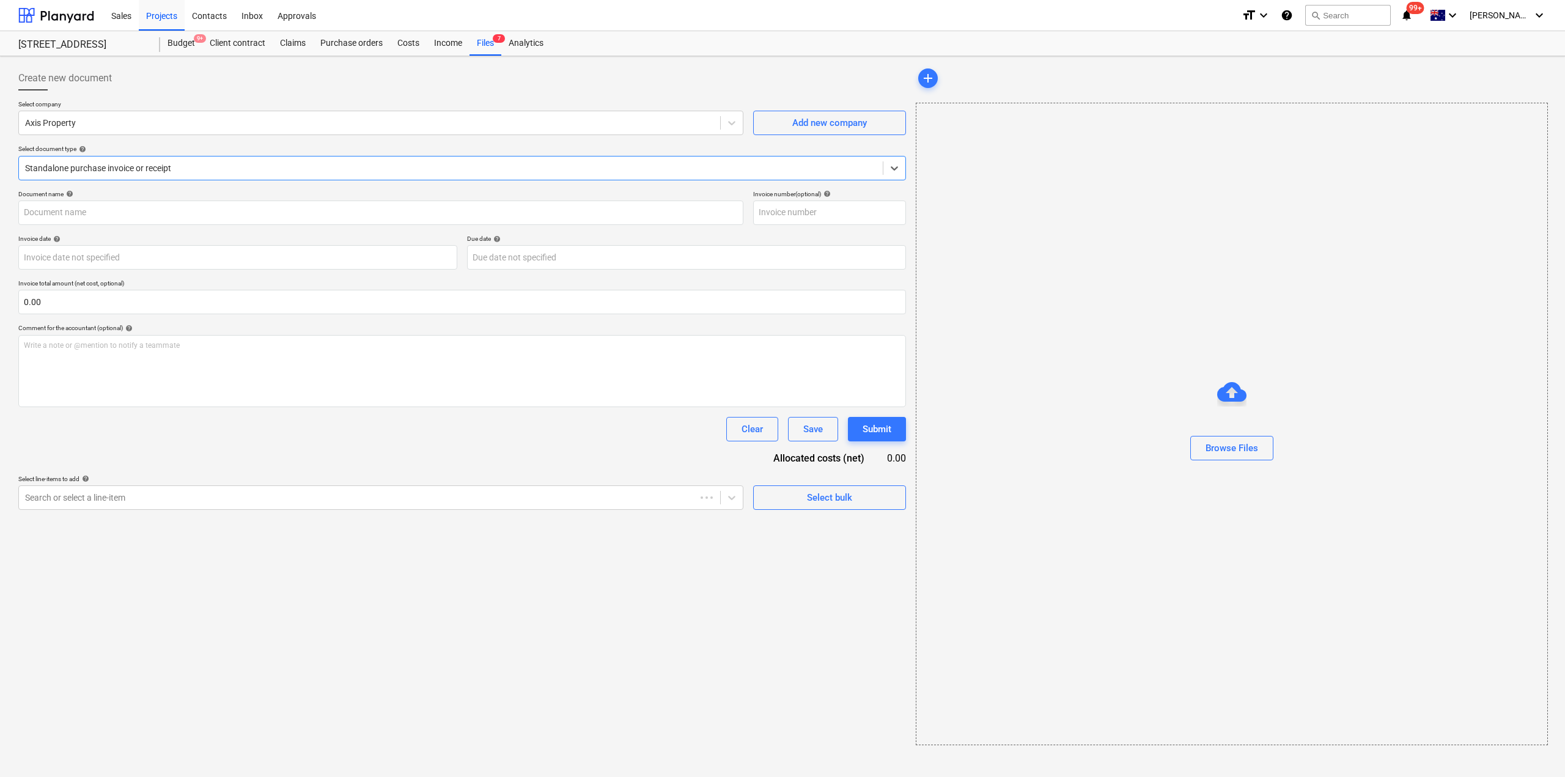
type input "93700"
type input "[DATE]"
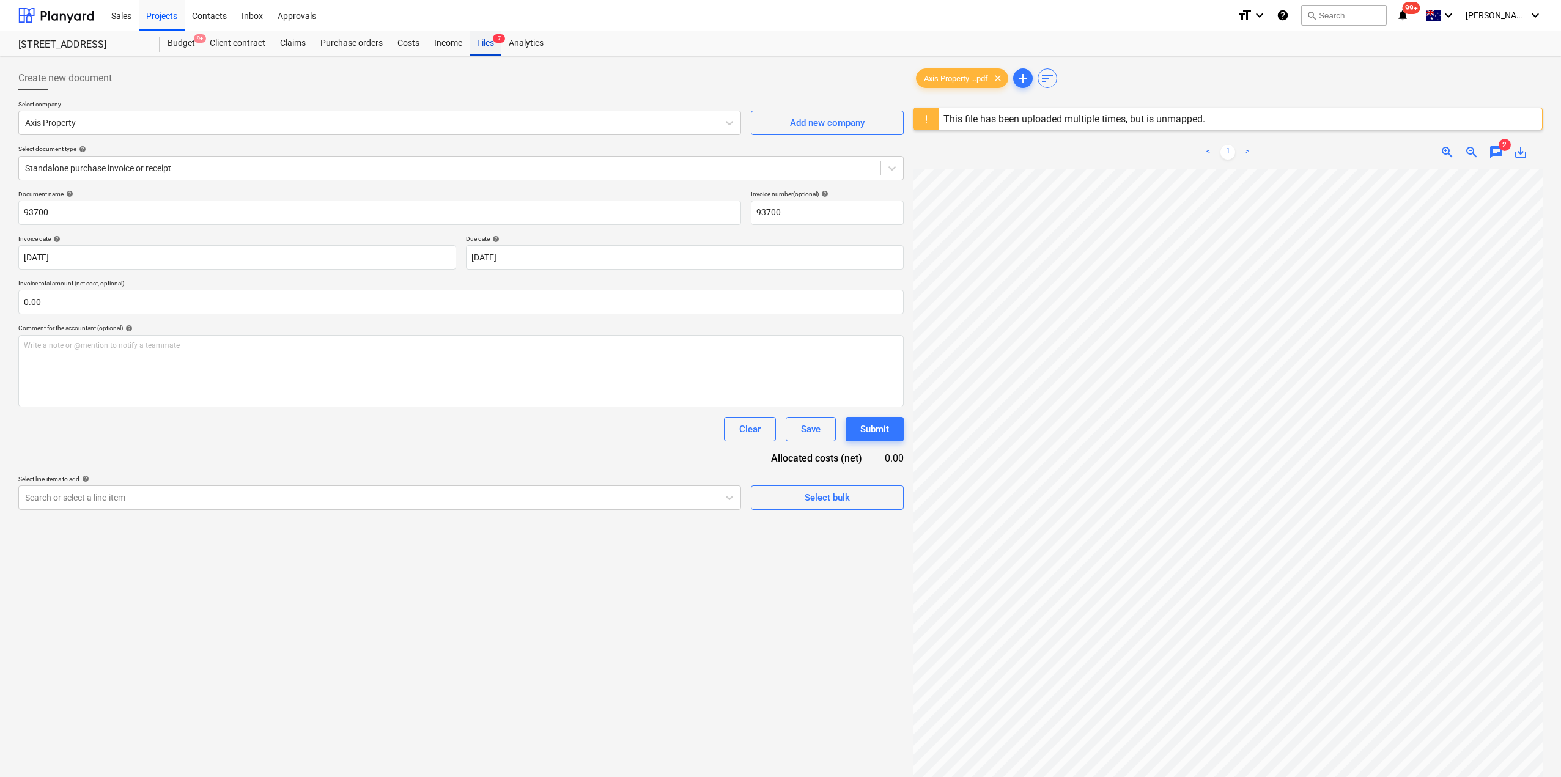
click at [479, 47] on div "Files 7" at bounding box center [486, 43] width 32 height 24
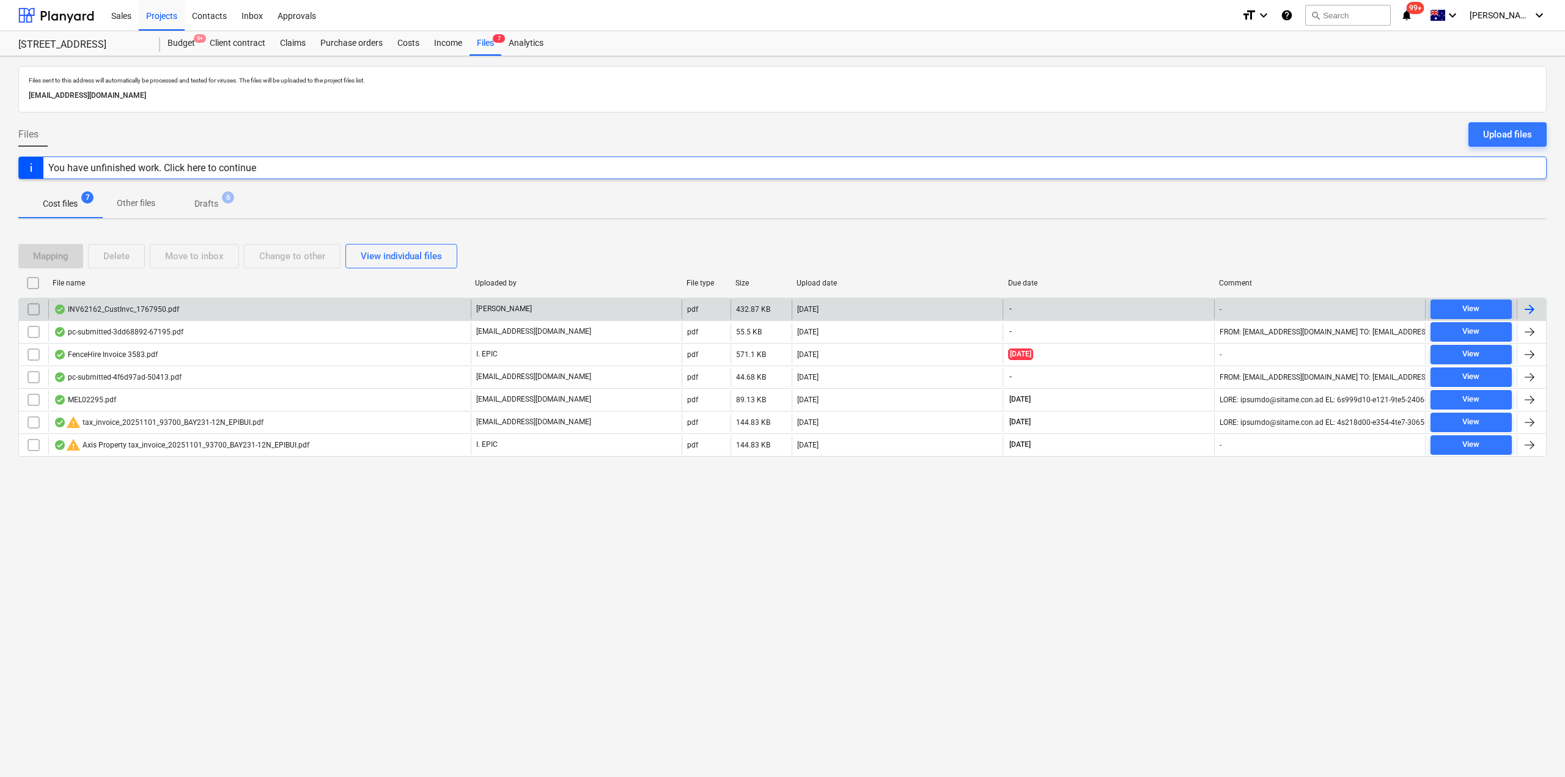
click at [126, 316] on div "INV62162_CustInvc_1767950.pdf" at bounding box center [259, 310] width 423 height 20
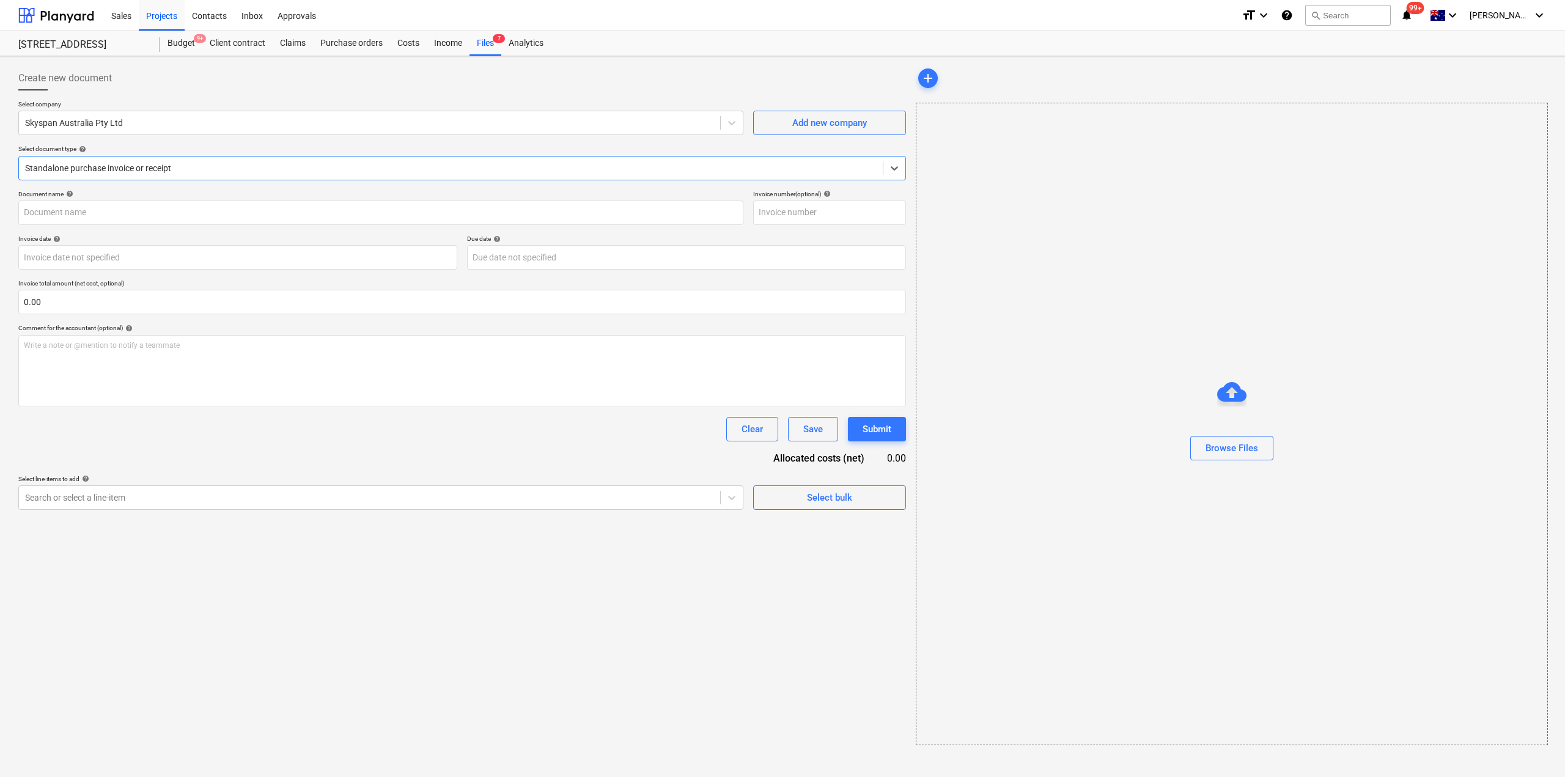
type input "INV62162_CustInvc_1767950.pdf"
click at [475, 43] on div "Files 7" at bounding box center [486, 43] width 32 height 24
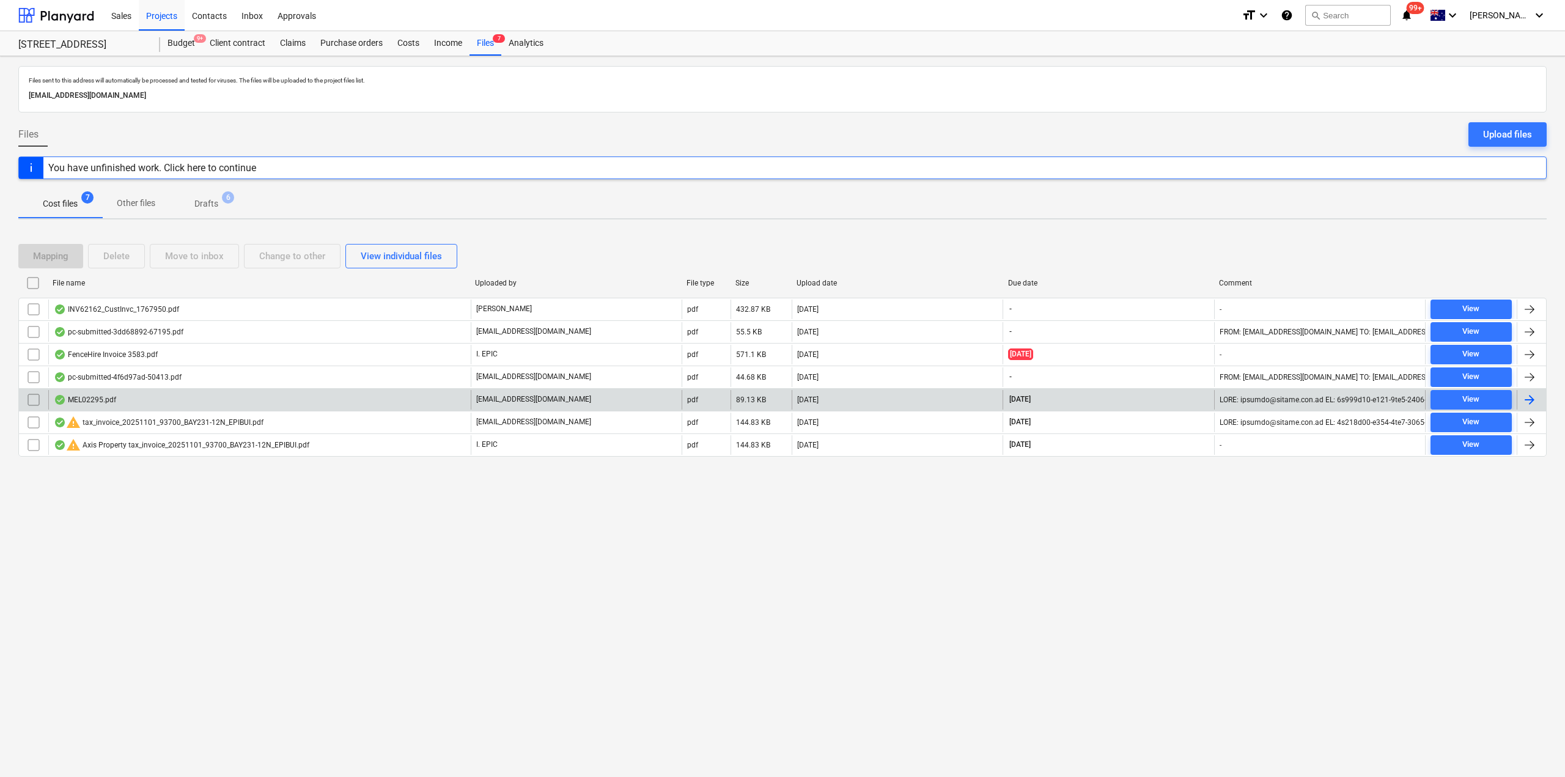
click at [189, 396] on div "MEL02295.pdf" at bounding box center [259, 400] width 423 height 20
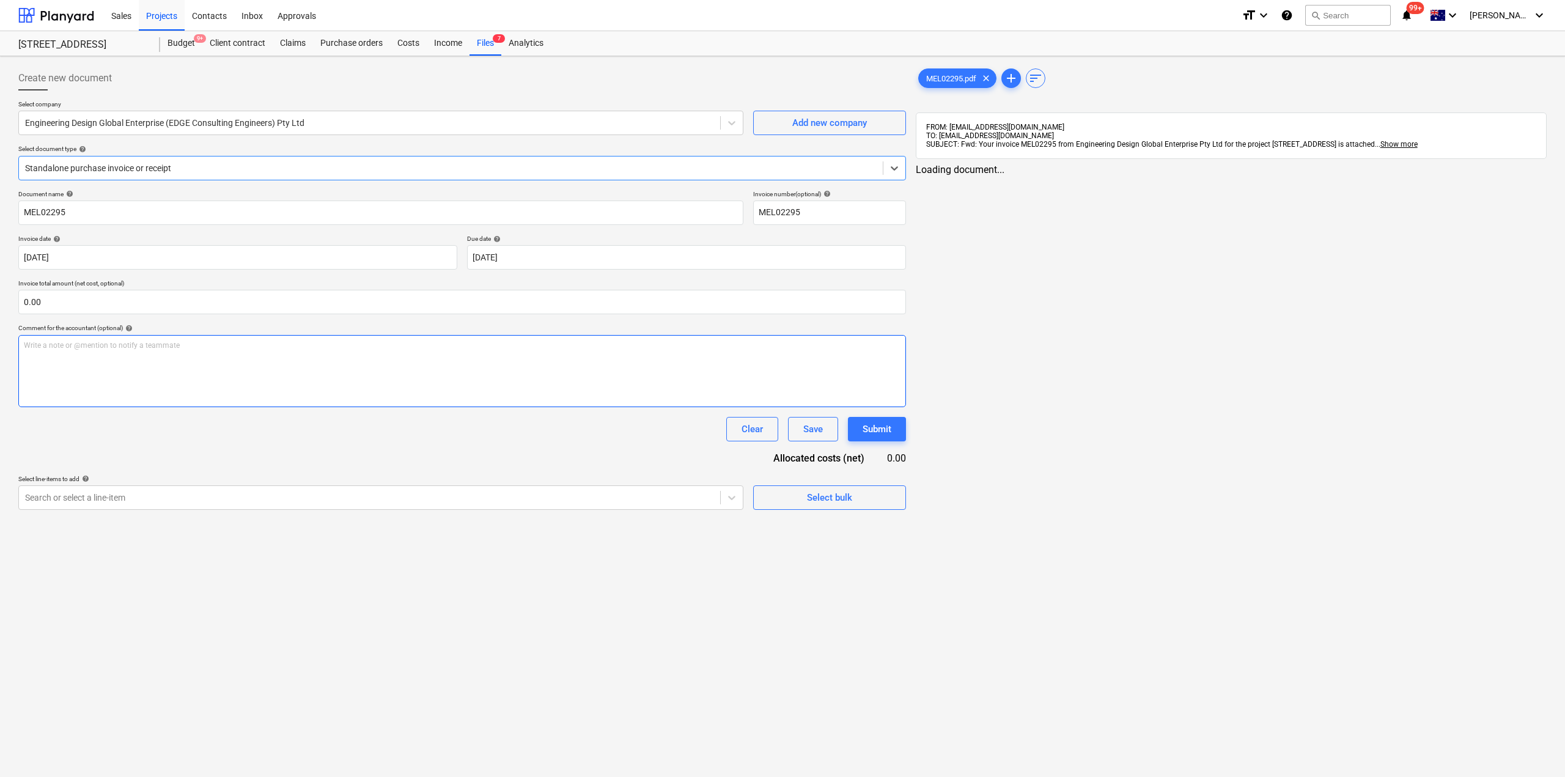
type input "MEL02295"
type input "[DATE]"
drag, startPoint x: 1238, startPoint y: 174, endPoint x: 1237, endPoint y: 190, distance: 15.3
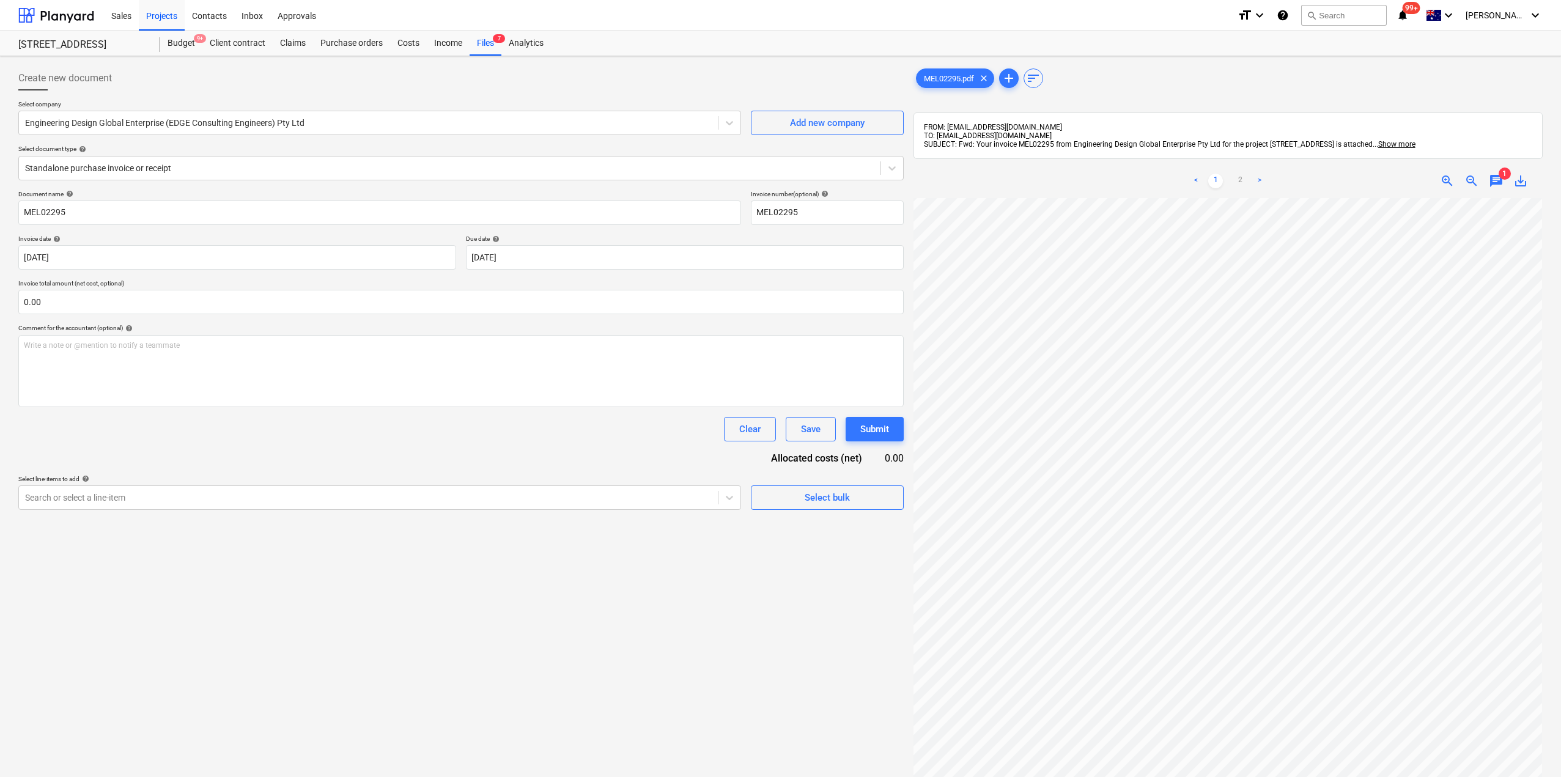
click at [1238, 175] on link "2" at bounding box center [1240, 181] width 15 height 15
click at [1216, 180] on link "1" at bounding box center [1215, 181] width 15 height 15
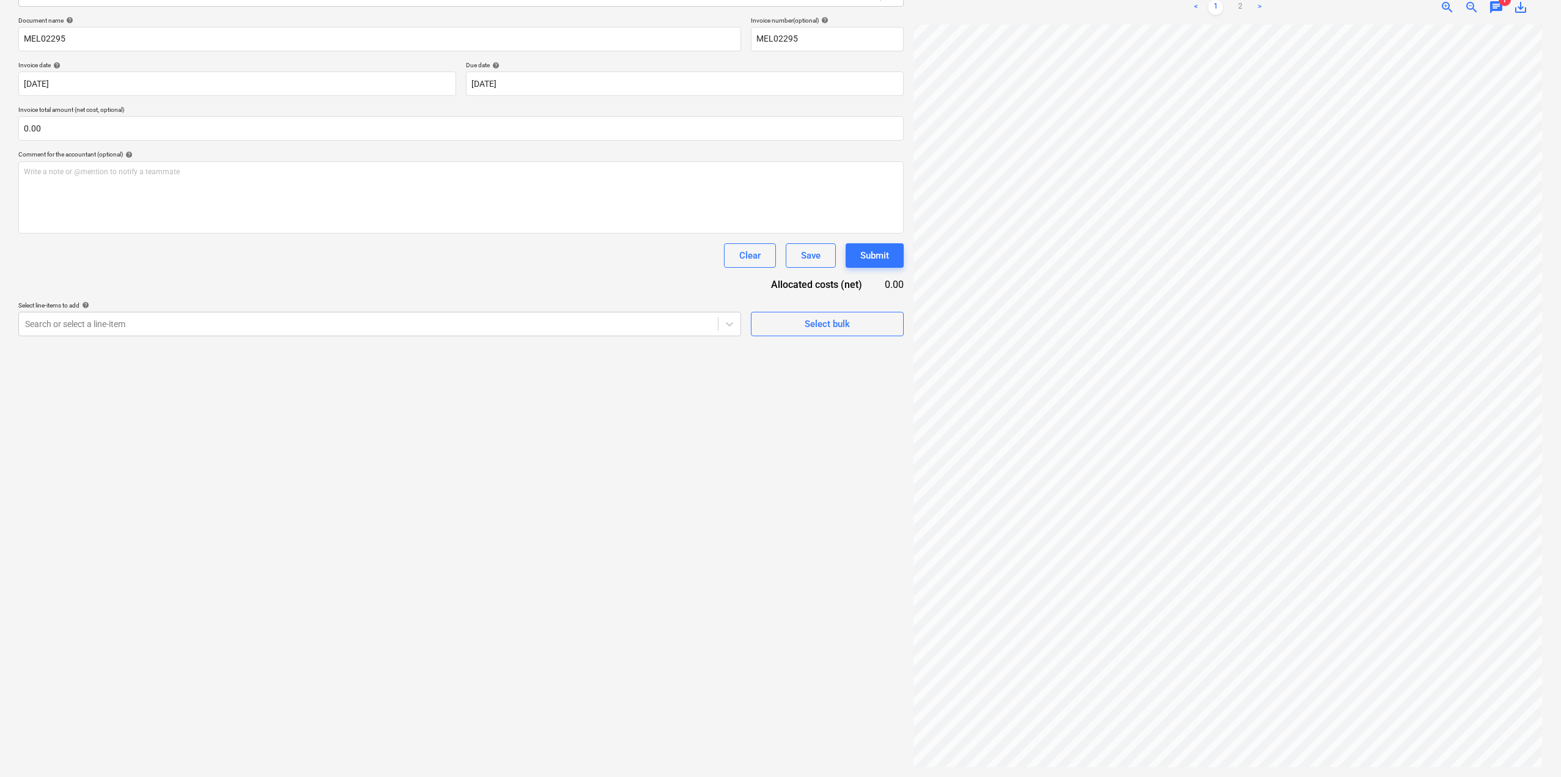
scroll to position [0, 14]
click at [1236, 5] on link "2" at bounding box center [1240, 7] width 15 height 15
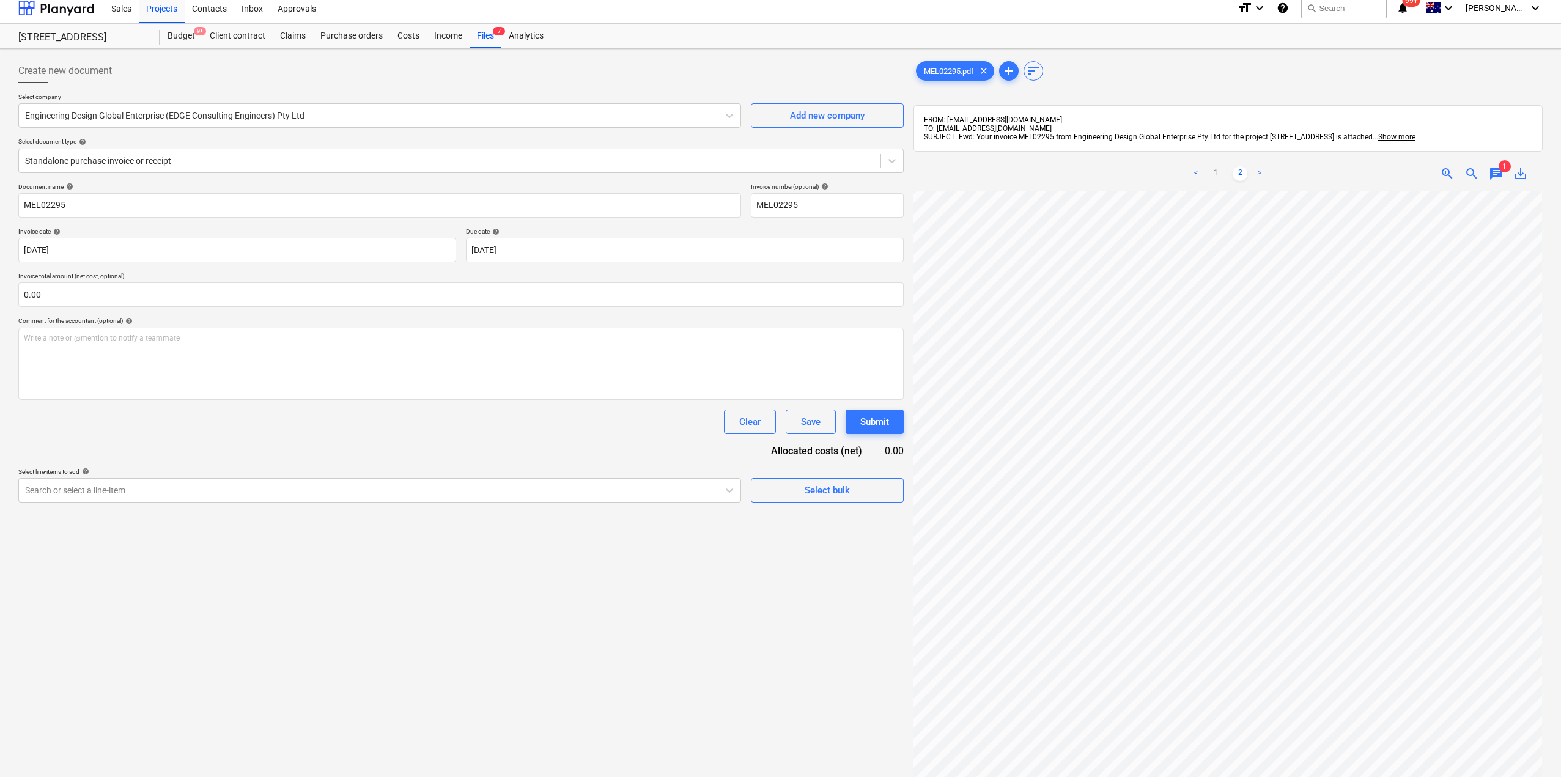
scroll to position [0, 0]
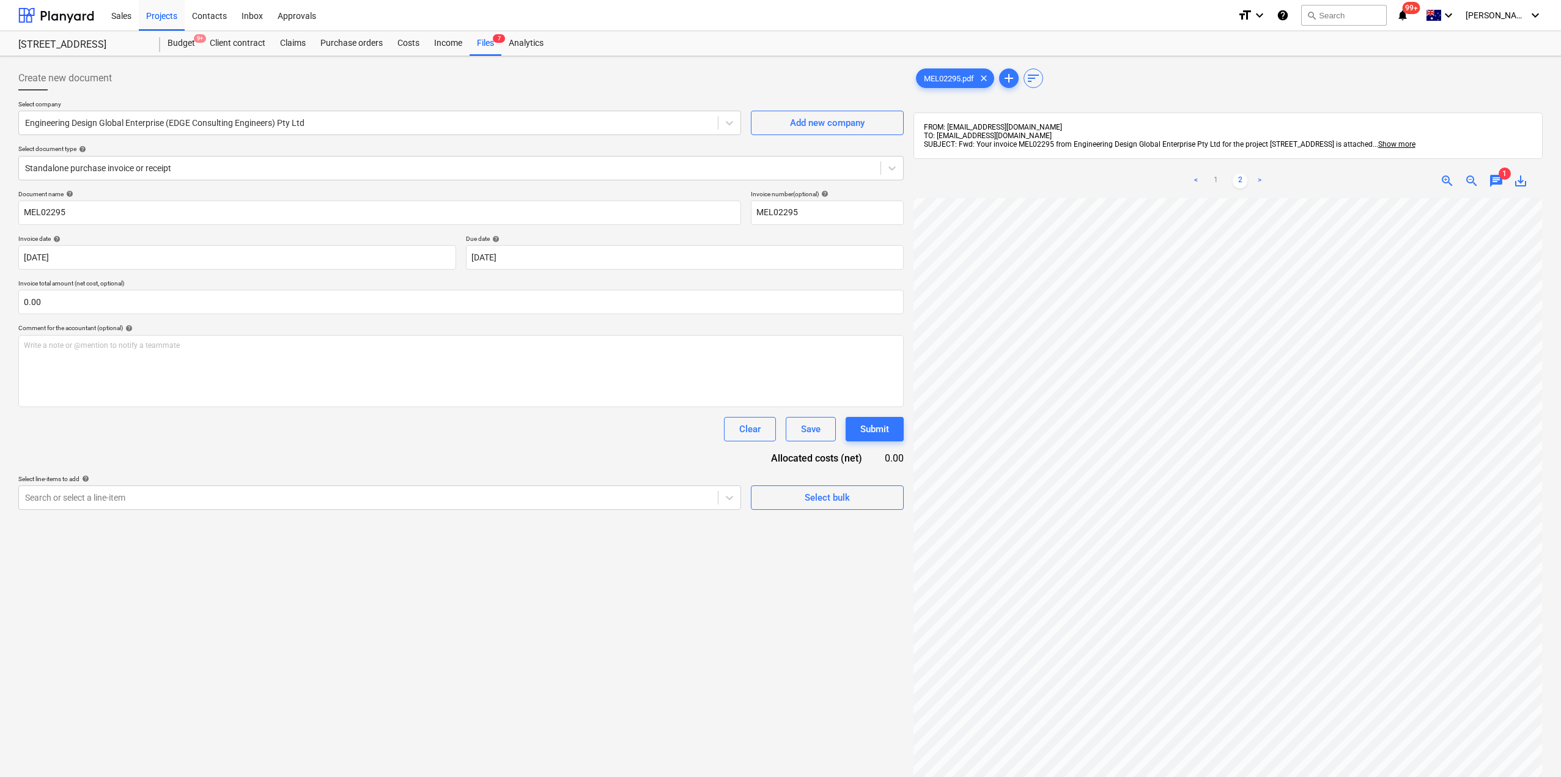
click at [1224, 174] on ul "< 1 2 >" at bounding box center [1227, 181] width 203 height 15
click at [1220, 180] on link "1" at bounding box center [1215, 181] width 15 height 15
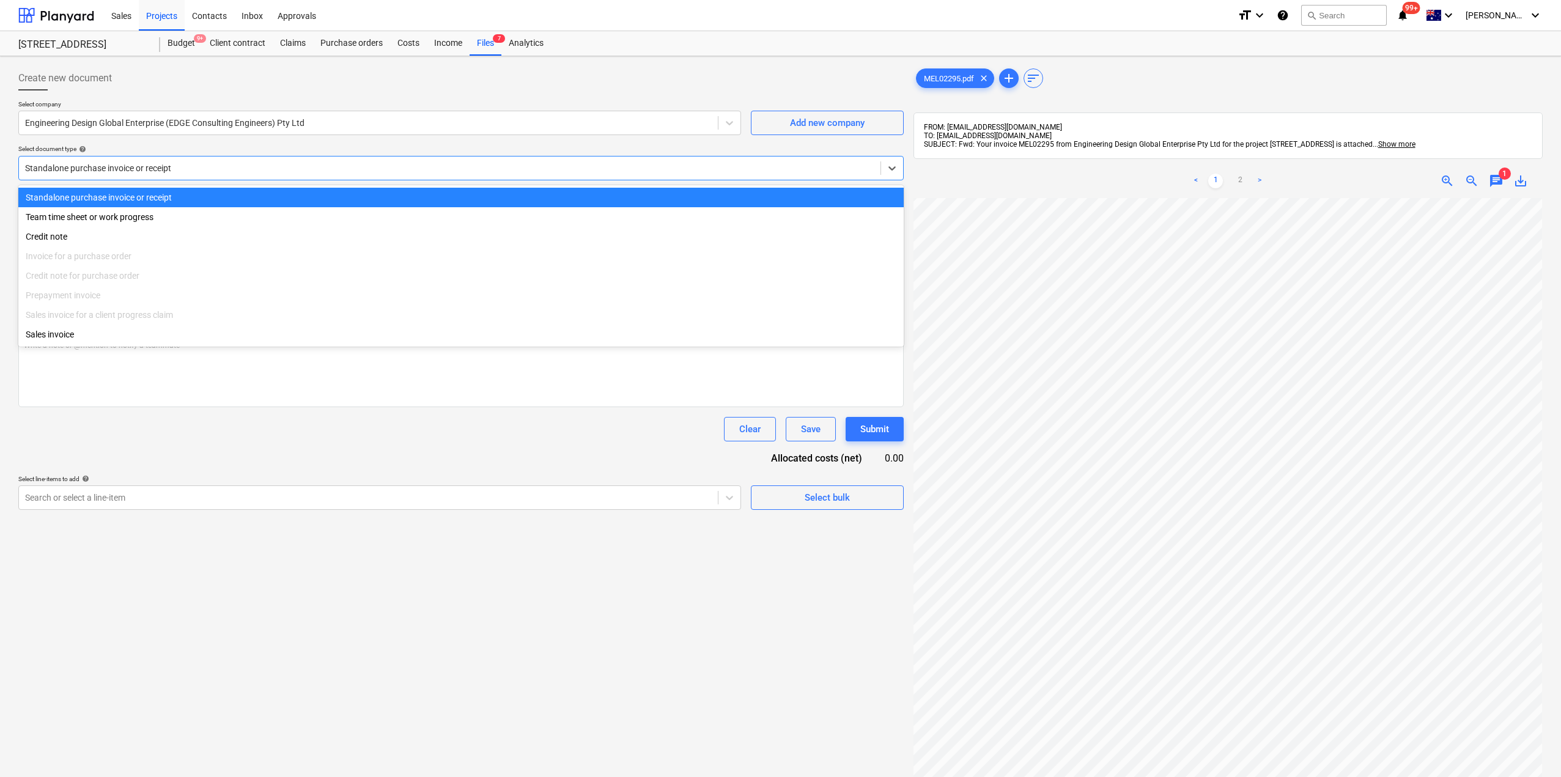
click at [302, 171] on div at bounding box center [449, 168] width 849 height 12
click at [344, 445] on div "Document name help MEL02295 Invoice number (optional) help MEL02295 Invoice dat…" at bounding box center [460, 350] width 885 height 320
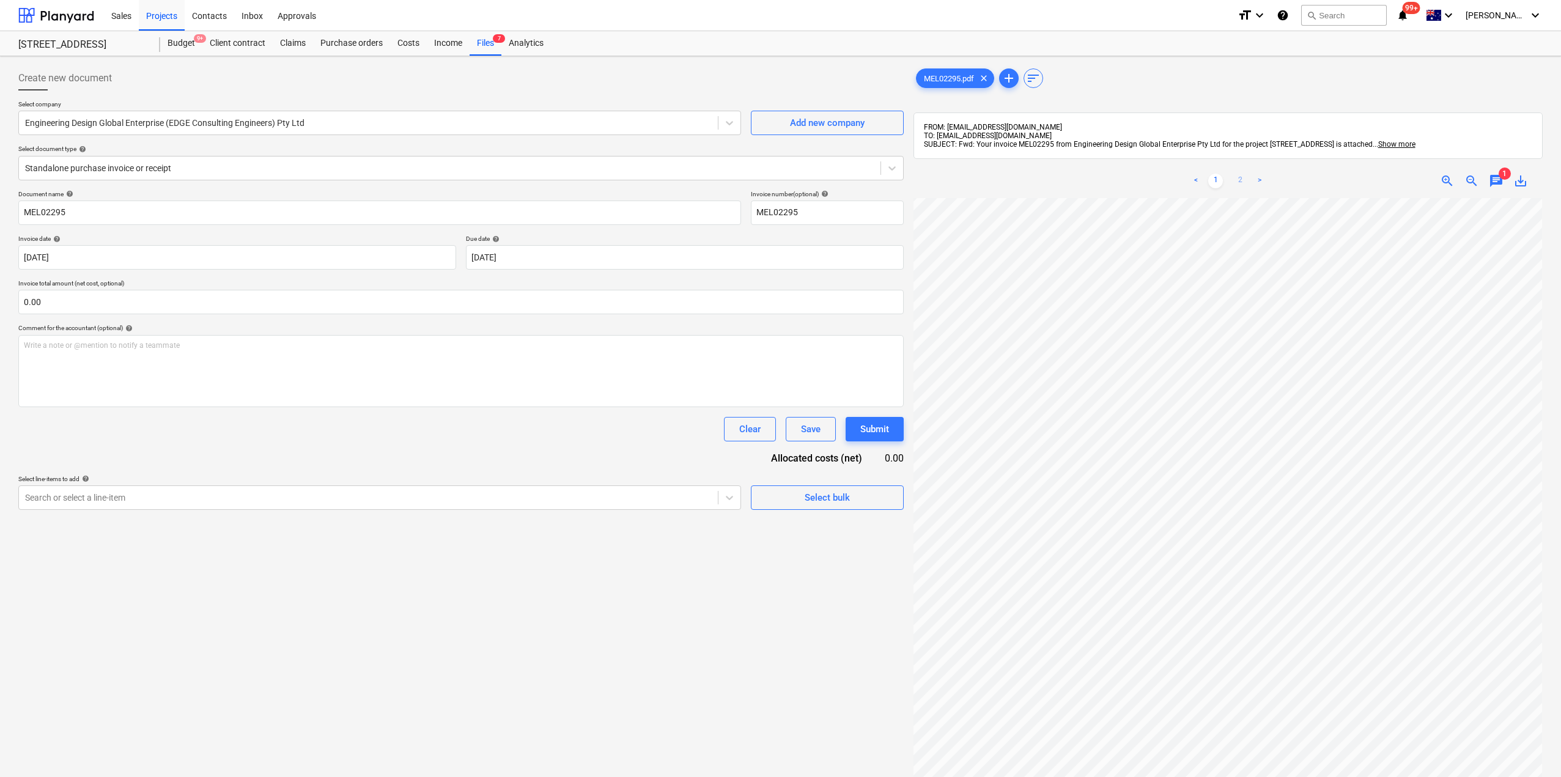
click at [1243, 180] on link "2" at bounding box center [1240, 181] width 15 height 15
click at [1216, 183] on link "1" at bounding box center [1215, 181] width 15 height 15
click at [357, 41] on div "Purchase orders" at bounding box center [351, 43] width 77 height 24
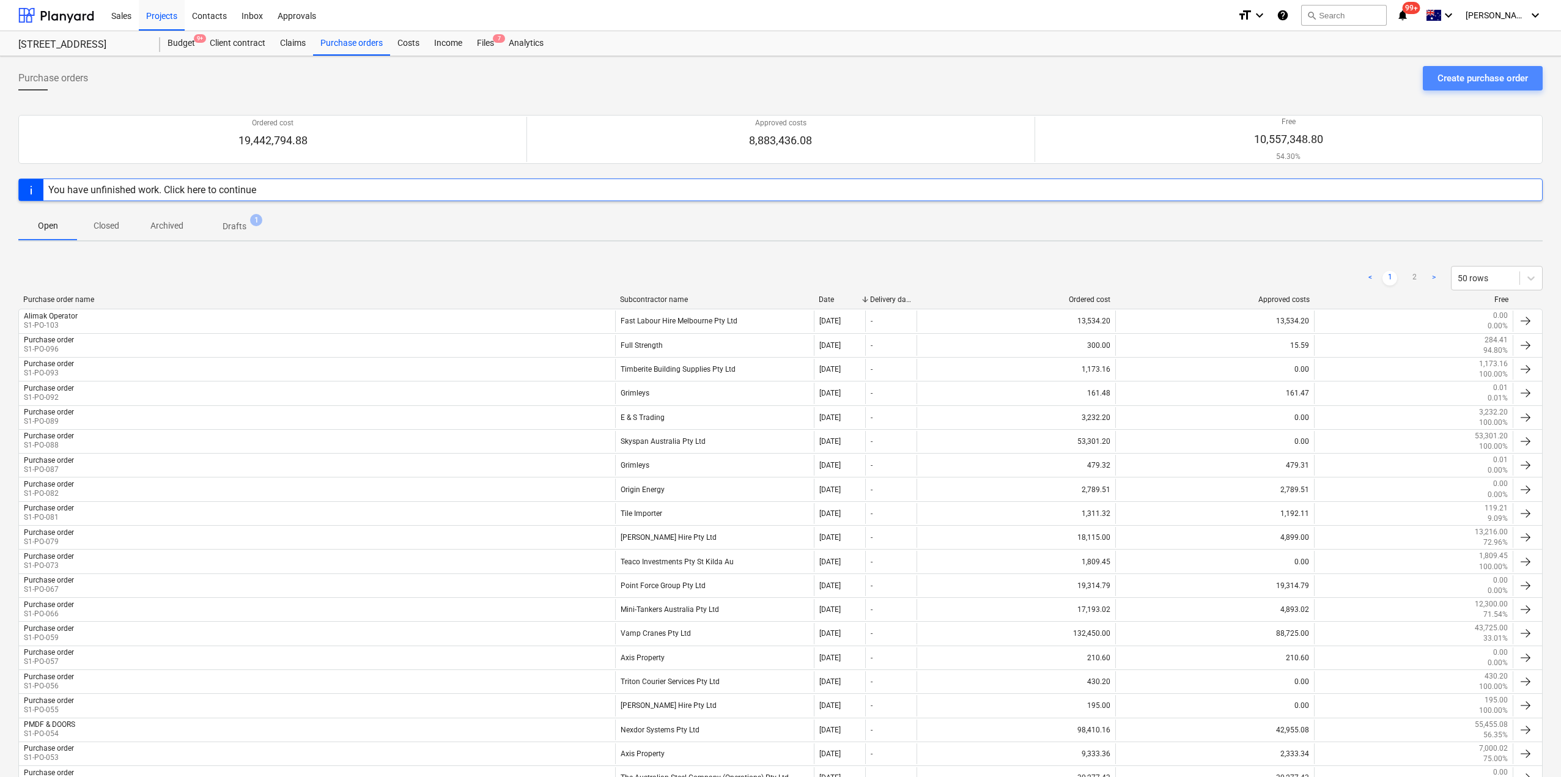
click at [1493, 84] on div "Create purchase order" at bounding box center [1483, 78] width 90 height 16
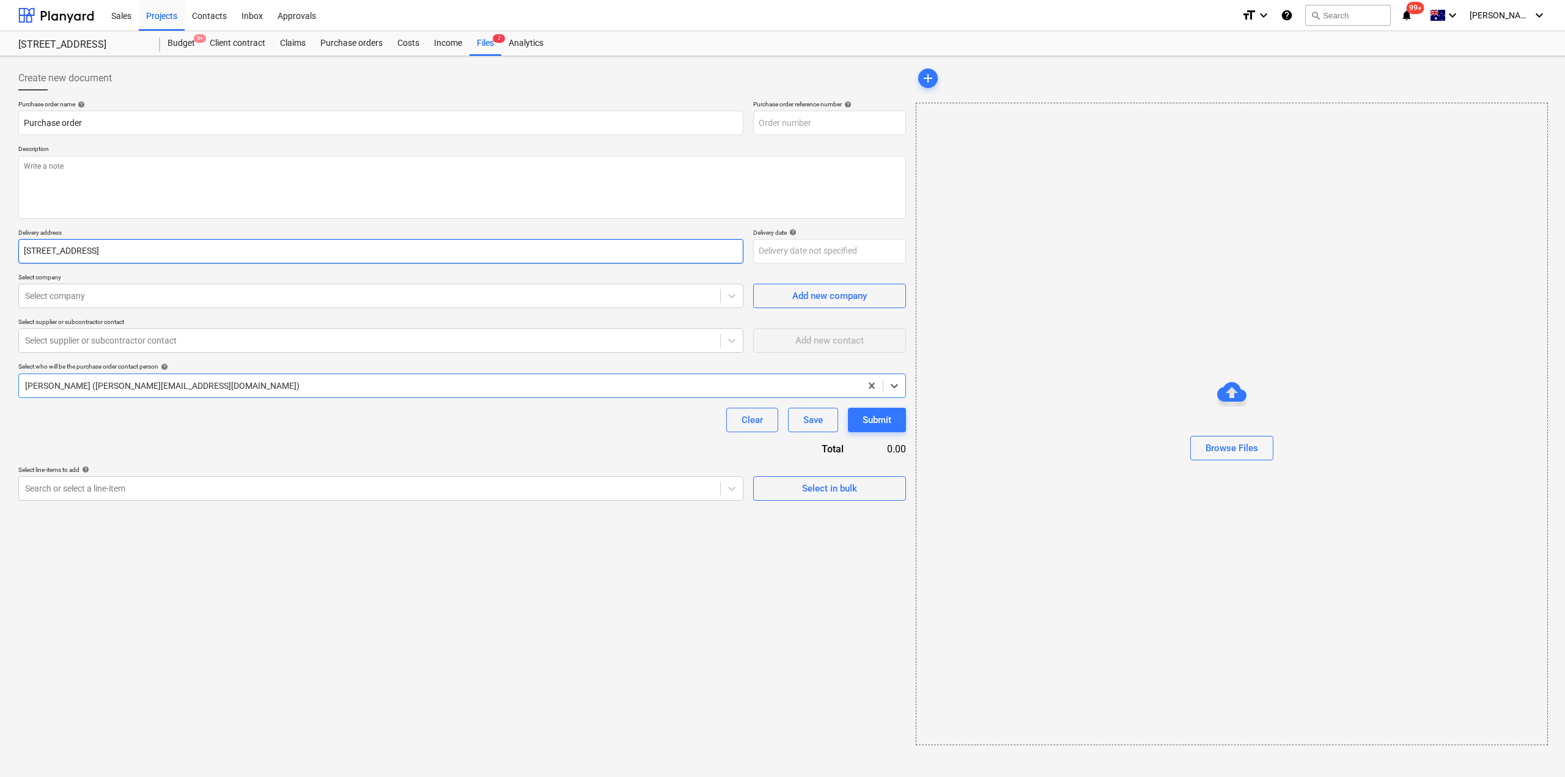
type textarea "x"
type input "S1-PO-104"
type textarea "x"
click at [228, 300] on div at bounding box center [369, 296] width 689 height 12
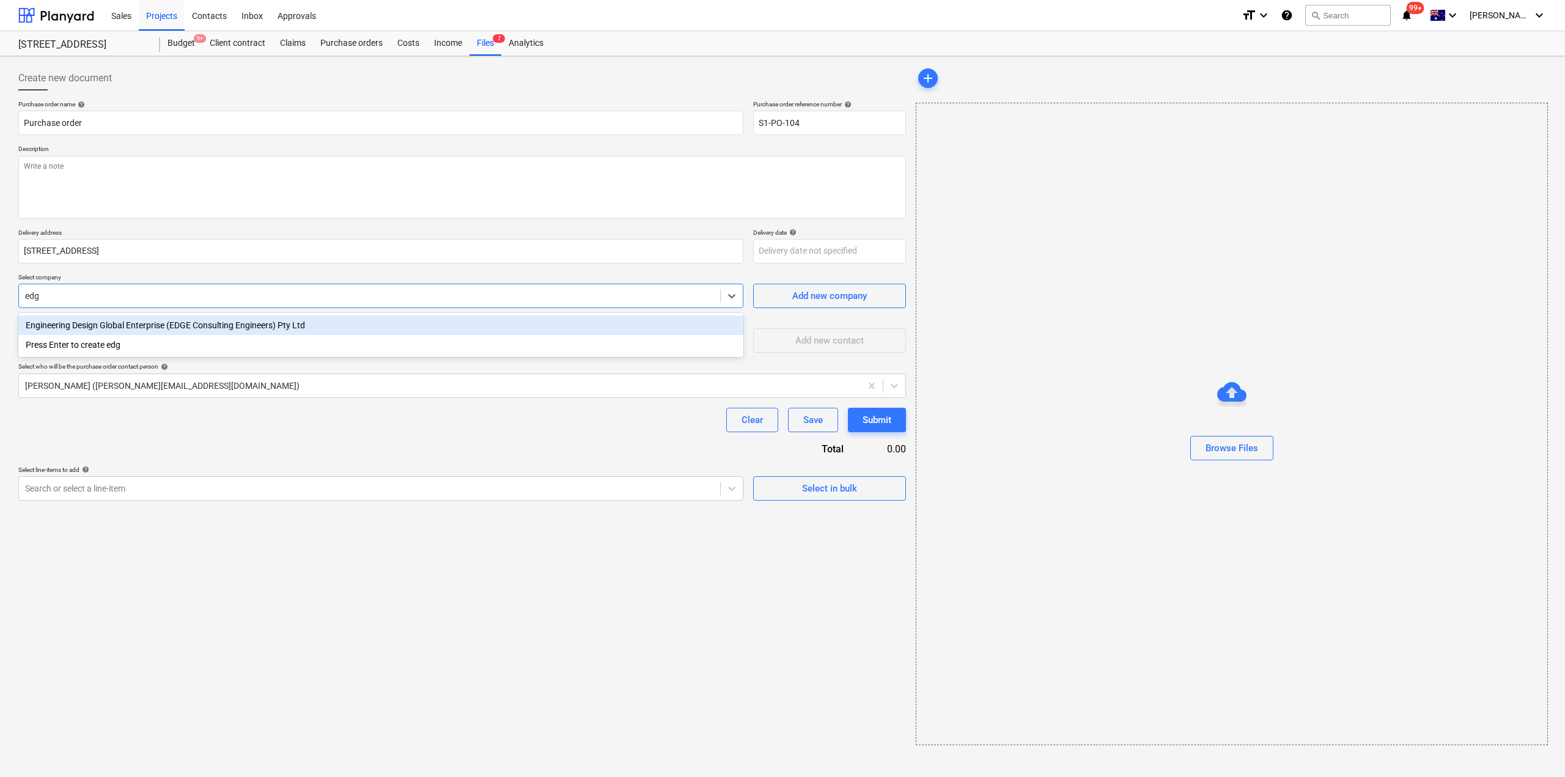
type input "edge"
click at [218, 327] on div "Engineering Design Global Enterprise (EDGE Consulting Engineers) Pty Ltd" at bounding box center [380, 326] width 725 height 20
type textarea "x"
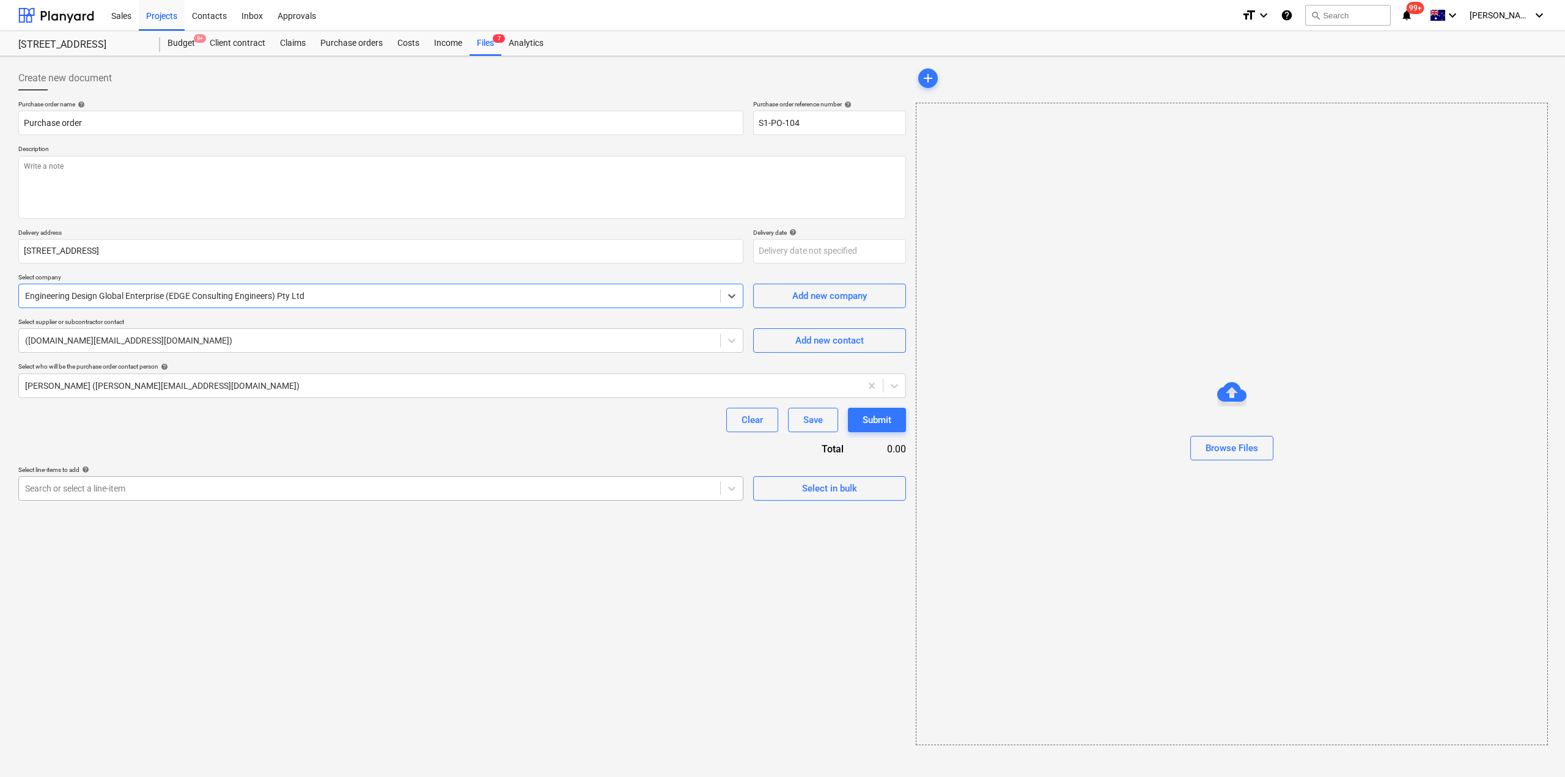
type textarea "x"
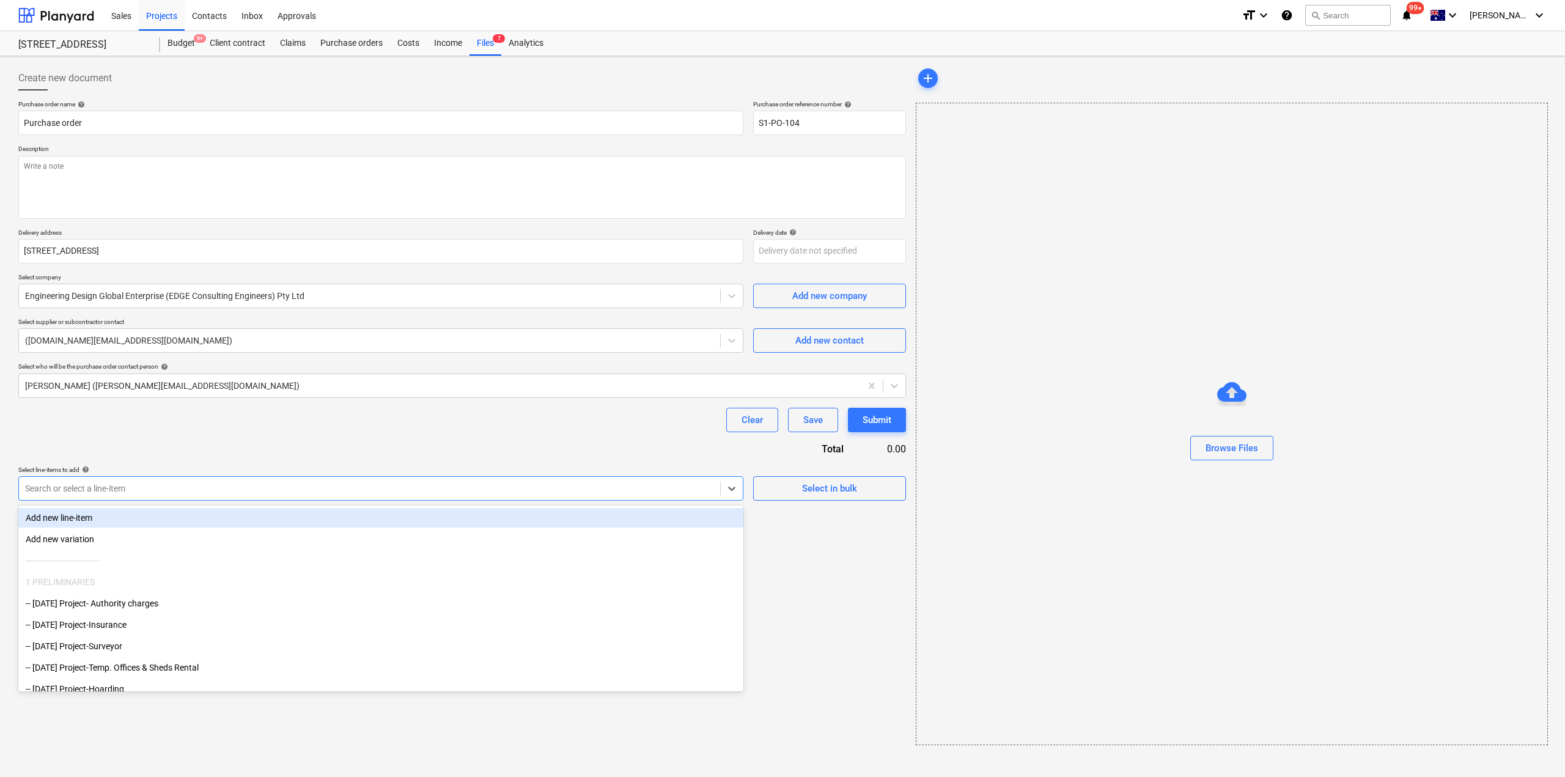
click at [187, 481] on div "Search or select a line-item" at bounding box center [369, 488] width 701 height 17
type input "prof"
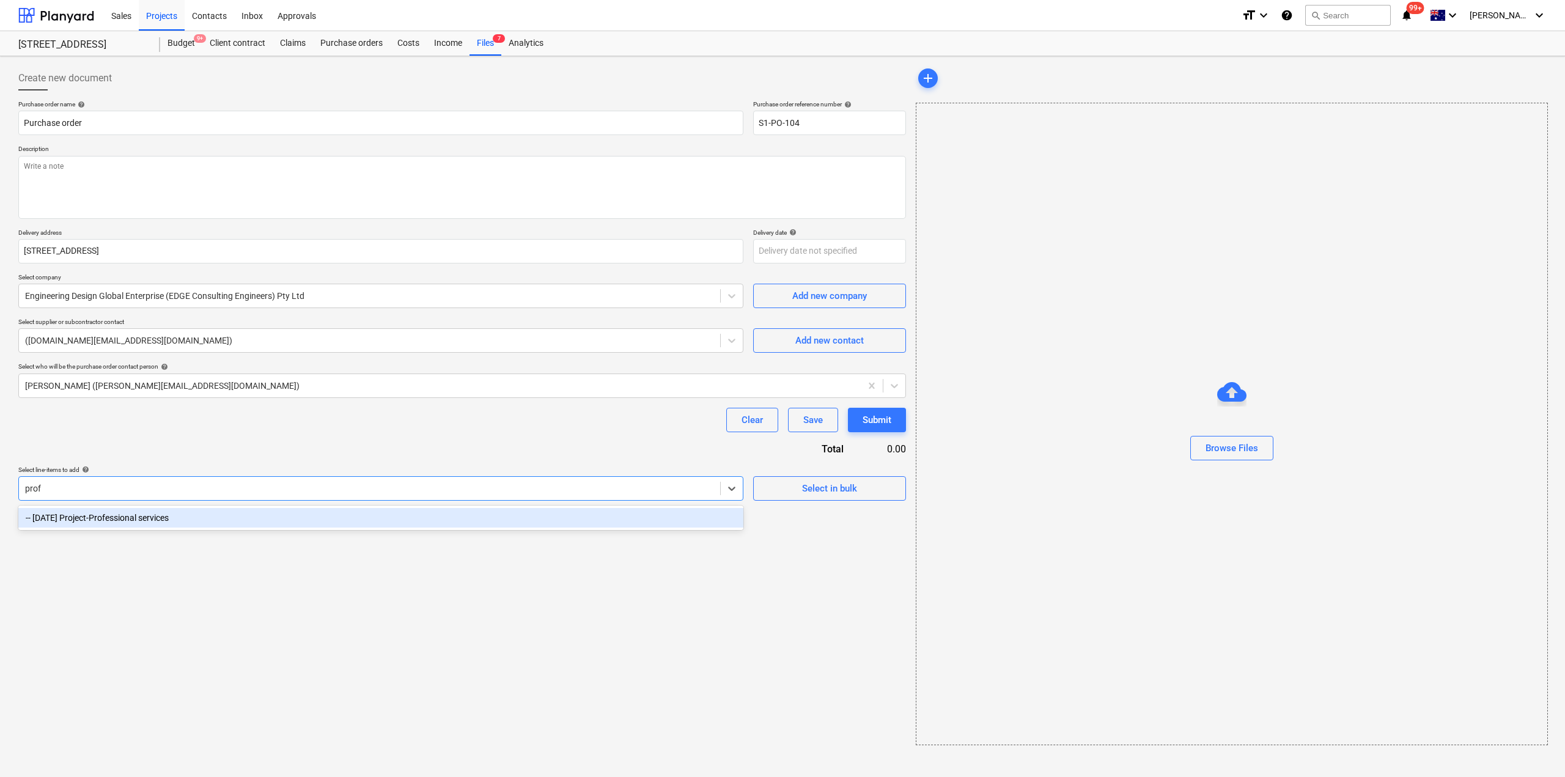
click at [165, 523] on div "-- [DATE] Project-Professional services" at bounding box center [380, 518] width 725 height 20
type textarea "x"
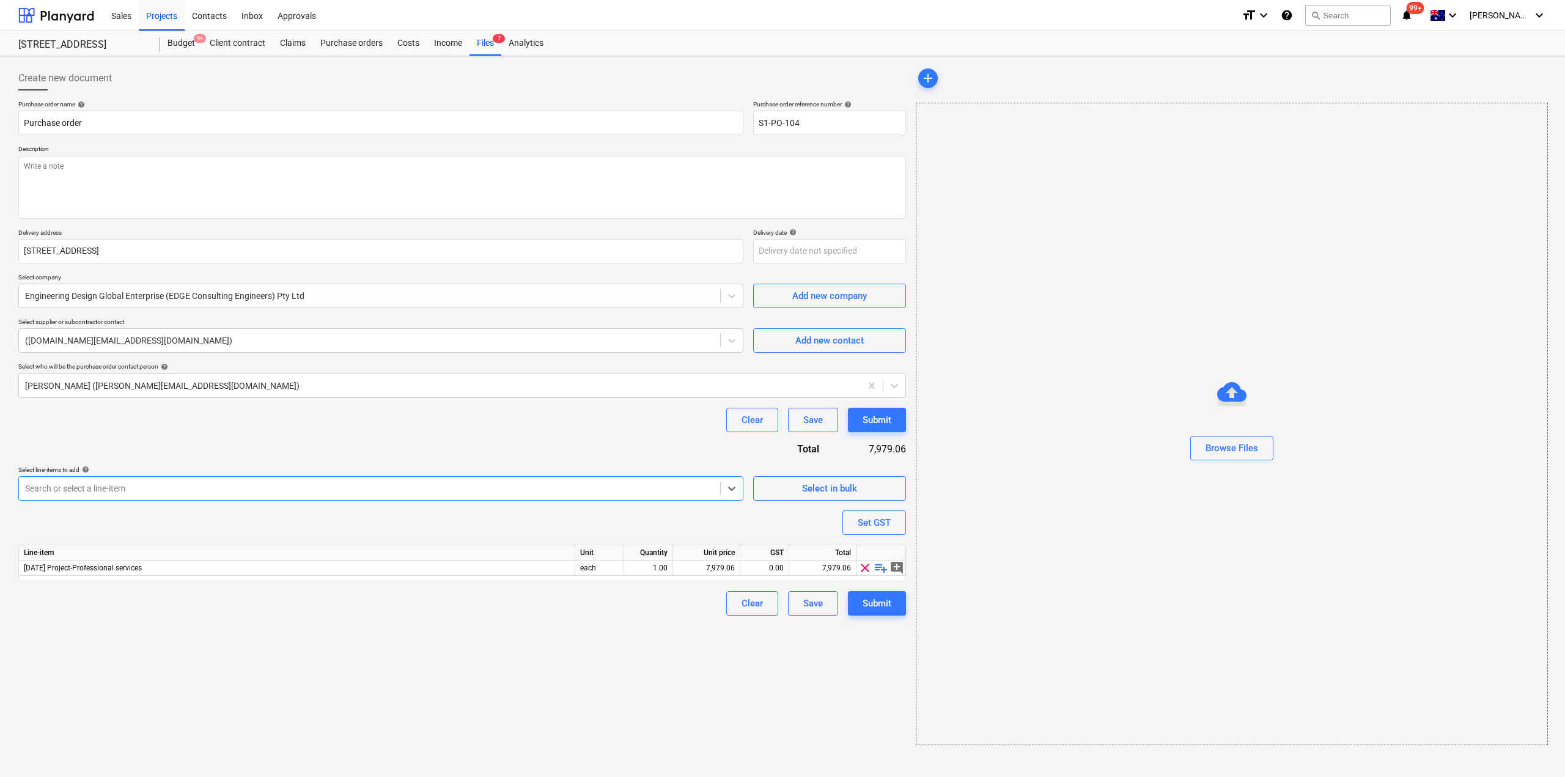
drag, startPoint x: 600, startPoint y: 690, endPoint x: 753, endPoint y: 648, distance: 159.3
click at [635, 682] on div "Create new document Purchase order name help Purchase order Purchase order refe…" at bounding box center [462, 405] width 898 height 689
click at [879, 570] on span "playlist_add" at bounding box center [881, 568] width 15 height 15
type textarea "x"
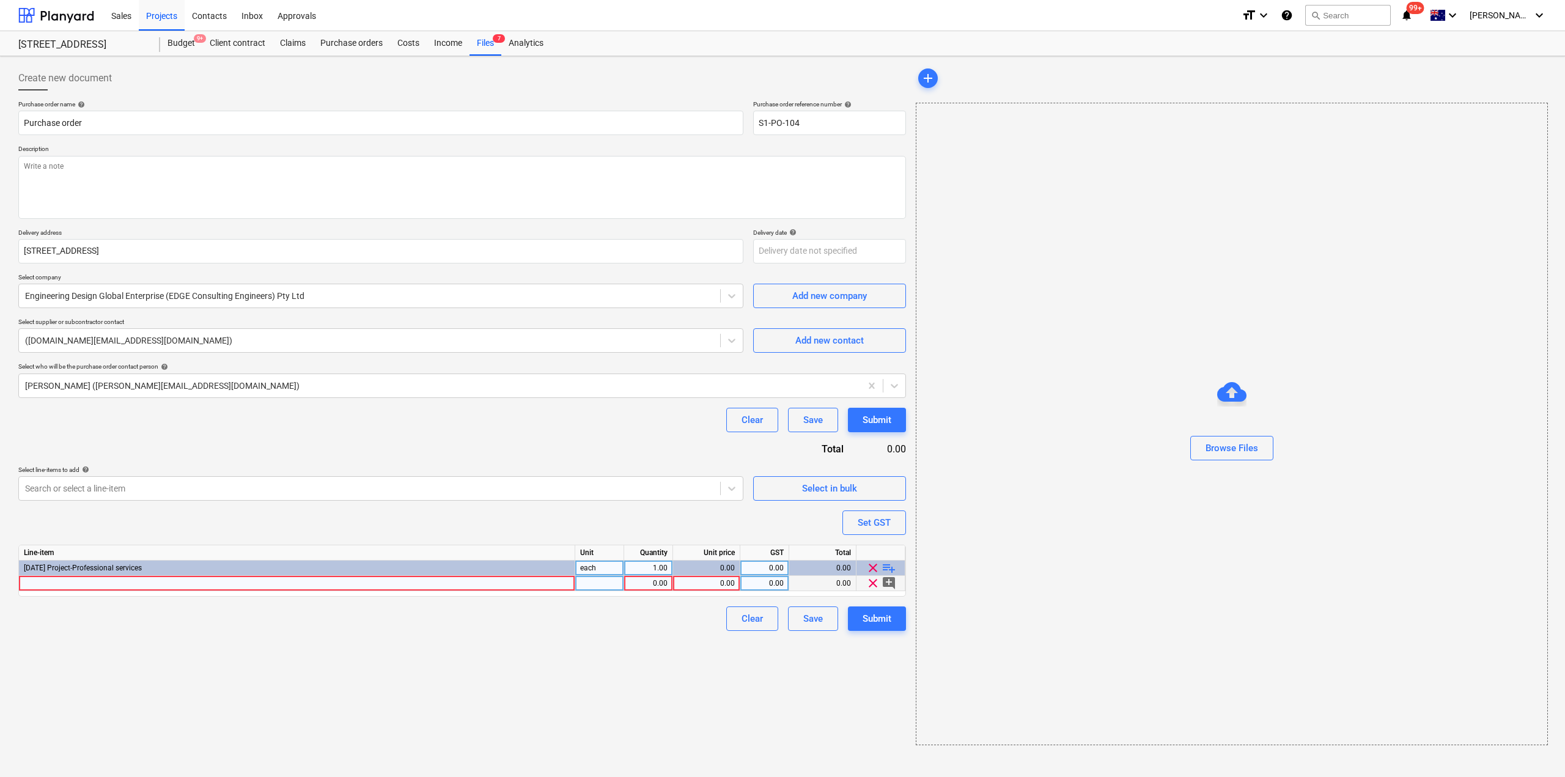
click at [520, 589] on div at bounding box center [297, 583] width 556 height 15
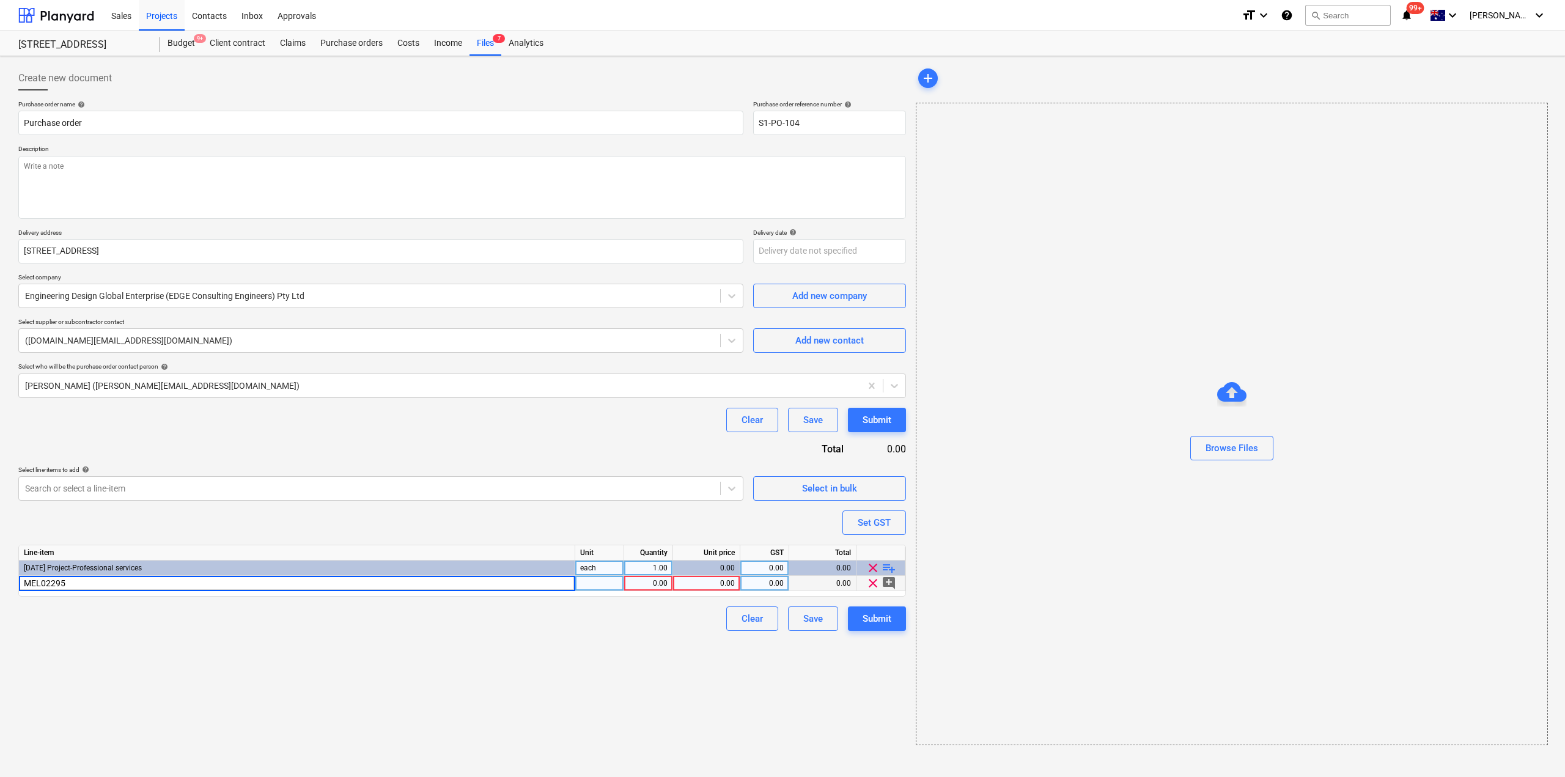
click at [27, 586] on input "MEL02295" at bounding box center [297, 583] width 556 height 15
drag, startPoint x: 119, startPoint y: 586, endPoint x: 191, endPoint y: 605, distance: 74.6
click at [119, 587] on input "INV#MEL02295" at bounding box center [297, 583] width 556 height 15
type input "INV#MEL02295"
type textarea "x"
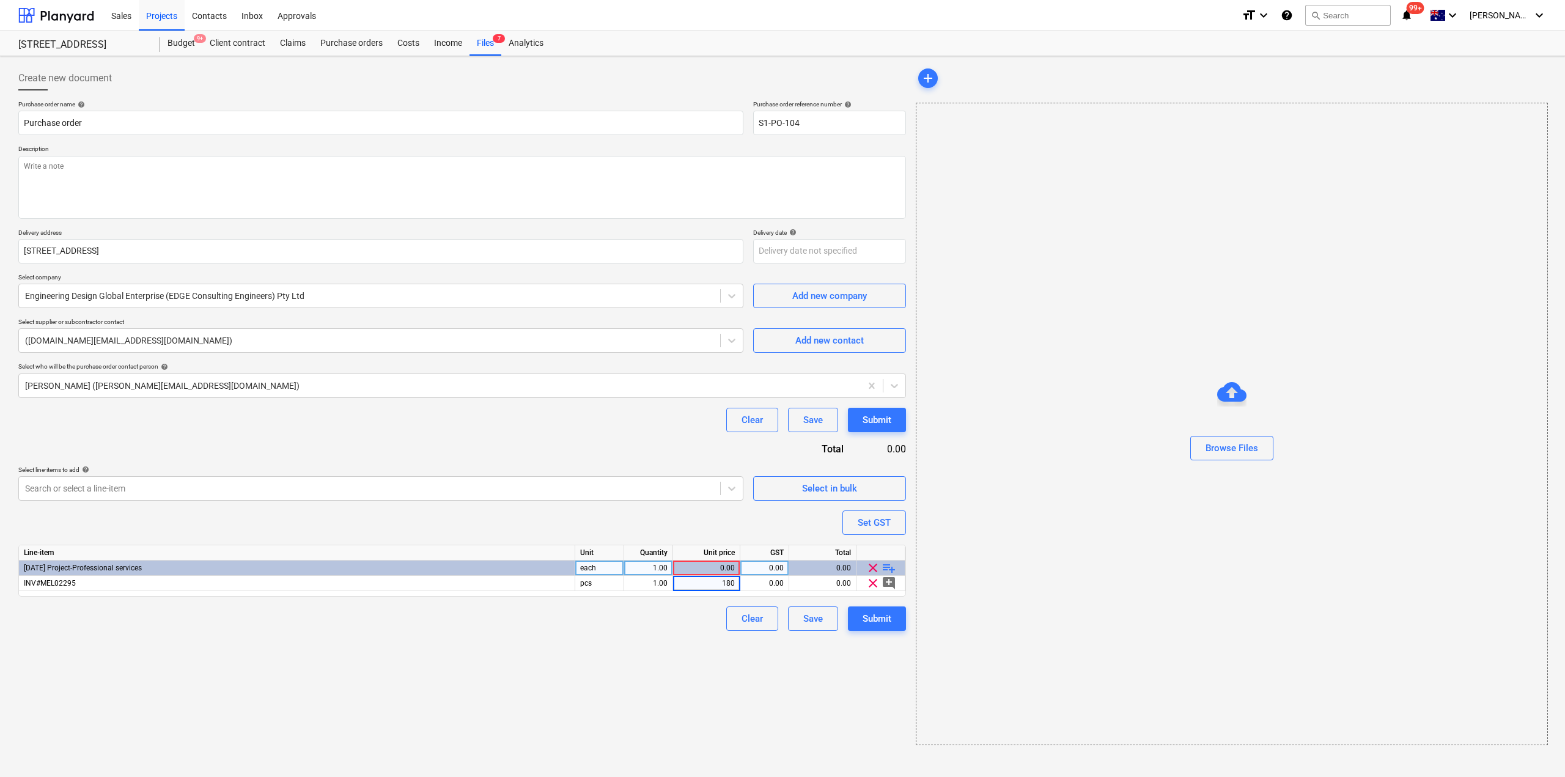
type input "1800"
click at [879, 623] on div "Submit" at bounding box center [877, 619] width 29 height 16
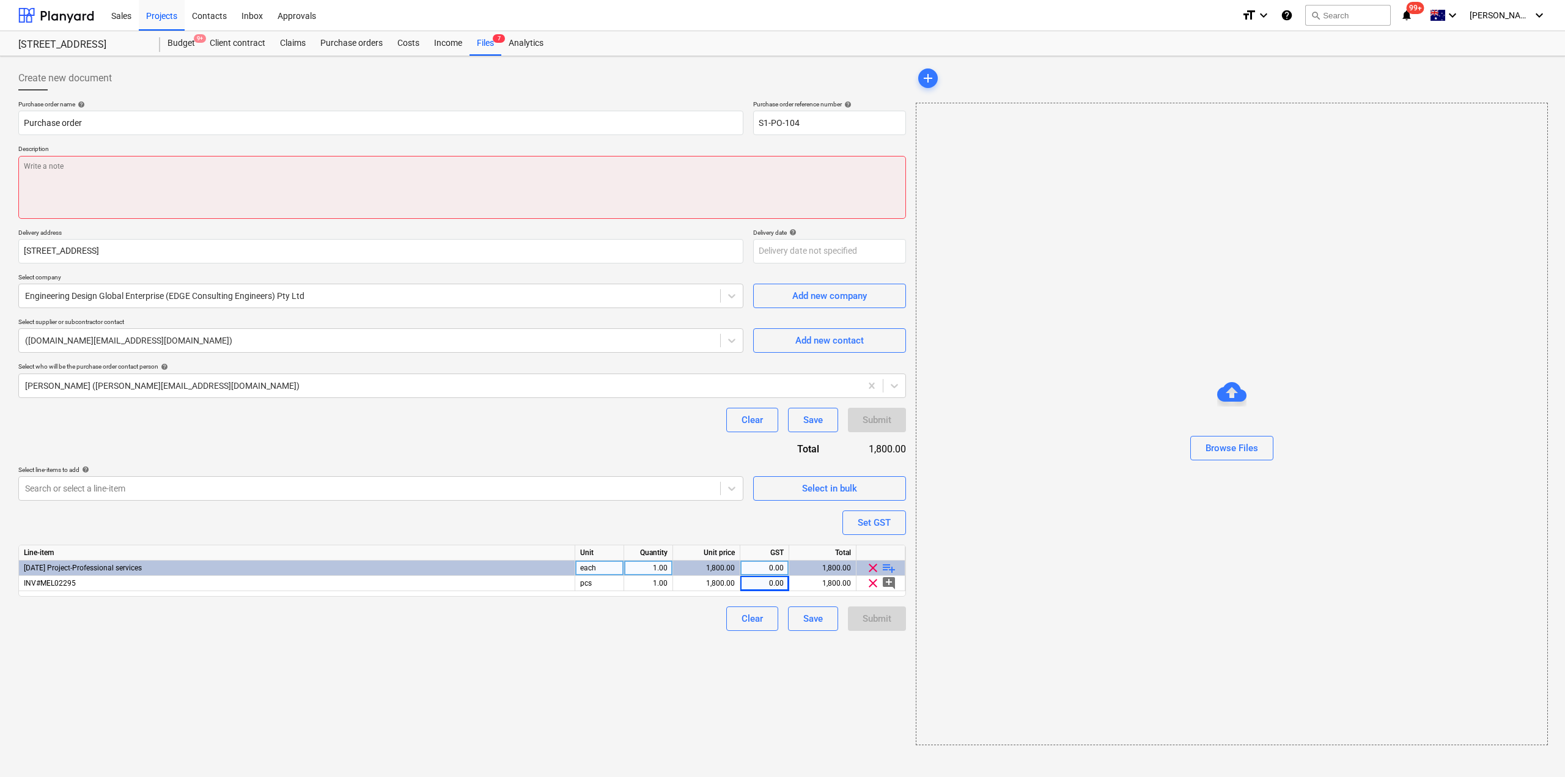
click at [370, 188] on textarea at bounding box center [462, 187] width 888 height 63
type textarea "x"
type textarea "s"
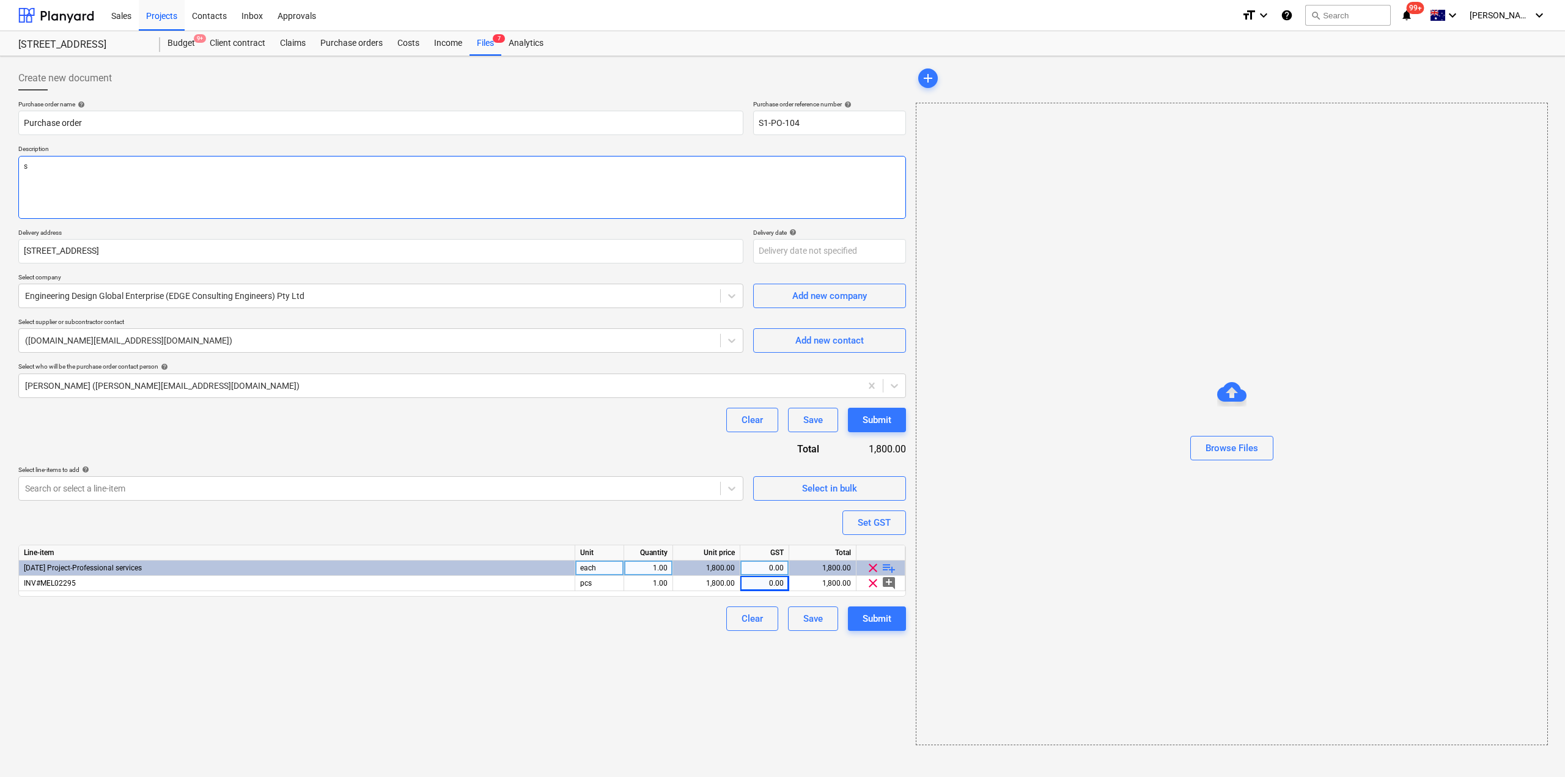
type textarea "x"
type textarea "sho"
type textarea "x"
type textarea "shop"
type textarea "x"
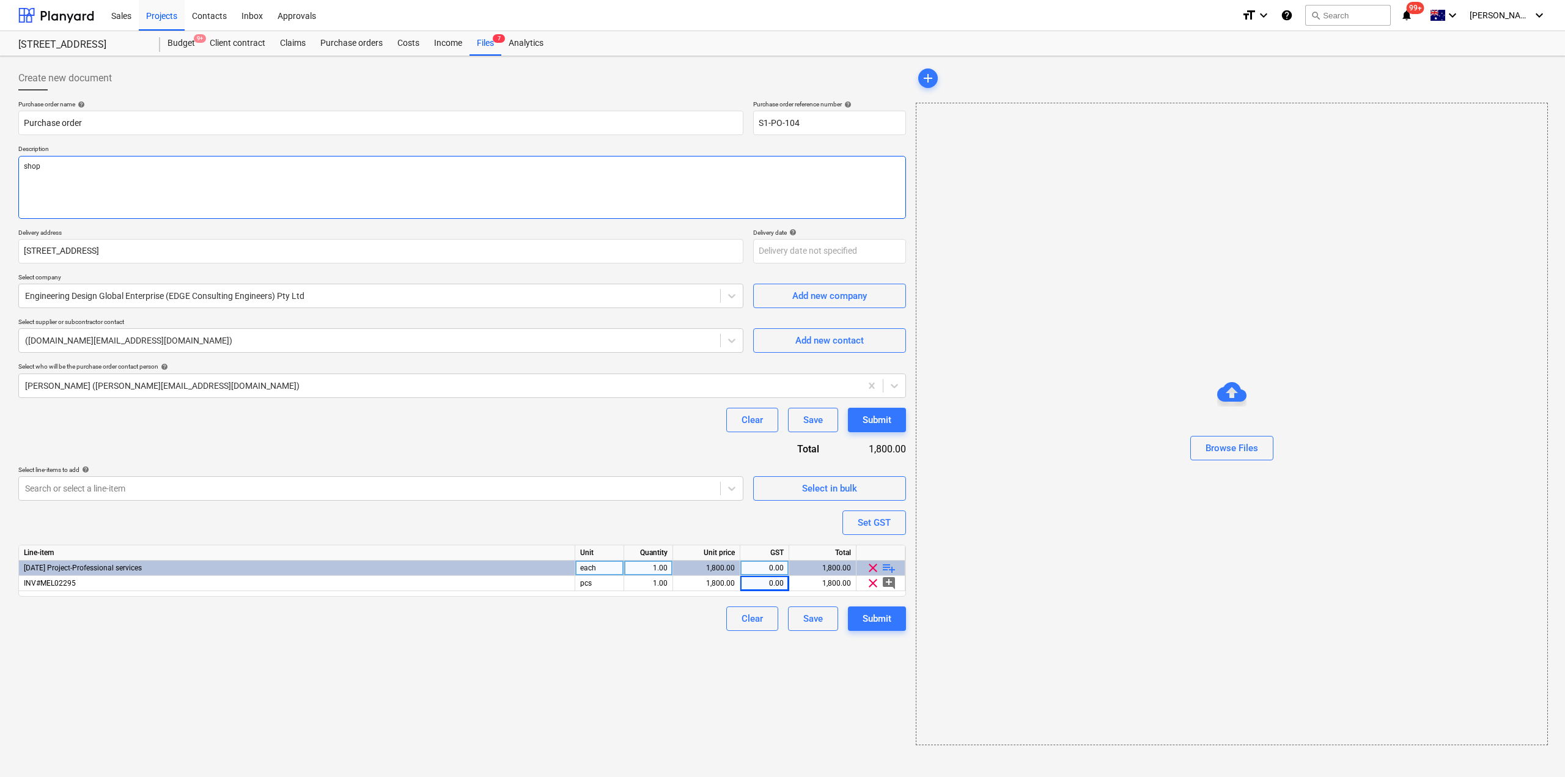
type textarea "shop"
type textarea "x"
type textarea "shop d"
type textarea "x"
type textarea "shop dr"
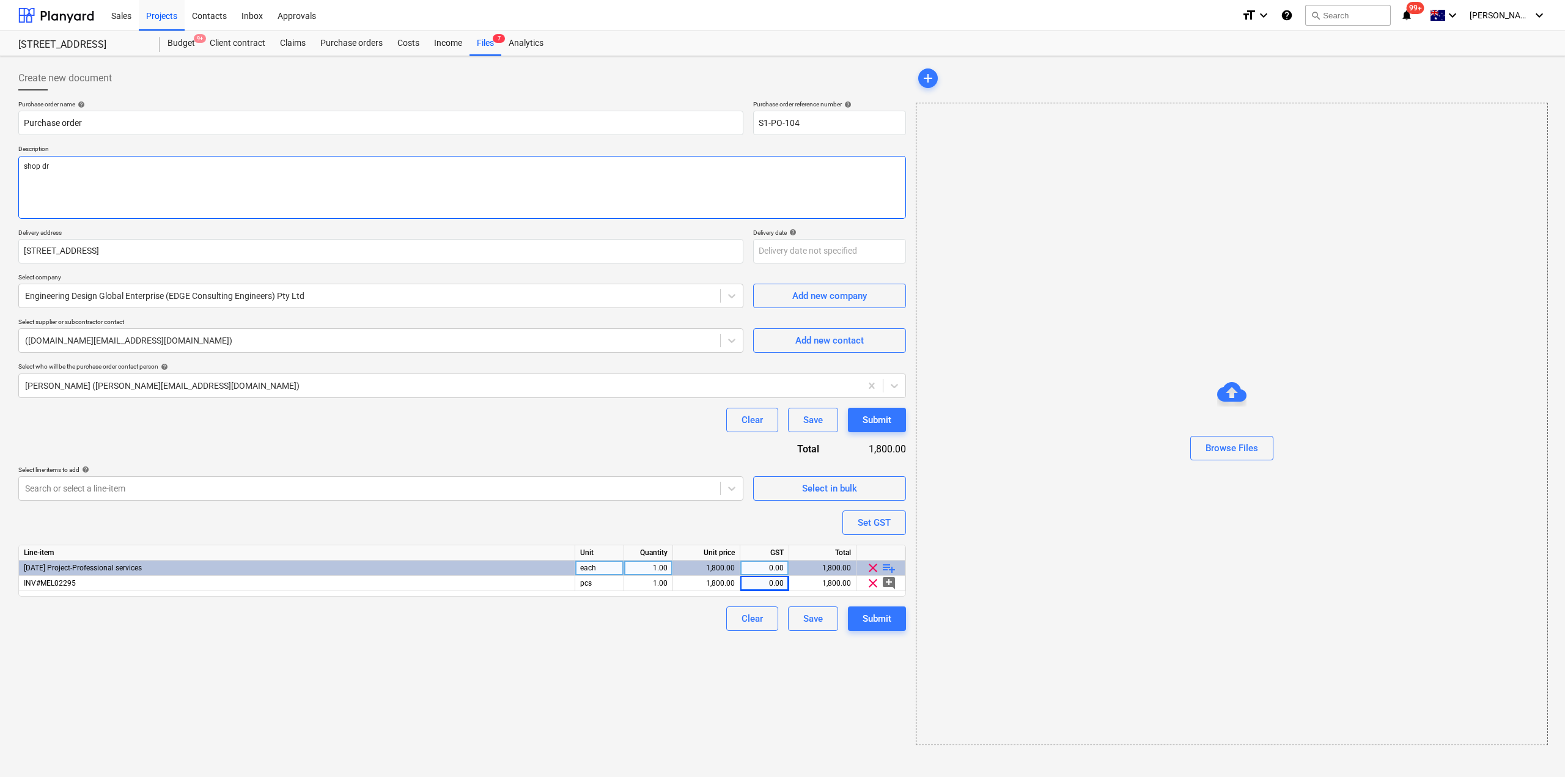
type textarea "x"
type textarea "shop dra"
type textarea "x"
type textarea "shop draw"
type textarea "x"
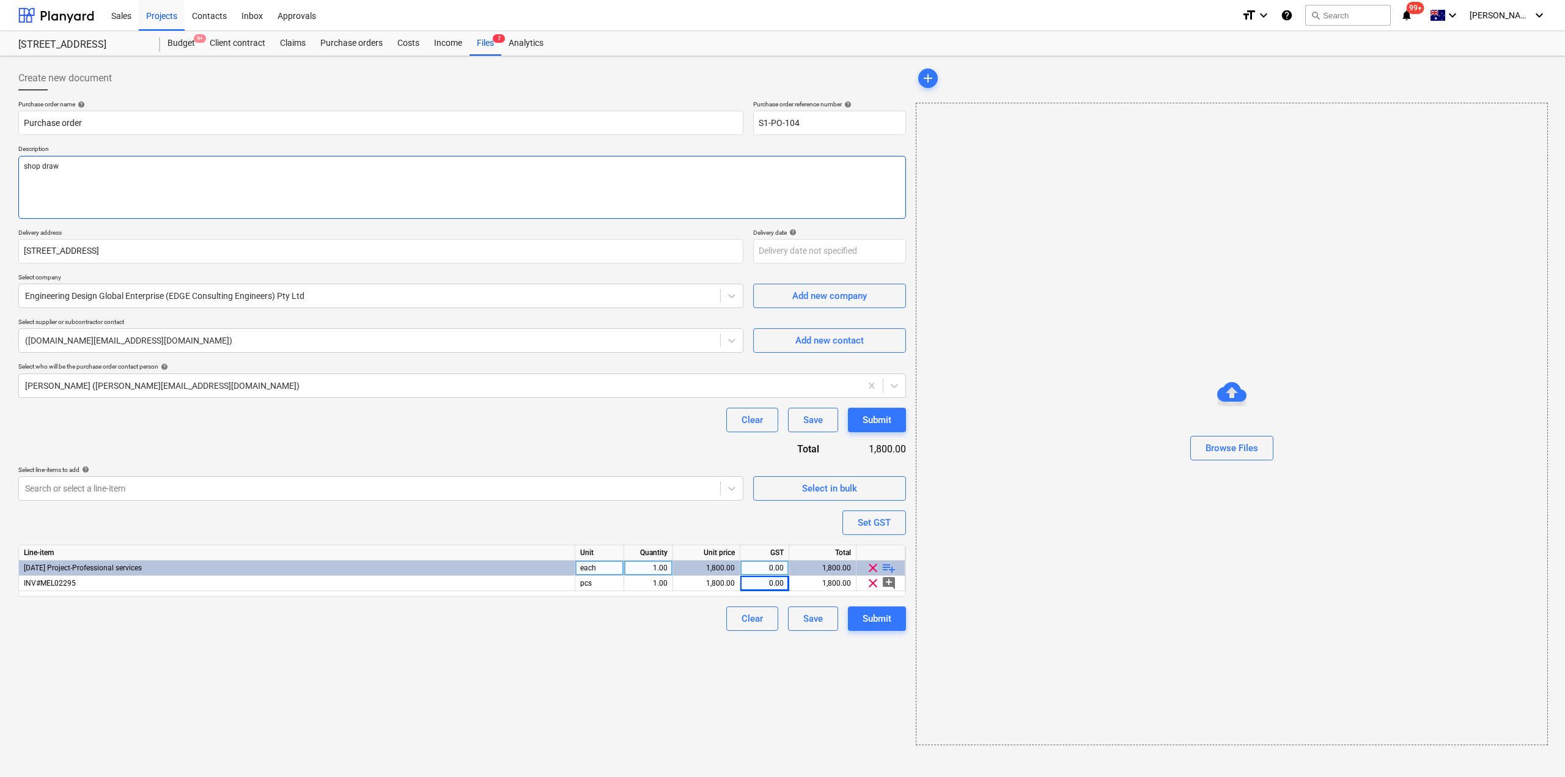
type textarea "shop drawi"
type textarea "x"
type textarea "shop drawin"
type textarea "x"
type textarea "shop drawing"
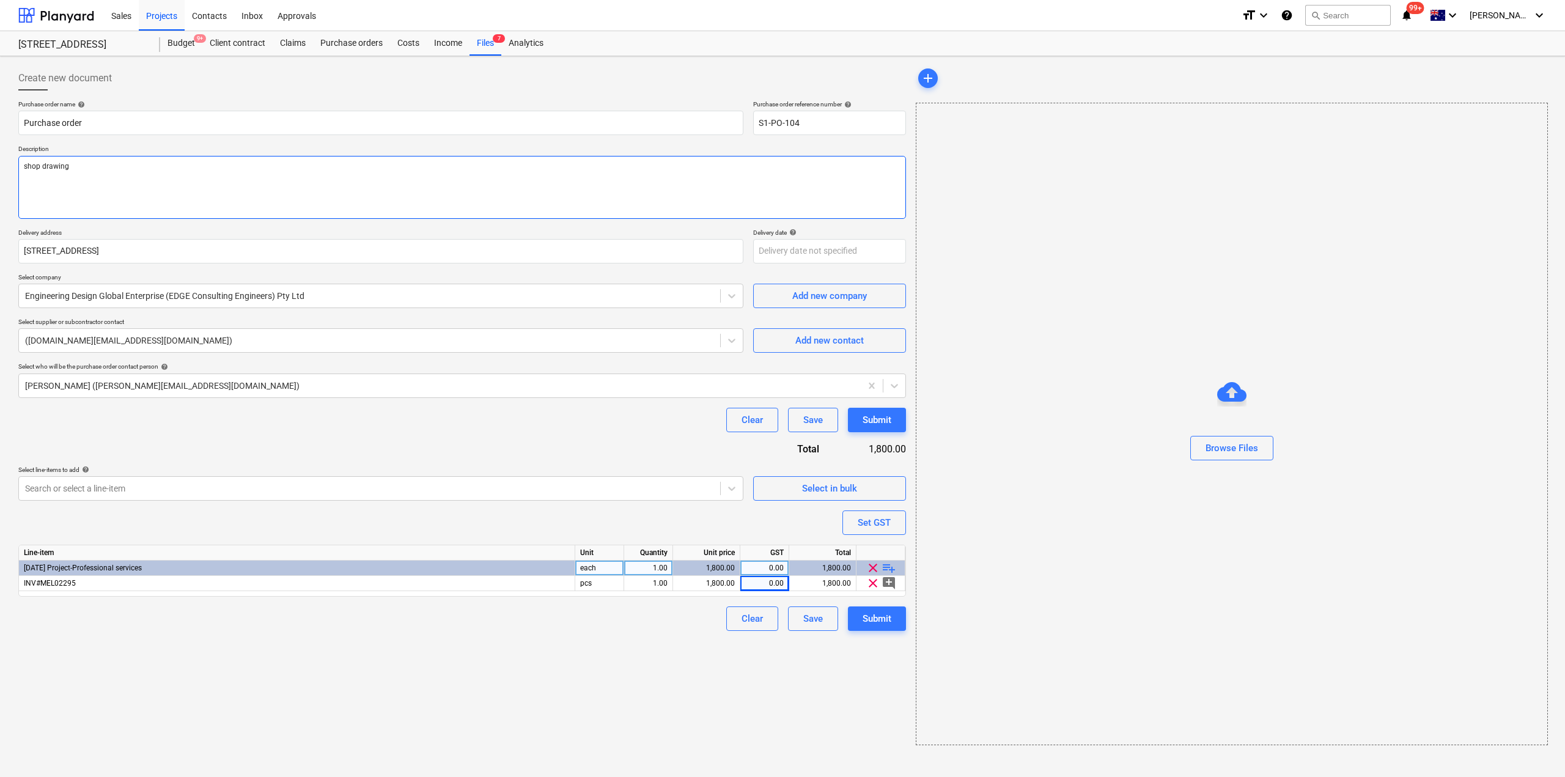
type textarea "x"
type textarea "shop drawing r"
type textarea "x"
click at [876, 619] on div "Submit" at bounding box center [877, 619] width 29 height 16
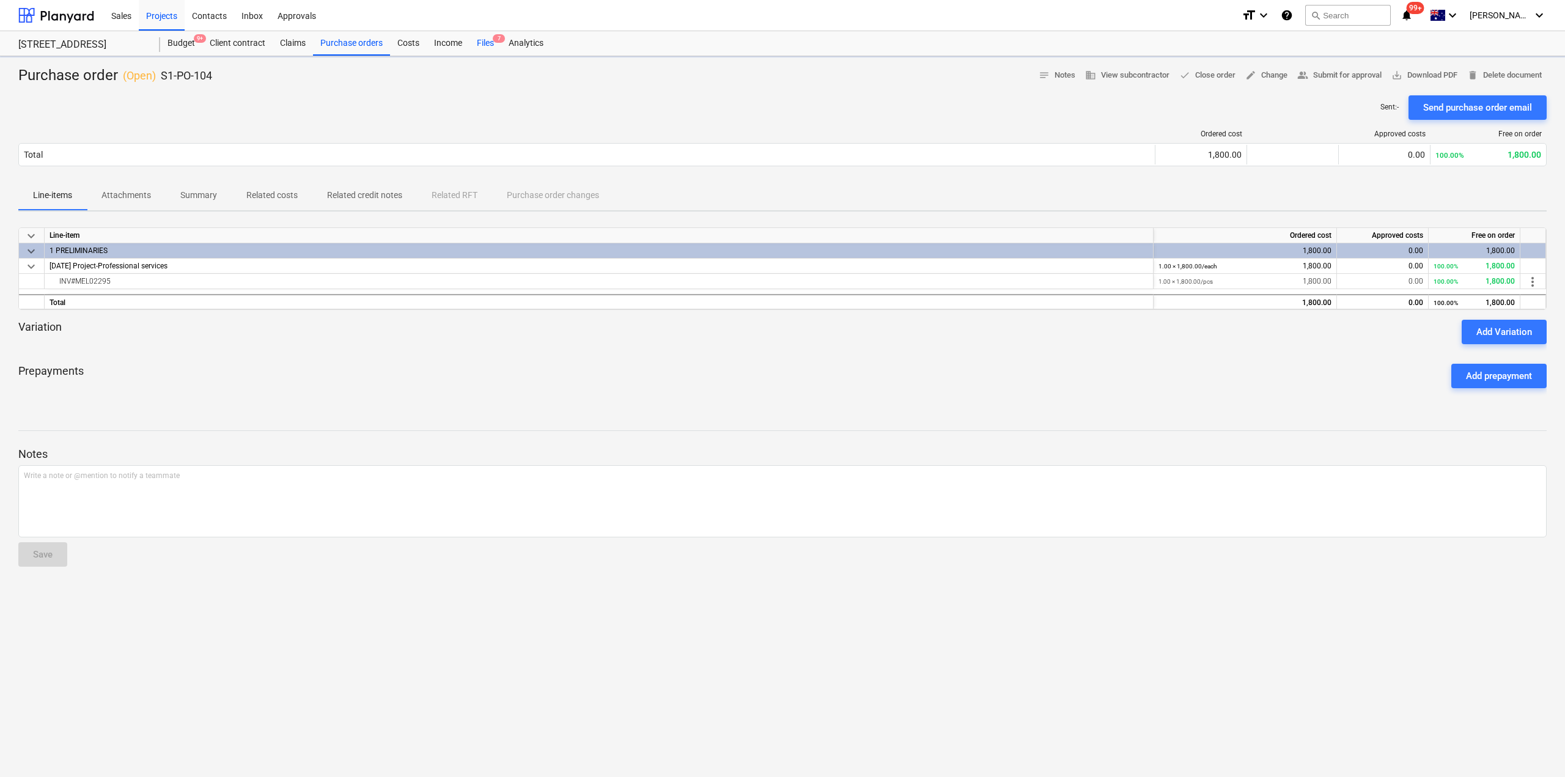
click at [497, 42] on span "7" at bounding box center [499, 38] width 12 height 9
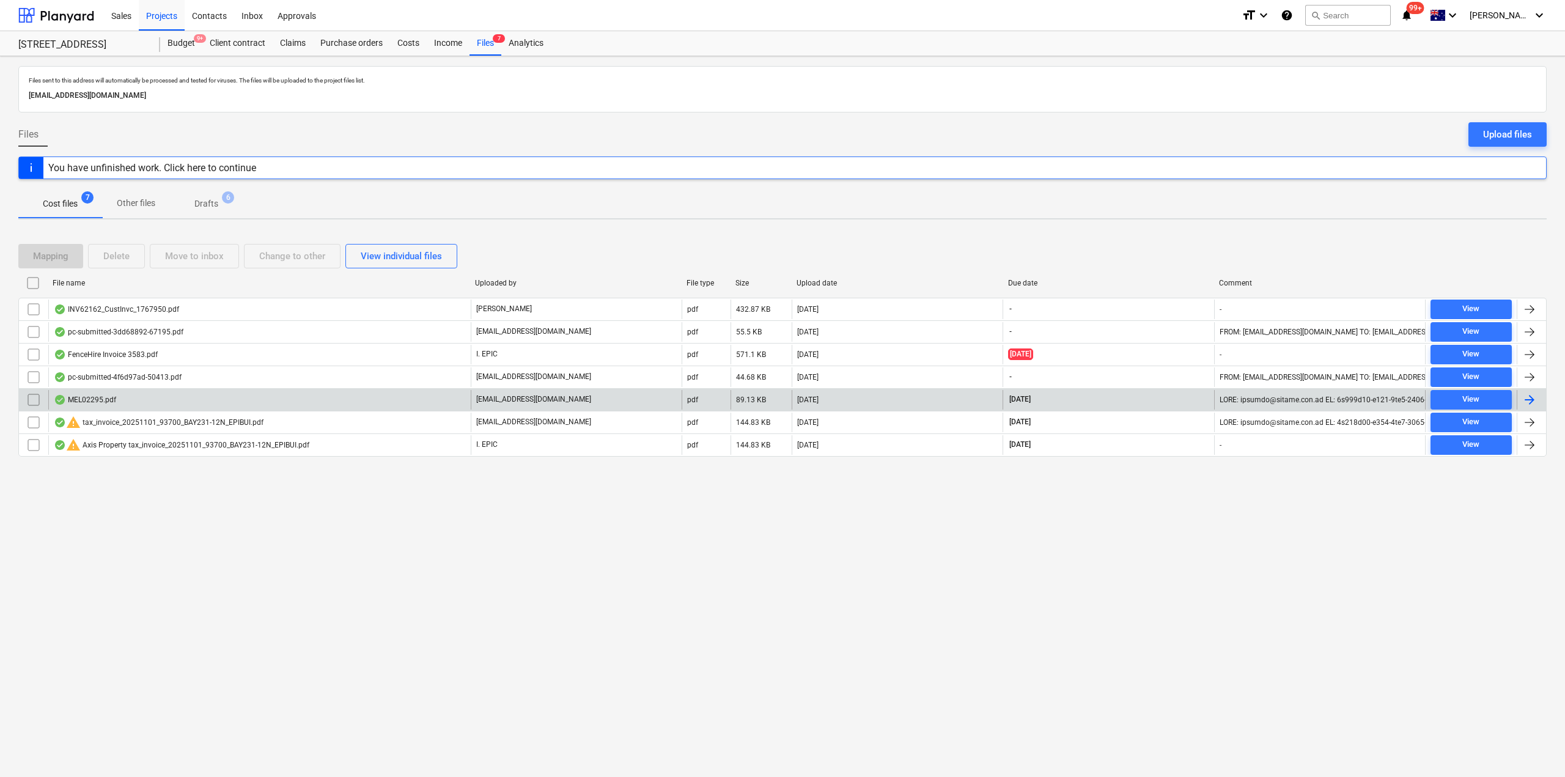
click at [163, 401] on div "MEL02295.pdf" at bounding box center [259, 400] width 423 height 20
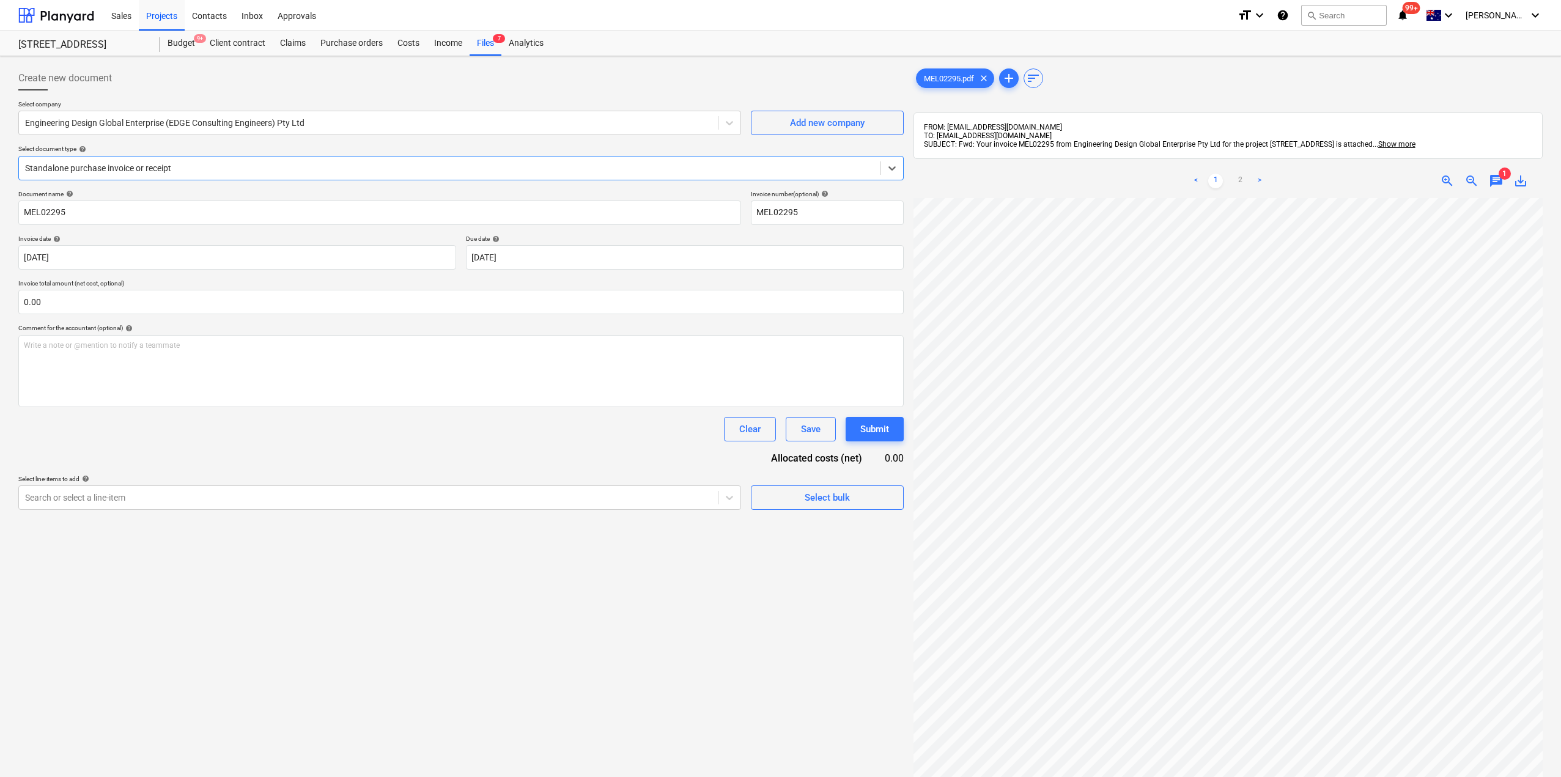
click at [313, 171] on div at bounding box center [449, 168] width 849 height 12
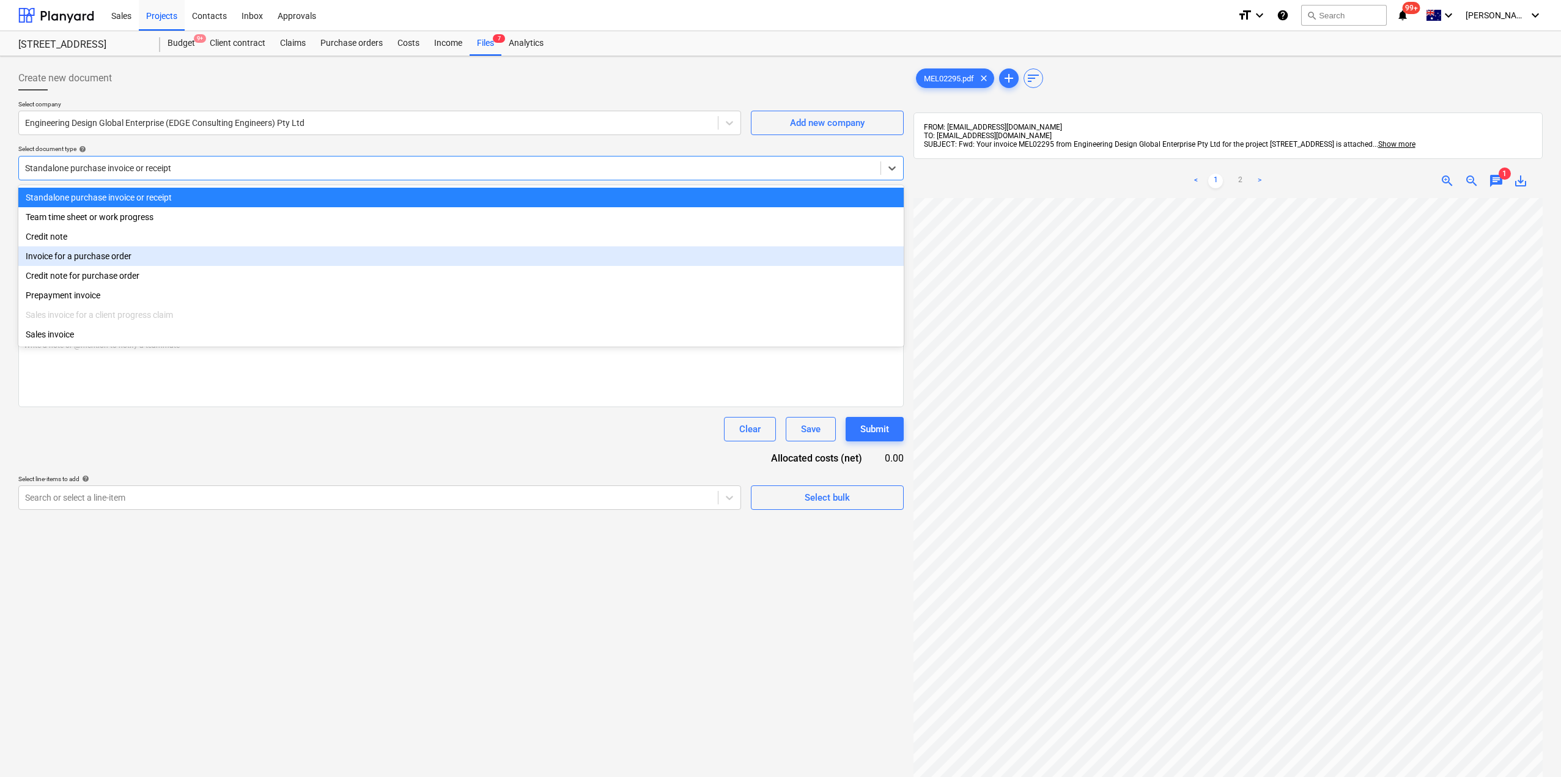
click at [170, 257] on div "Invoice for a purchase order" at bounding box center [460, 256] width 885 height 20
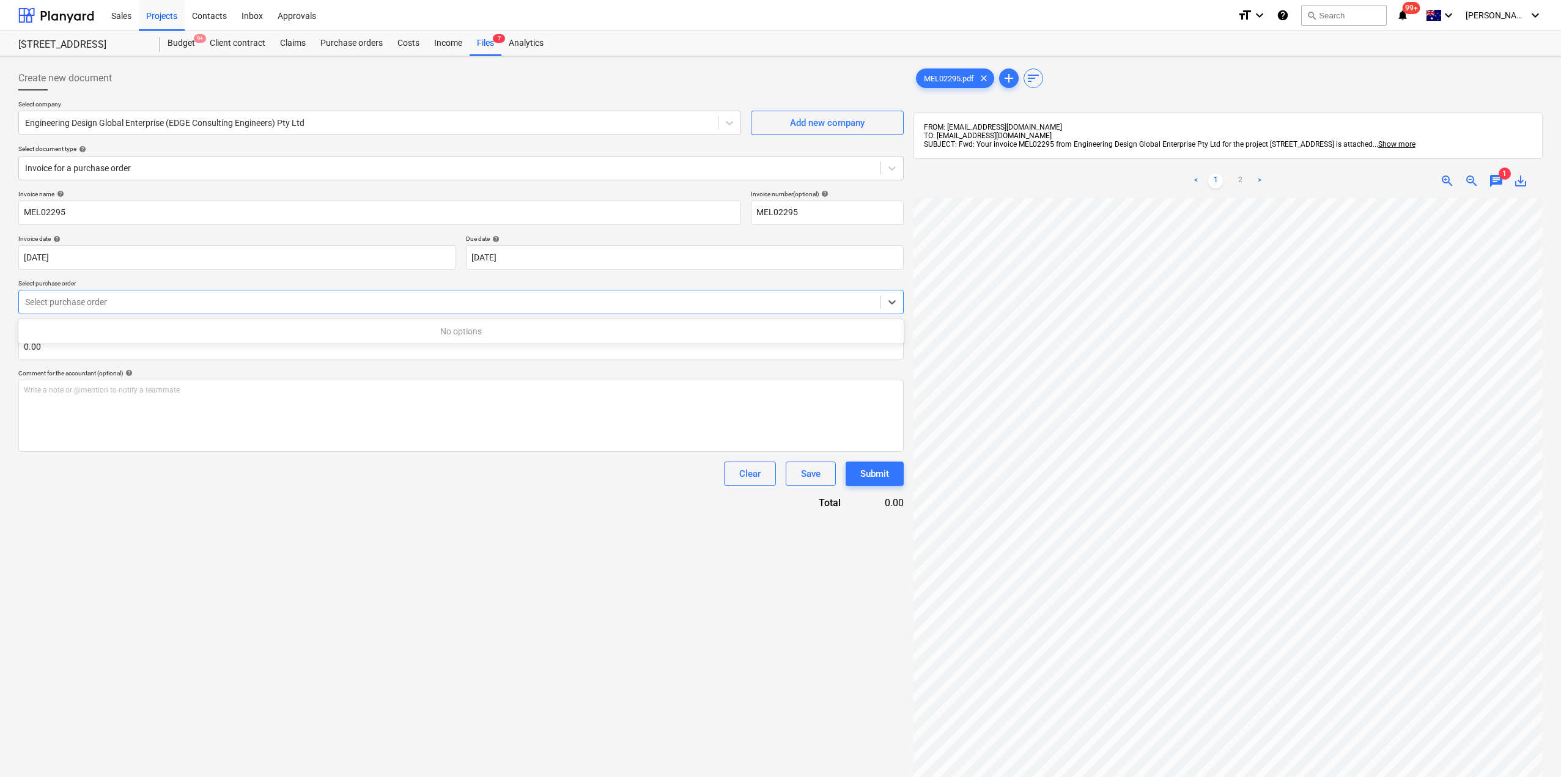
click at [144, 305] on div at bounding box center [449, 302] width 849 height 12
click at [135, 331] on div "S1-PO-104 | Purchase order" at bounding box center [460, 332] width 885 height 20
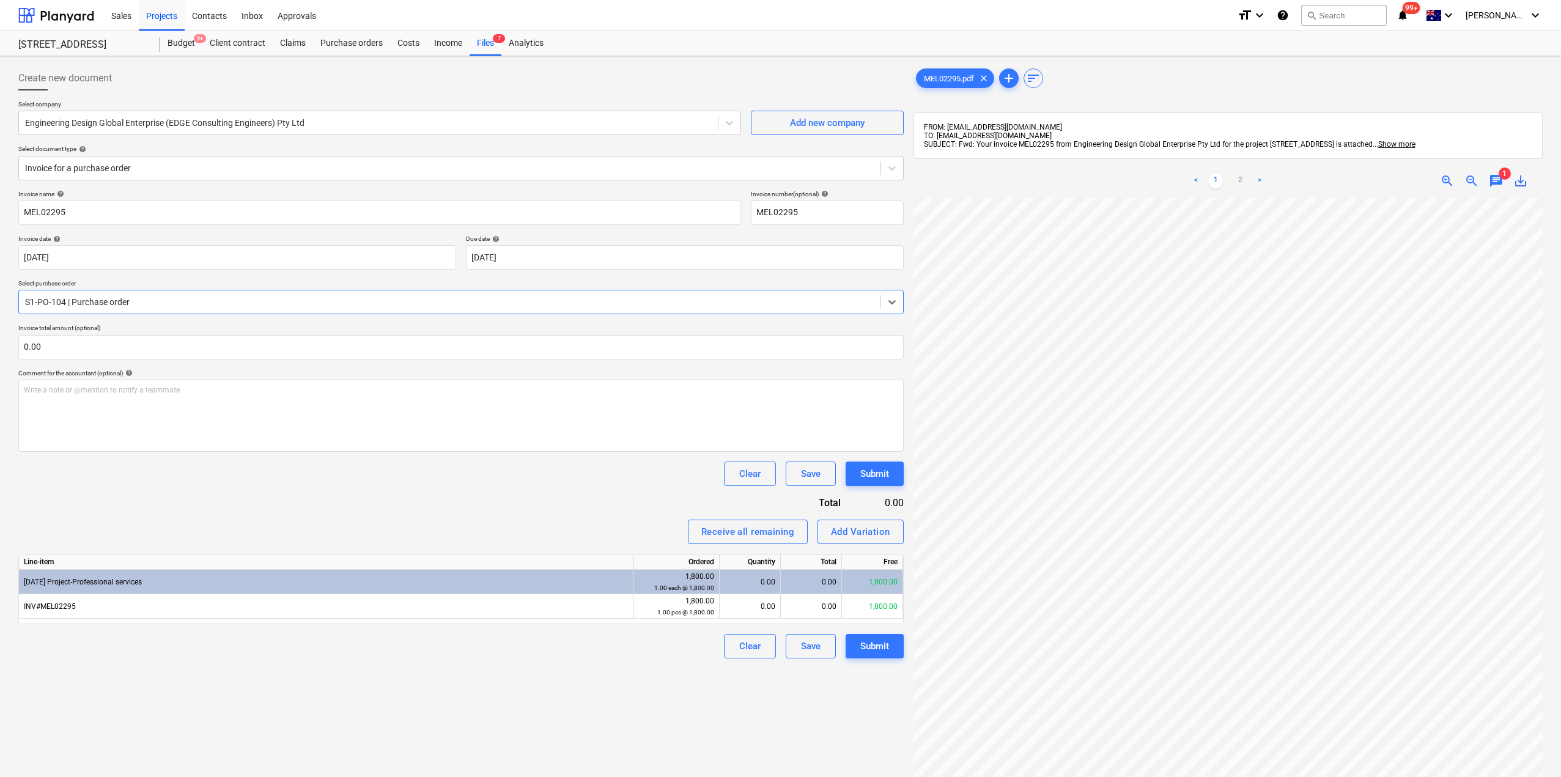
click at [522, 701] on div "Create new document Select company Engineering Design Global Enterprise (EDGE C…" at bounding box center [460, 503] width 895 height 885
click at [768, 613] on div "0.00" at bounding box center [750, 606] width 51 height 24
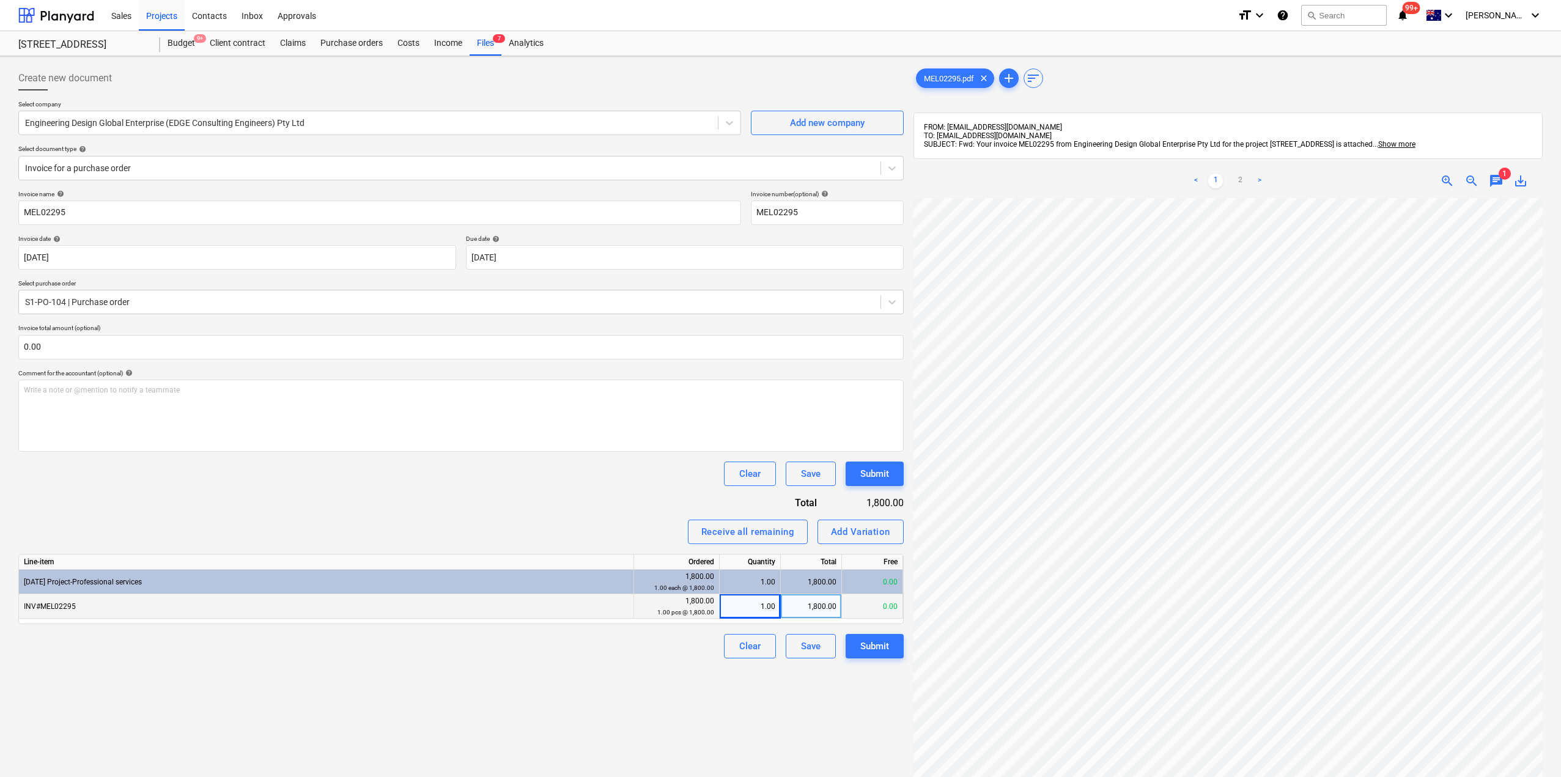
drag, startPoint x: 588, startPoint y: 694, endPoint x: 740, endPoint y: 711, distance: 153.1
click at [588, 694] on div "Create new document Select company Engineering Design Global Enterprise (EDGE C…" at bounding box center [460, 503] width 895 height 885
click at [1245, 186] on link "2" at bounding box center [1240, 181] width 15 height 15
click at [865, 641] on div "Submit" at bounding box center [874, 646] width 29 height 16
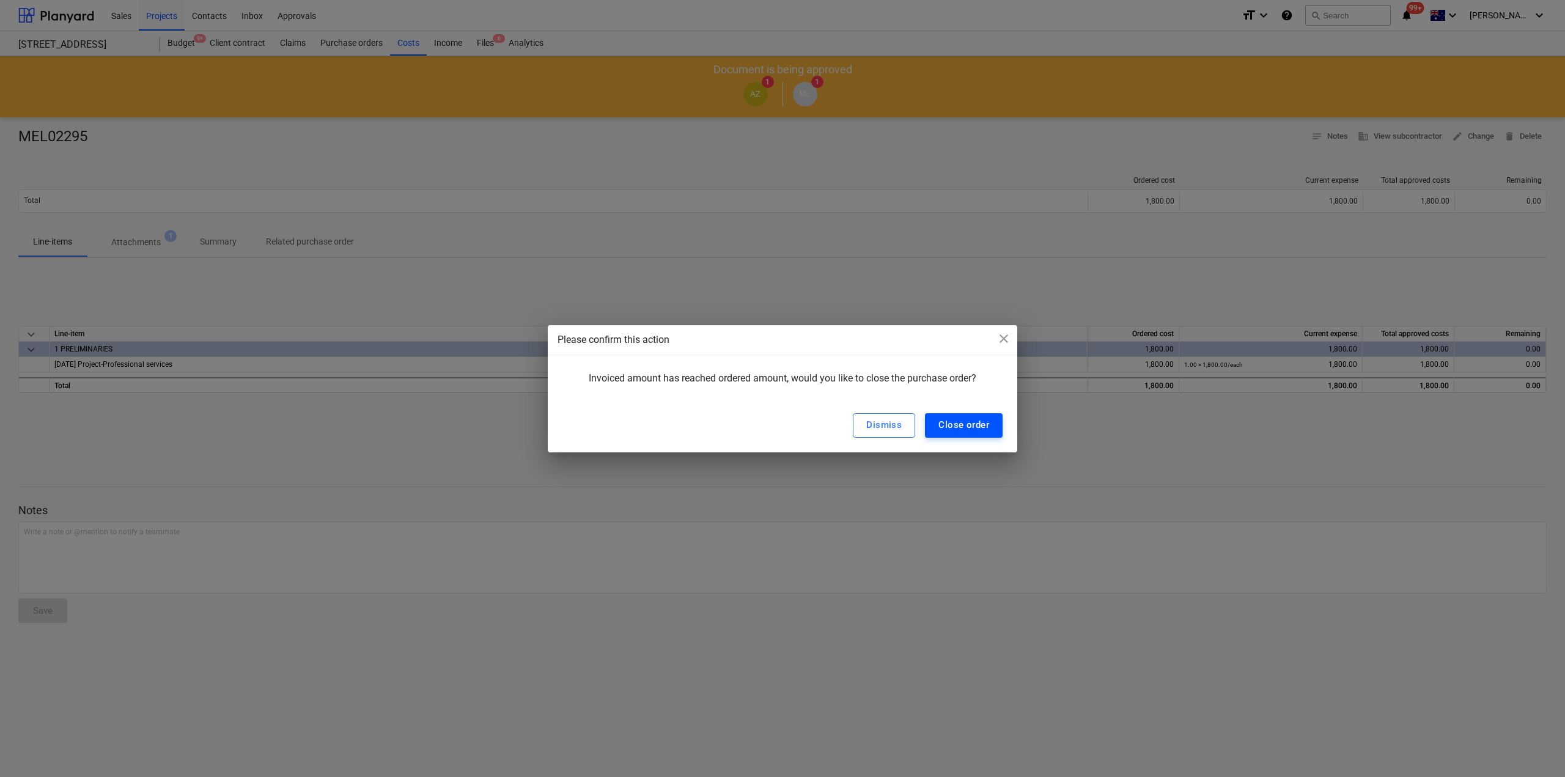
click at [970, 429] on div "Close order" at bounding box center [964, 425] width 51 height 16
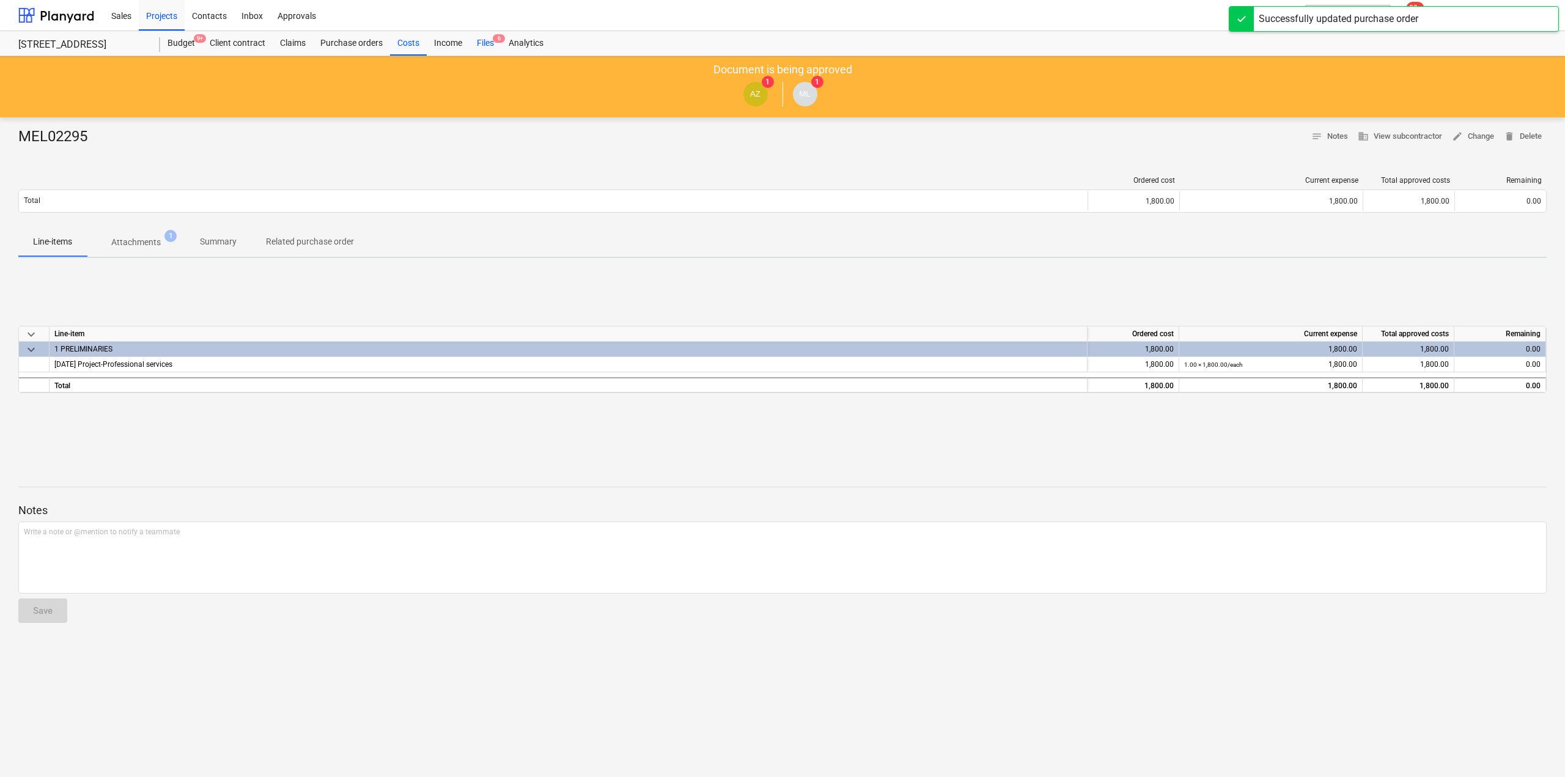
click at [486, 35] on div "Files 6" at bounding box center [486, 43] width 32 height 24
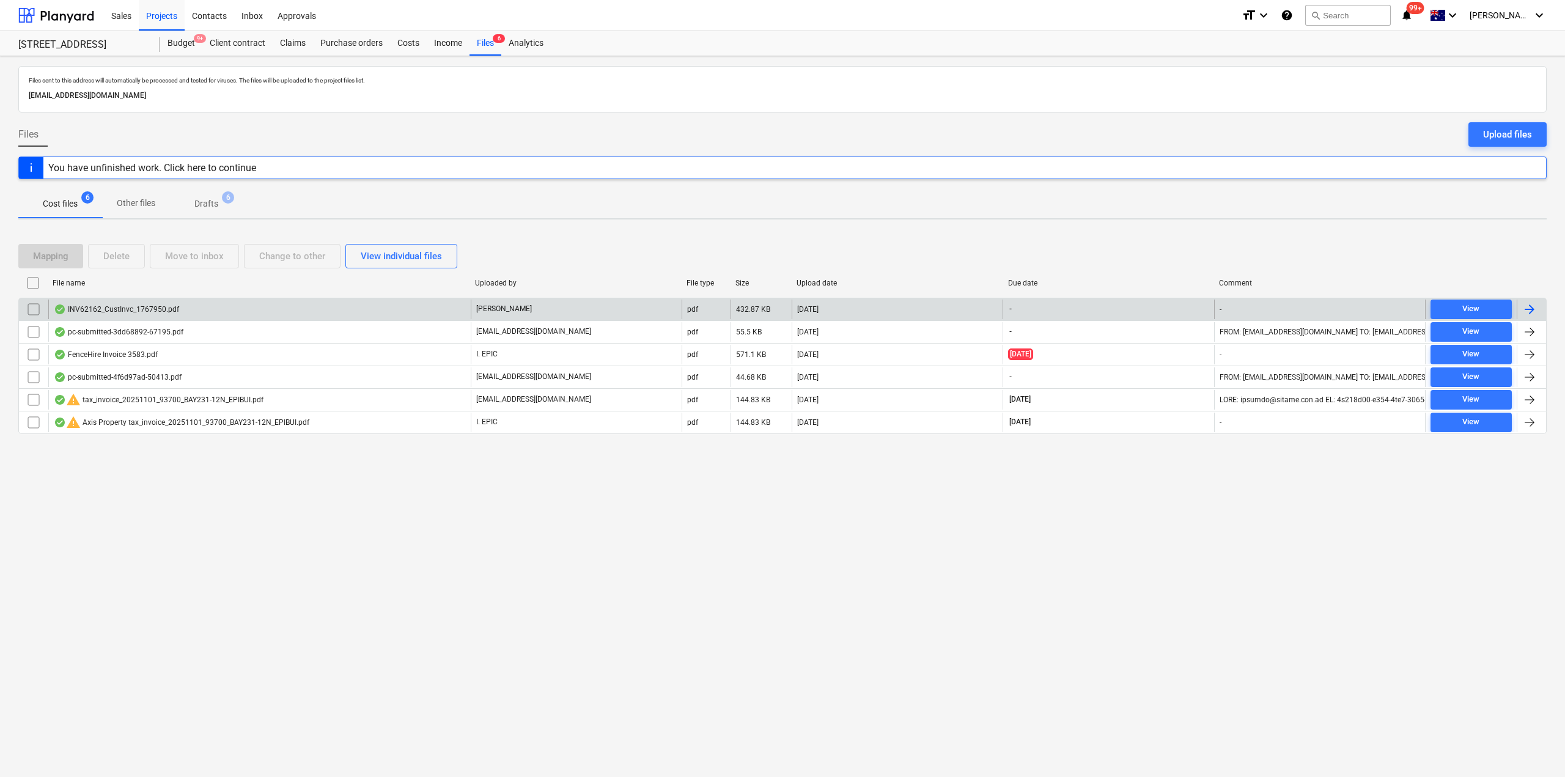
click at [410, 312] on div "INV62162_CustInvc_1767950.pdf" at bounding box center [259, 310] width 423 height 20
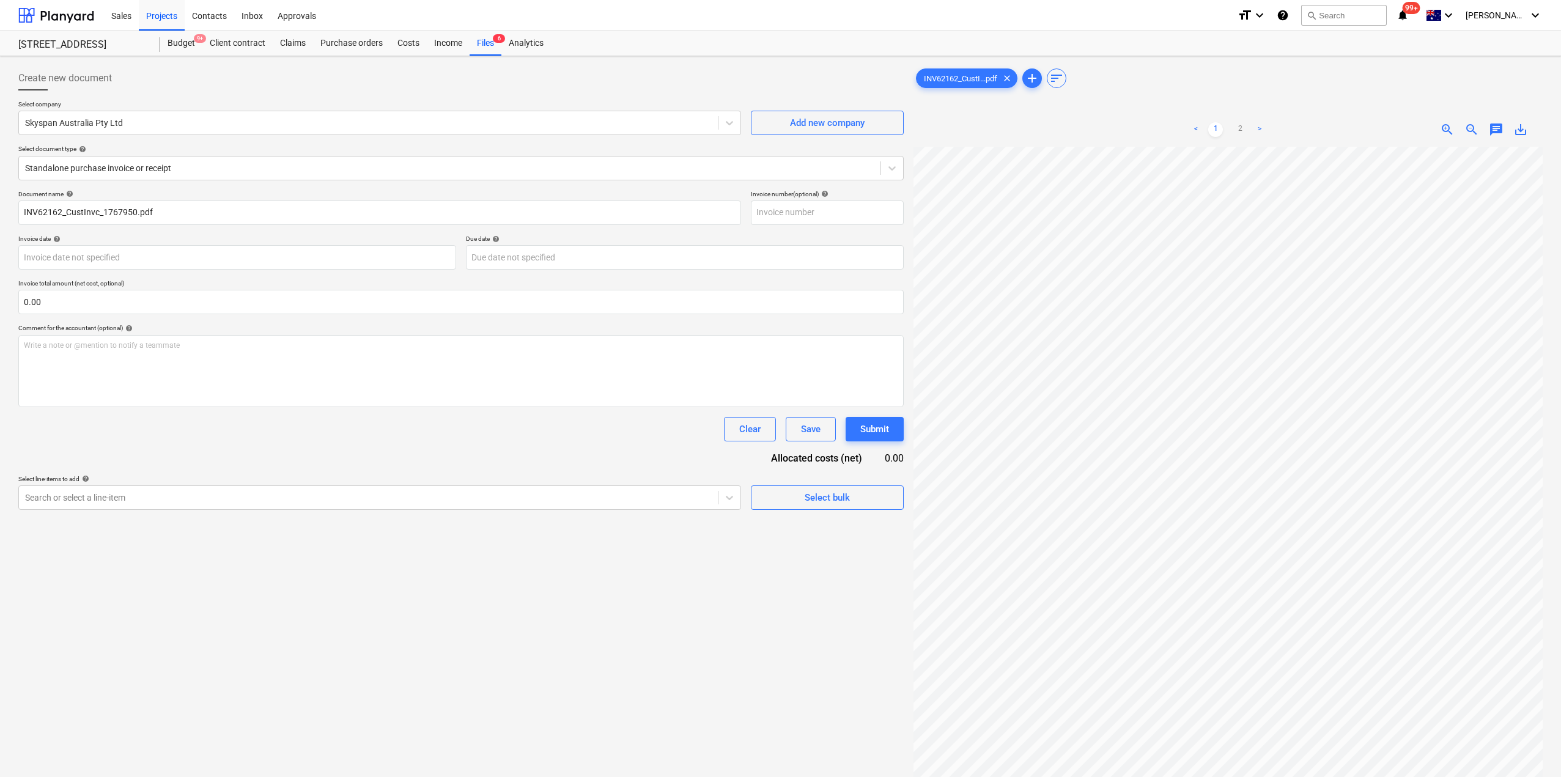
click at [221, 152] on div "Select document type help" at bounding box center [460, 149] width 885 height 8
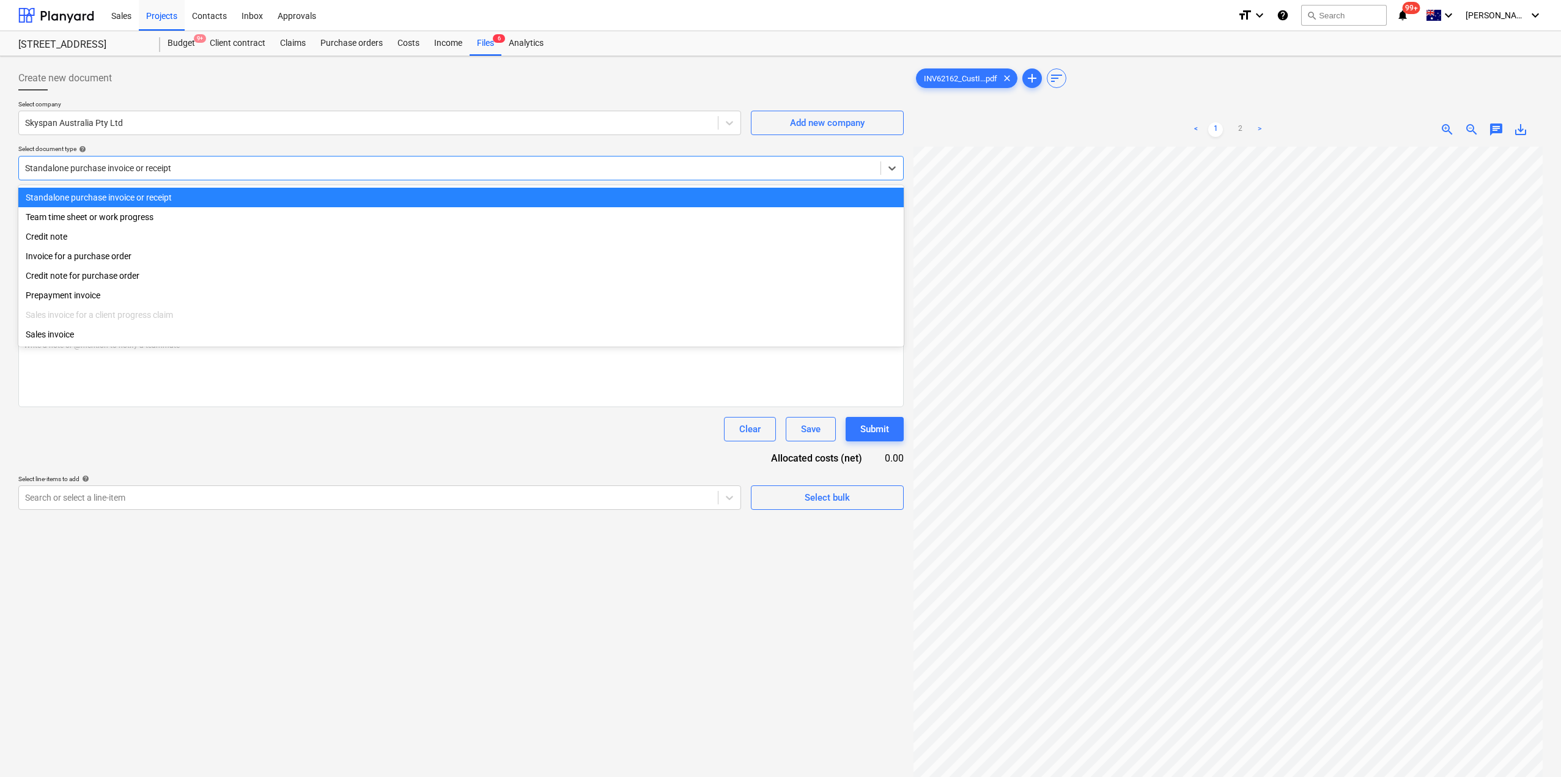
click at [219, 162] on div at bounding box center [449, 168] width 849 height 12
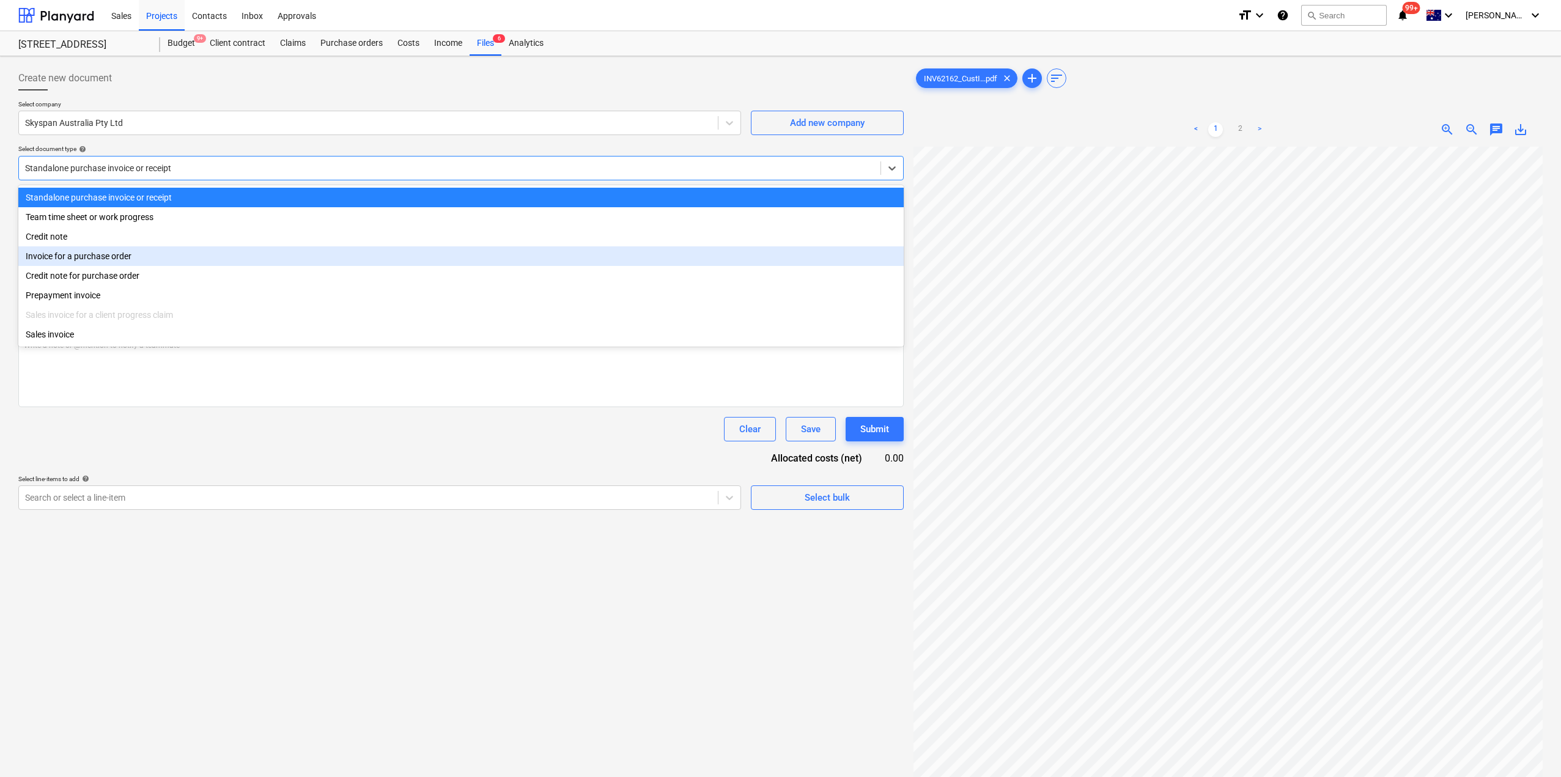
click at [108, 255] on div "Invoice for a purchase order" at bounding box center [460, 256] width 885 height 20
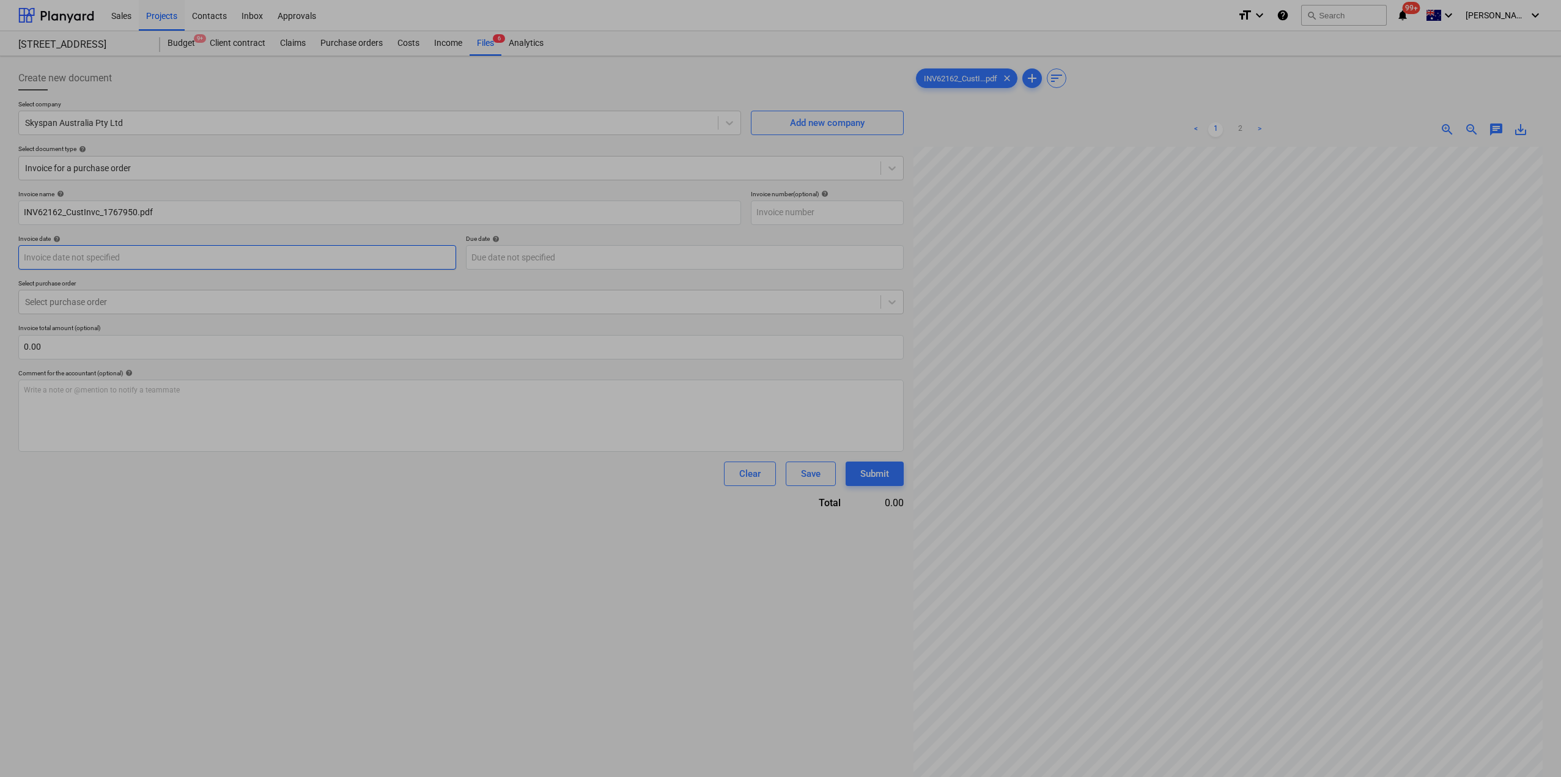
click at [133, 257] on body "Sales Projects Contacts Inbox Approvals format_size keyboard_arrow_down help se…" at bounding box center [780, 388] width 1561 height 777
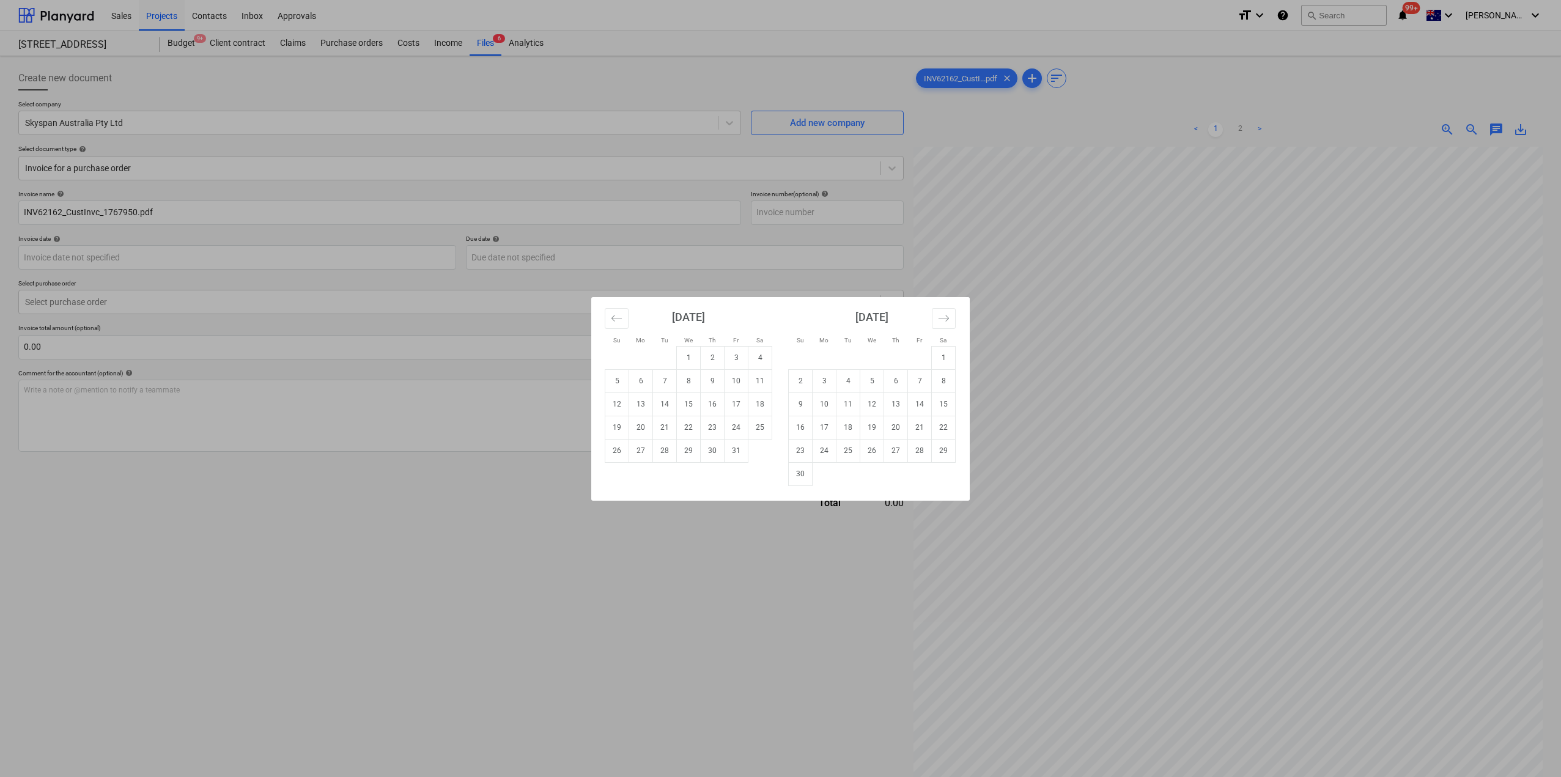
click at [411, 586] on div "Su Mo Tu We Th Fr Sa Su Mo Tu We Th Fr Sa [DATE] 1 2 3 4 5 6 7 8 9 10 11 12 13 …" at bounding box center [780, 388] width 1561 height 777
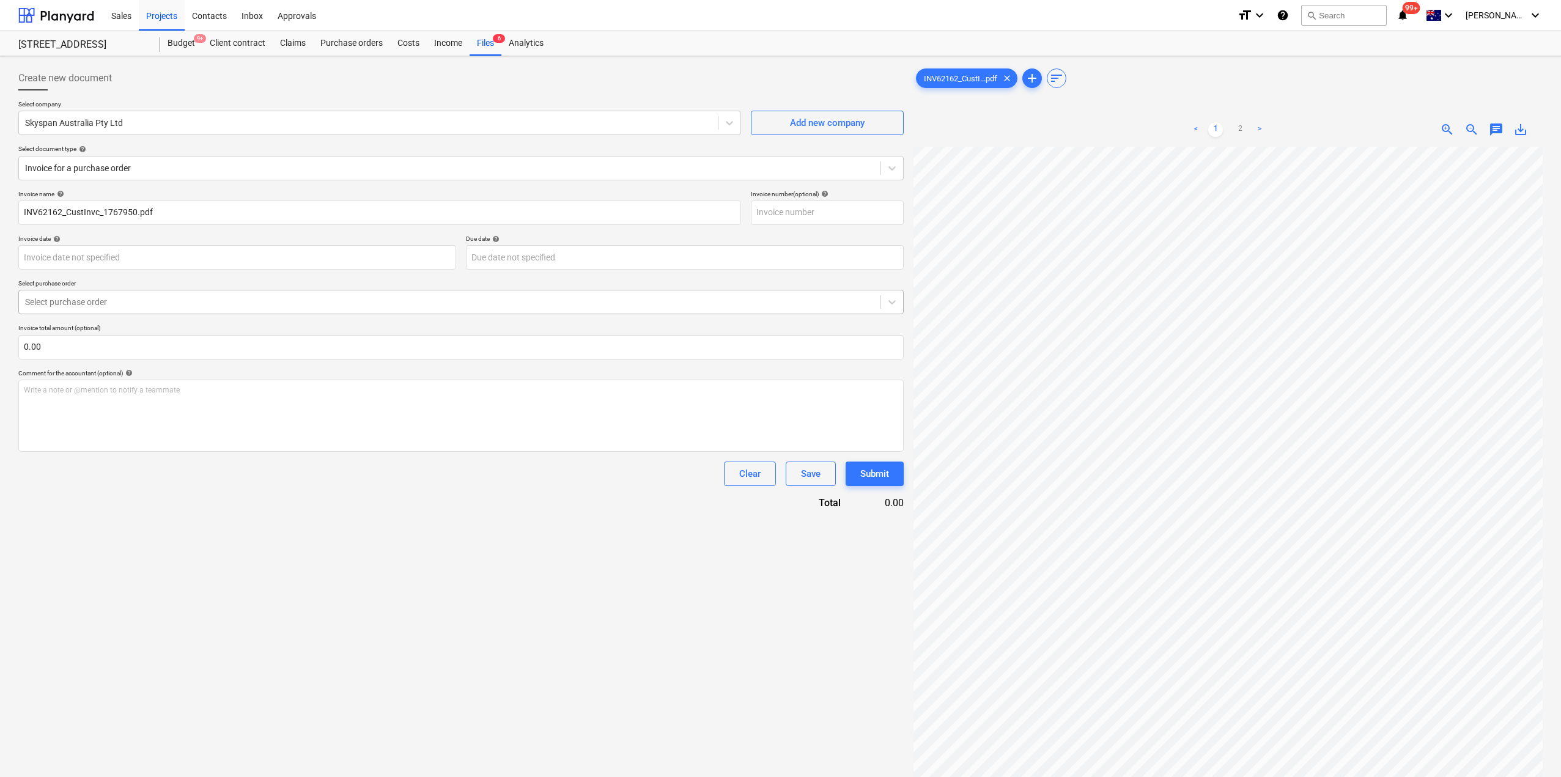
click at [177, 305] on div at bounding box center [449, 302] width 849 height 12
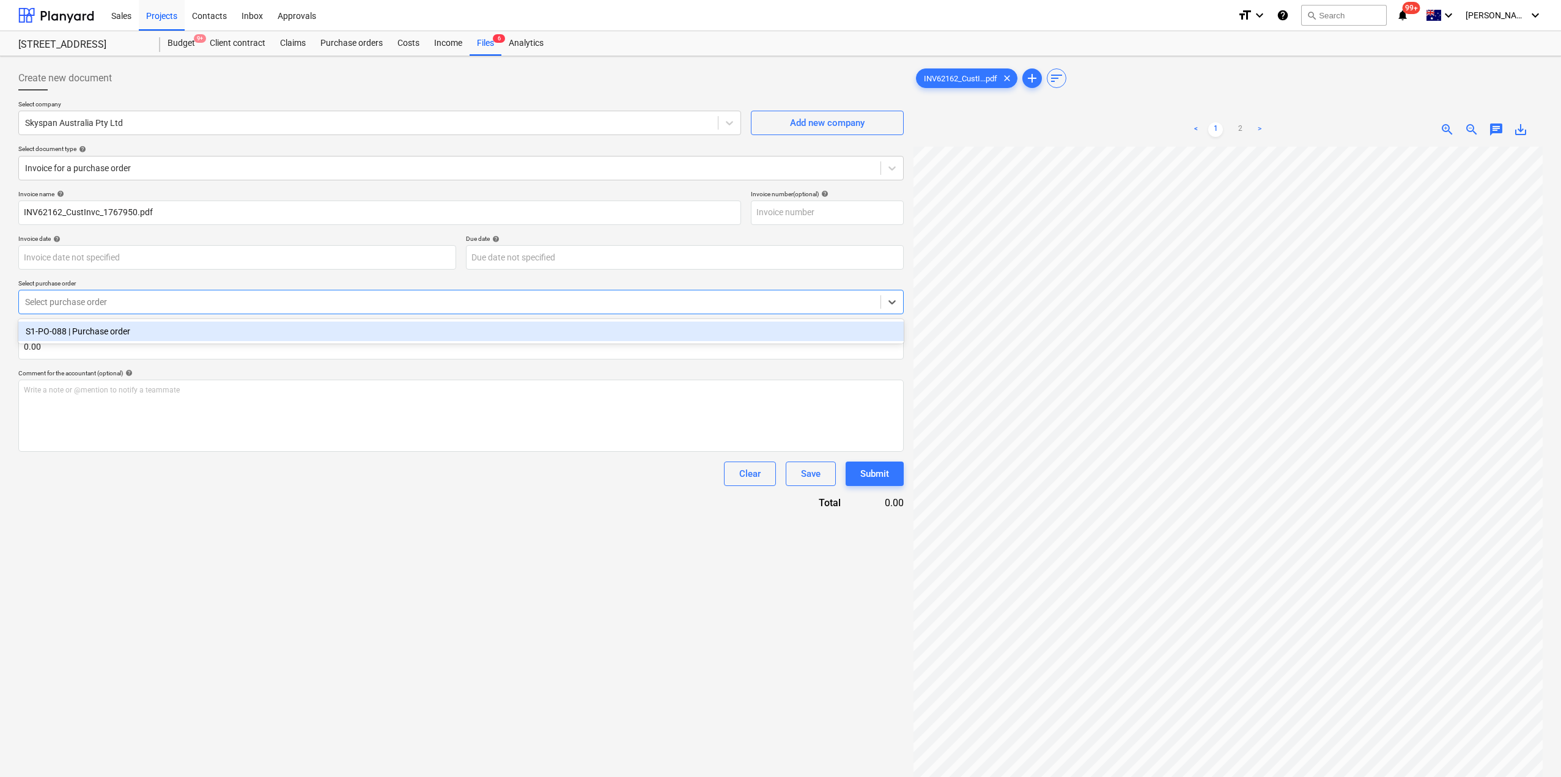
click at [171, 325] on div "S1-PO-088 | Purchase order" at bounding box center [460, 332] width 885 height 20
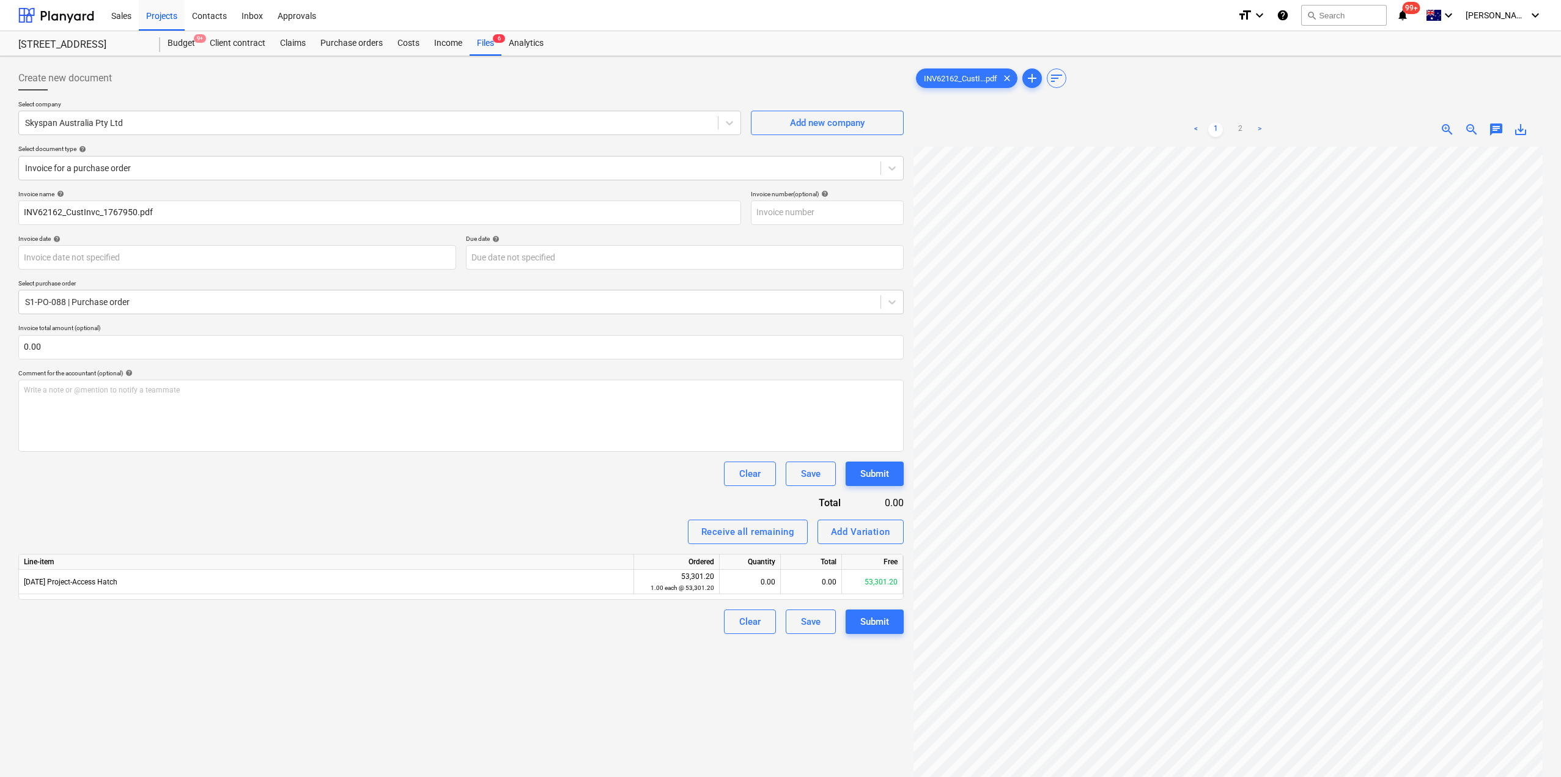
click at [652, 720] on div "Create new document Select company Skyspan Australia Pty Ltd Add new company Se…" at bounding box center [460, 477] width 895 height 833
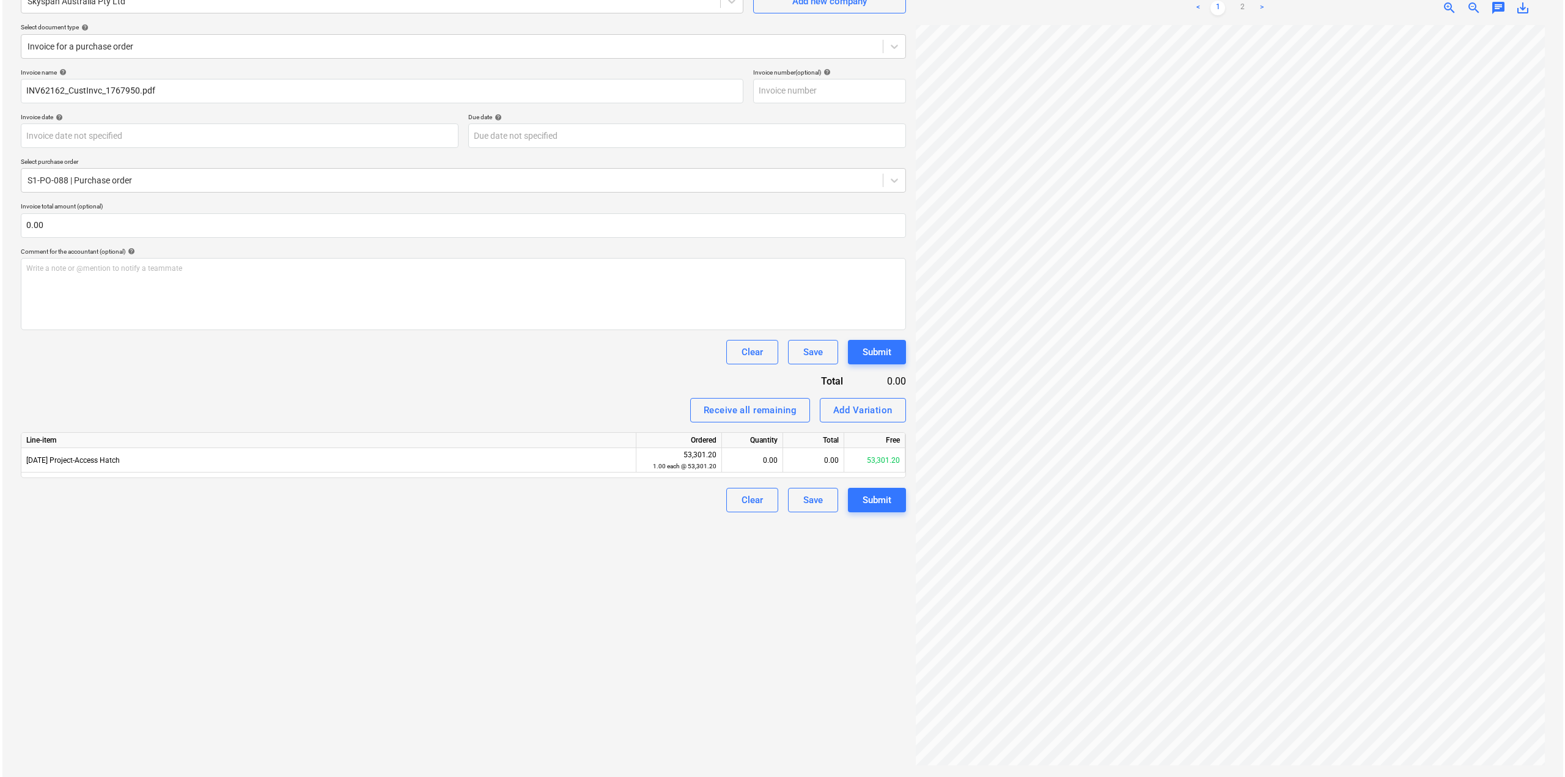
scroll to position [122, 0]
click at [1241, 9] on link "2" at bounding box center [1240, 7] width 15 height 15
click at [760, 459] on div "0.00" at bounding box center [750, 460] width 51 height 24
click at [812, 610] on div "Create new document Select company Skyspan Australia Pty Ltd Add new company Se…" at bounding box center [460, 355] width 895 height 833
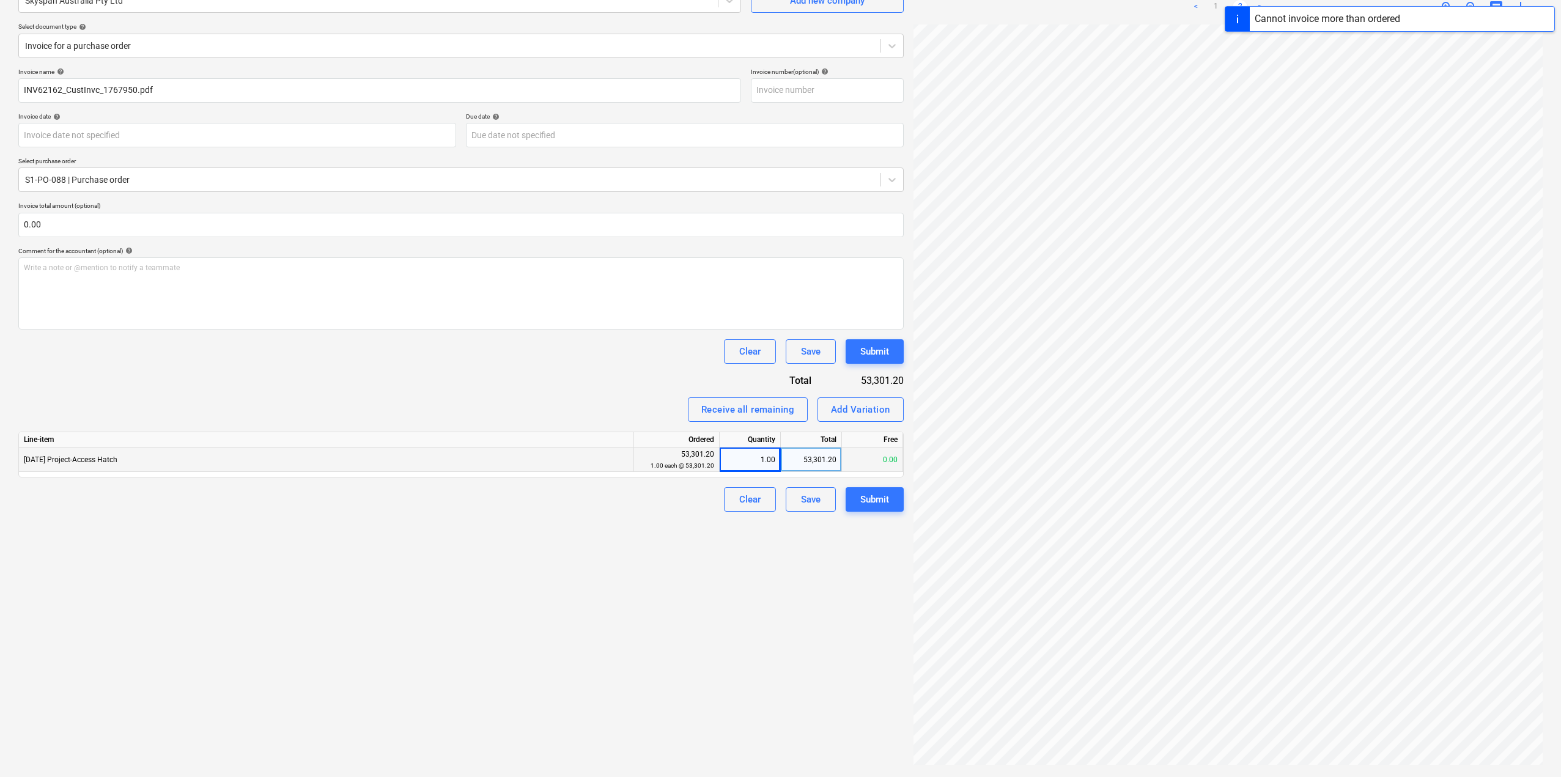
click at [825, 459] on div "53,301.20" at bounding box center [811, 460] width 61 height 24
click at [786, 569] on div "Create new document Select company Skyspan Australia Pty Ltd Add new company Se…" at bounding box center [460, 355] width 895 height 833
click at [868, 505] on div "Submit" at bounding box center [874, 500] width 29 height 16
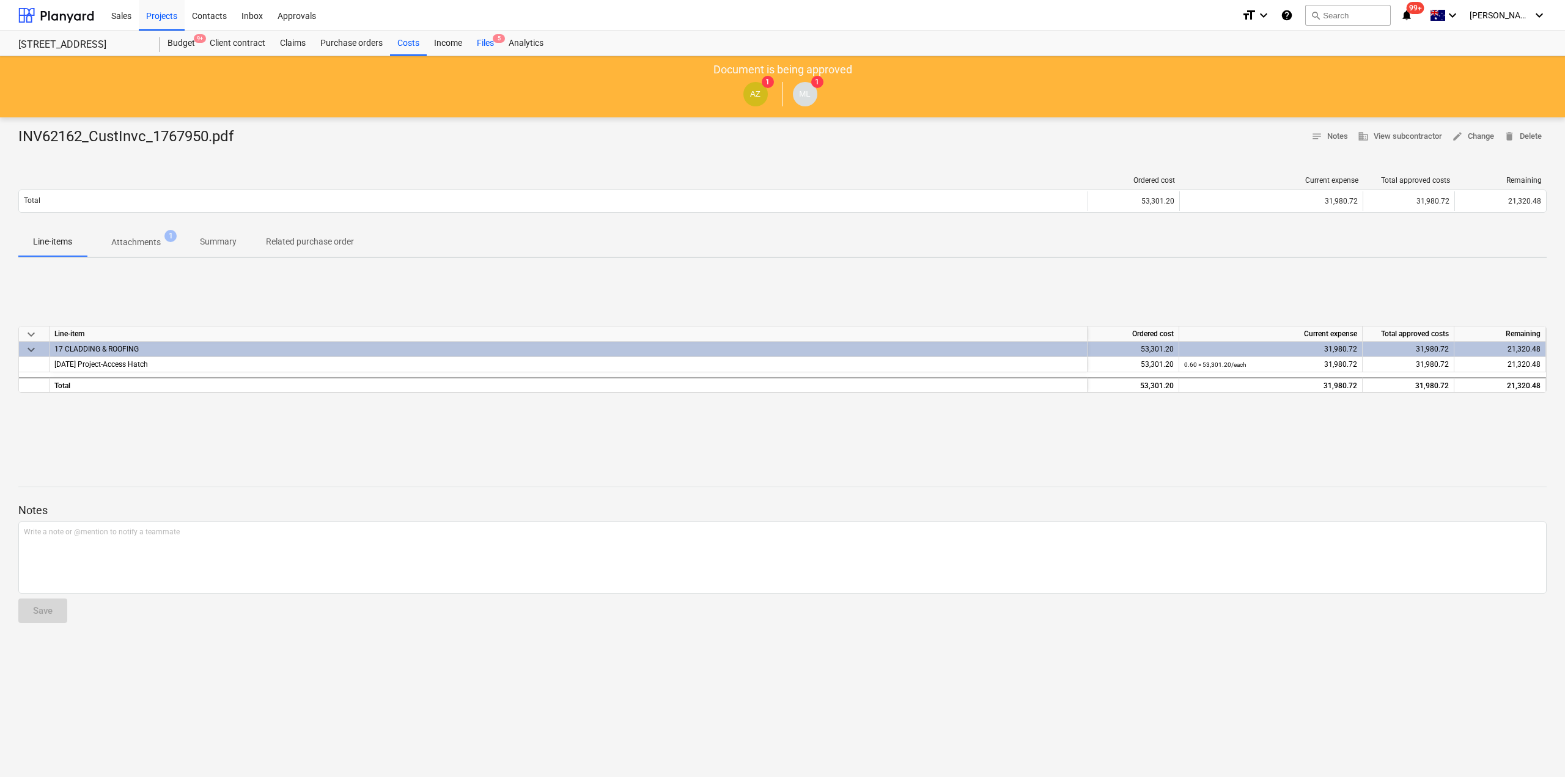
click at [495, 45] on div "Files 5" at bounding box center [486, 43] width 32 height 24
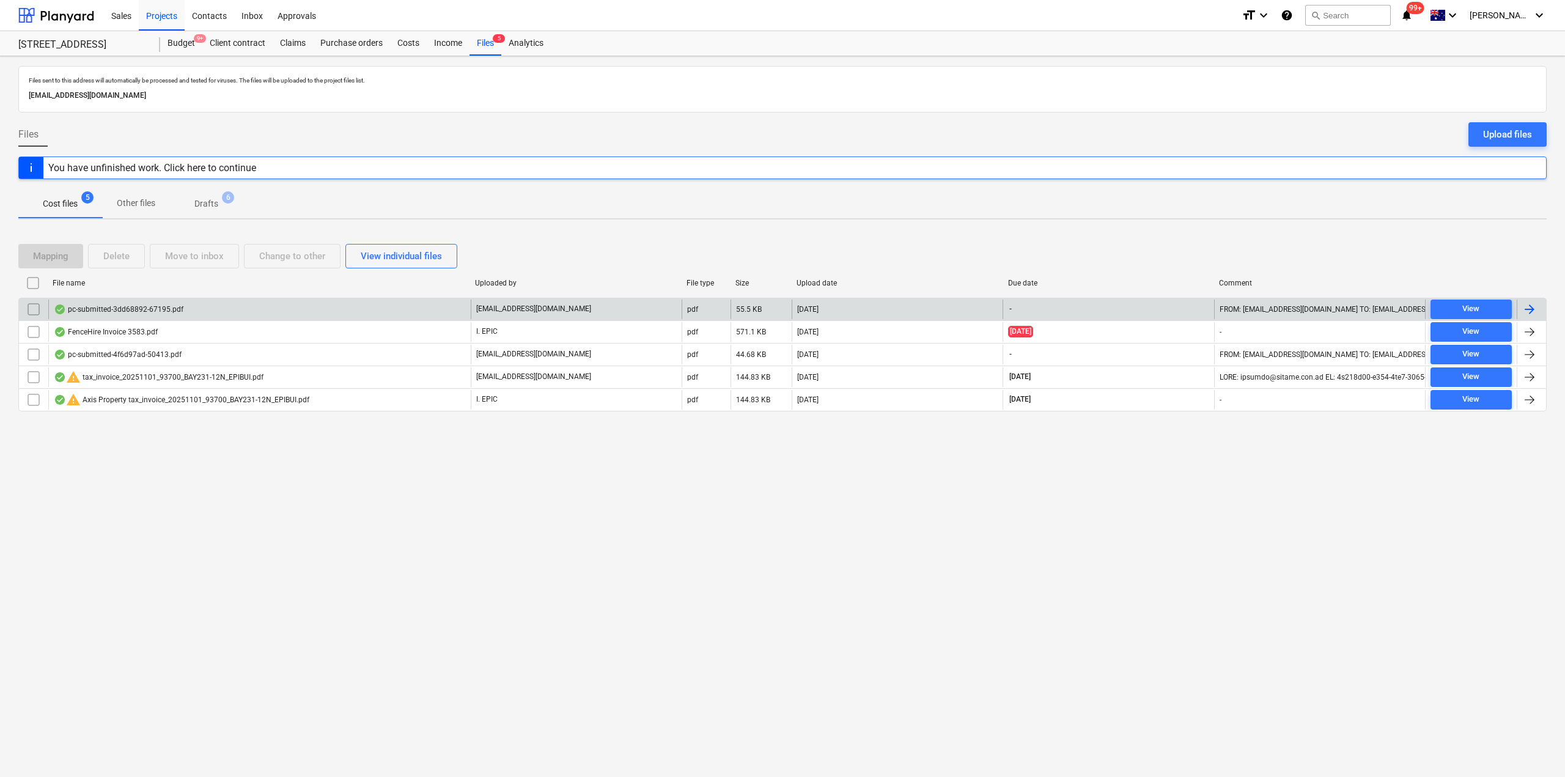
click at [201, 312] on div "pc-submitted-3dd68892-67195.pdf" at bounding box center [259, 310] width 423 height 20
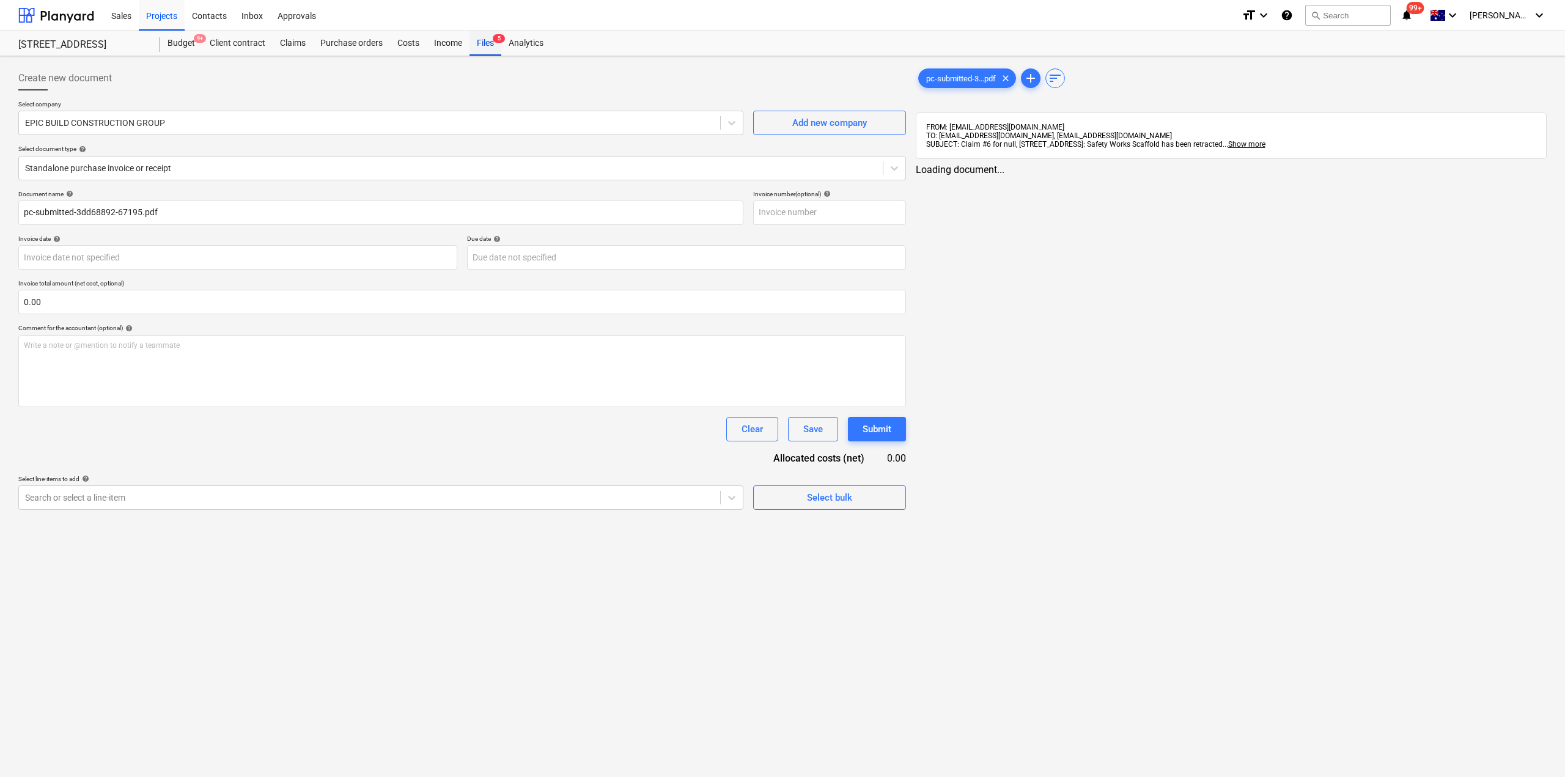
drag, startPoint x: 485, startPoint y: 38, endPoint x: 481, endPoint y: 43, distance: 6.6
click at [485, 39] on div "Files 5" at bounding box center [486, 43] width 32 height 24
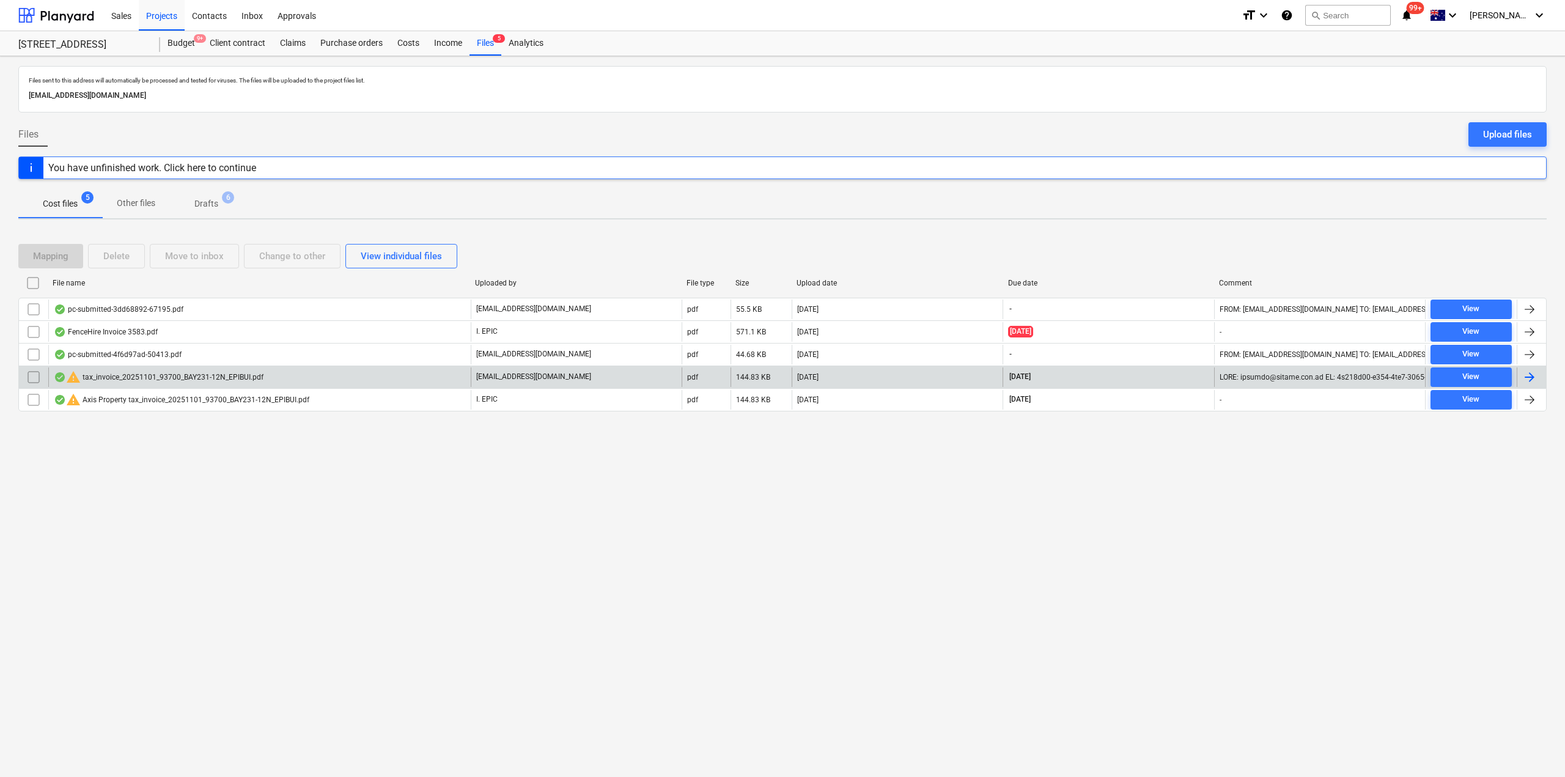
click at [201, 379] on div "warning tax_invoice_20251101_93700_BAY231-12N_EPIBUI.pdf" at bounding box center [159, 377] width 210 height 15
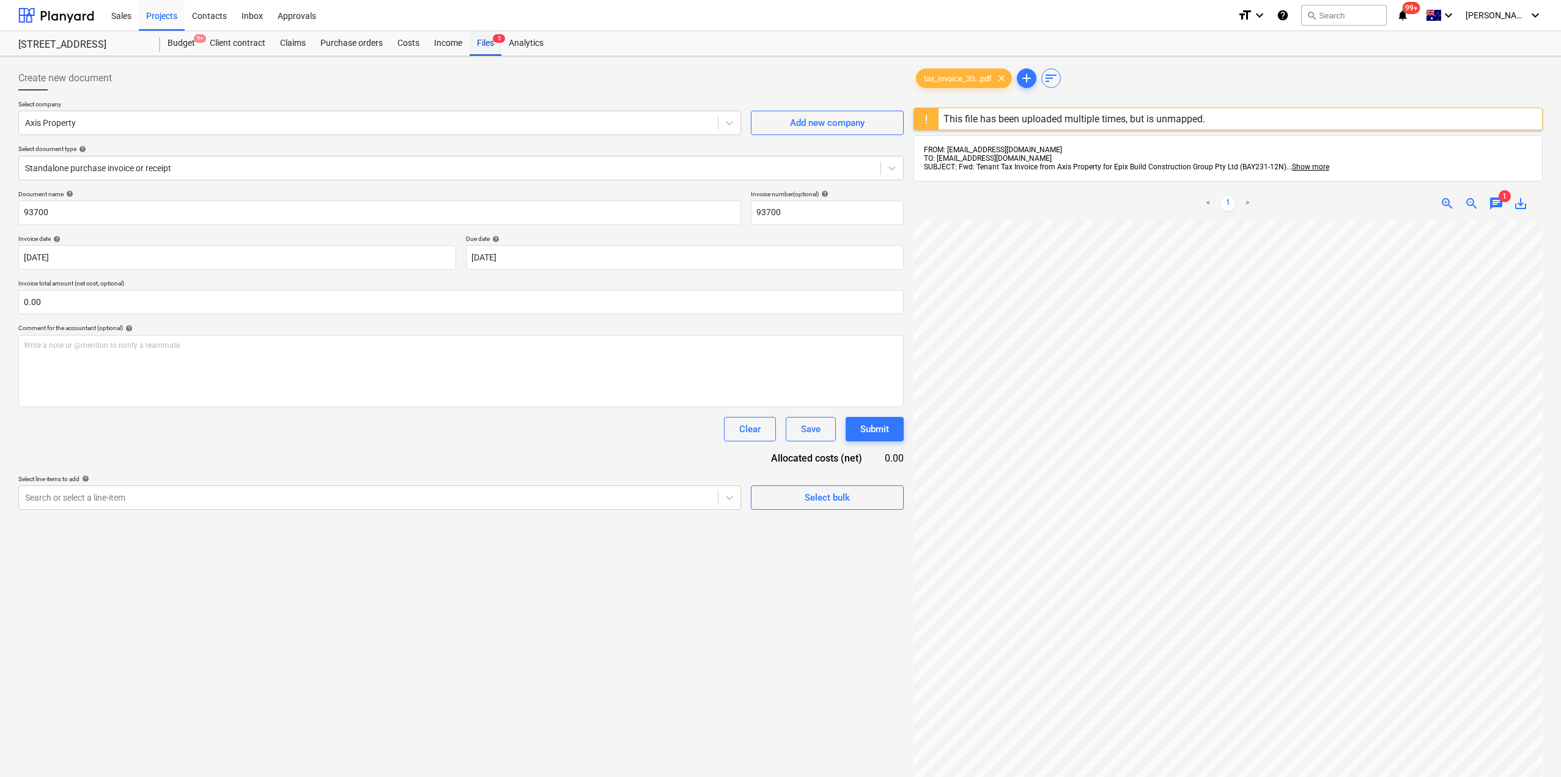
click at [493, 50] on div "Files 5" at bounding box center [486, 43] width 32 height 24
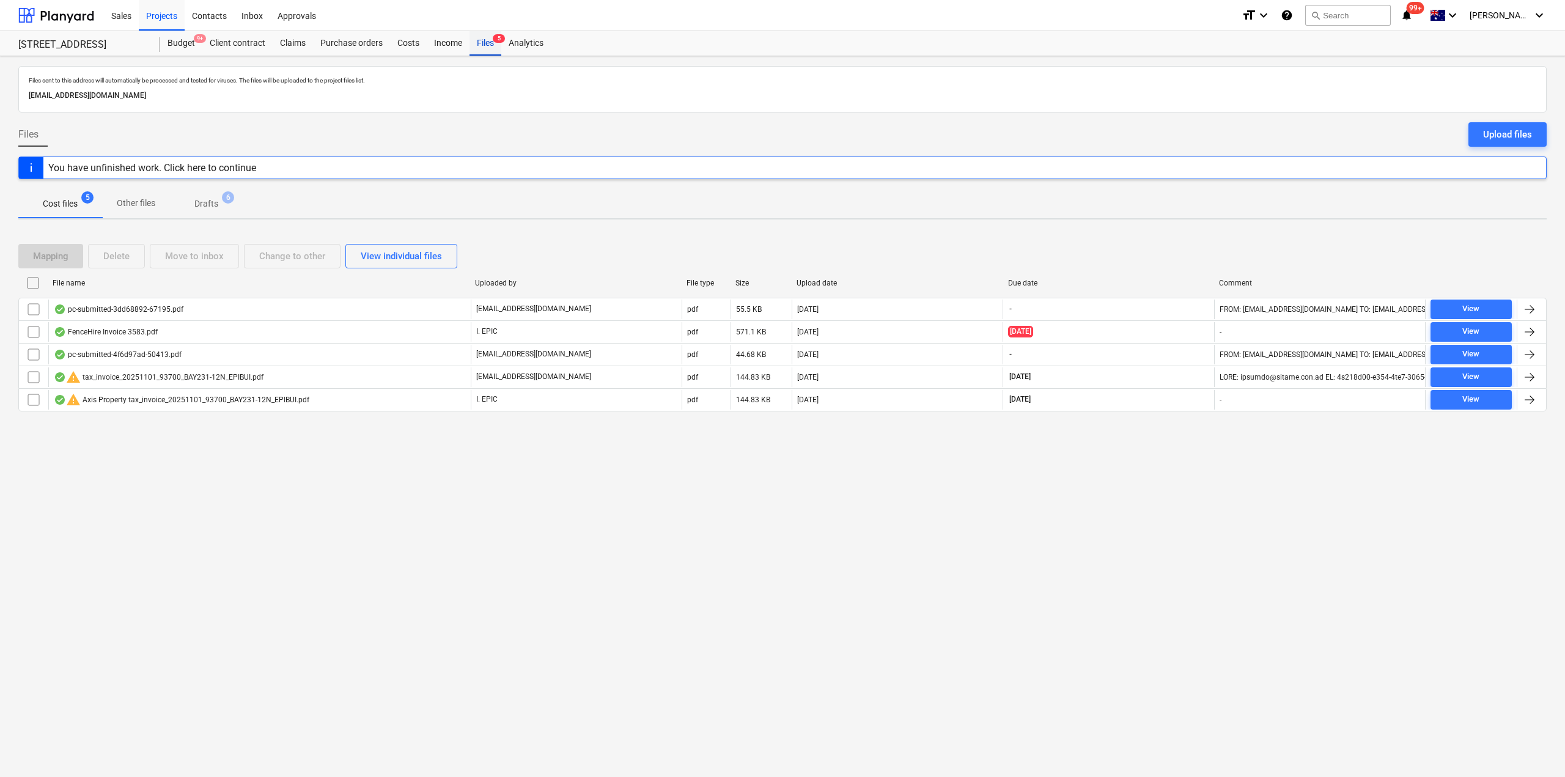
click at [490, 39] on div "Files 5" at bounding box center [486, 43] width 32 height 24
